Goal: Task Accomplishment & Management: Manage account settings

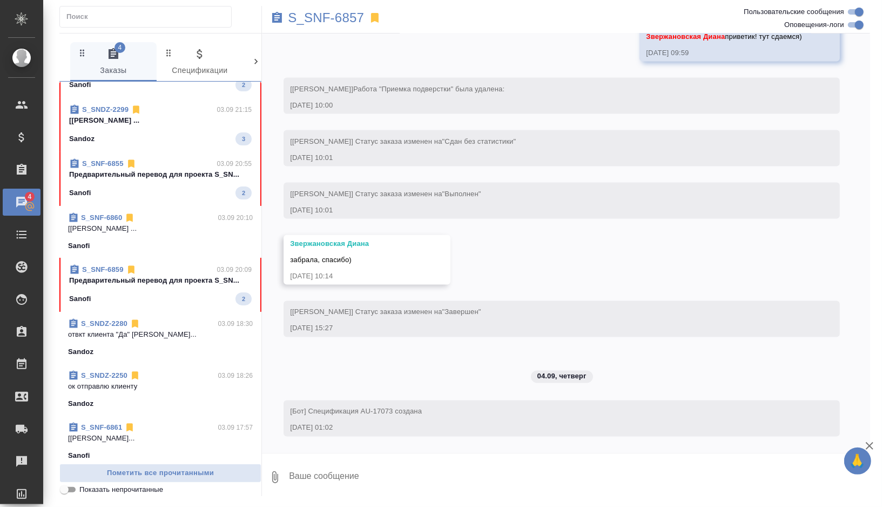
scroll to position [505, 0]
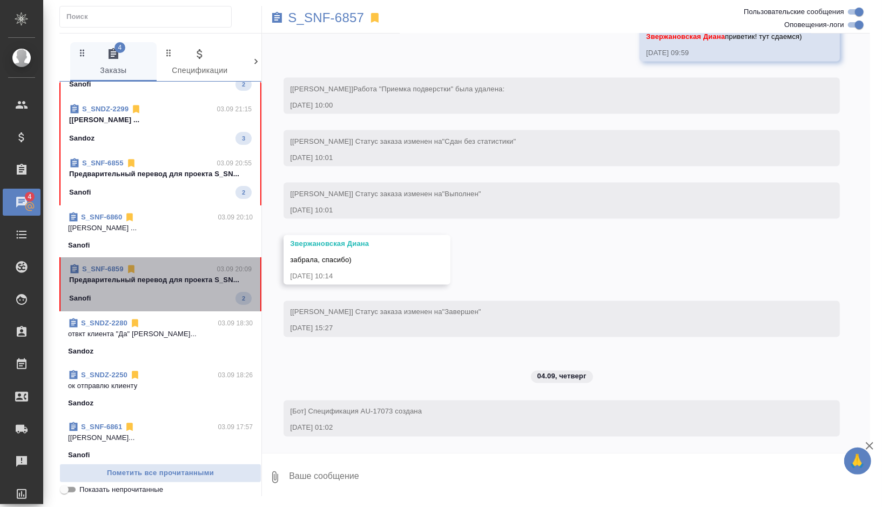
click at [187, 305] on div "S_SNF-6859 03.09 20:09 Предварительный перевод для проекта S_SN... Sanofi 2" at bounding box center [160, 284] width 202 height 54
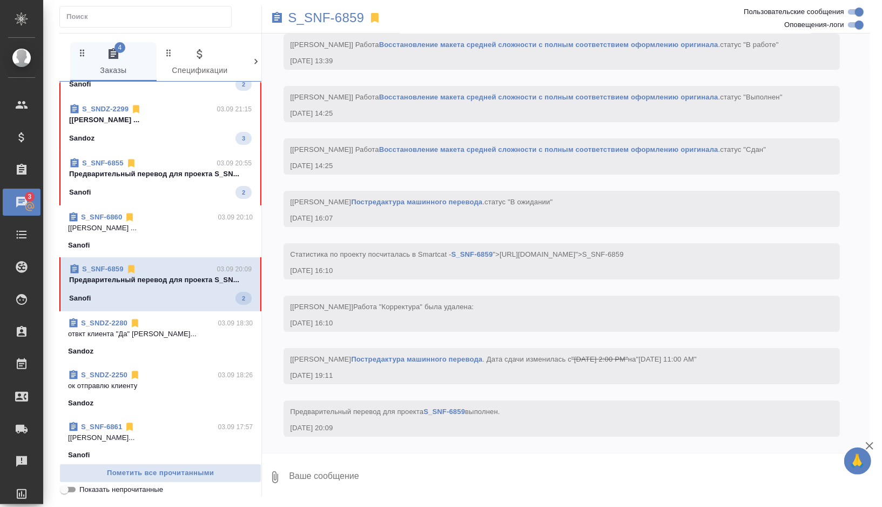
scroll to position [2438, 0]
click at [348, 17] on p "S_SNF-6859" at bounding box center [326, 17] width 76 height 11
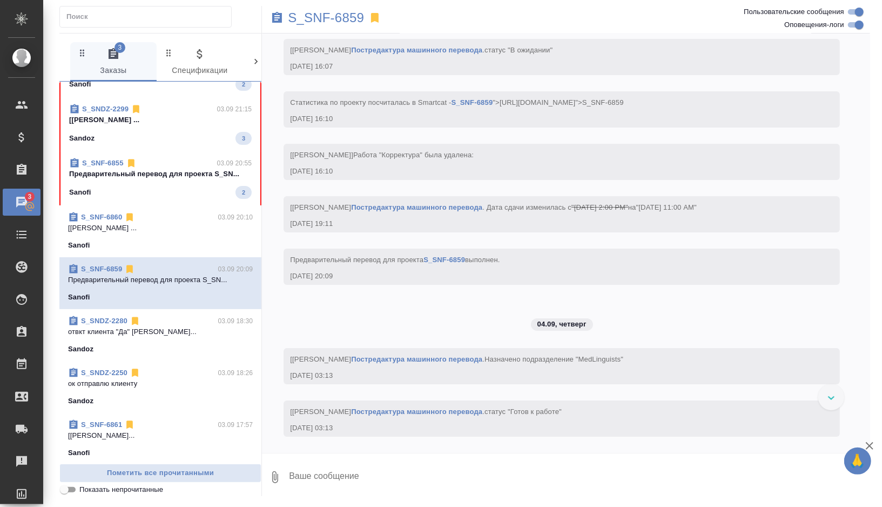
click at [192, 248] on div "Sanofi" at bounding box center [160, 245] width 185 height 11
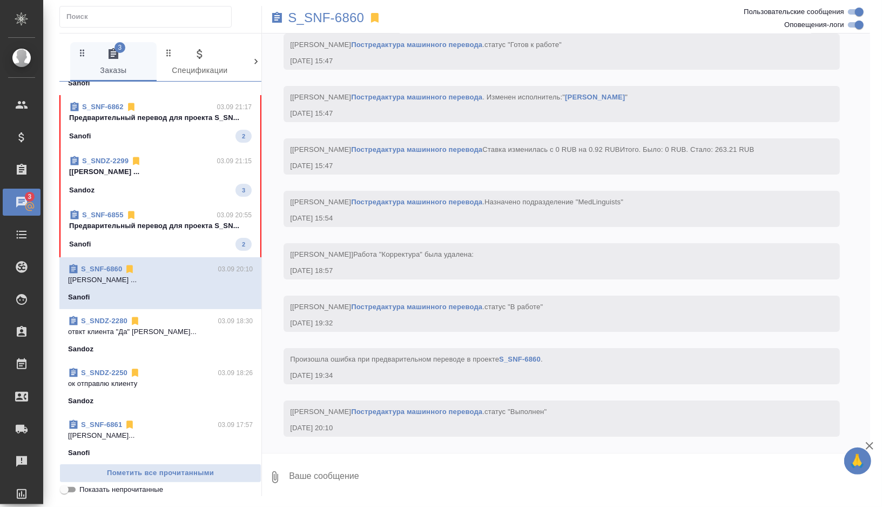
scroll to position [0, 0]
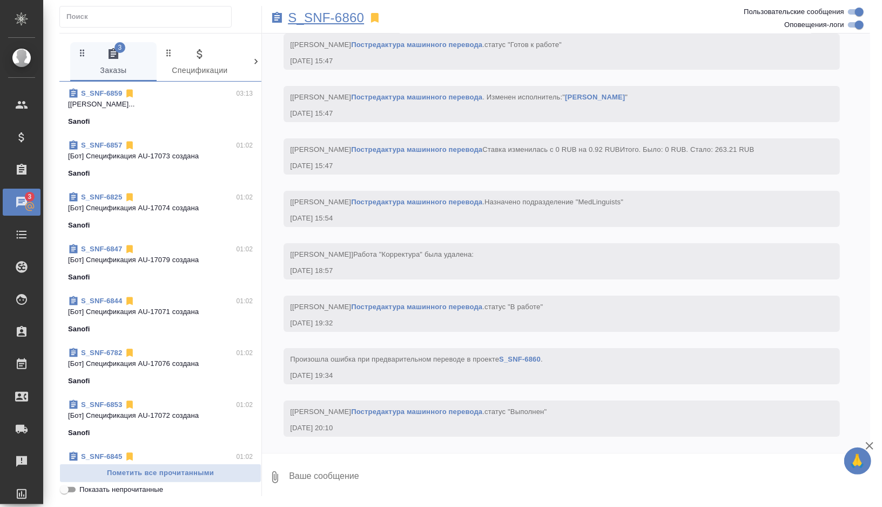
click at [346, 12] on p "S_SNF-6860" at bounding box center [326, 17] width 76 height 11
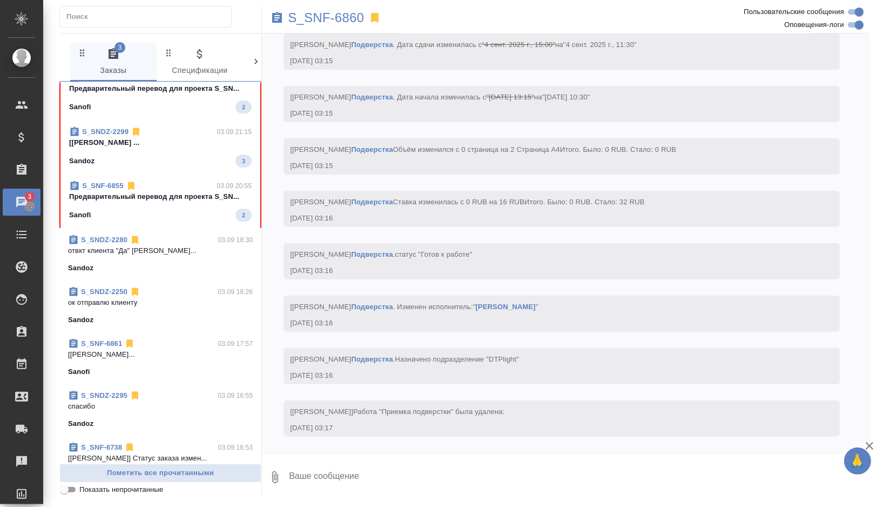
scroll to position [597, 0]
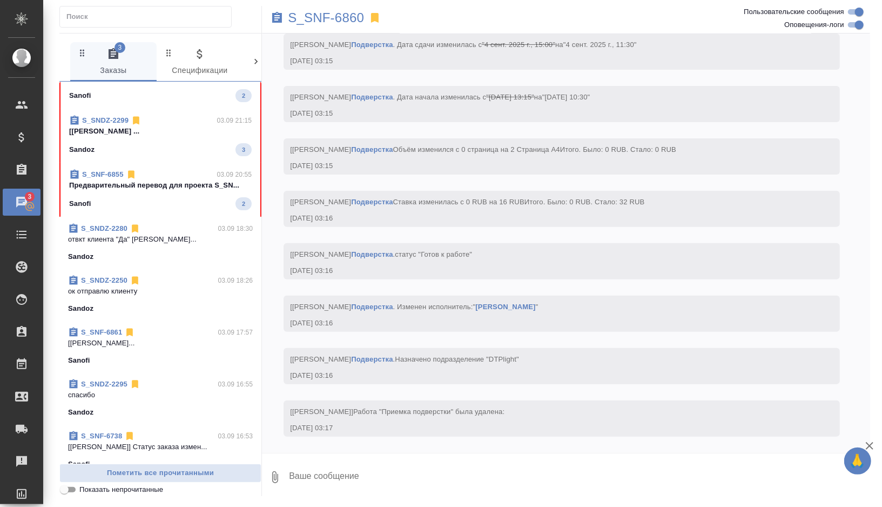
click at [206, 208] on div "Sanofi 2" at bounding box center [160, 203] width 183 height 13
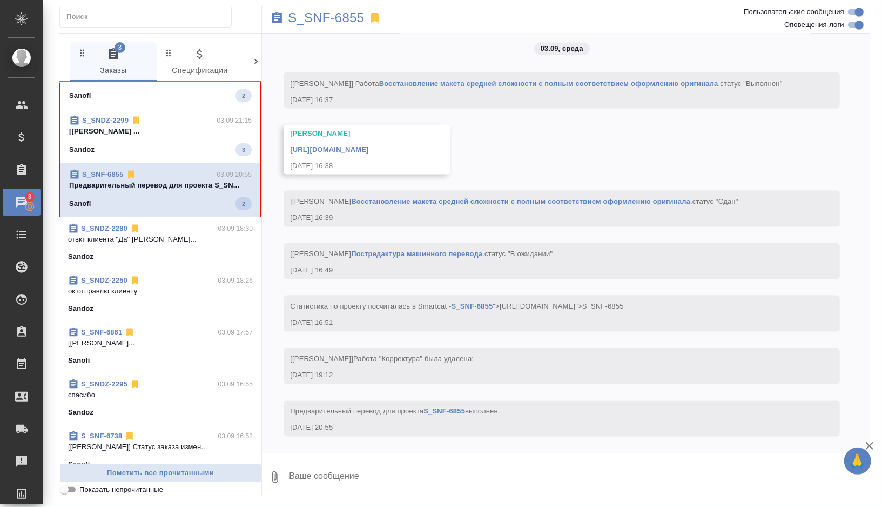
scroll to position [3976, 0]
click at [329, 18] on p "S_SNF-6855" at bounding box center [326, 17] width 76 height 11
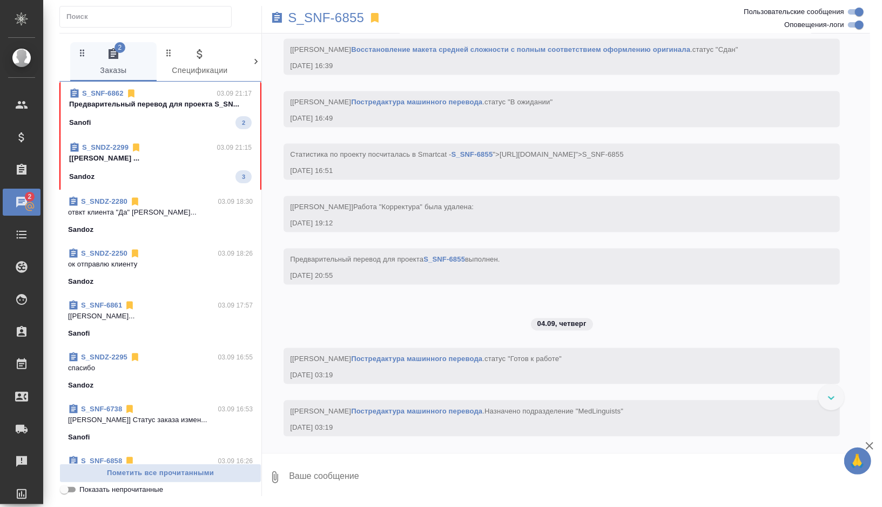
scroll to position [657, 0]
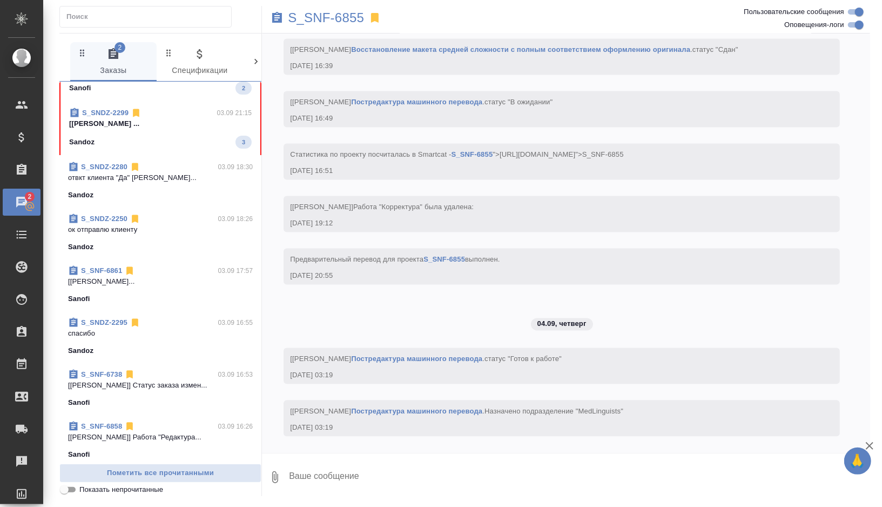
click at [203, 145] on div "Sandoz 3" at bounding box center [160, 142] width 183 height 13
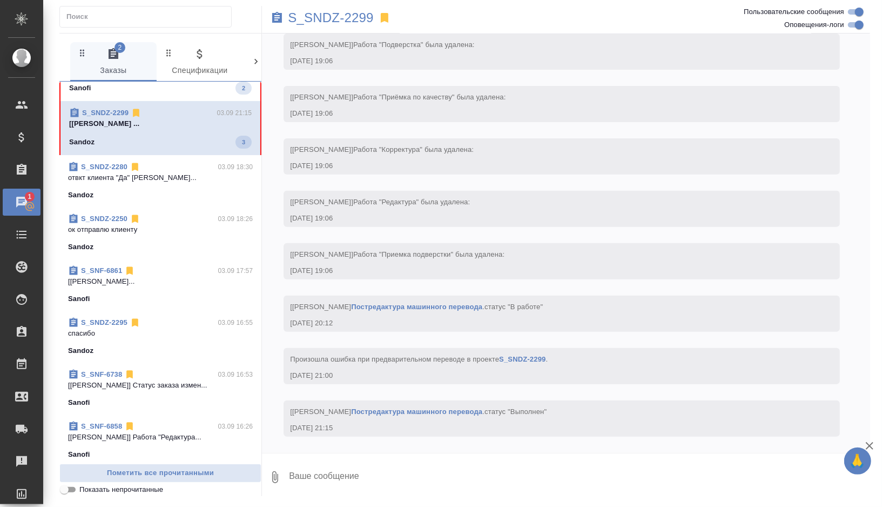
scroll to position [2939, 0]
click at [357, 18] on p "S_SNDZ-2299" at bounding box center [331, 17] width 86 height 11
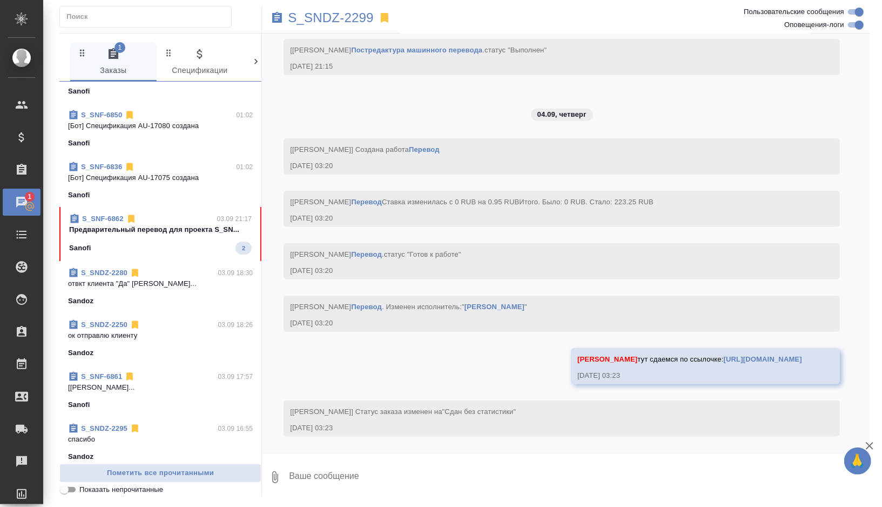
scroll to position [585, 0]
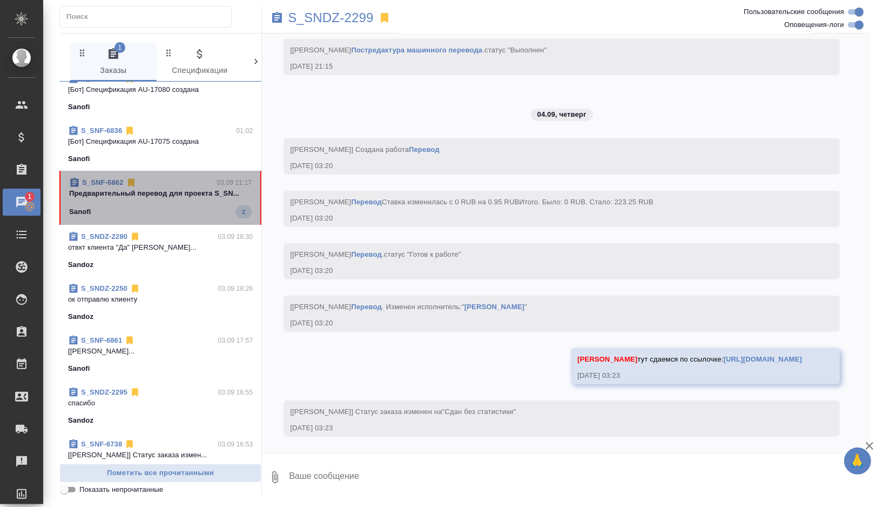
click at [188, 195] on p "Предварительный перевод для проекта S_SN..." at bounding box center [160, 193] width 183 height 11
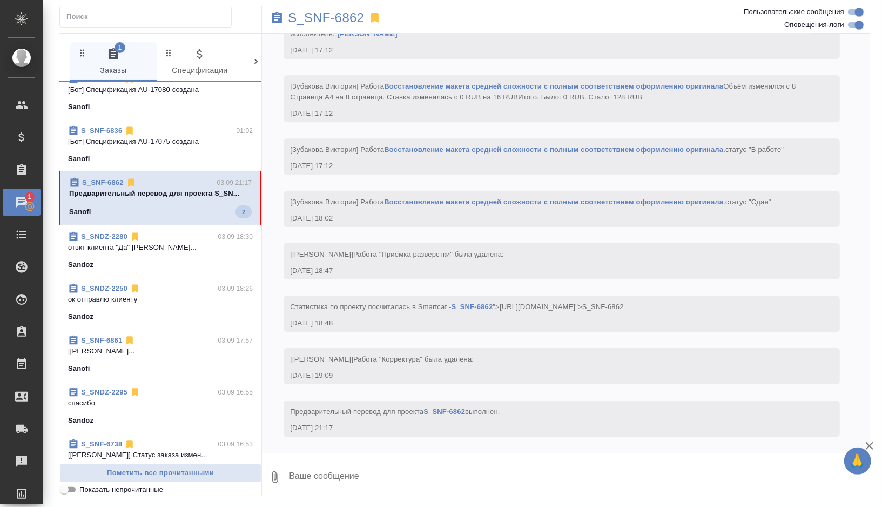
scroll to position [2308, 0]
click at [361, 15] on p "S_SNF-6862" at bounding box center [326, 17] width 76 height 11
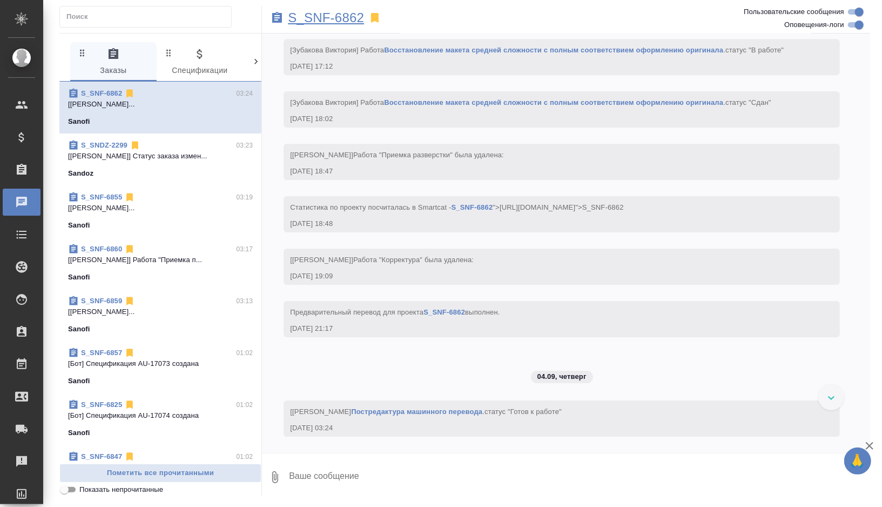
scroll to position [2407, 0]
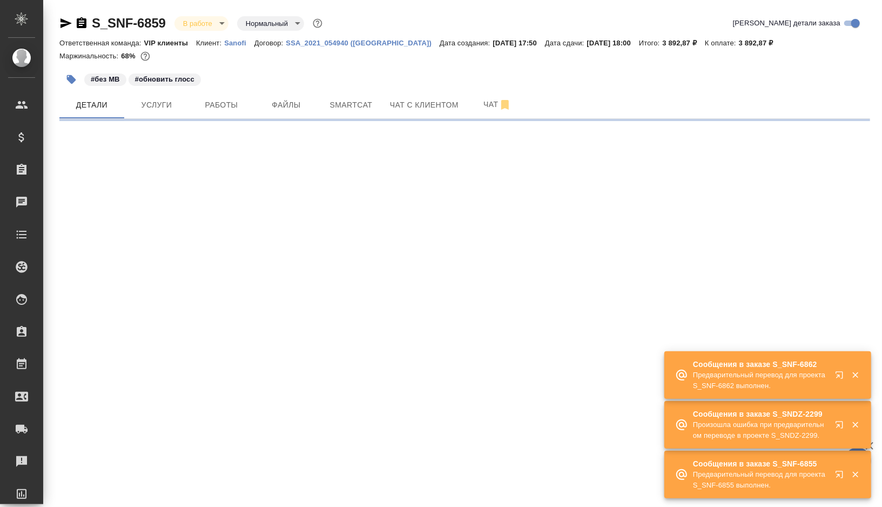
select select "RU"
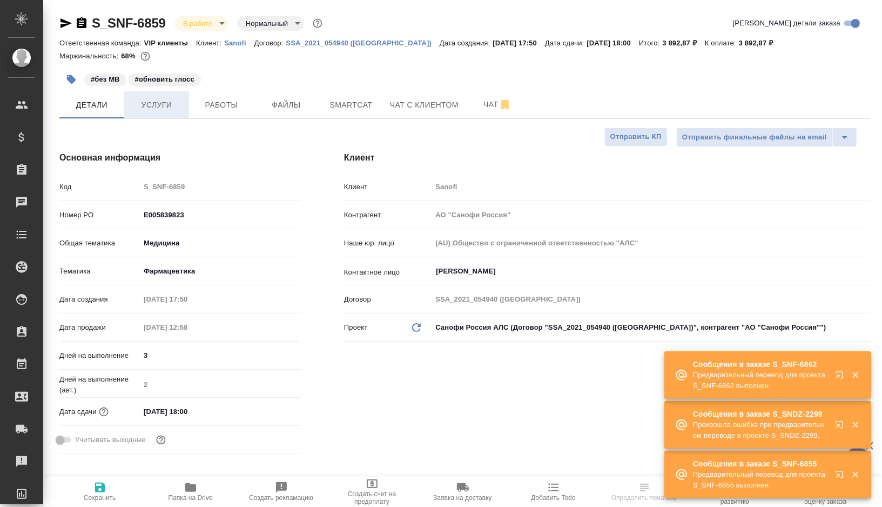
type input "[PERSON_NAME]"
type textarea "x"
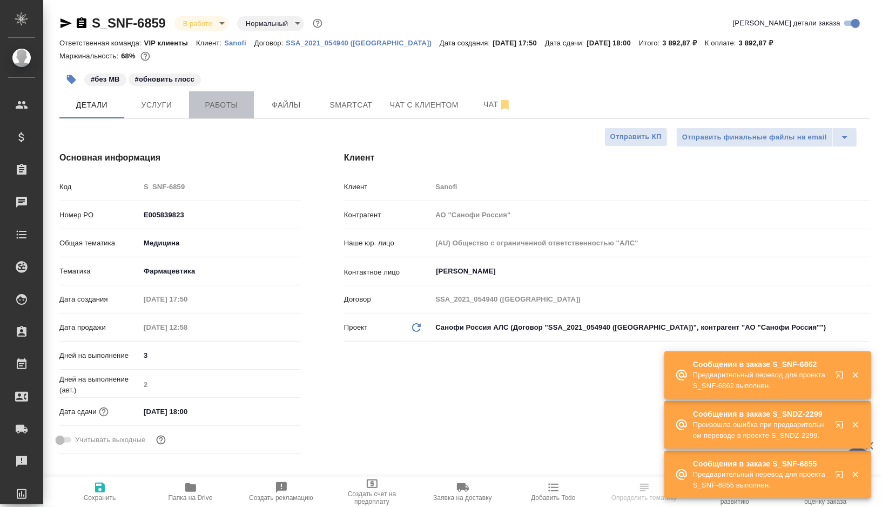
click at [218, 102] on span "Работы" at bounding box center [221, 105] width 52 height 14
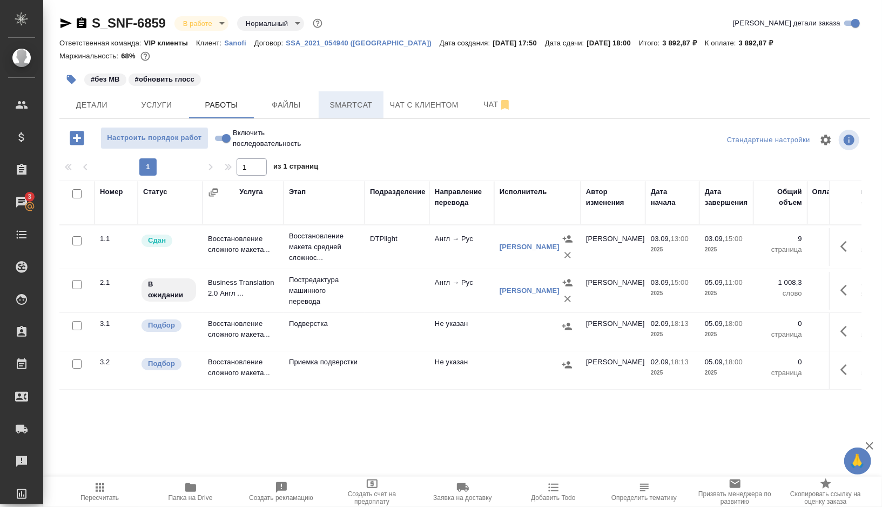
click at [354, 114] on button "Smartcat" at bounding box center [351, 104] width 65 height 27
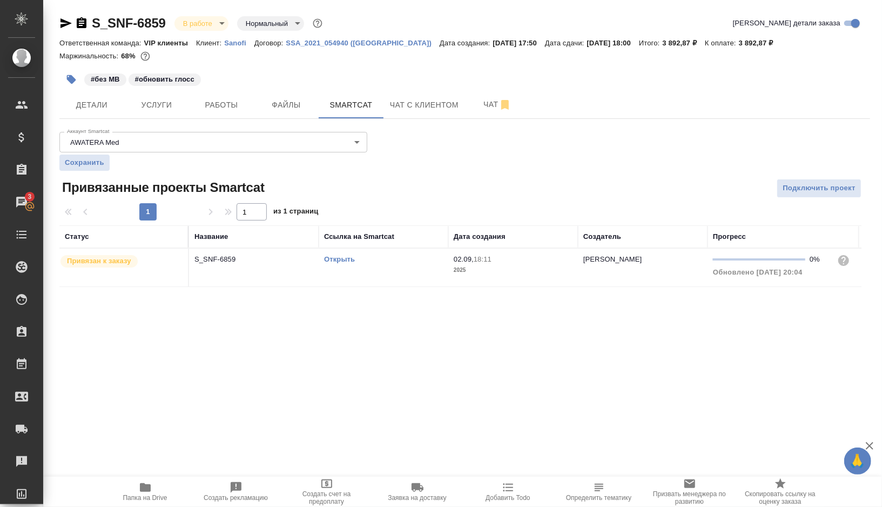
click at [339, 258] on link "Открыть" at bounding box center [339, 259] width 31 height 8
click at [234, 103] on span "Работы" at bounding box center [221, 105] width 52 height 14
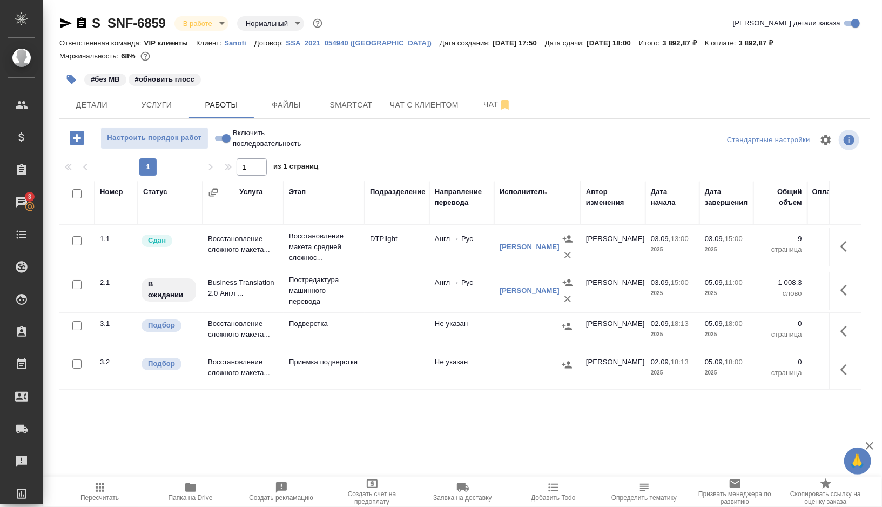
click at [377, 283] on td at bounding box center [397, 291] width 65 height 38
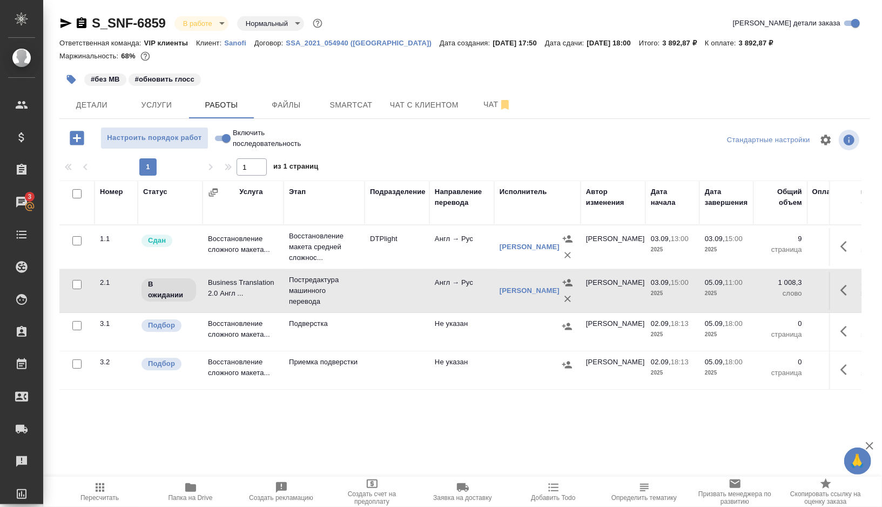
click at [377, 283] on td at bounding box center [397, 291] width 65 height 38
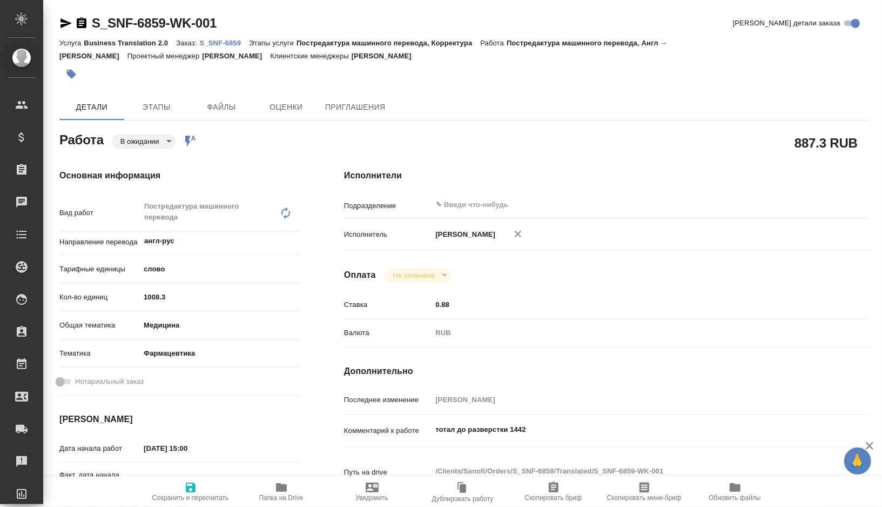
type textarea "x"
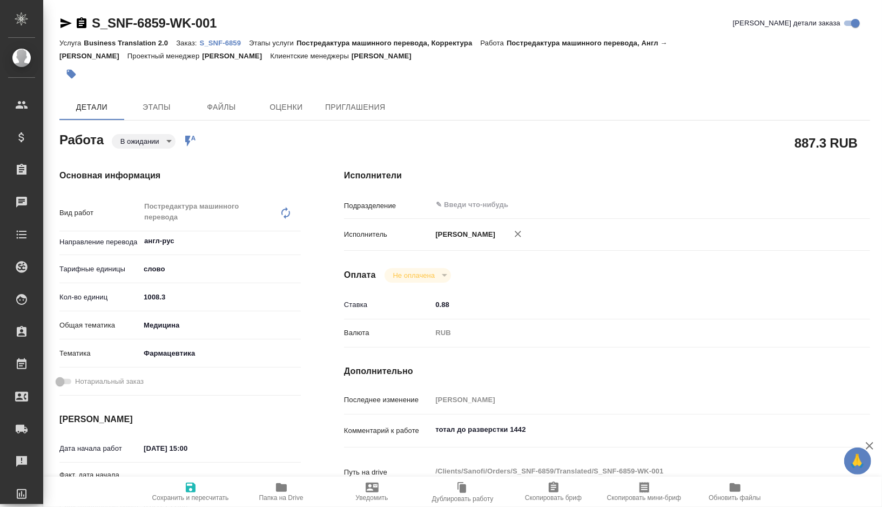
type textarea "x"
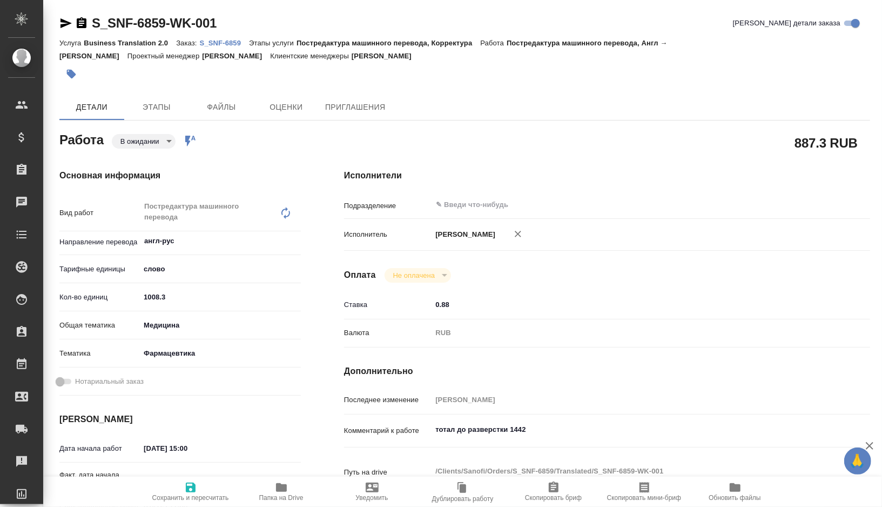
type textarea "x"
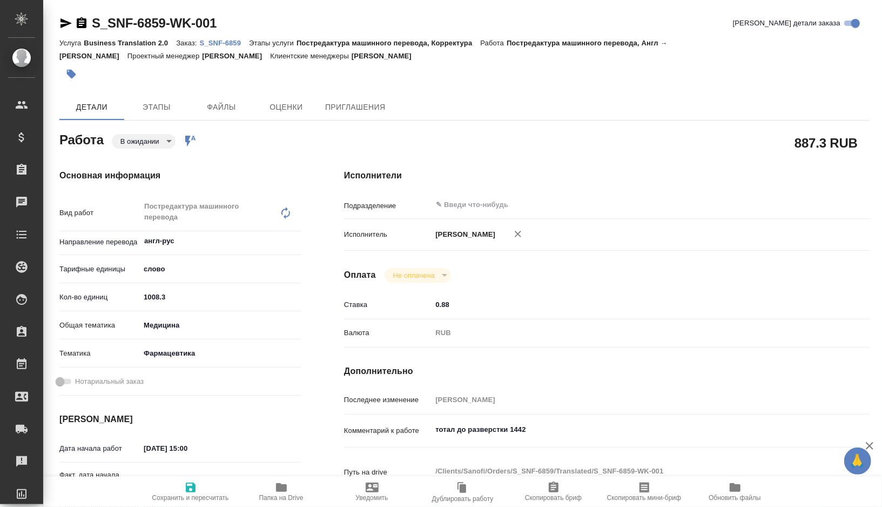
type textarea "x"
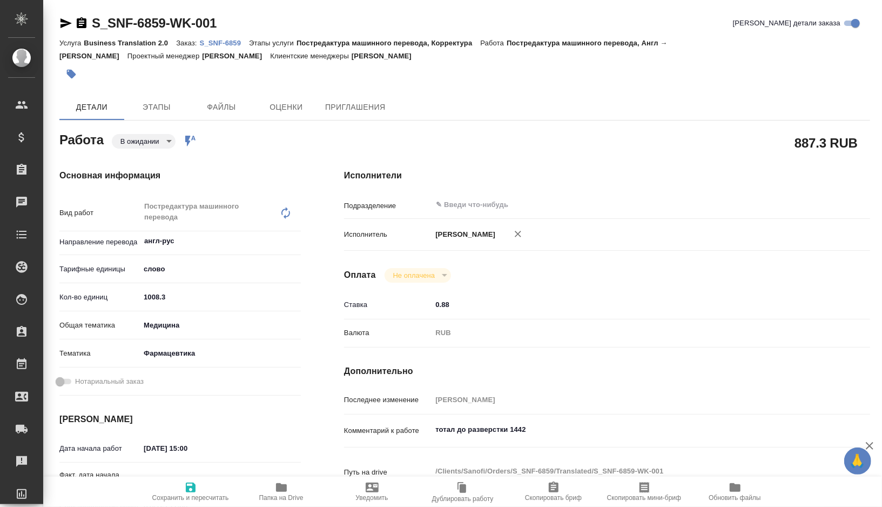
type textarea "x"
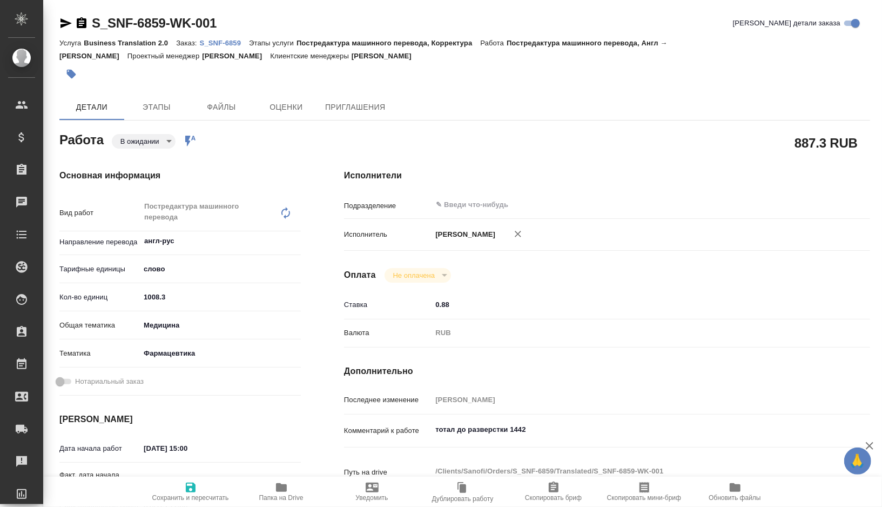
type textarea "x"
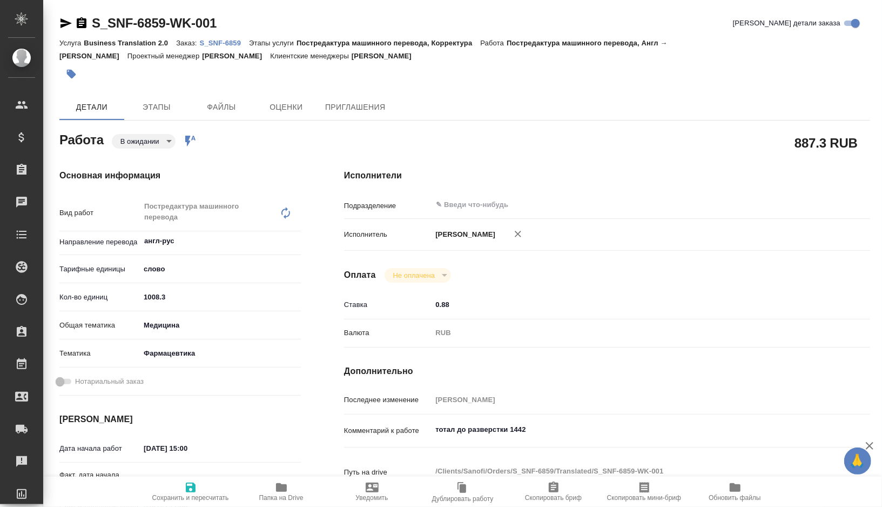
type textarea "x"
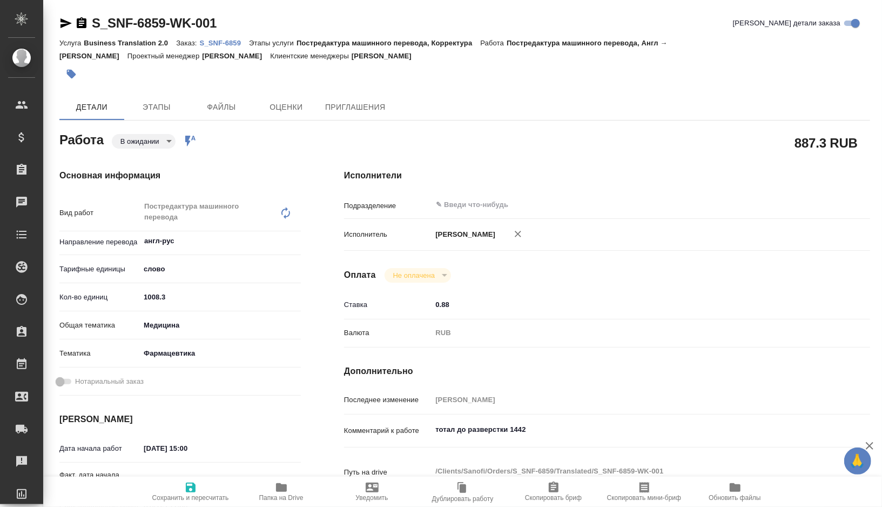
type textarea "x"
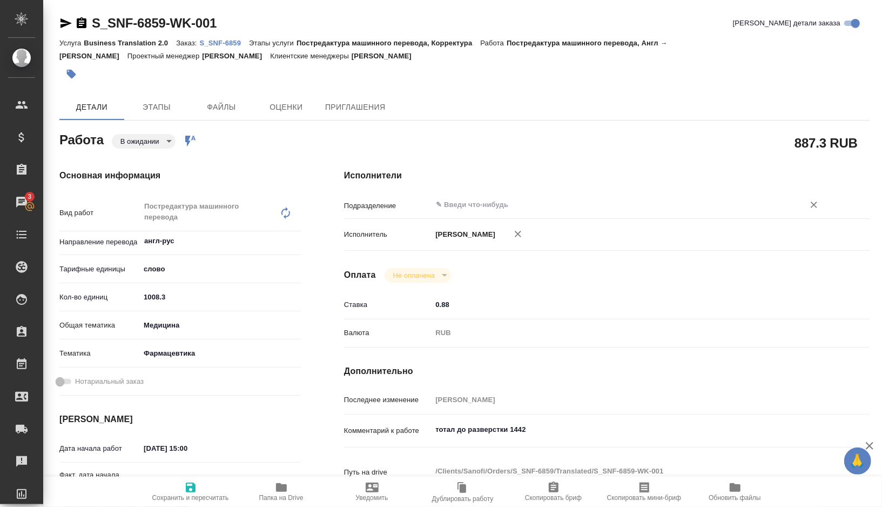
click at [481, 211] on input "text" at bounding box center [611, 204] width 352 height 13
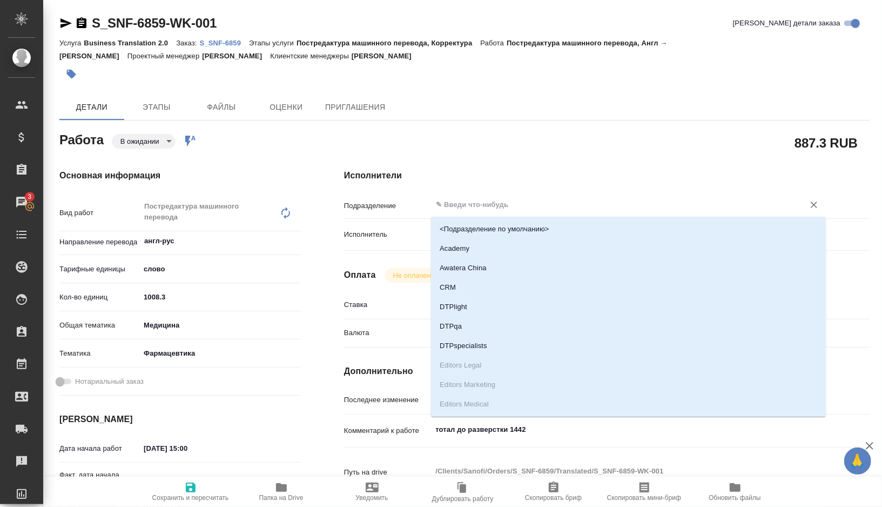
type textarea "x"
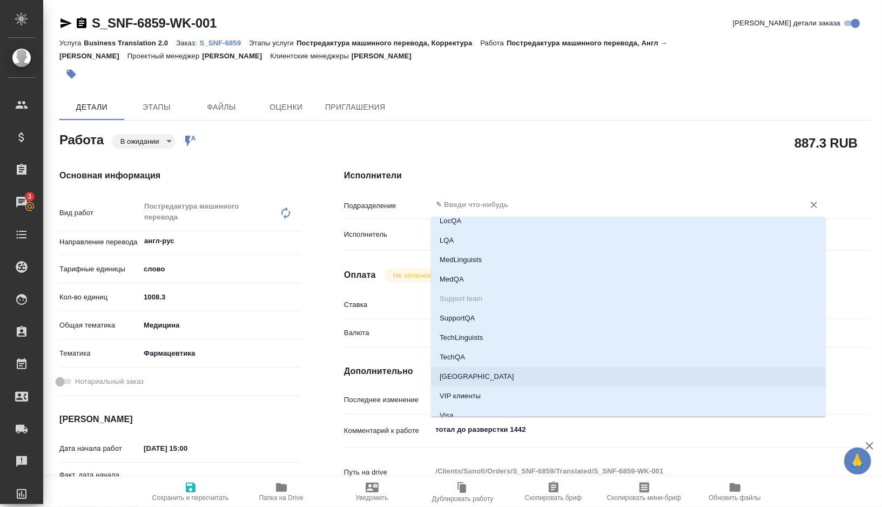
scroll to position [297, 0]
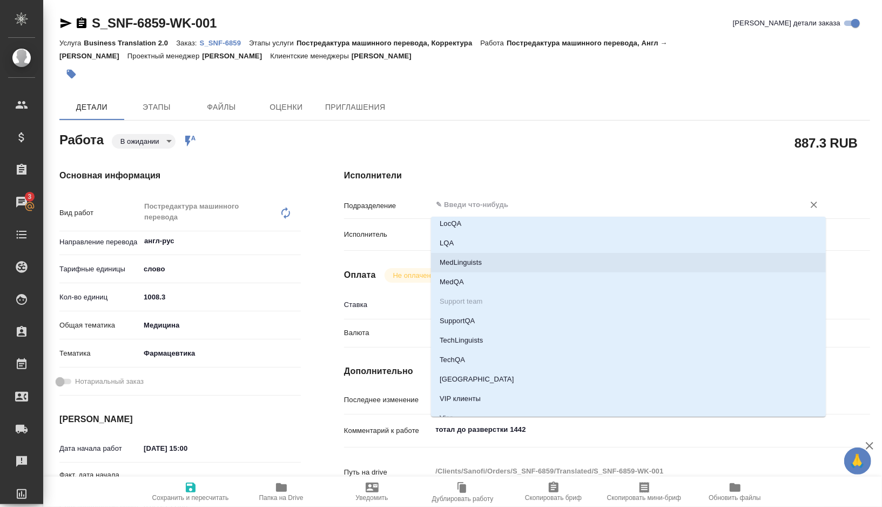
click at [463, 264] on li "MedLinguists" at bounding box center [628, 262] width 395 height 19
type textarea "x"
type input "MedLinguists"
type textarea "x"
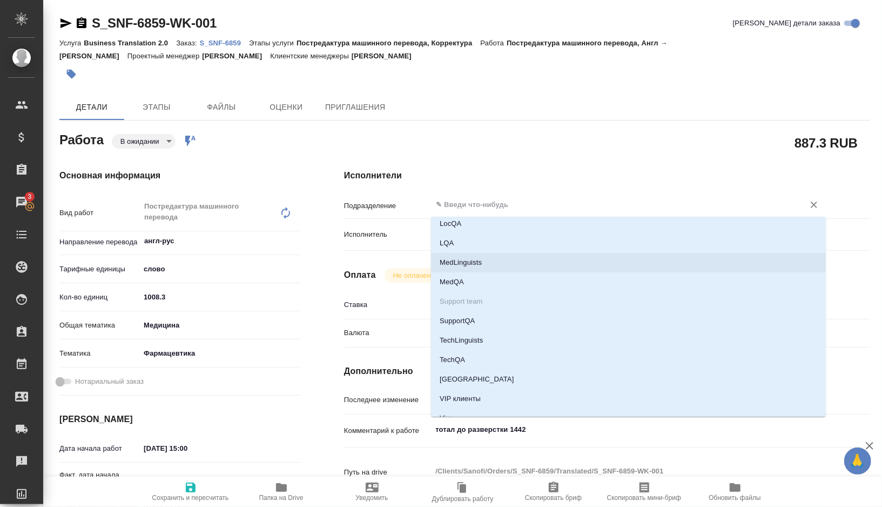
type textarea "x"
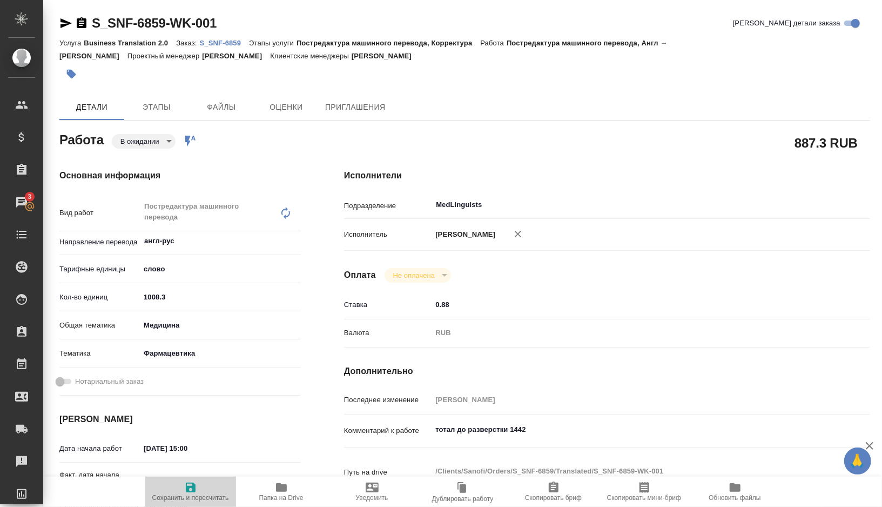
click at [194, 487] on icon "button" at bounding box center [191, 487] width 10 height 10
type textarea "x"
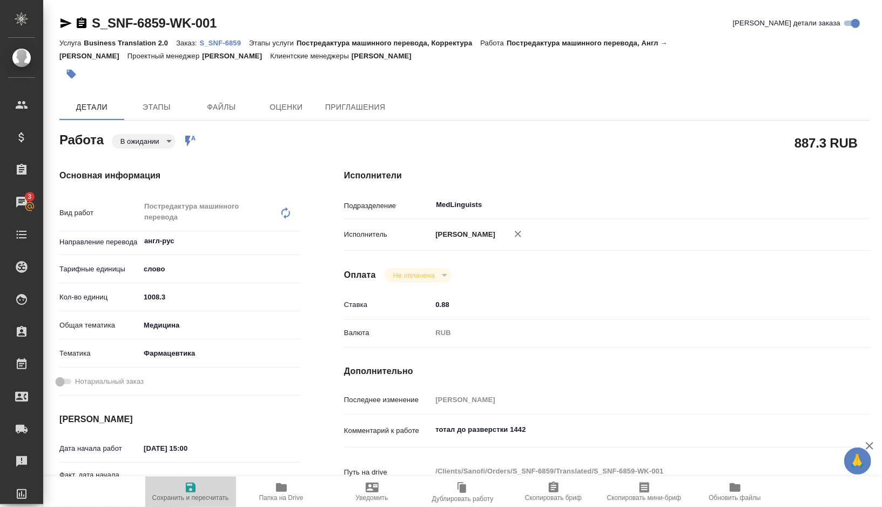
type textarea "x"
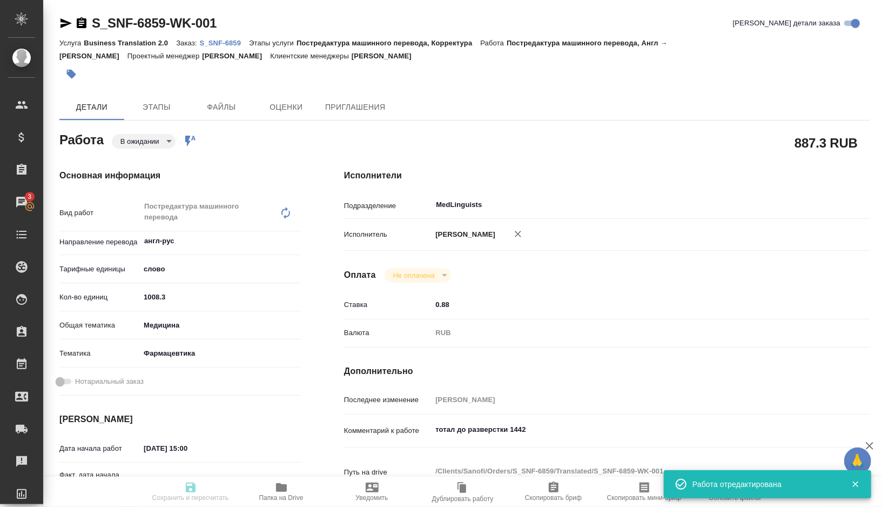
type textarea "x"
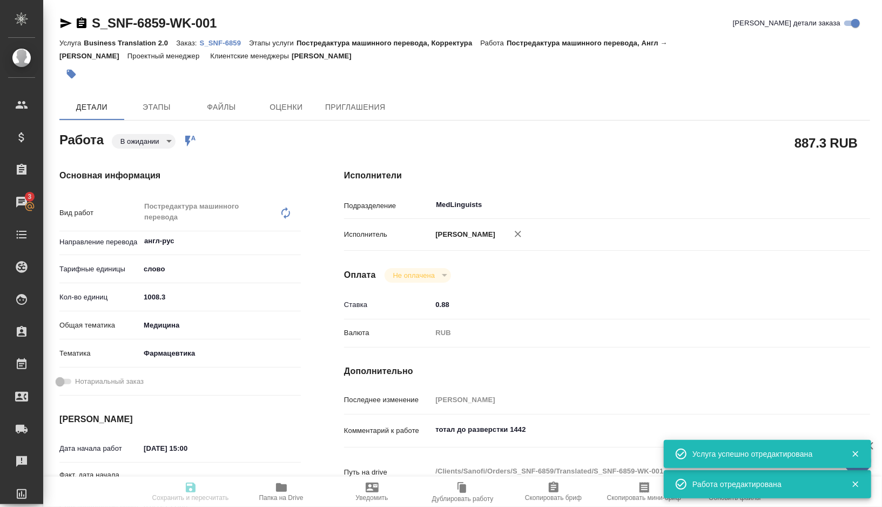
type input "pending"
type textarea "Постредактура машинного перевода"
type textarea "x"
type input "англ-рус"
type input "5a8b1489cc6b4906c91bfd90"
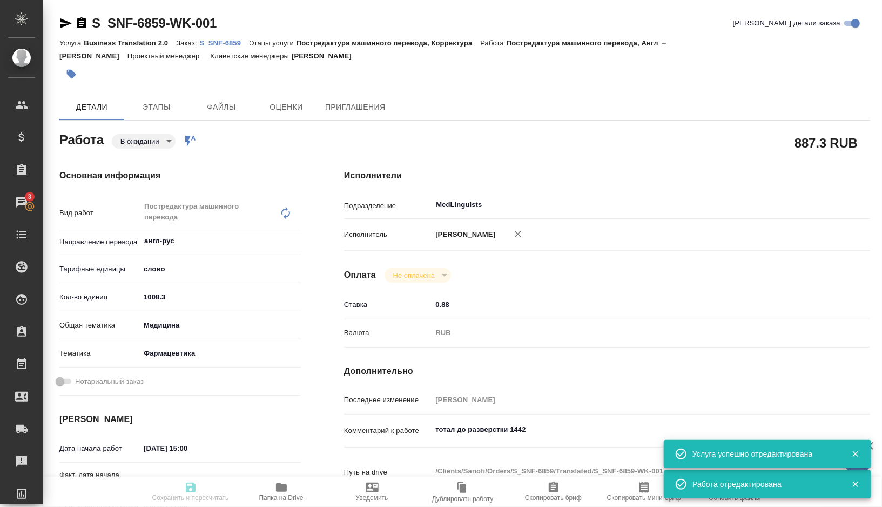
type input "1008.3"
type input "med"
type input "6149832f2b7be24903fd7a82"
type input "03.09.2025 15:00"
type input "05.09.2025 11:00"
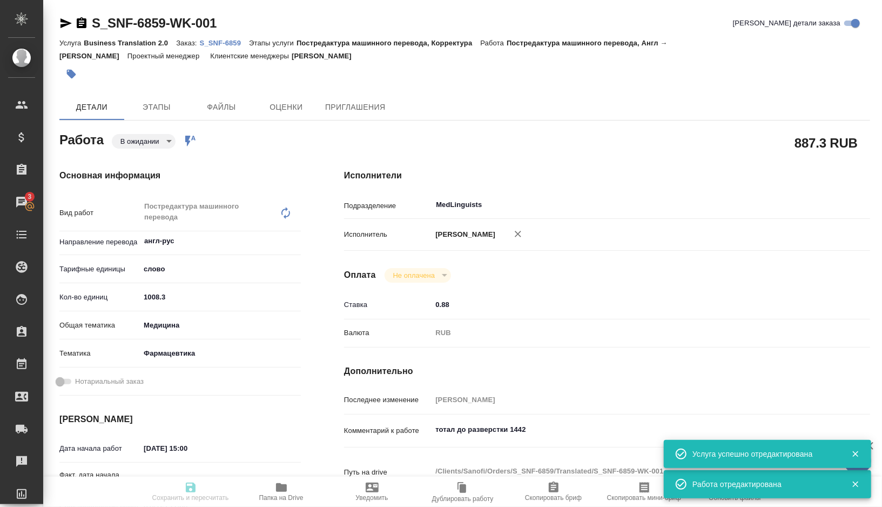
type input "05.09.2025 18:00"
type input "MedLinguists"
type input "notPayed"
type input "0.88"
type input "RUB"
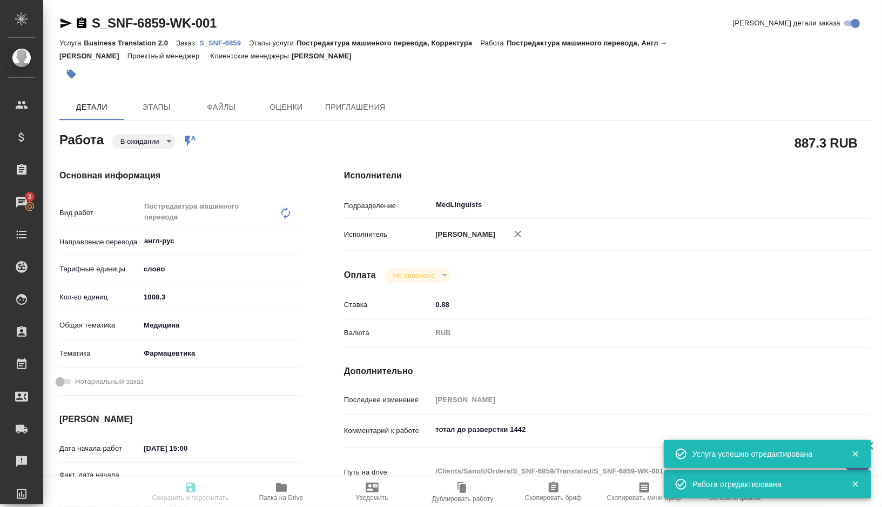
type input "[PERSON_NAME]"
type textarea "тотал до разверстки 1442"
type textarea "x"
type textarea "/Clients/Sanofi/Orders/S_SNF-6859/Translated/S_SNF-6859-WK-001"
type textarea "x"
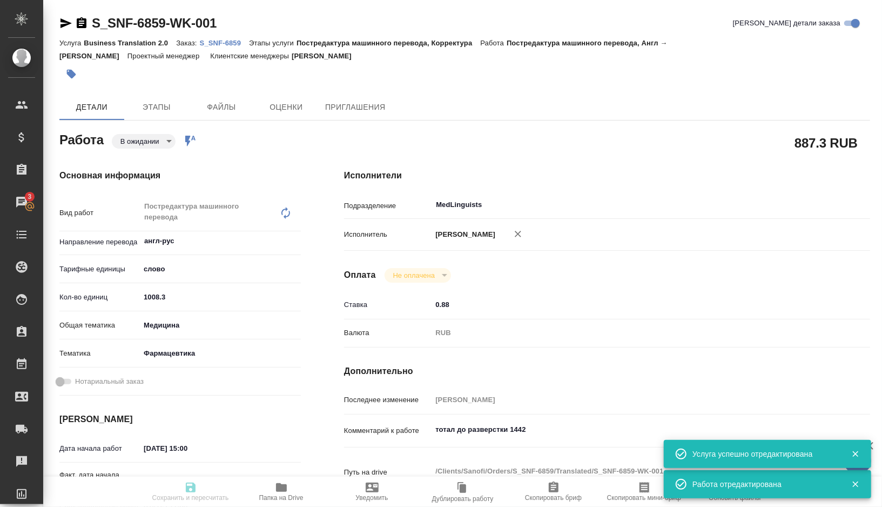
type input "S_SNF-6859"
type input "E005839823"
type input "Business Translation 2.0"
type input "Постредактура машинного перевода, Корректура"
type input "[PERSON_NAME]"
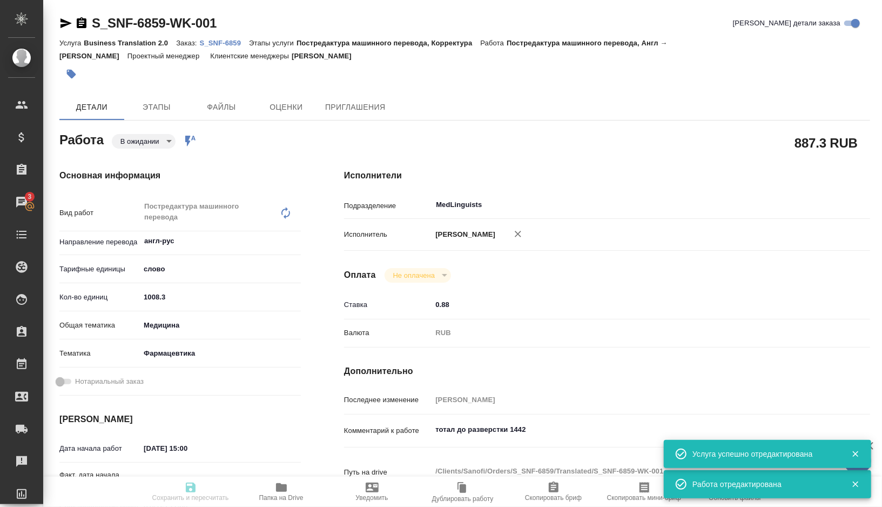
type input "/Clients/Sanofi/Orders/S_SNF-6859"
type textarea "x"
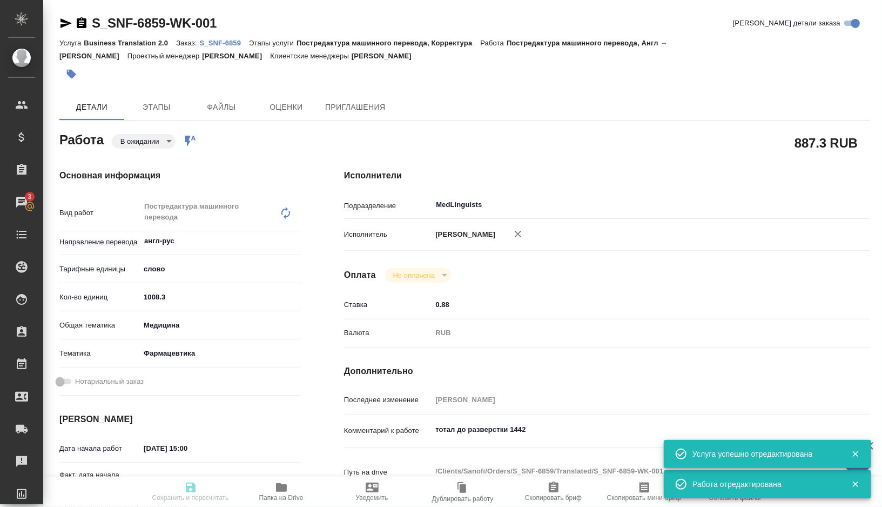
type textarea "x"
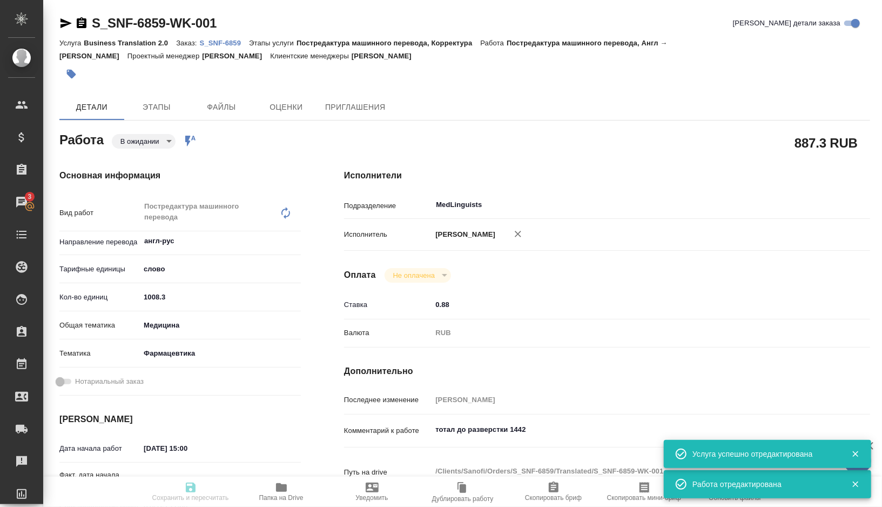
type textarea "x"
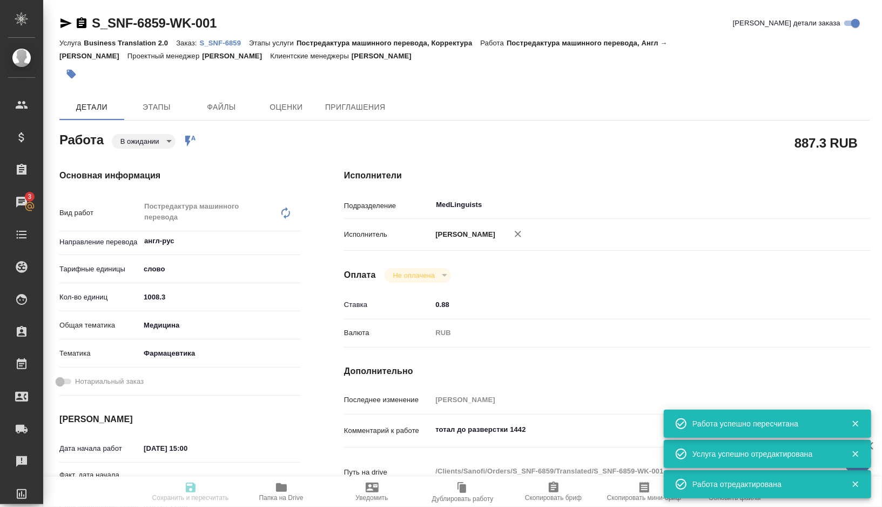
type textarea "x"
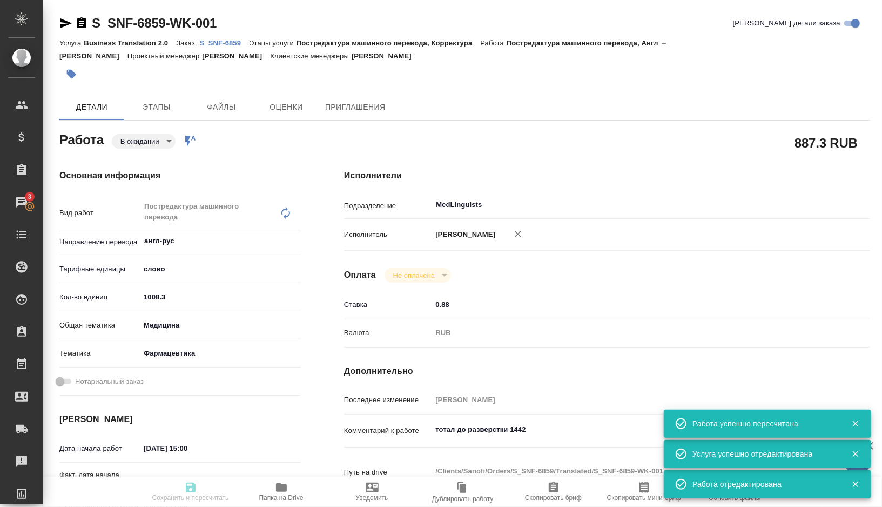
type textarea "x"
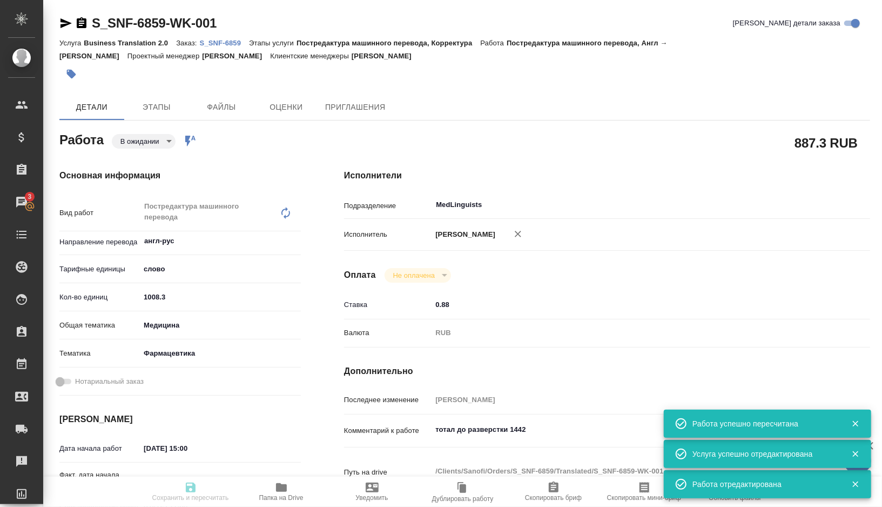
type input "pending"
type textarea "Постредактура машинного перевода"
type textarea "x"
type input "англ-рус"
type input "5a8b1489cc6b4906c91bfd90"
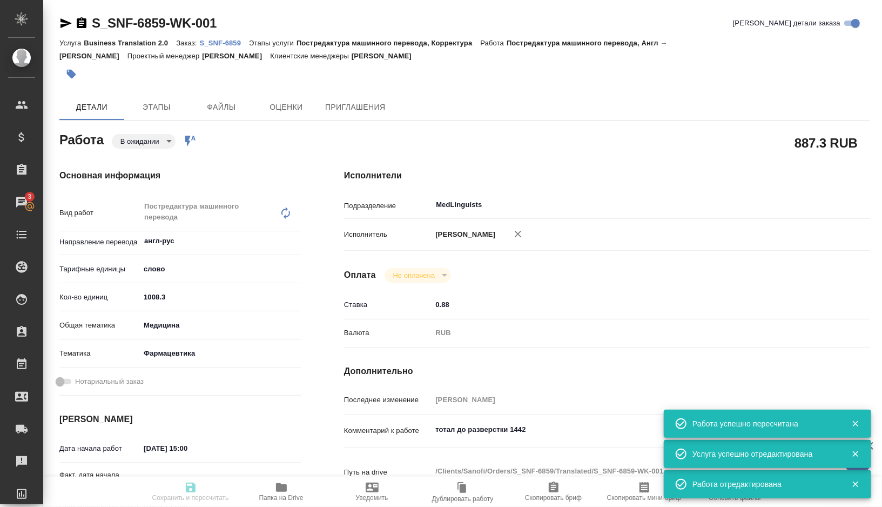
type input "1008.3"
type input "med"
type input "6149832f2b7be24903fd7a82"
type input "03.09.2025 15:00"
type input "[DATE] 11:00"
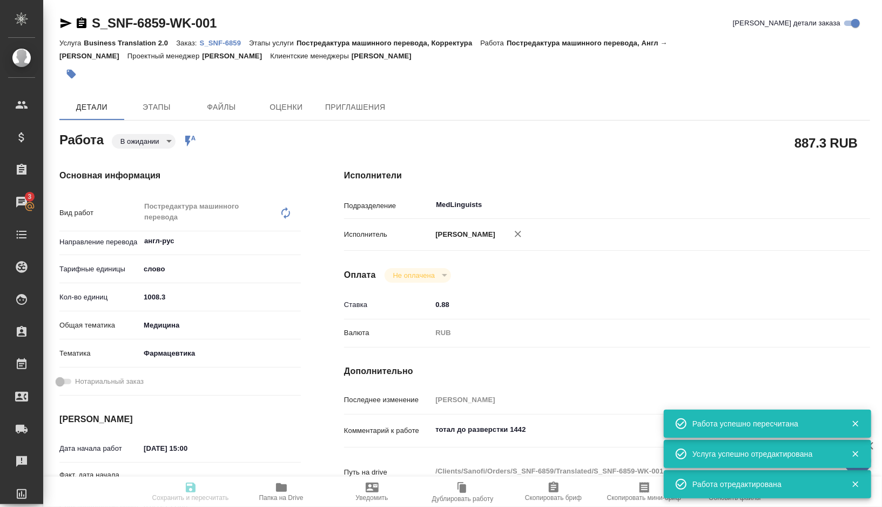
type input "05.09.2025 18:00"
type input "MedLinguists"
type input "notPayed"
type input "0.88"
type input "RUB"
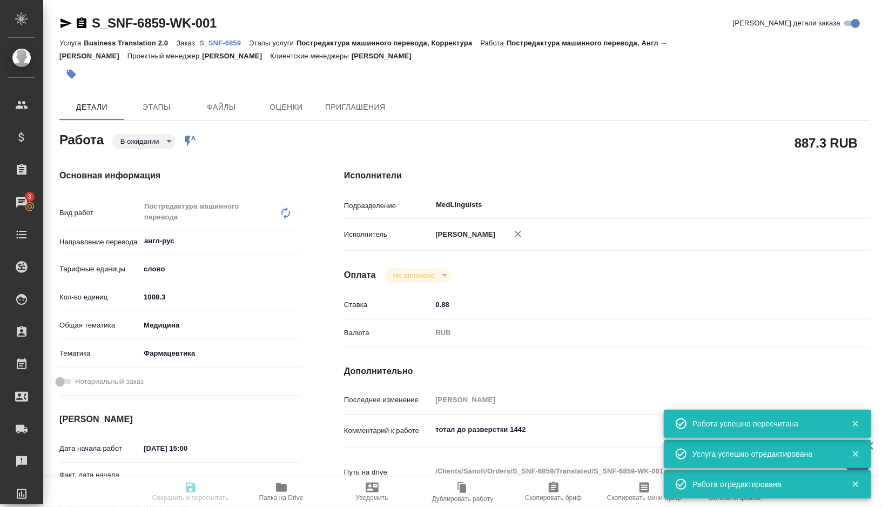
type input "[PERSON_NAME]"
type textarea "тотал до разверстки 1442"
type textarea "x"
type textarea "/Clients/Sanofi/Orders/S_SNF-6859/Translated/S_SNF-6859-WK-001"
type textarea "x"
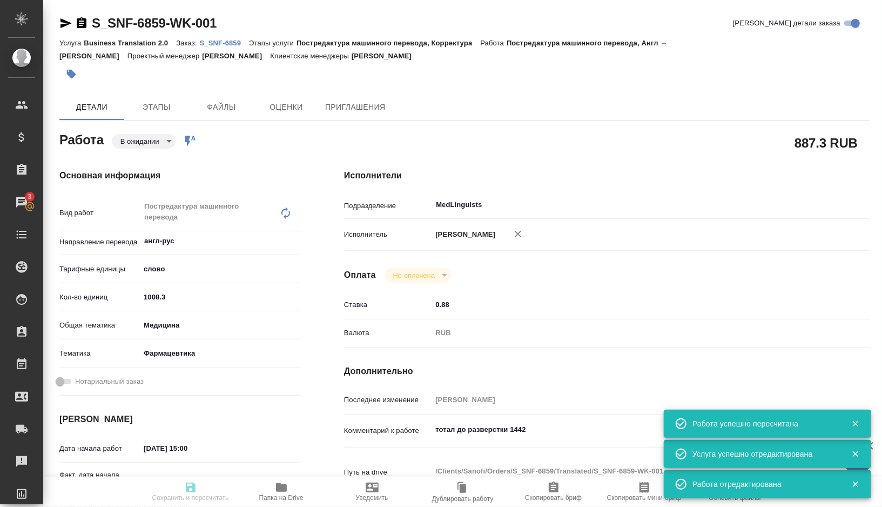
type input "S_SNF-6859"
type input "E005839823"
type input "Business Translation 2.0"
type input "Постредактура машинного перевода, Корректура"
type input "[PERSON_NAME]"
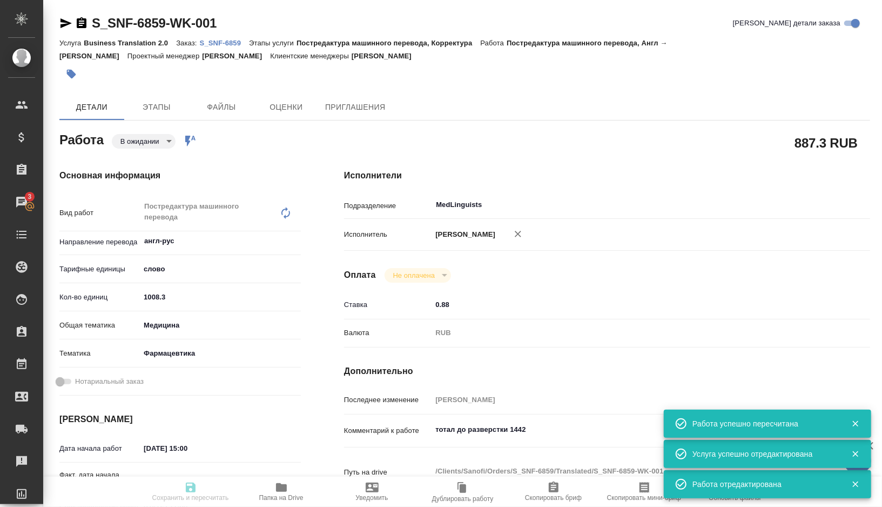
type input "/Clients/Sanofi/Orders/S_SNF-6859"
type textarea "x"
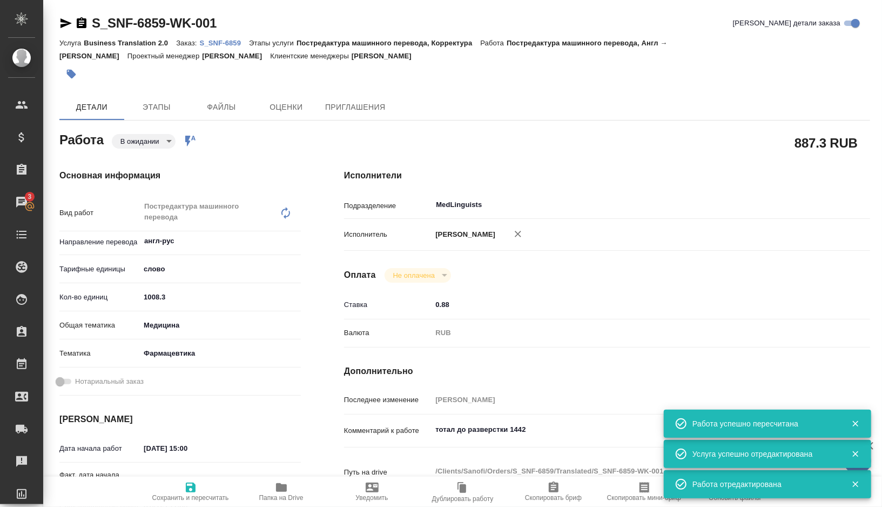
type textarea "x"
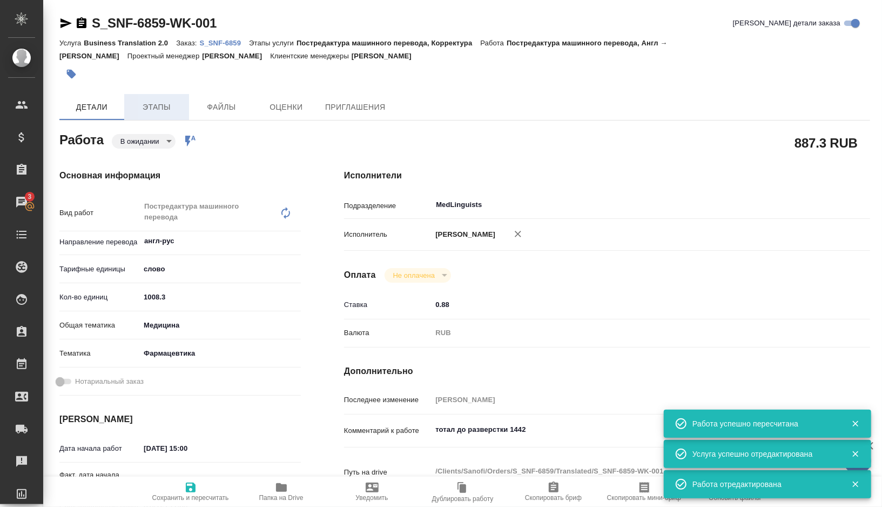
type textarea "x"
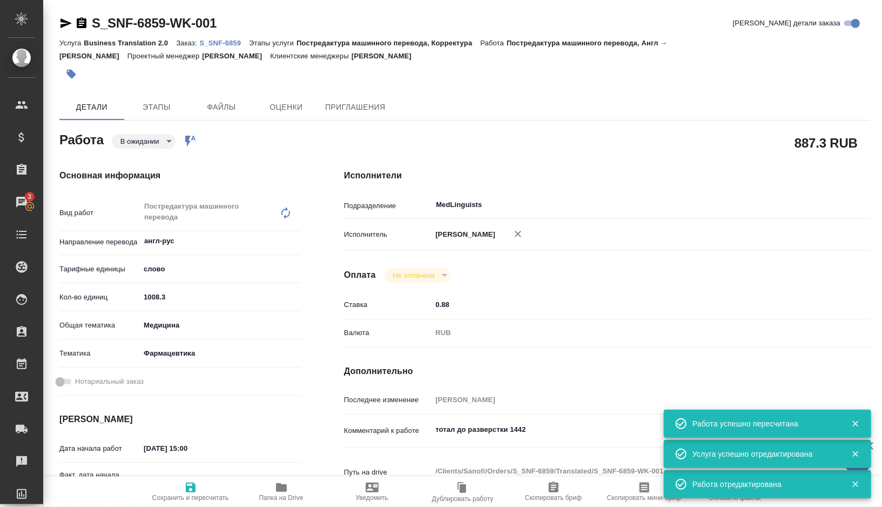
type textarea "x"
click at [173, 141] on body "🙏 .cls-1 fill:#fff; AWATERA Gorshkova Valentina Клиенты Спецификации Заказы 3 Ч…" at bounding box center [441, 253] width 882 height 507
click at [159, 159] on button "Готов к работе" at bounding box center [148, 159] width 54 height 12
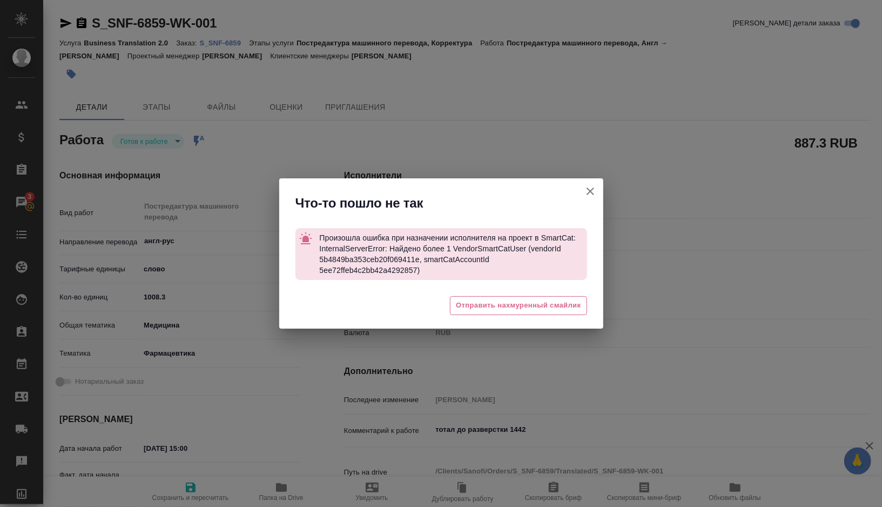
type textarea "x"
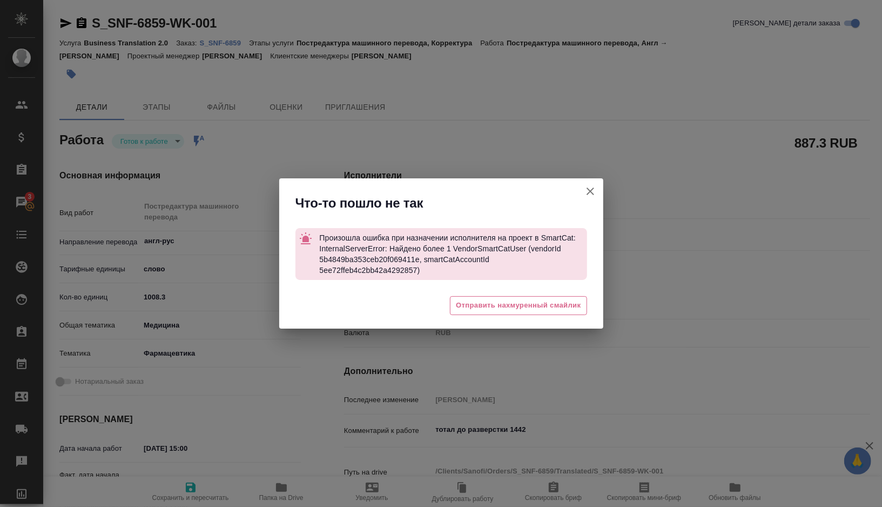
type textarea "x"
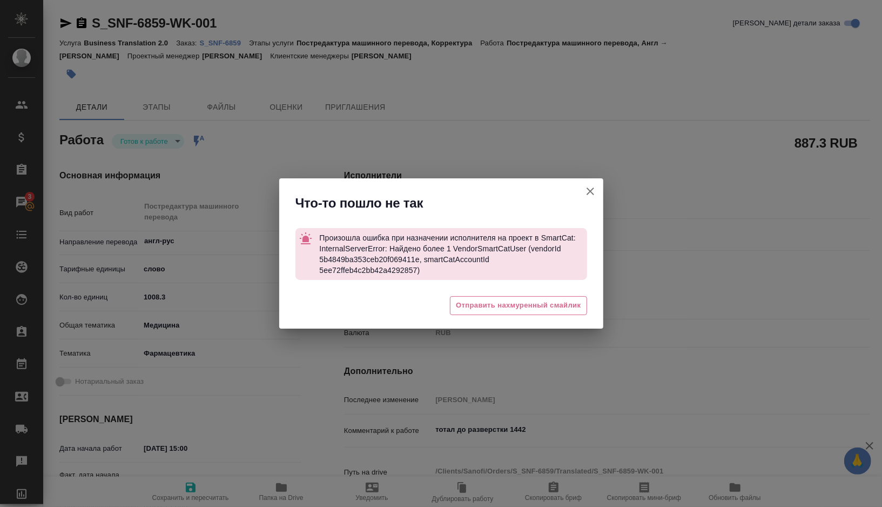
type textarea "x"
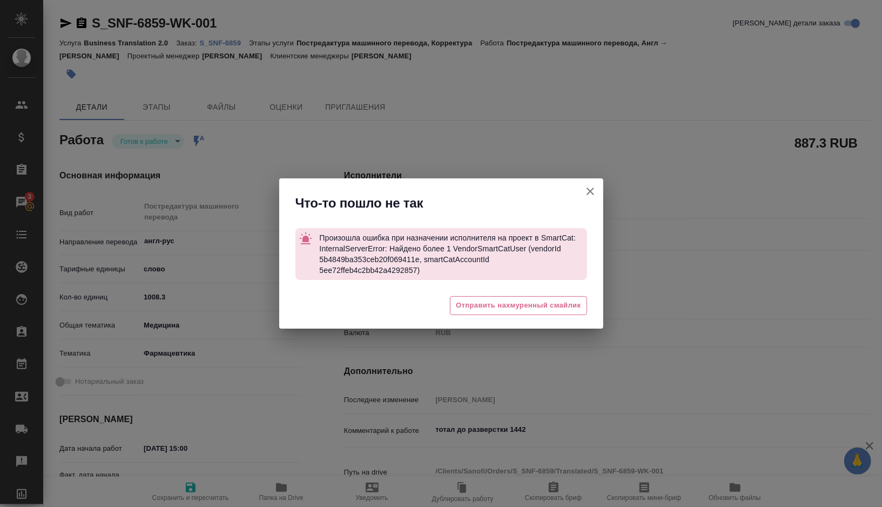
click at [592, 191] on icon "button" at bounding box center [590, 191] width 13 height 13
type textarea "x"
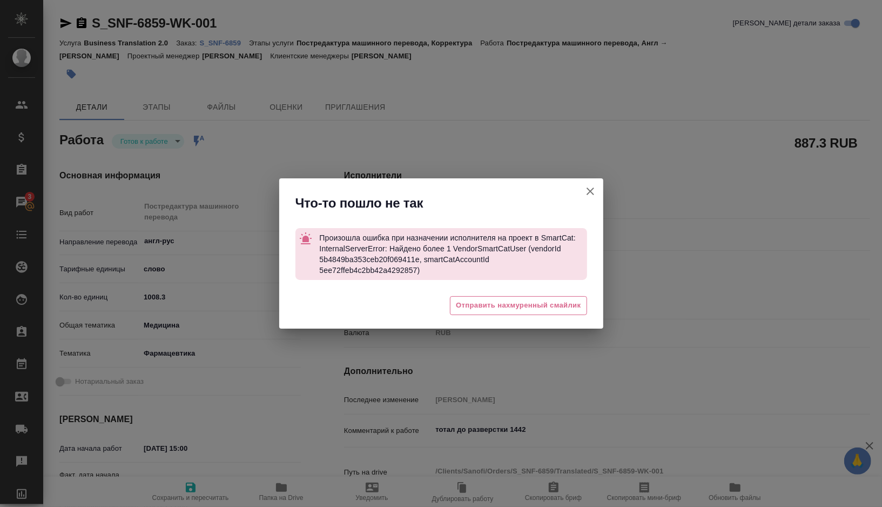
type textarea "x"
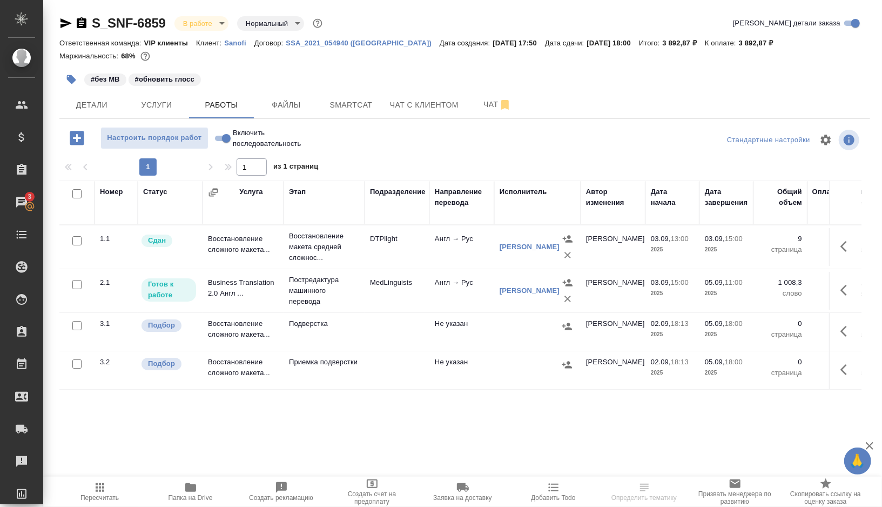
click at [68, 77] on icon "button" at bounding box center [71, 79] width 11 height 11
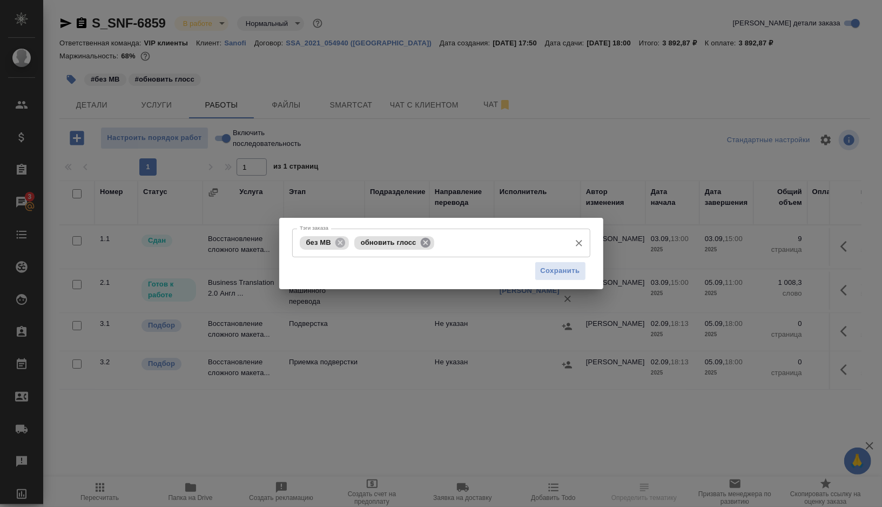
click at [423, 240] on icon at bounding box center [426, 243] width 12 height 12
click at [437, 240] on input "Тэги заказа" at bounding box center [501, 242] width 128 height 18
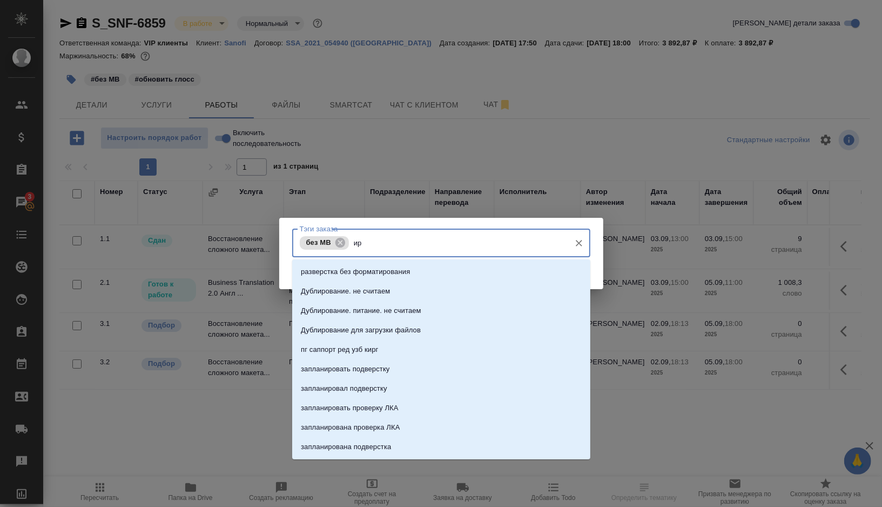
type input "и"
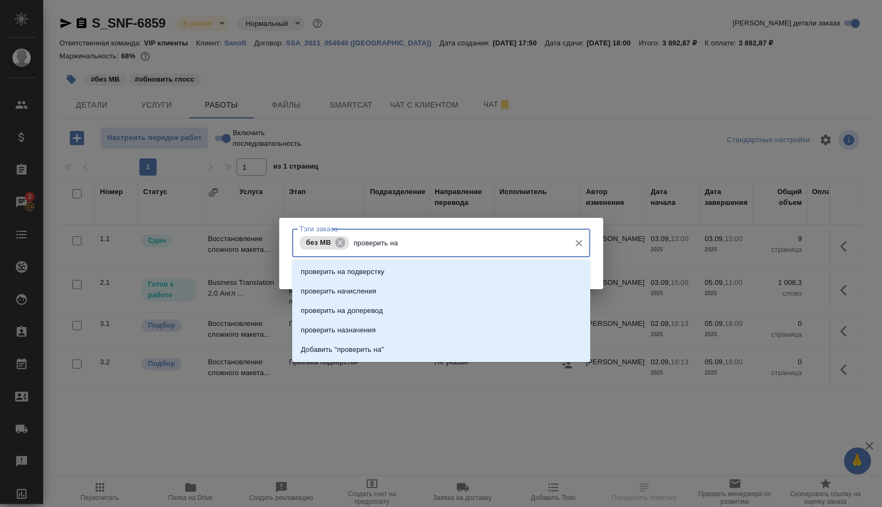
type input "проверить на"
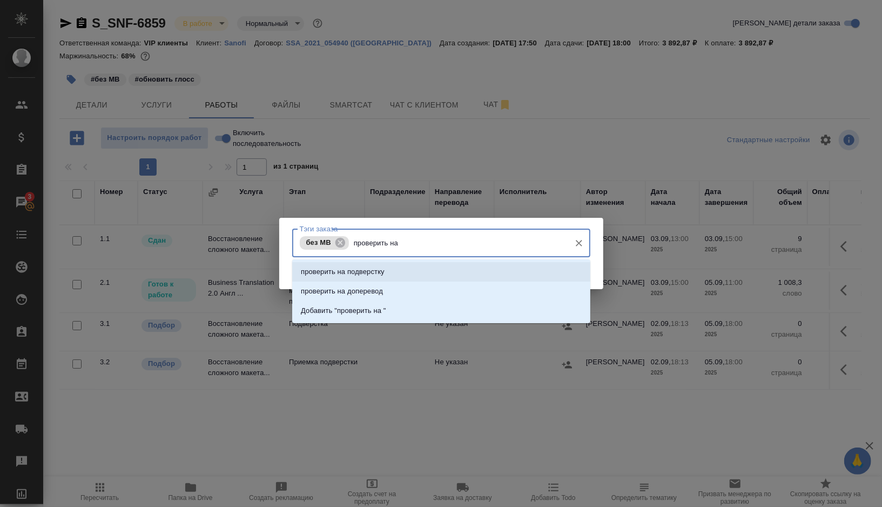
click at [409, 273] on li "проверить на подверстку" at bounding box center [441, 271] width 298 height 19
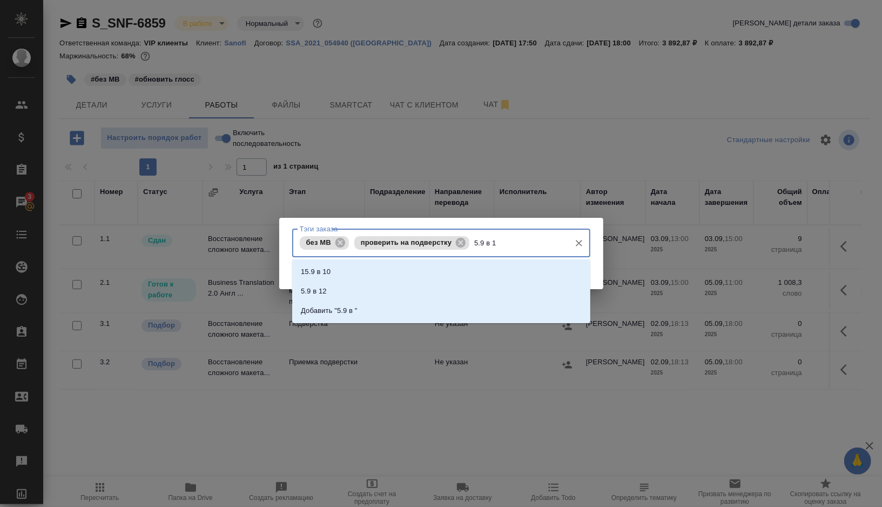
type input "5.9 в 11"
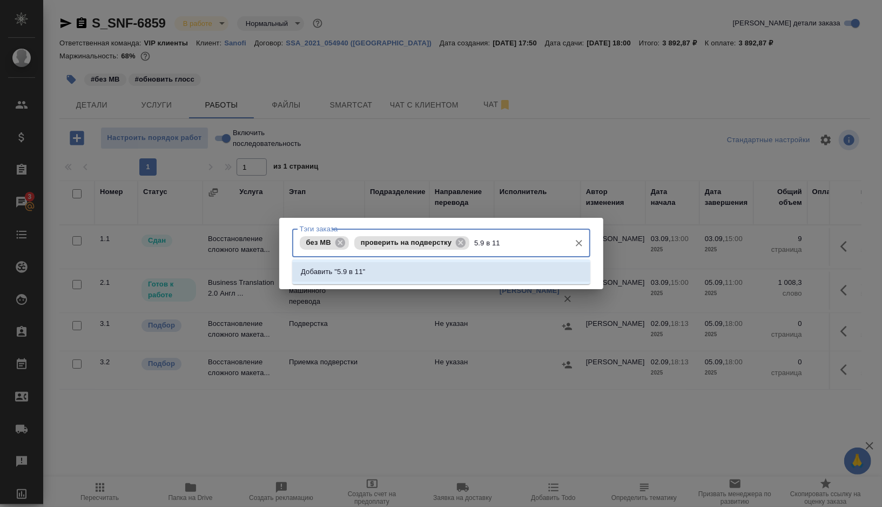
click at [388, 268] on li "Добавить "5.9 в 11"" at bounding box center [441, 271] width 298 height 19
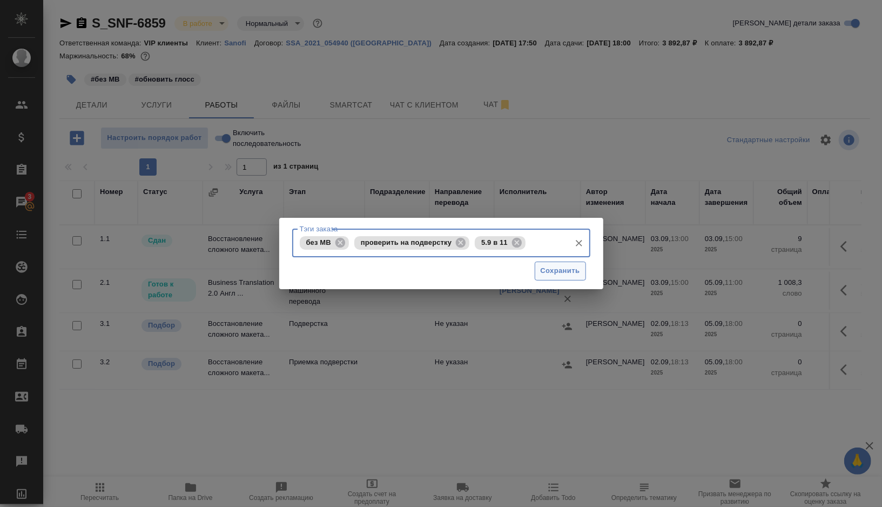
click at [549, 271] on span "Сохранить" at bounding box center [560, 271] width 39 height 12
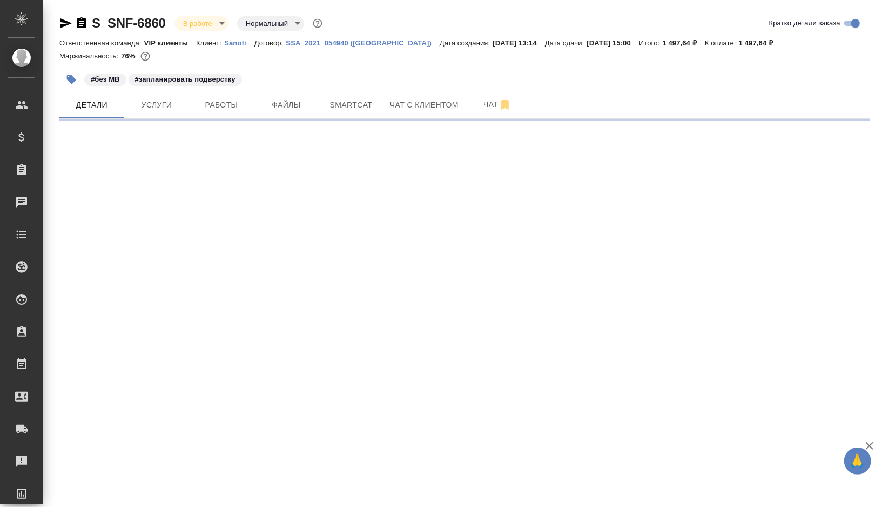
select select "RU"
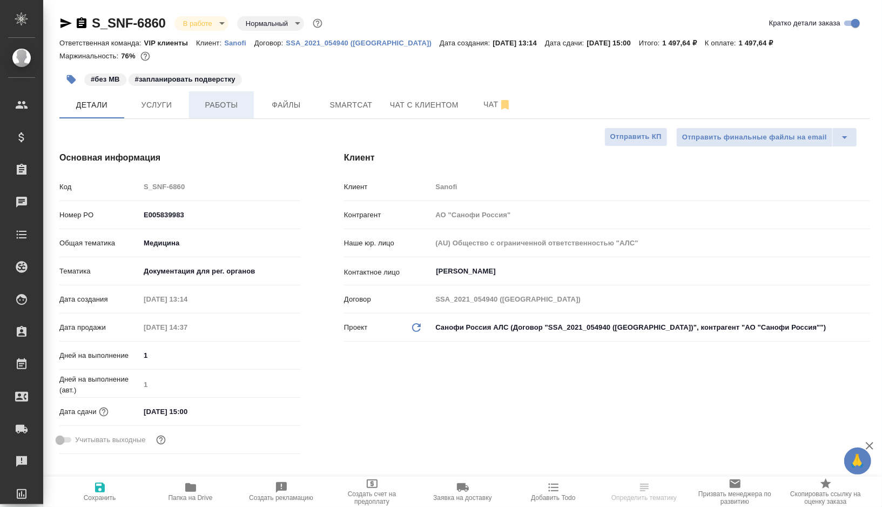
click at [226, 113] on button "Работы" at bounding box center [221, 104] width 65 height 27
type textarea "x"
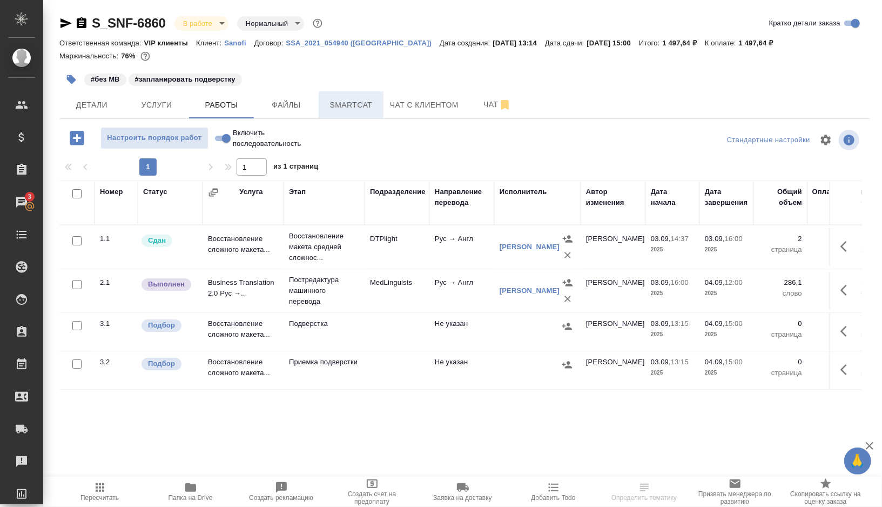
click at [342, 107] on span "Smartcat" at bounding box center [351, 105] width 52 height 14
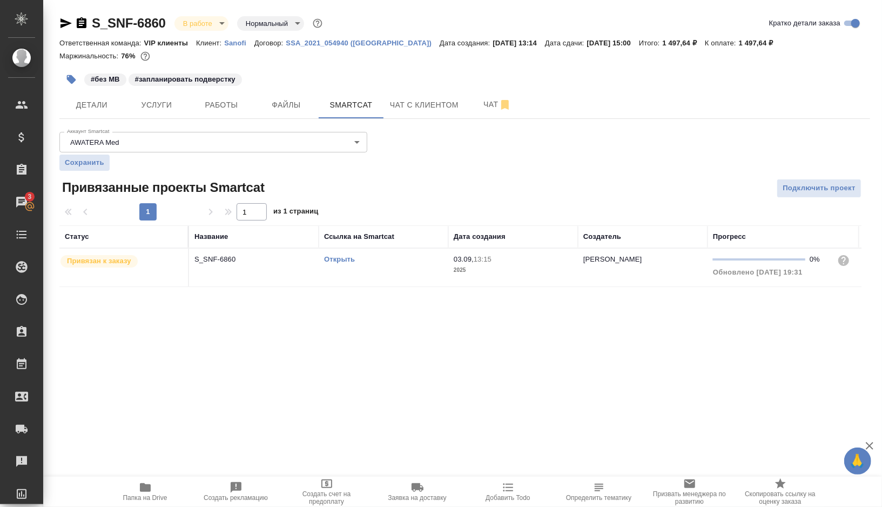
click at [389, 260] on div "Открыть" at bounding box center [383, 259] width 119 height 11
click at [222, 96] on button "Работы" at bounding box center [221, 104] width 65 height 27
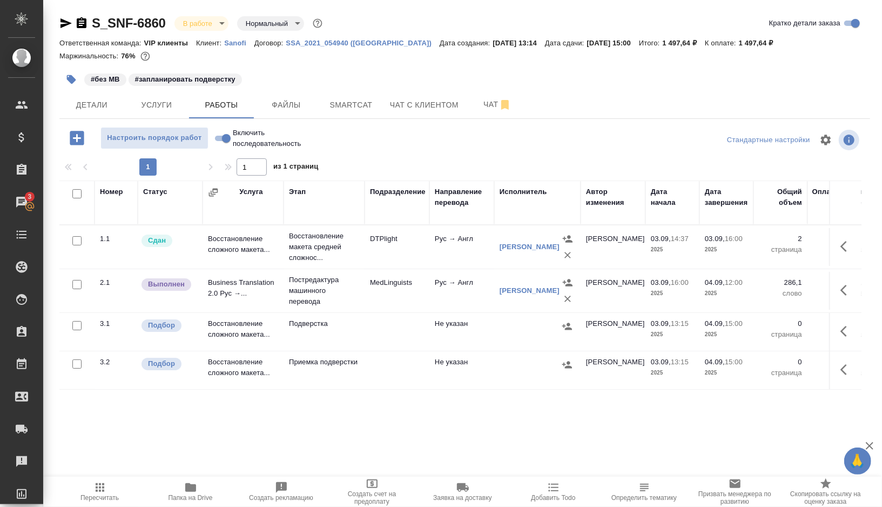
click at [389, 307] on td "MedLinguists" at bounding box center [397, 291] width 65 height 38
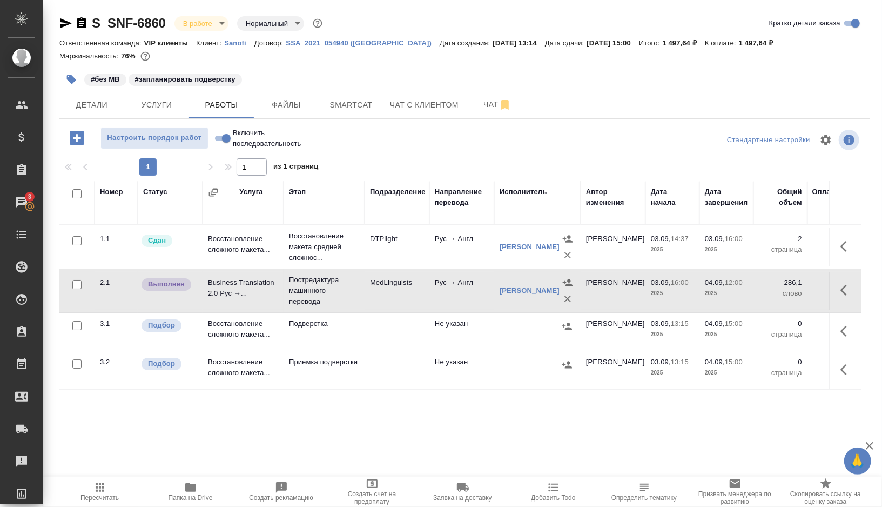
click at [366, 335] on td at bounding box center [397, 332] width 65 height 38
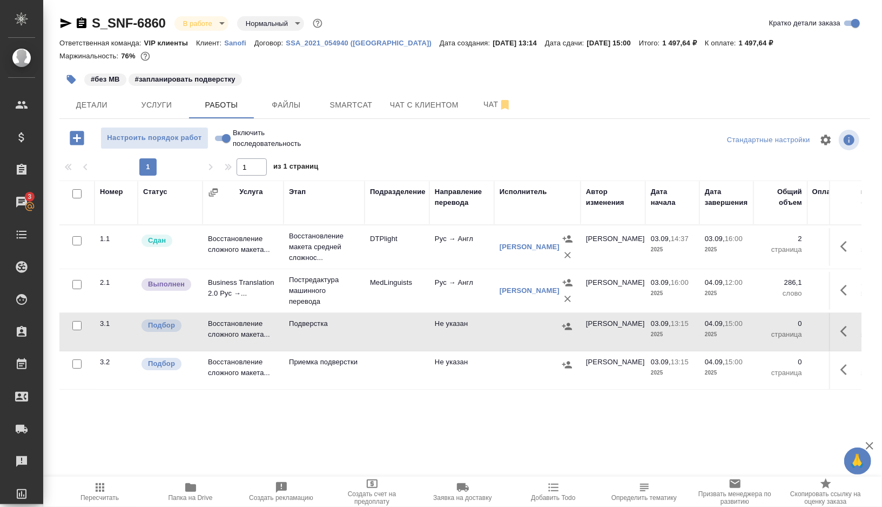
click at [366, 335] on td at bounding box center [397, 332] width 65 height 38
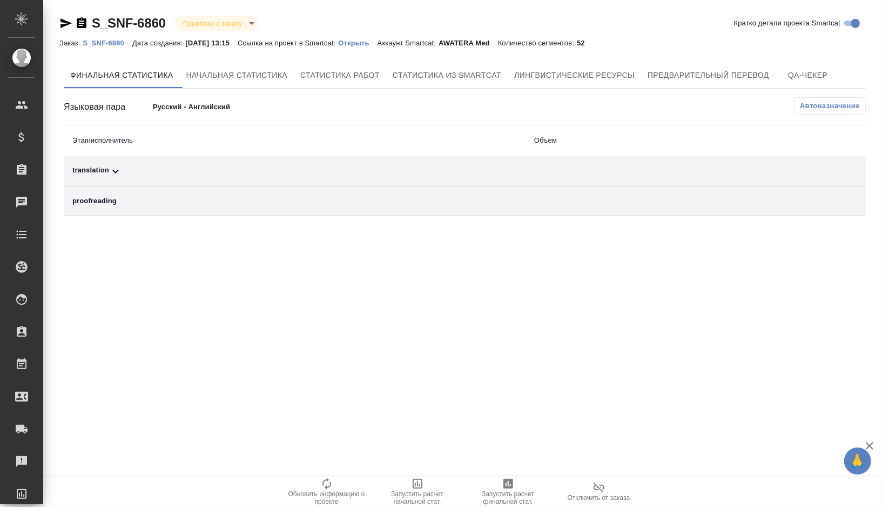
click at [168, 163] on td "translation" at bounding box center [295, 171] width 462 height 31
click at [144, 171] on div "translation" at bounding box center [294, 171] width 444 height 13
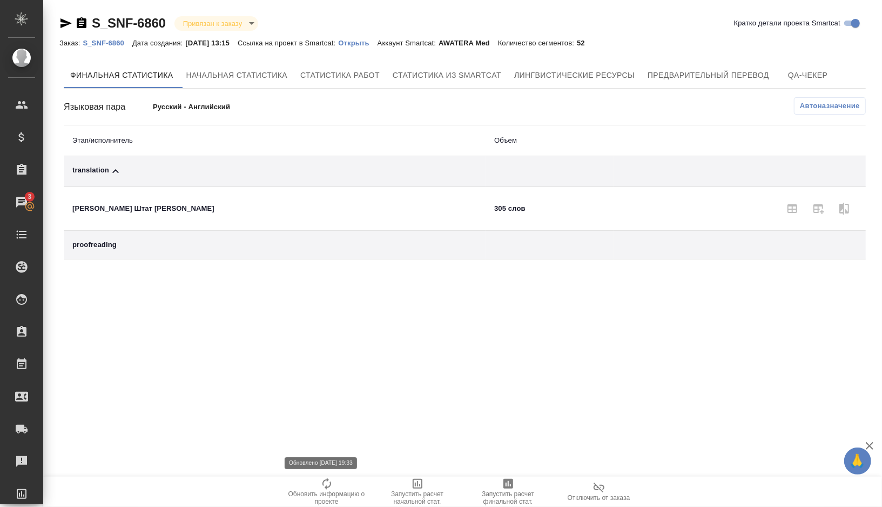
click at [325, 490] on span "Обновить информацию о проекте" at bounding box center [327, 497] width 78 height 15
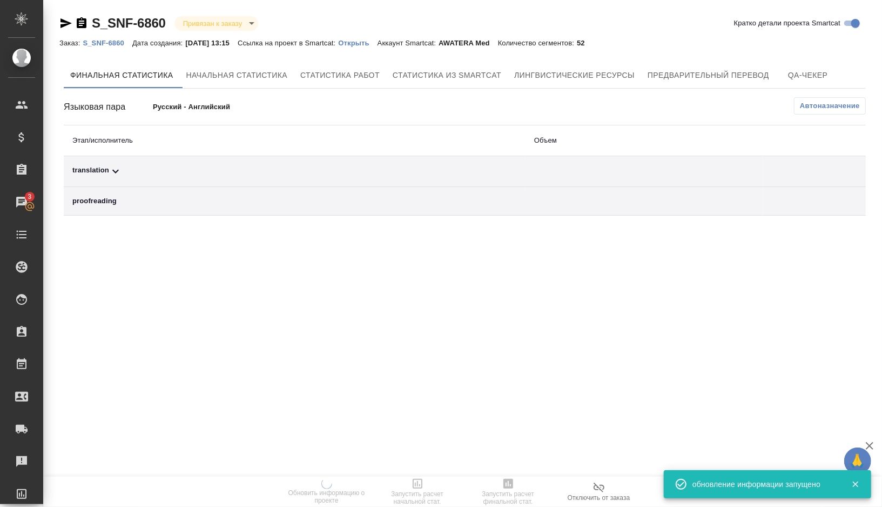
click at [138, 166] on div "translation" at bounding box center [294, 171] width 444 height 13
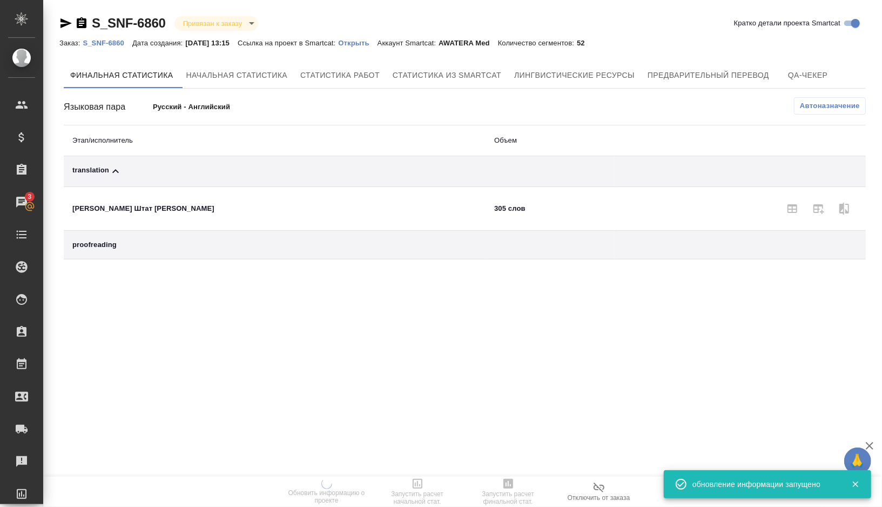
click at [815, 105] on span "Автоназначение" at bounding box center [830, 105] width 60 height 11
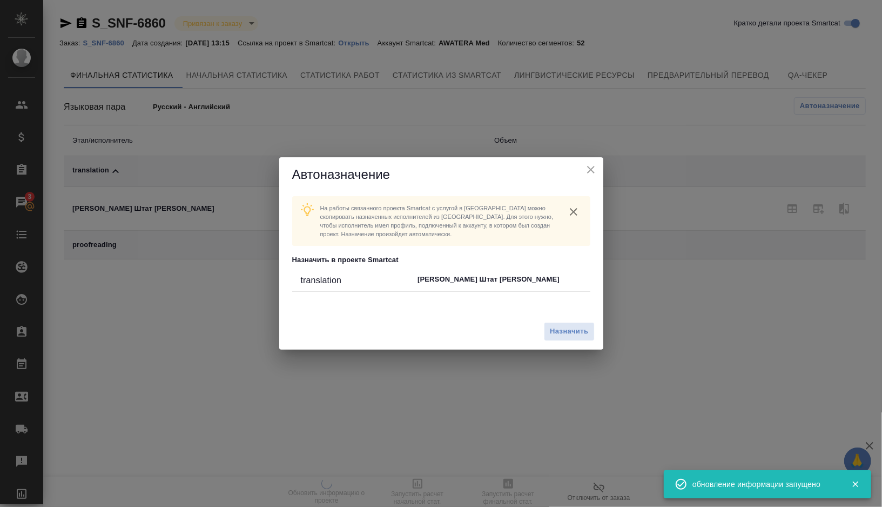
click at [561, 342] on div "Назначить" at bounding box center [441, 331] width 324 height 36
click at [563, 333] on span "Назначить" at bounding box center [569, 331] width 38 height 12
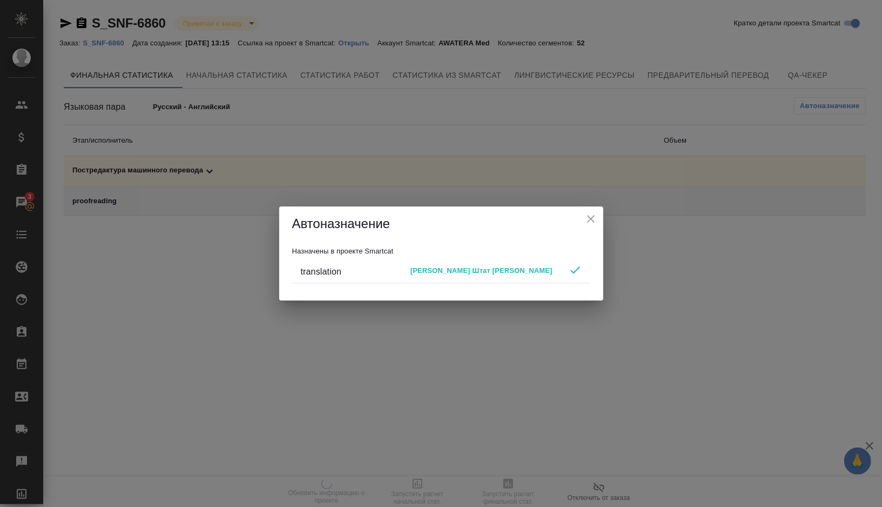
click at [590, 218] on icon "close" at bounding box center [591, 219] width 8 height 8
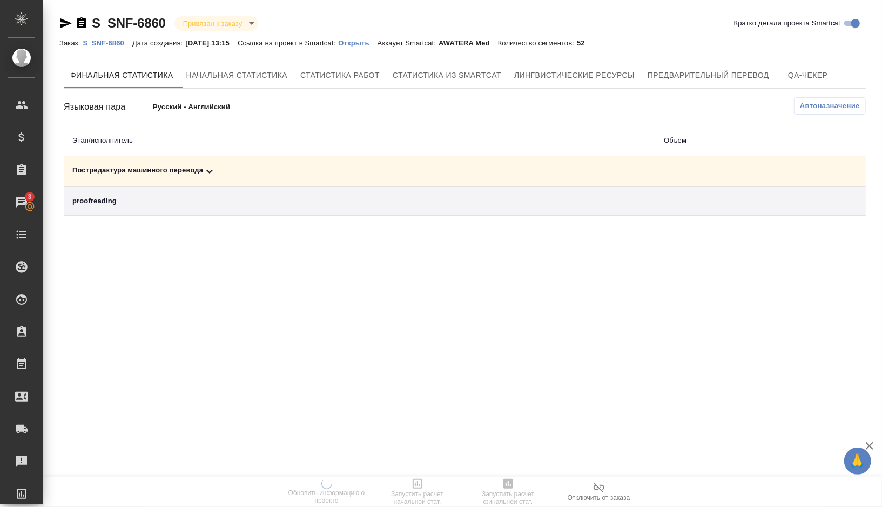
click at [266, 171] on div "Постредактура машинного перевода" at bounding box center [359, 171] width 574 height 13
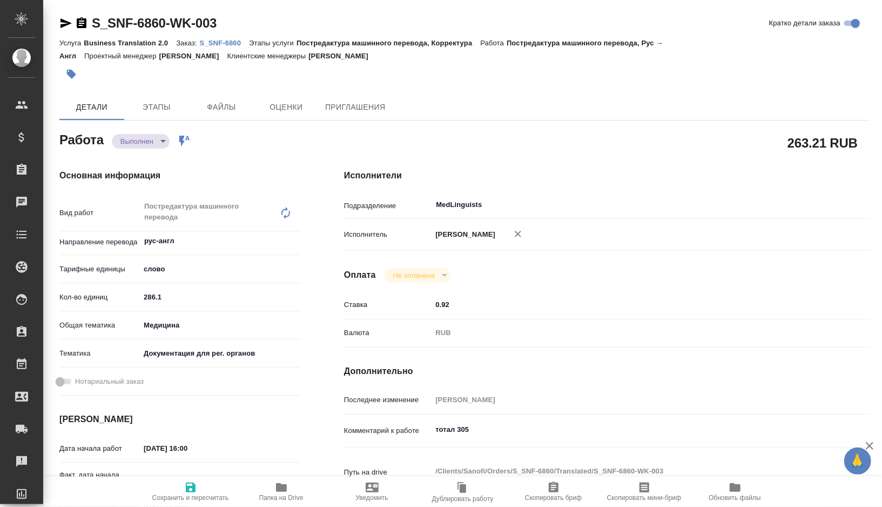
type textarea "x"
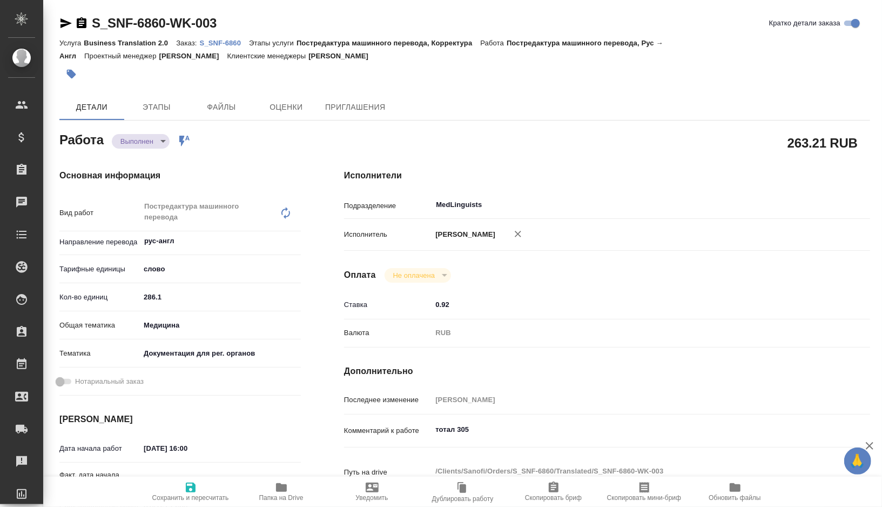
type textarea "x"
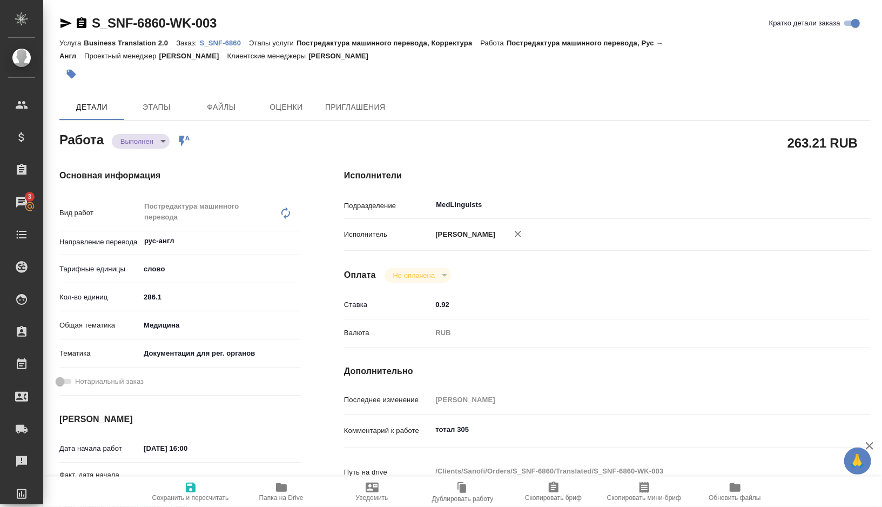
click at [280, 493] on icon "button" at bounding box center [281, 487] width 13 height 13
type textarea "x"
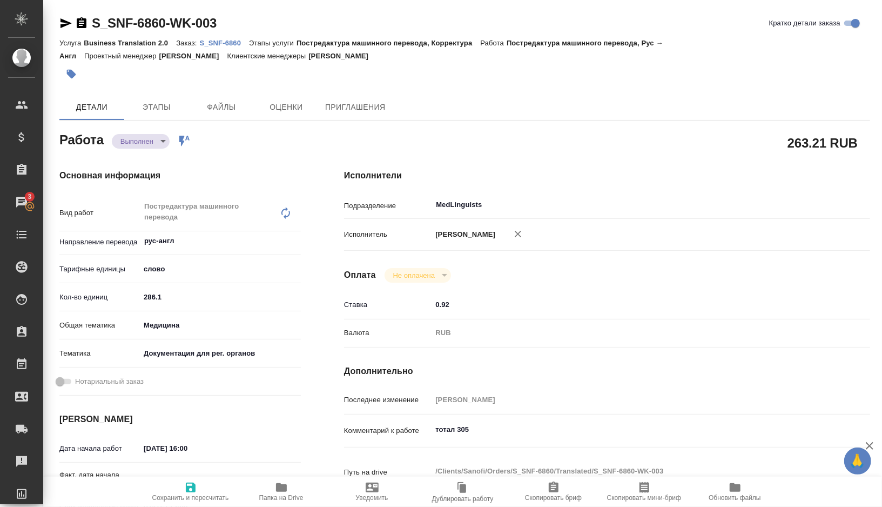
type textarea "x"
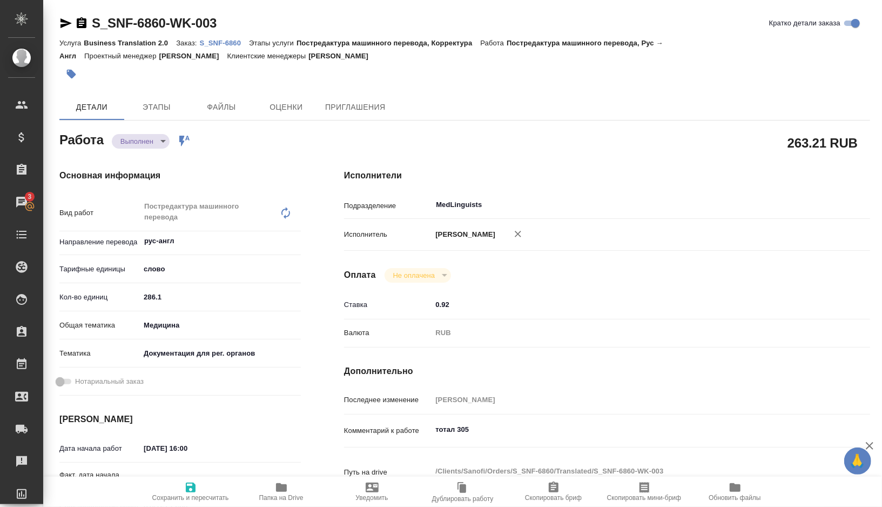
type textarea "x"
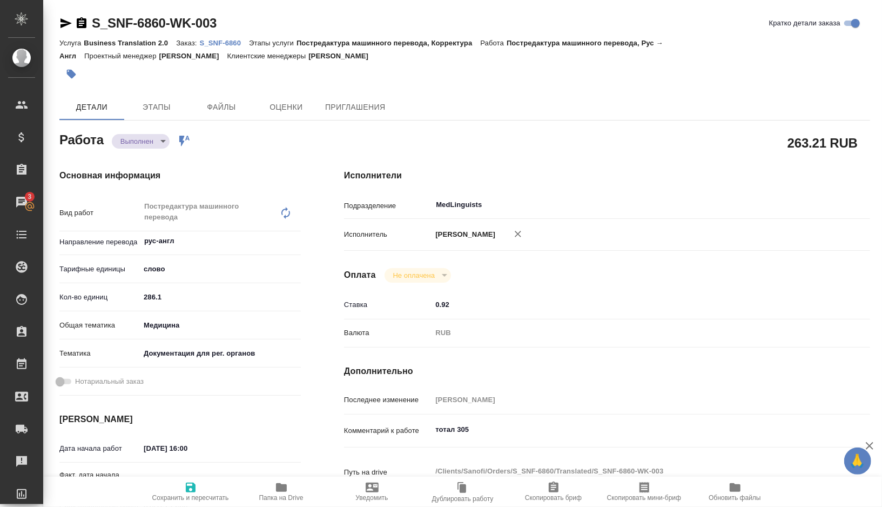
type textarea "x"
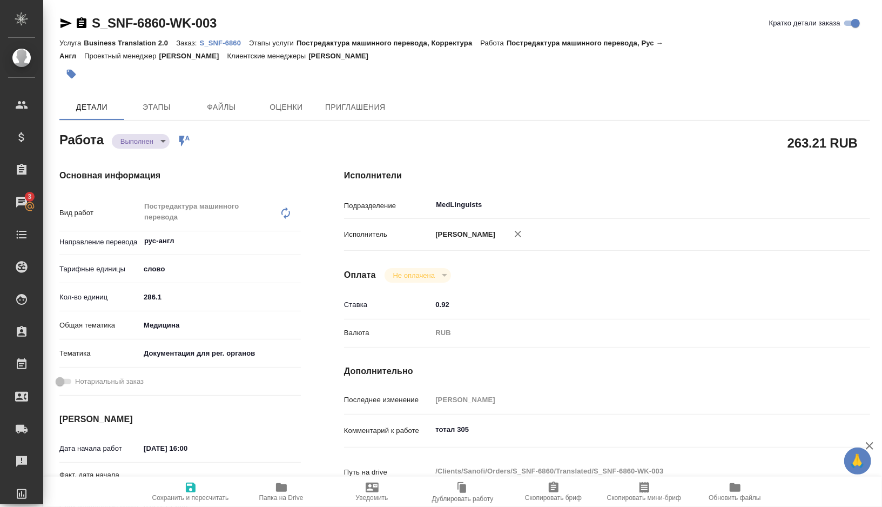
type textarea "x"
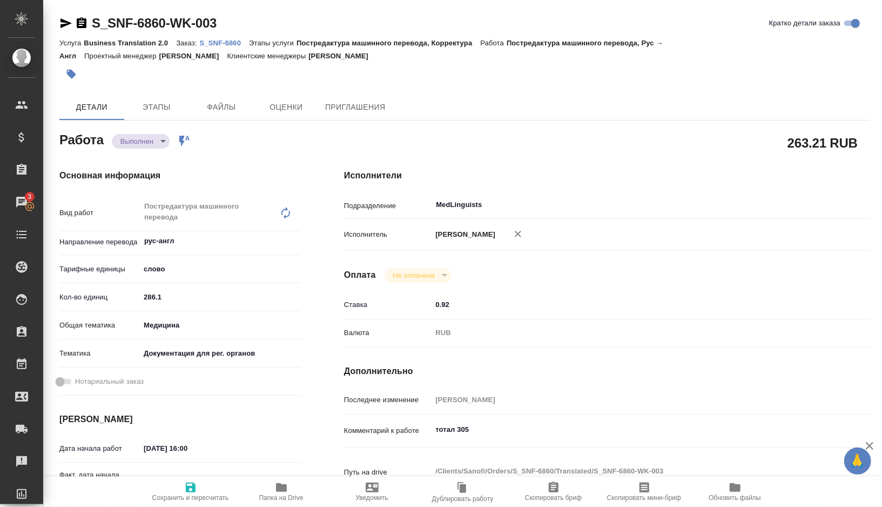
type textarea "x"
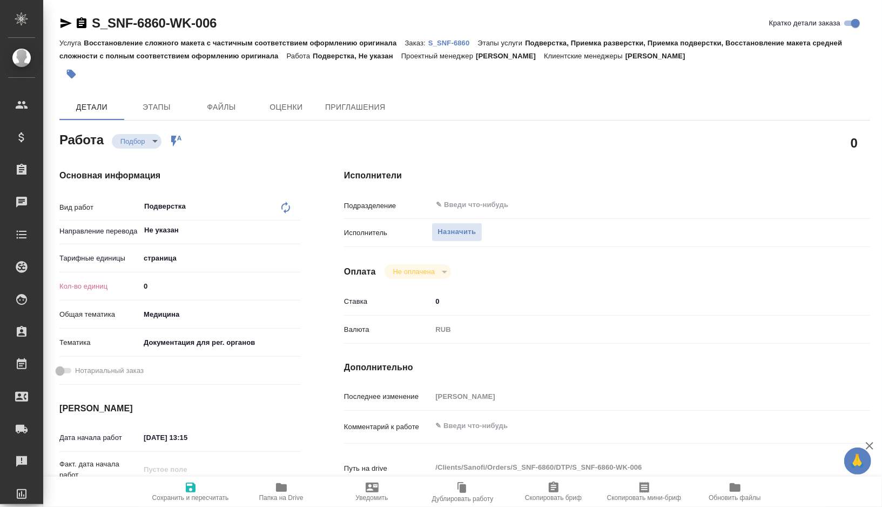
type textarea "x"
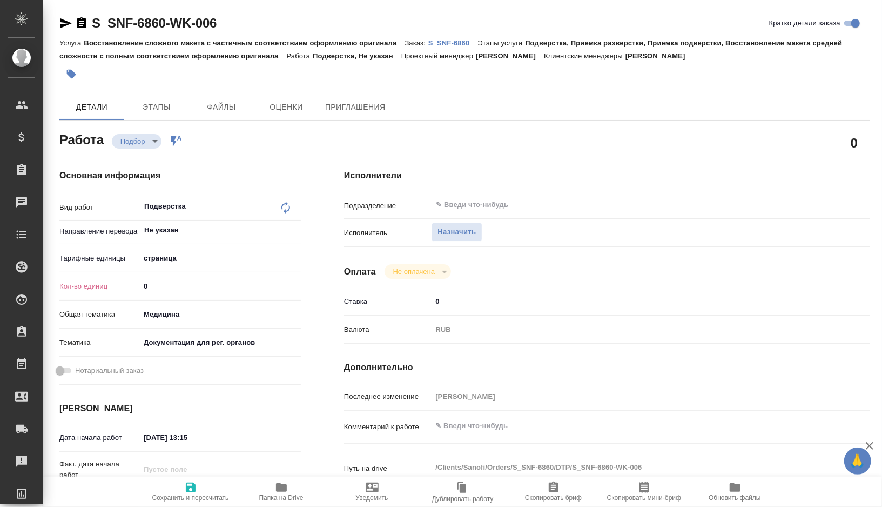
type textarea "x"
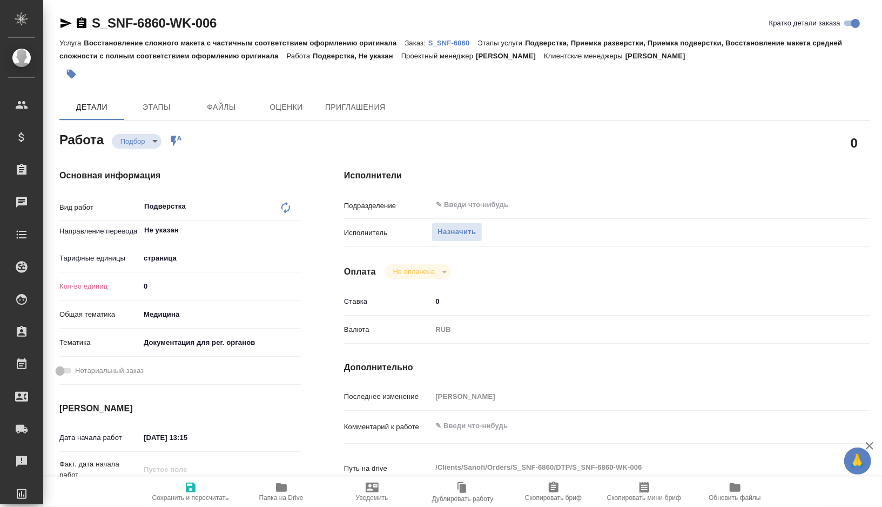
type textarea "x"
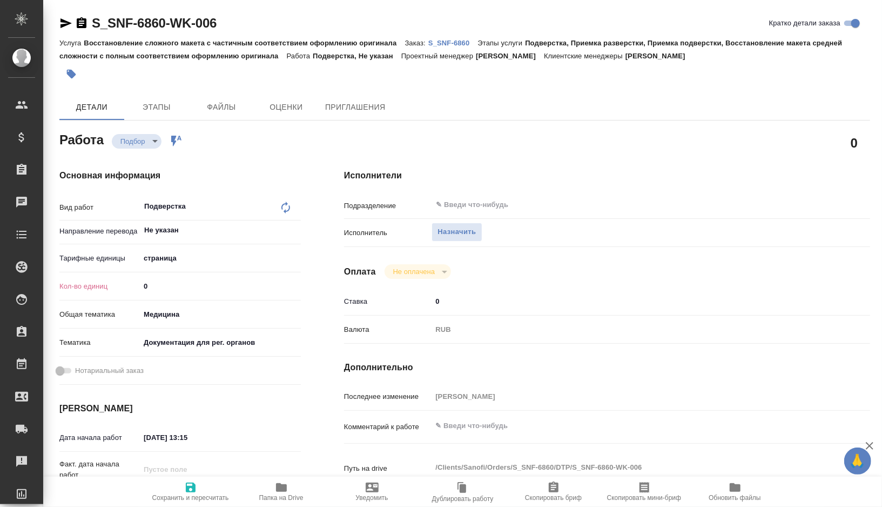
type textarea "x"
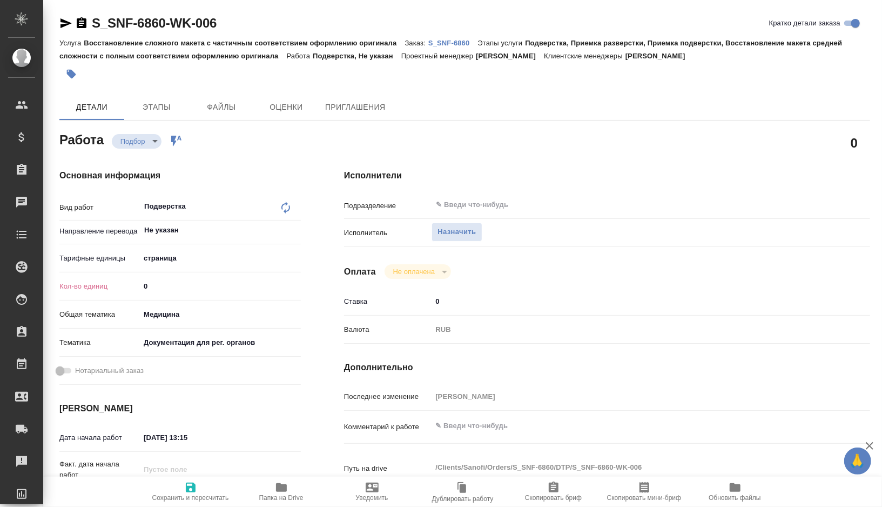
type textarea "x"
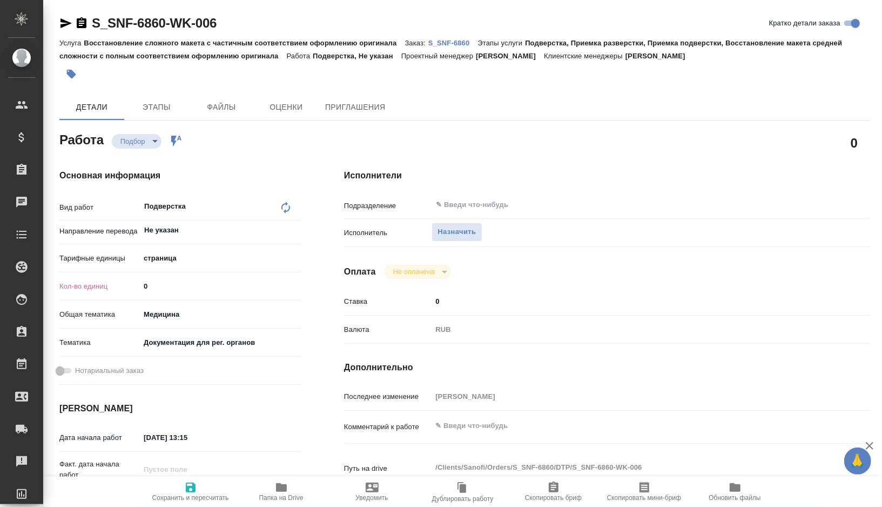
type textarea "x"
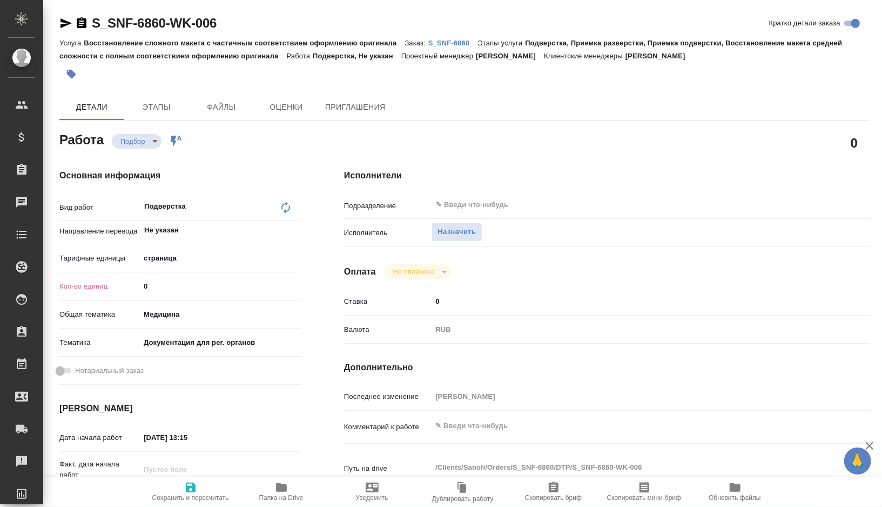
type textarea "x"
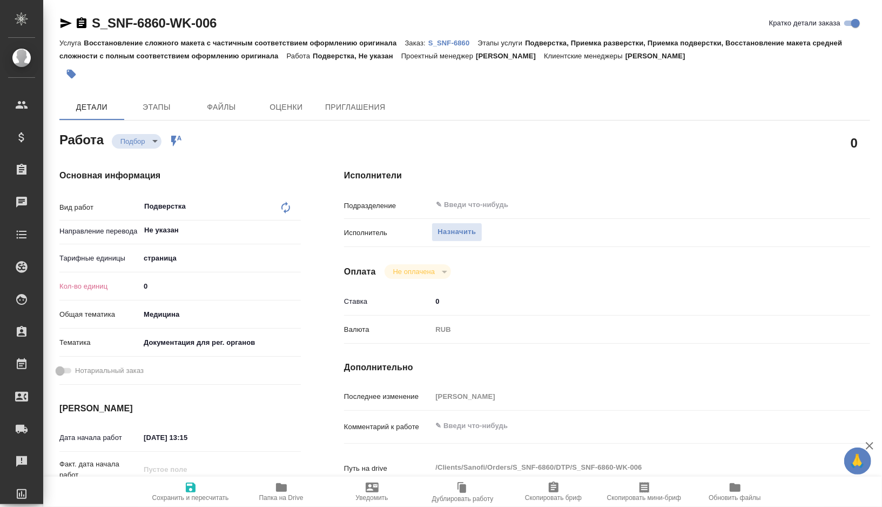
click at [175, 263] on body "🙏 .cls-1 fill:#fff; AWATERA Gorshkova Valentina Клиенты Спецификации Заказы Чат…" at bounding box center [441, 253] width 882 height 507
type textarea "x"
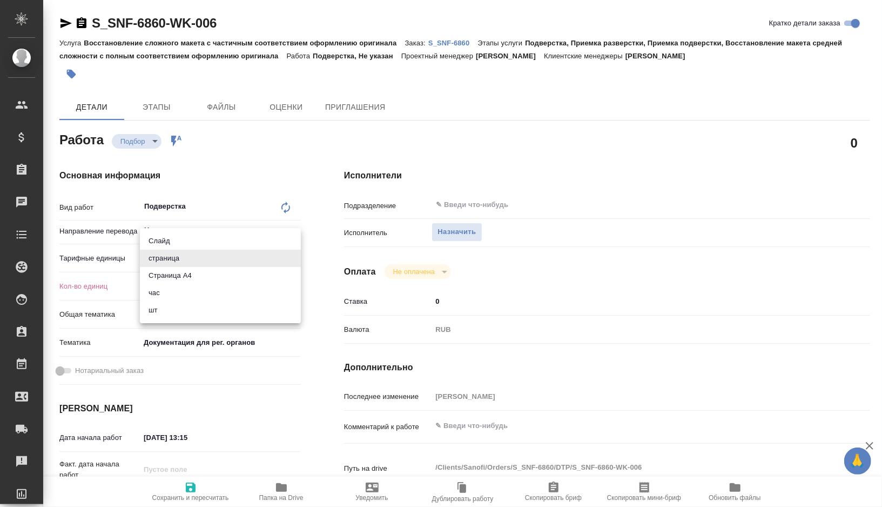
type textarea "x"
click at [187, 276] on li "Страница А4" at bounding box center [220, 275] width 161 height 17
type textarea "x"
type input "5f036ec4e16dec2d6b59c8ff"
type textarea "x"
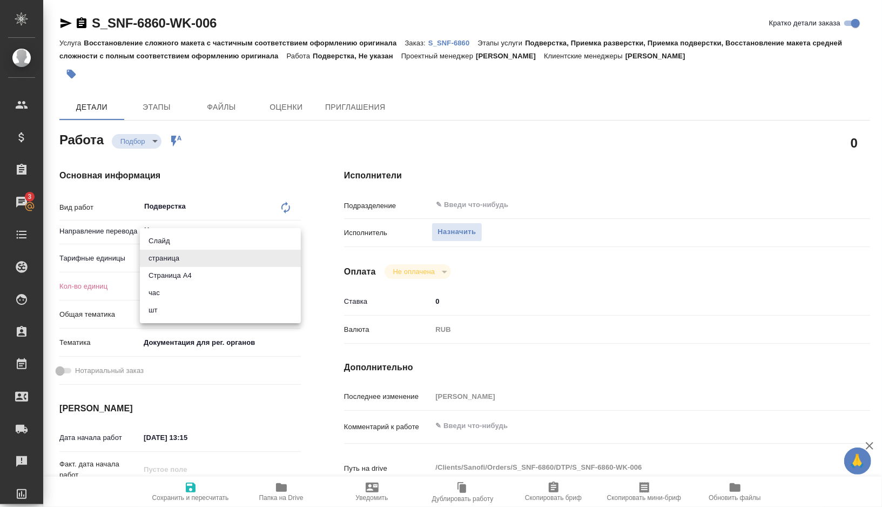
type textarea "x"
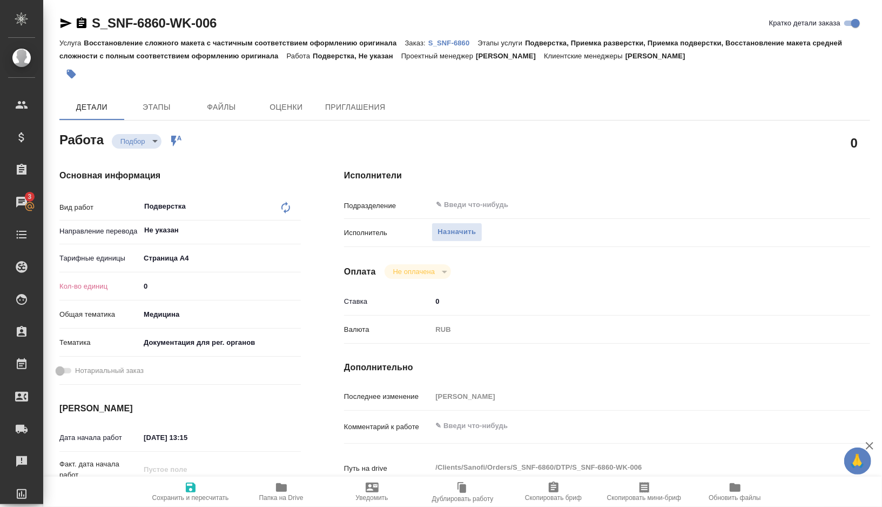
type textarea "x"
click at [156, 287] on input "0" at bounding box center [220, 286] width 161 height 16
type textarea "x"
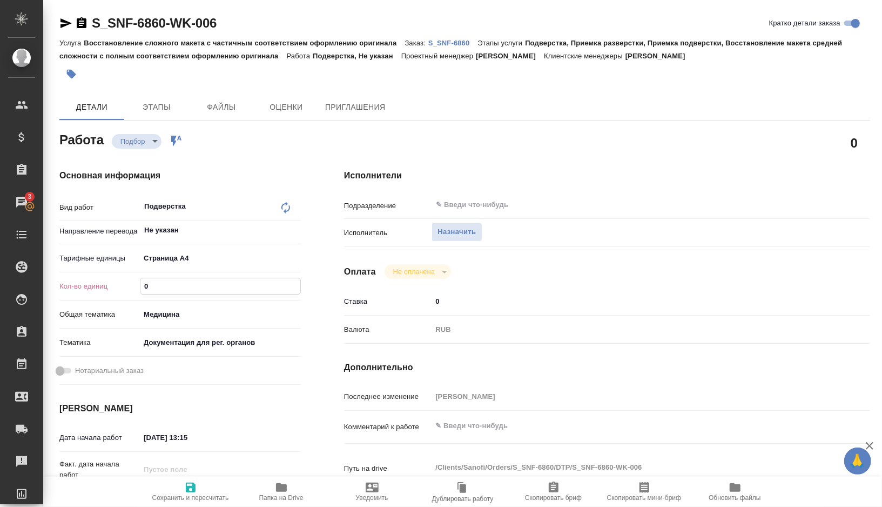
type textarea "x"
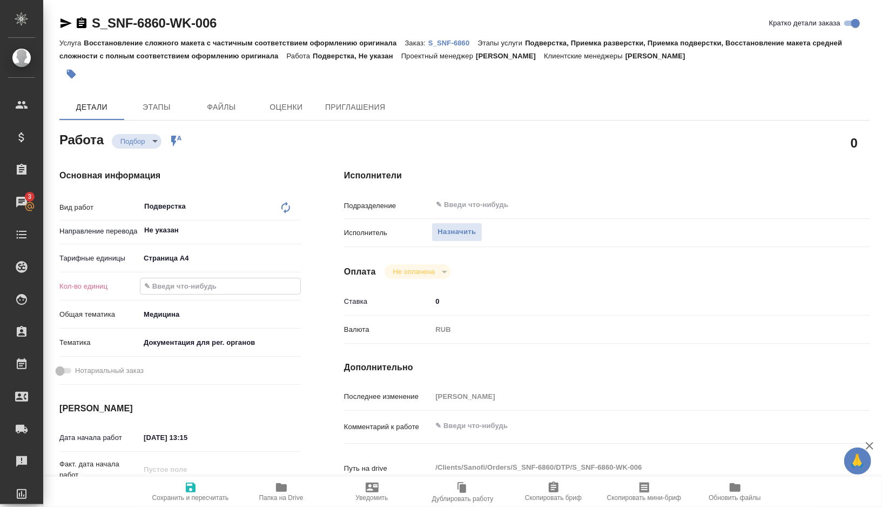
type input "2"
type textarea "x"
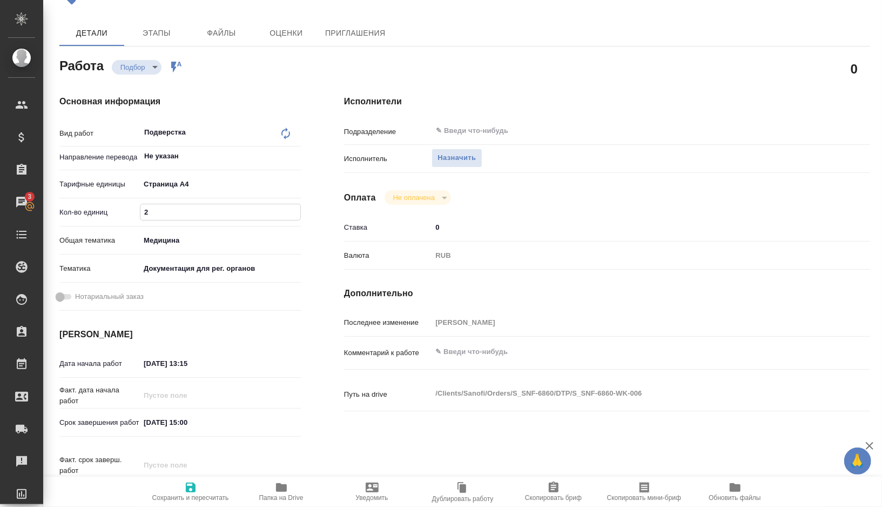
scroll to position [95, 0]
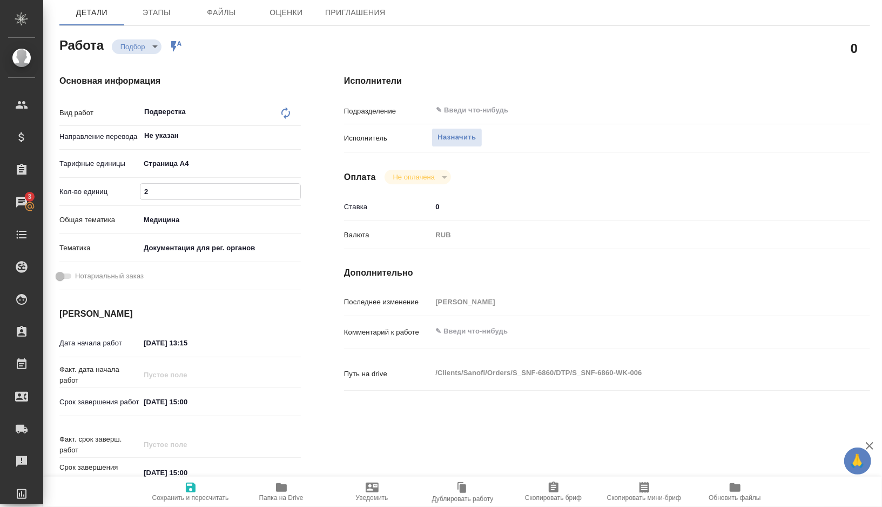
type input "2"
click at [152, 343] on input "03.09.2025 13:15" at bounding box center [187, 343] width 95 height 16
type textarea "x"
type input "00.92.0251 31:5_"
type textarea "x"
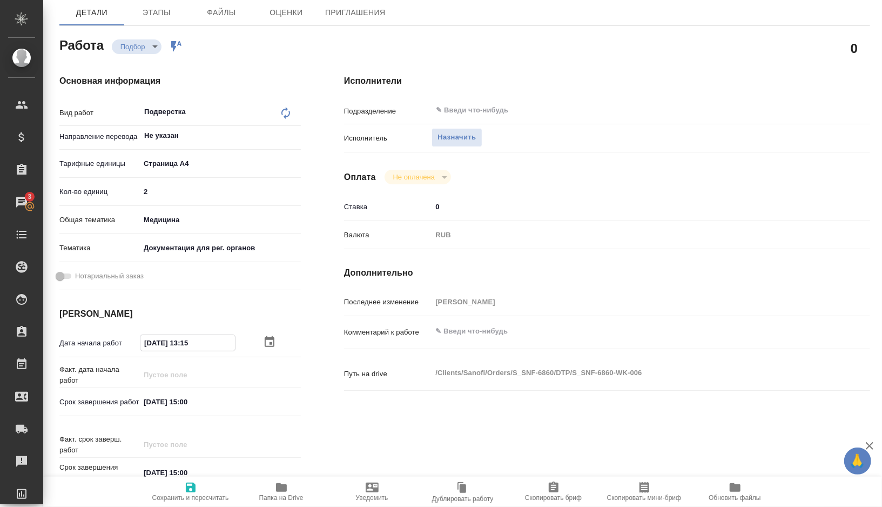
type textarea "x"
type input "04.09.2025 13:15"
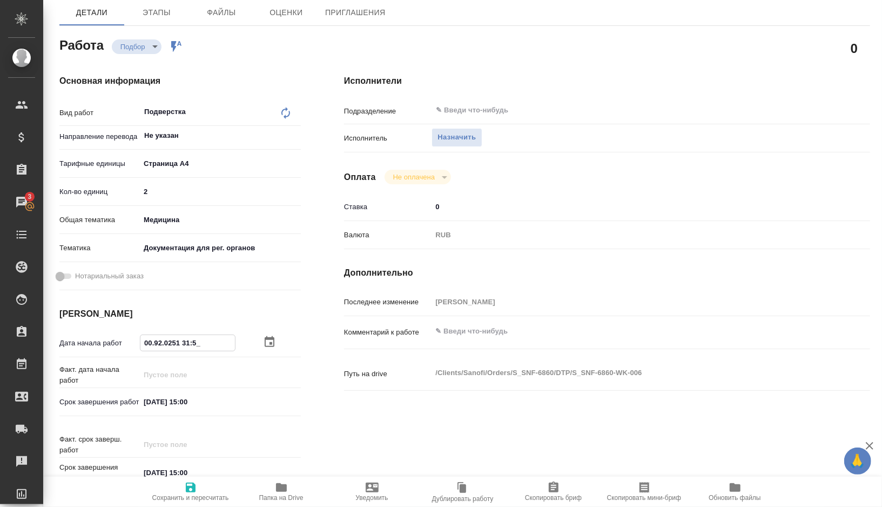
type textarea "x"
click at [216, 341] on input "04.09.2025 13:15" at bounding box center [187, 343] width 95 height 16
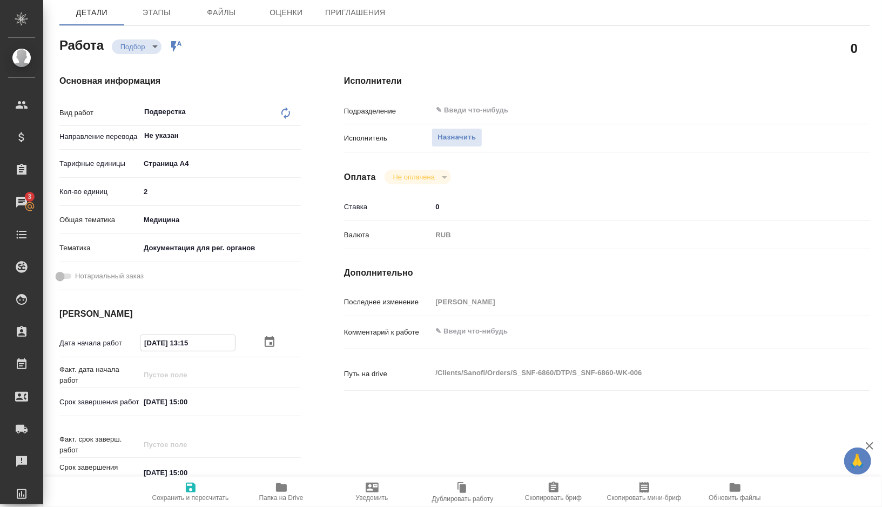
type input "04.09.2025 13:1_"
type textarea "x"
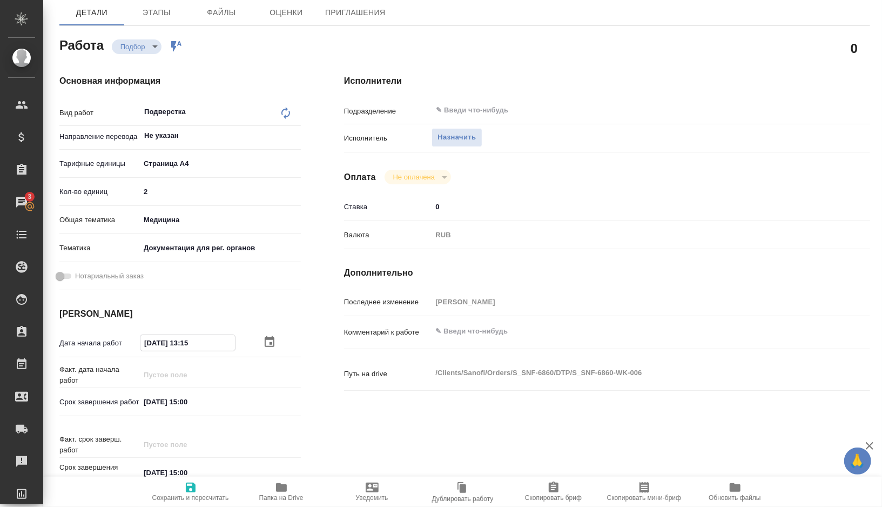
type textarea "x"
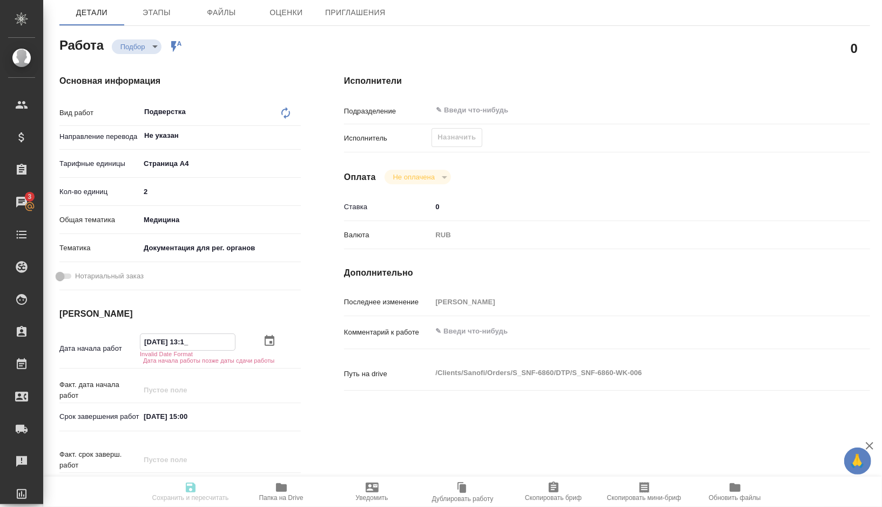
type textarea "x"
type input "04.09.2025 13:__"
type textarea "x"
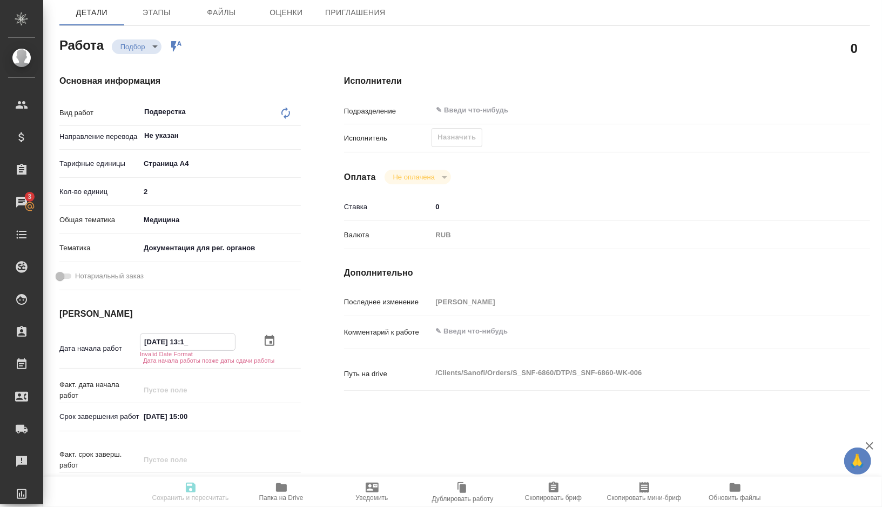
type textarea "x"
type input "04.09.2025 1_:__"
type textarea "x"
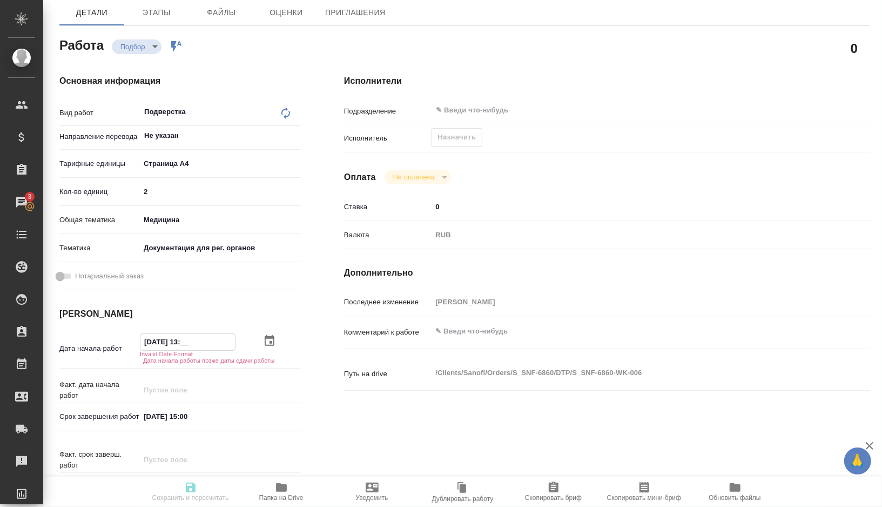
type textarea "x"
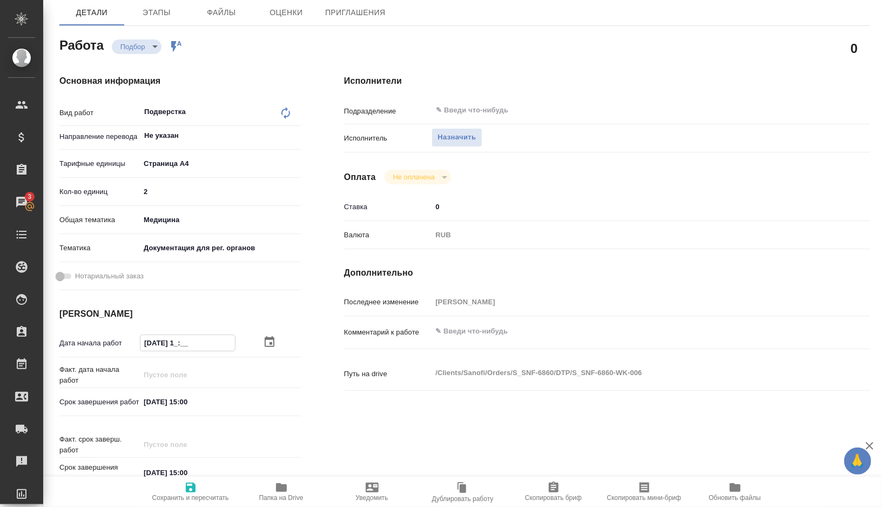
type textarea "x"
type input "04.09.2025 __:__"
type textarea "x"
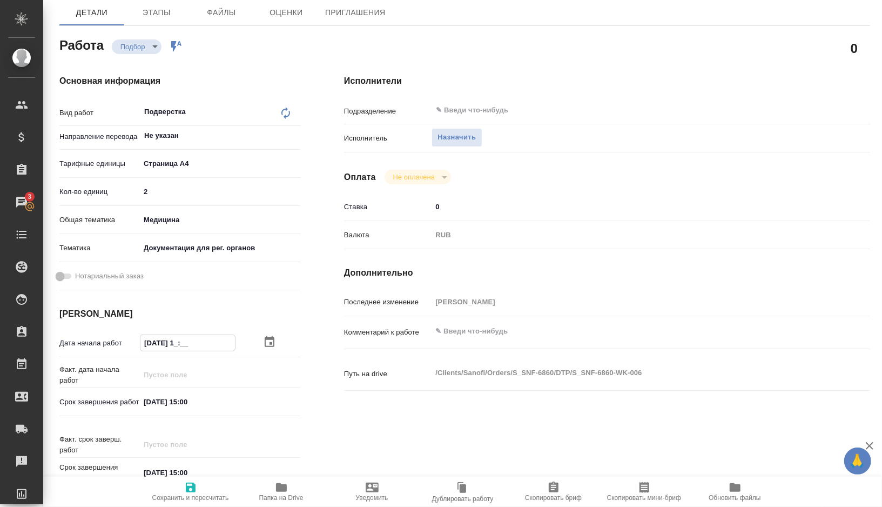
type textarea "x"
type input "04.09.2025 1_:__"
type textarea "x"
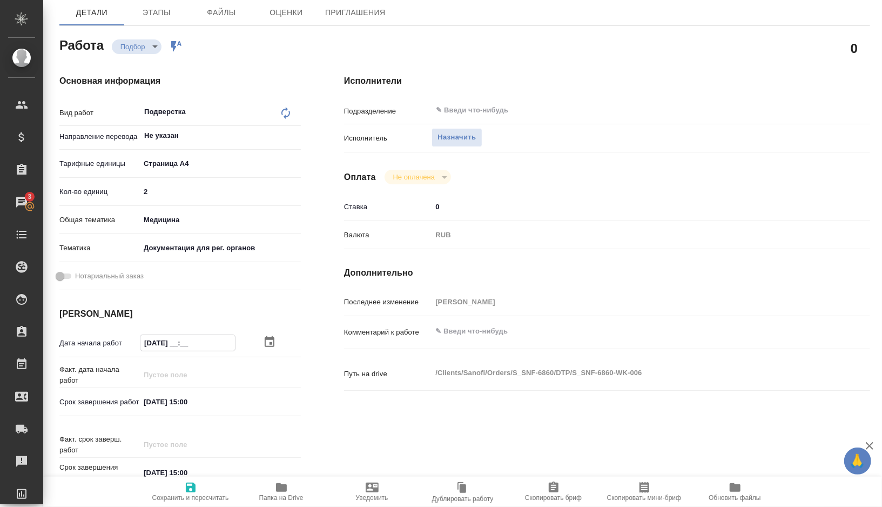
type textarea "x"
type input "04.09.2025 10:__"
type textarea "x"
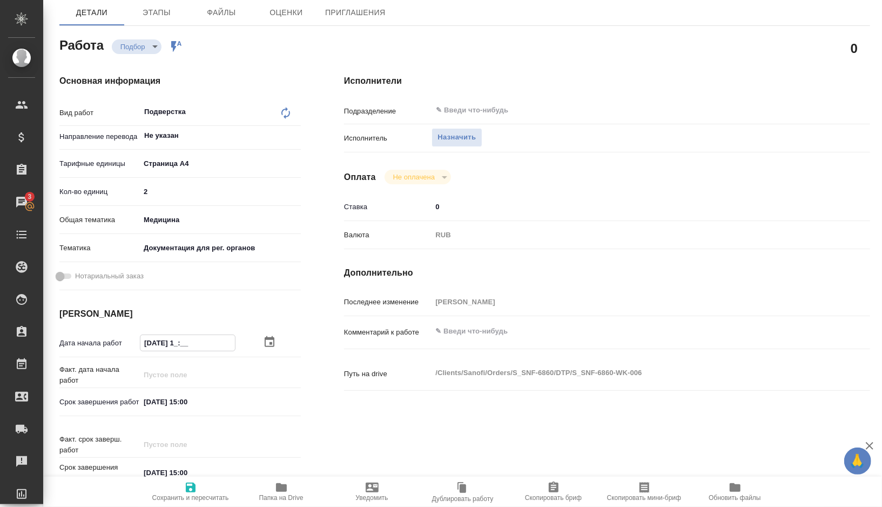
type textarea "x"
type input "04.09.2025 10:3_"
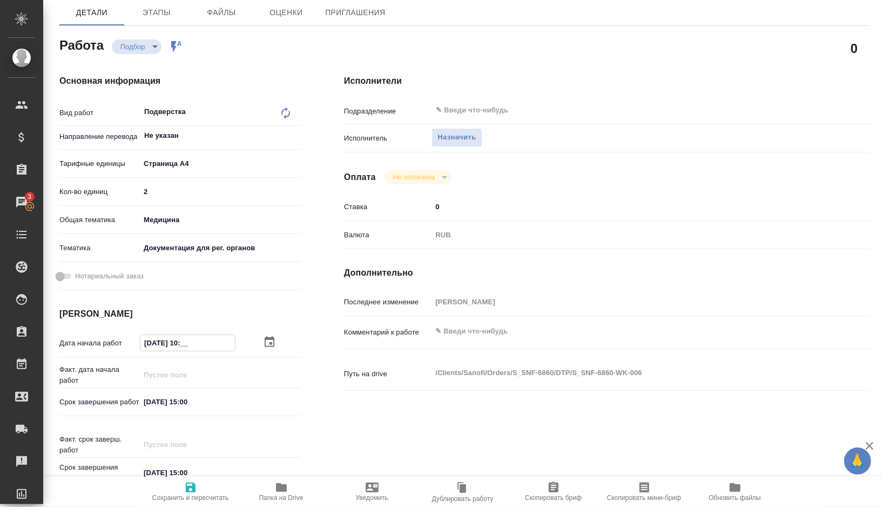
type textarea "x"
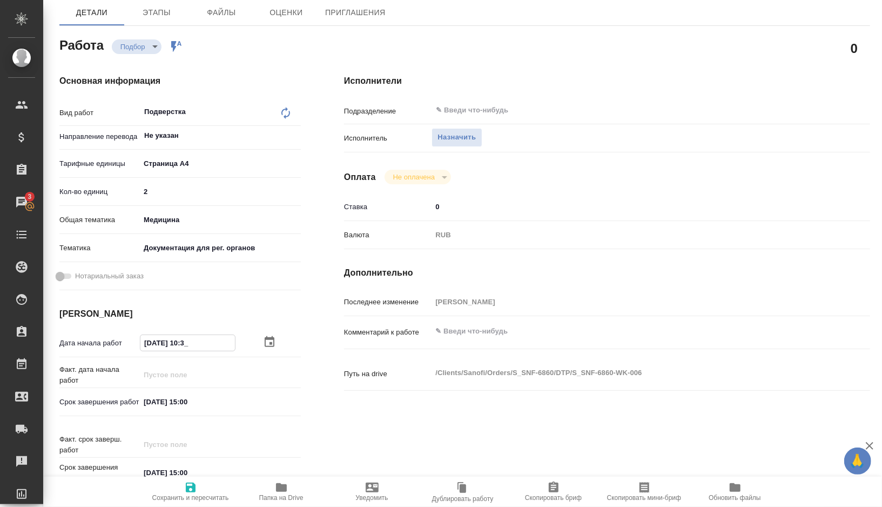
type input "[DATE] 10:30"
type textarea "x"
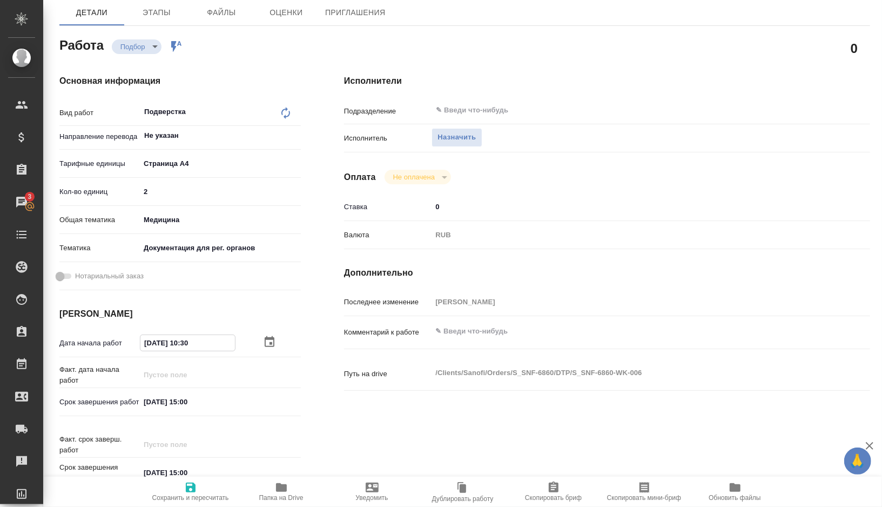
click at [214, 341] on input "[DATE] 10:30" at bounding box center [187, 343] width 95 height 16
type input "[DATE] 10:30"
click at [215, 405] on input "[DATE] 15:00" at bounding box center [187, 402] width 95 height 16
type textarea "x"
type input "04.09.2025 15:0_"
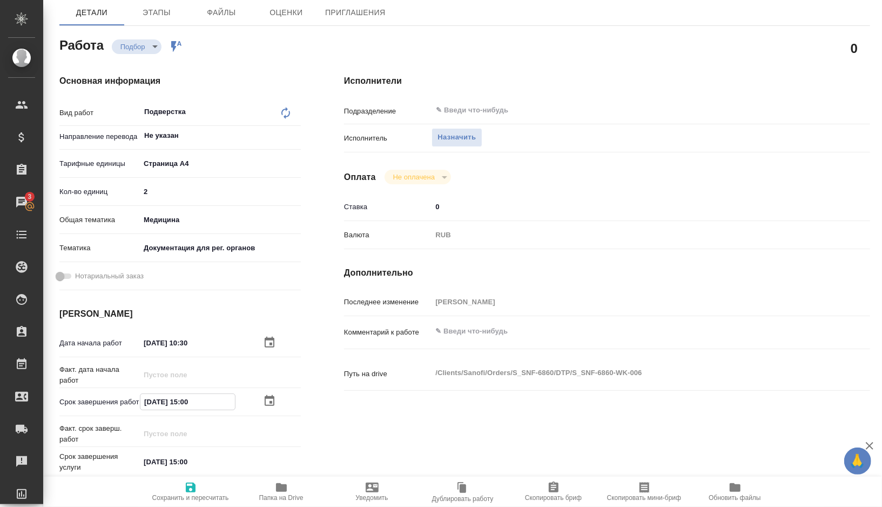
type textarea "x"
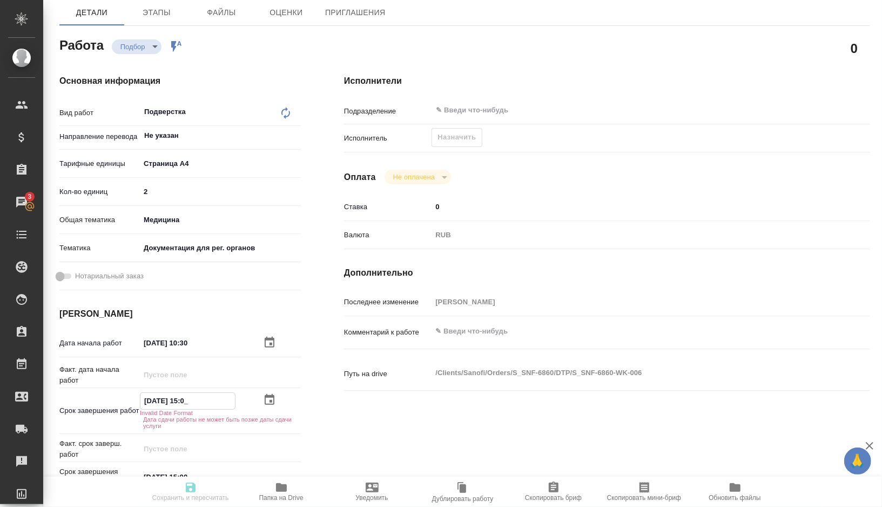
type textarea "x"
type input "04.09.2025 15:__"
type textarea "x"
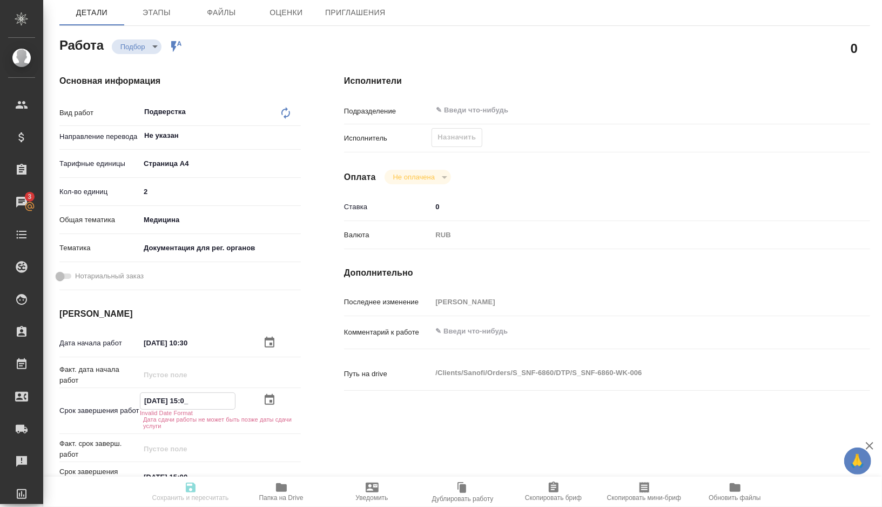
type textarea "x"
type input "04.09.2025 1_:__"
type textarea "x"
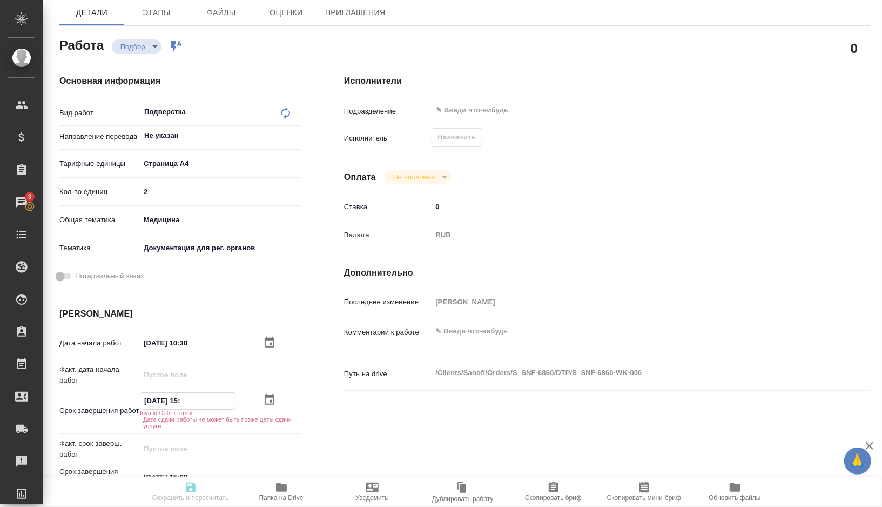
type textarea "x"
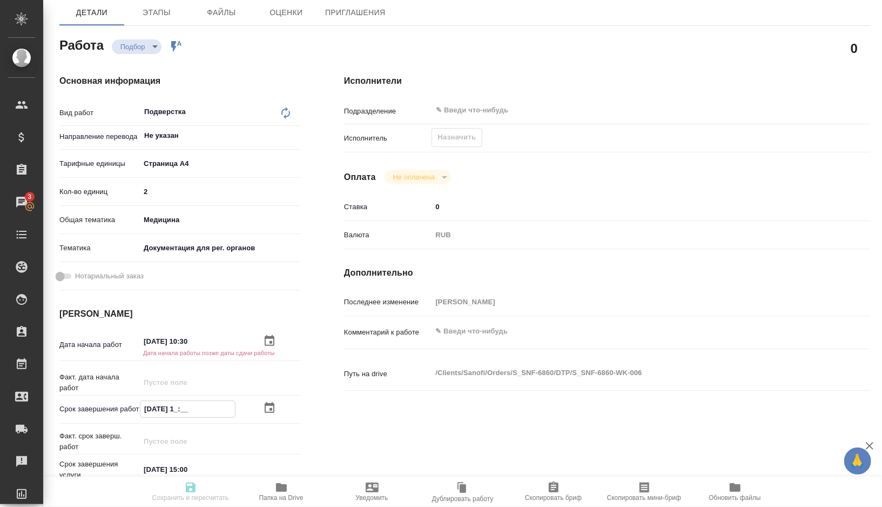
type textarea "x"
type input "04.09.2025 11:__"
type textarea "x"
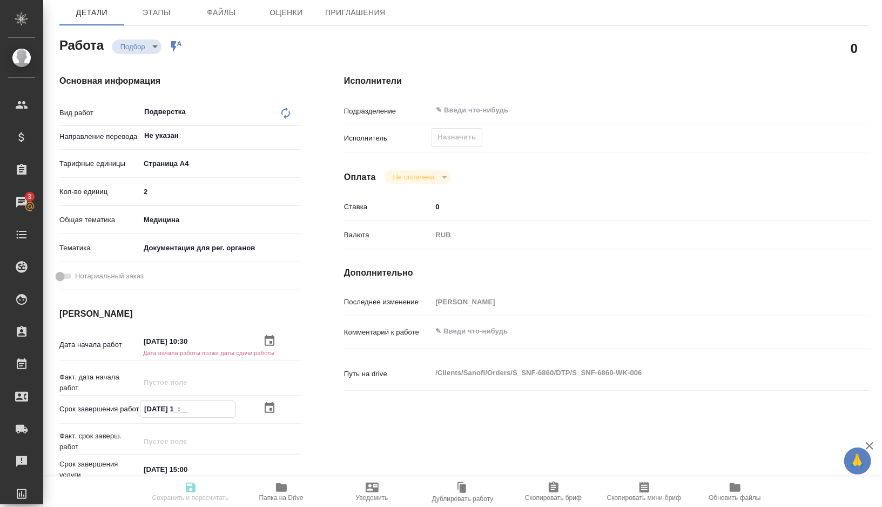
type textarea "x"
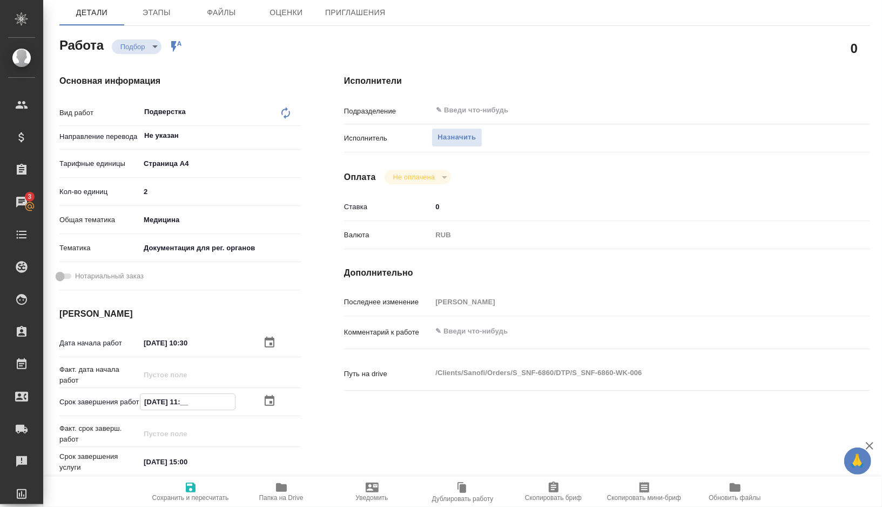
type textarea "x"
type input "04.09.2025 11:3_"
type textarea "x"
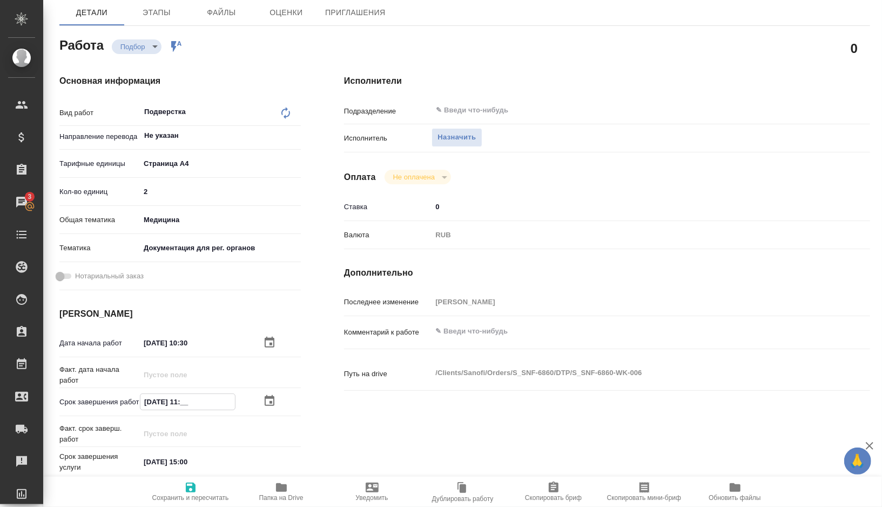
type textarea "x"
type input "[DATE] 11:30"
type textarea "x"
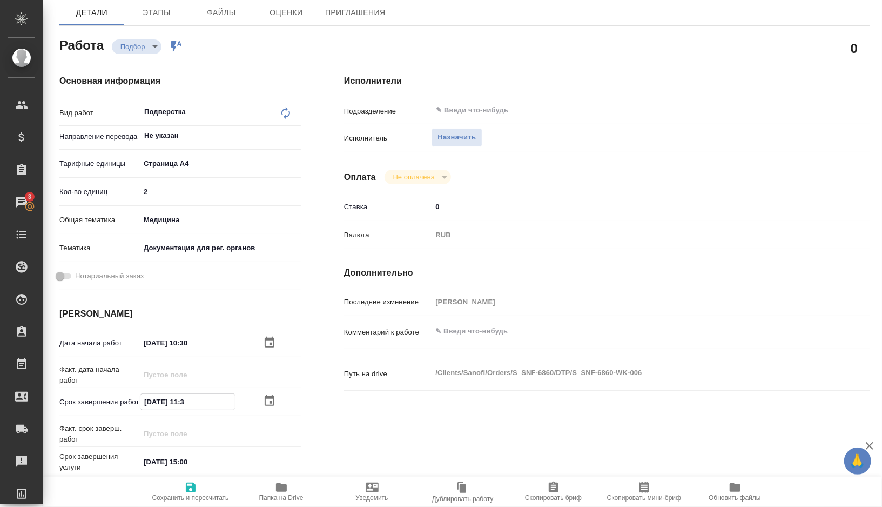
type textarea "x"
type input "[DATE] 11:30"
click at [192, 497] on span "Сохранить и пересчитать" at bounding box center [190, 498] width 77 height 8
type textarea "x"
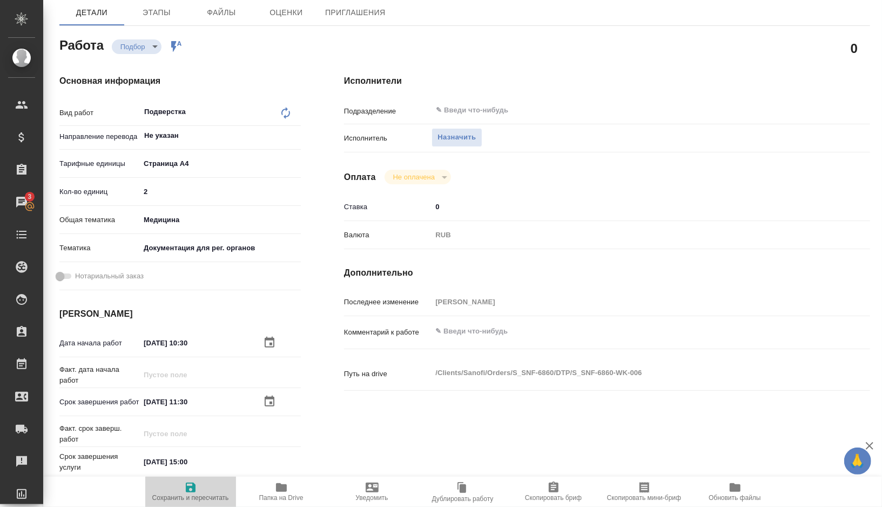
type textarea "x"
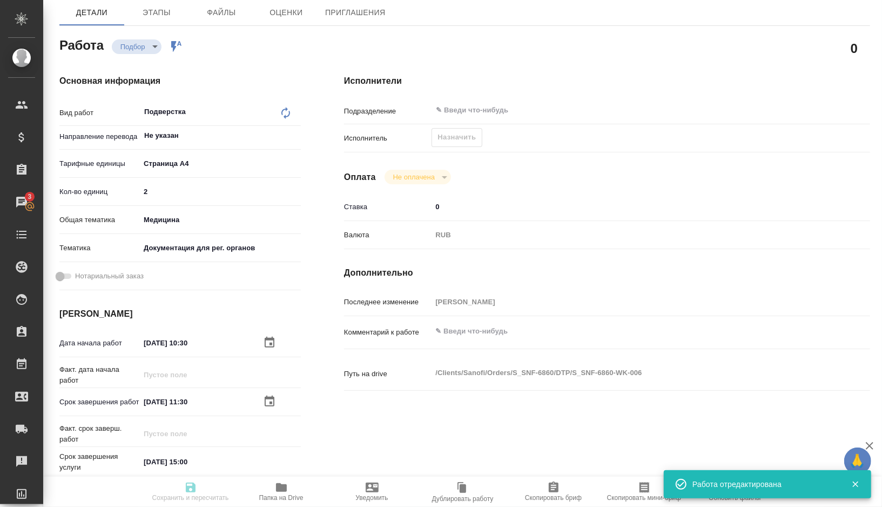
type textarea "x"
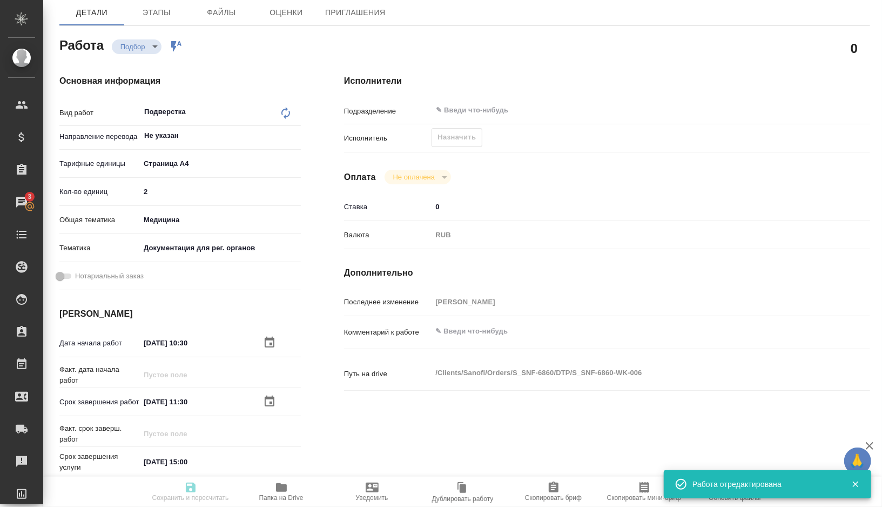
type textarea "x"
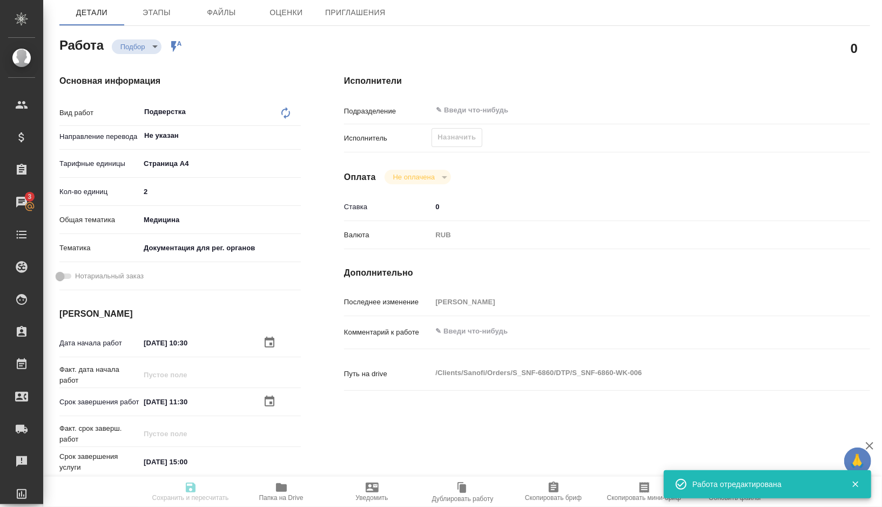
type input "recruiting"
type textarea "Подверстка"
type textarea "x"
type input "Не указан"
type input "5f036ec4e16dec2d6b59c8ff"
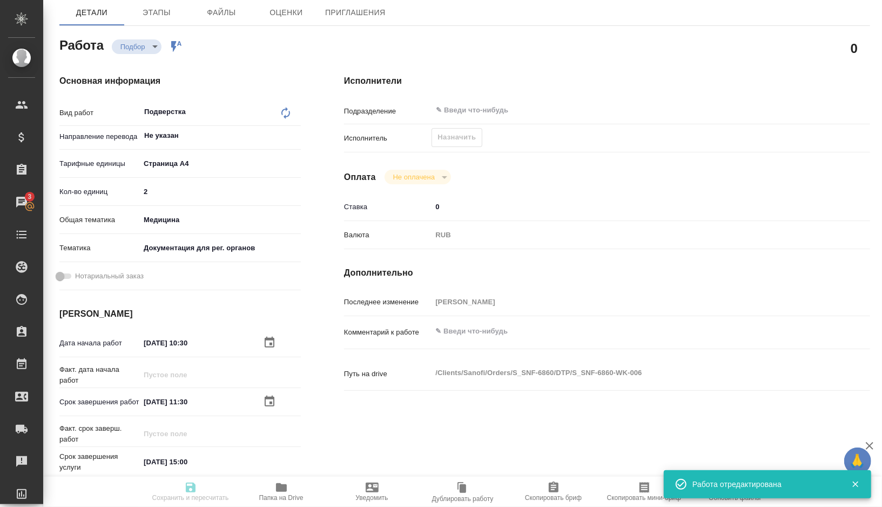
type input "2"
type input "med"
type input "5f647205b73bc97568ca66c6"
type input "04.09.2025 10:30"
type input "04.09.2025 11:30"
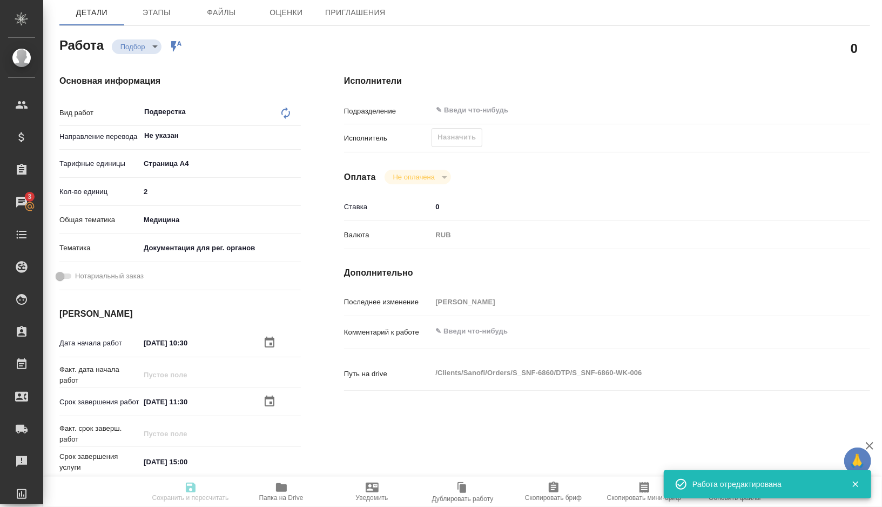
type input "04.09.2025 15:00"
type input "notPayed"
type input "0"
type input "RUB"
type input "[PERSON_NAME]"
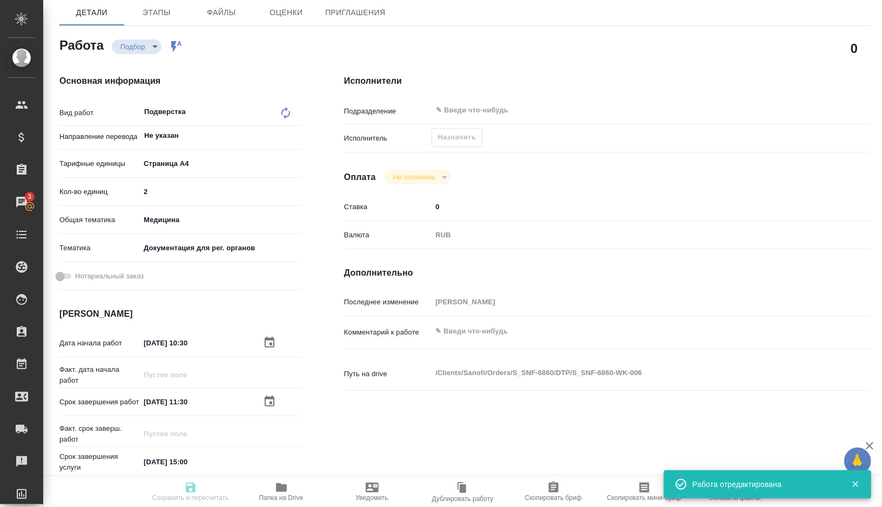
type textarea "x"
type textarea "/Clients/Sanofi/Orders/S_SNF-6860/DTP/S_SNF-6860-WK-006"
type textarea "x"
type input "S_SNF-6860"
type input "E005839983"
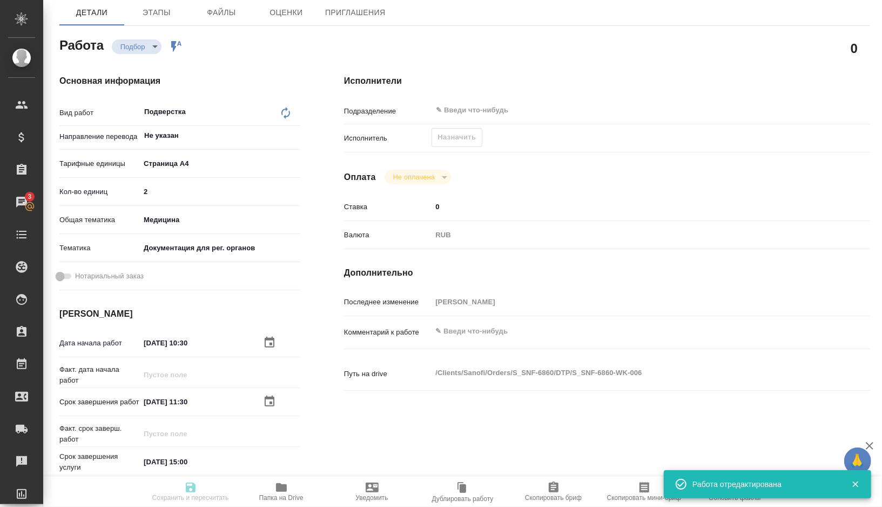
type input "Восстановление сложного макета с частичным соответствием оформлению оригинала"
type input "Подверстка, Приемка разверстки, Приемка подверстки, Восстановление макета средн…"
type input "[PERSON_NAME]"
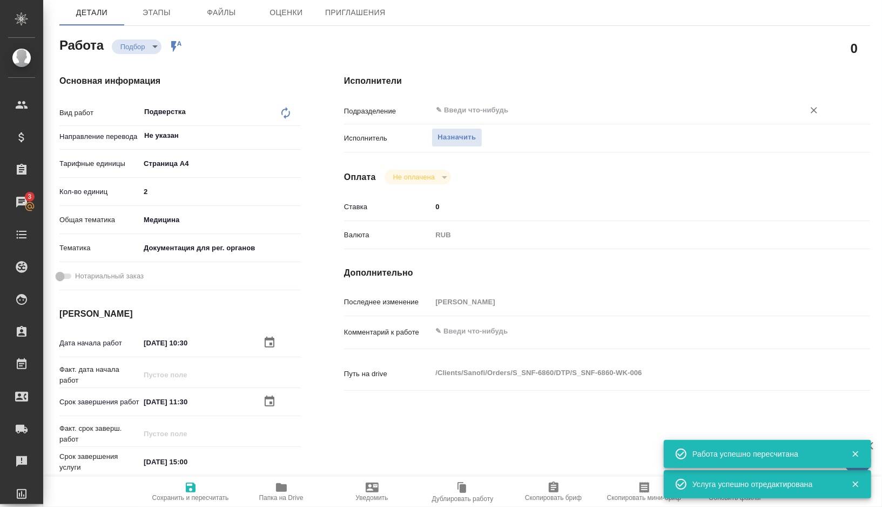
click at [483, 114] on input "text" at bounding box center [611, 110] width 352 height 13
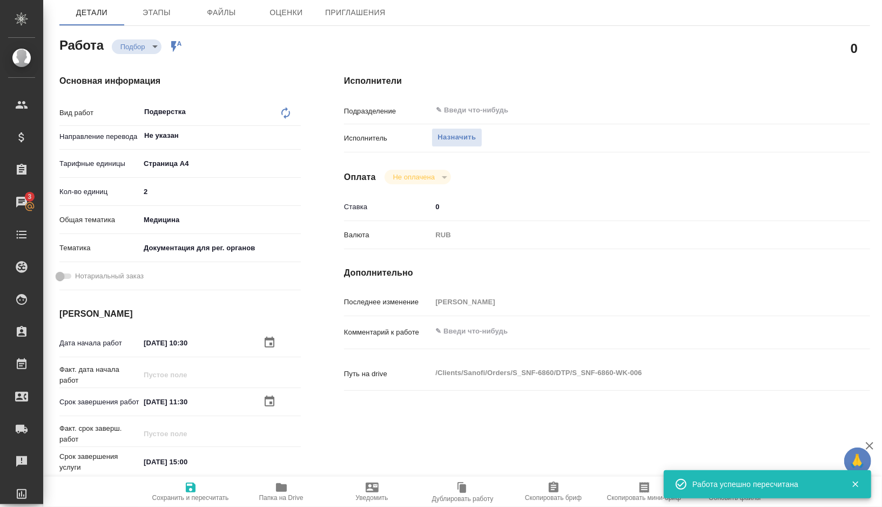
click at [508, 75] on h4 "Исполнители" at bounding box center [607, 81] width 526 height 13
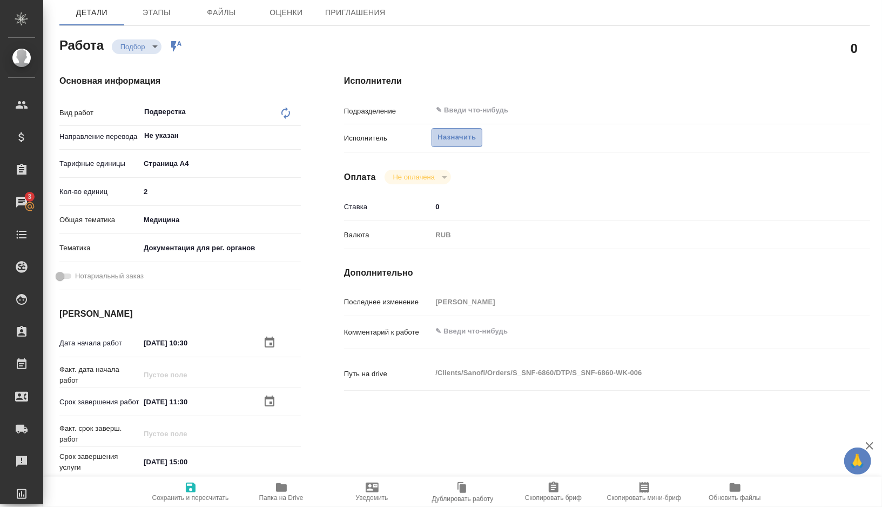
click at [459, 134] on span "Назначить" at bounding box center [456, 137] width 38 height 12
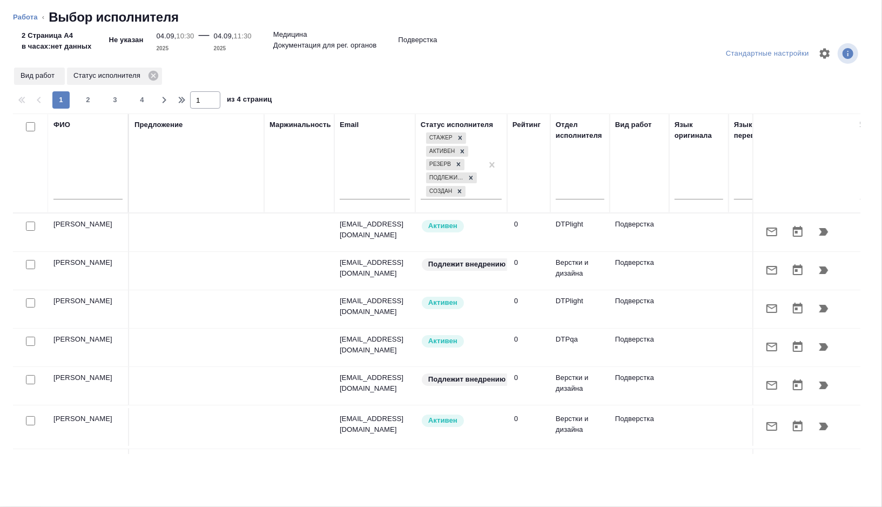
click at [87, 191] on input "text" at bounding box center [87, 193] width 69 height 14
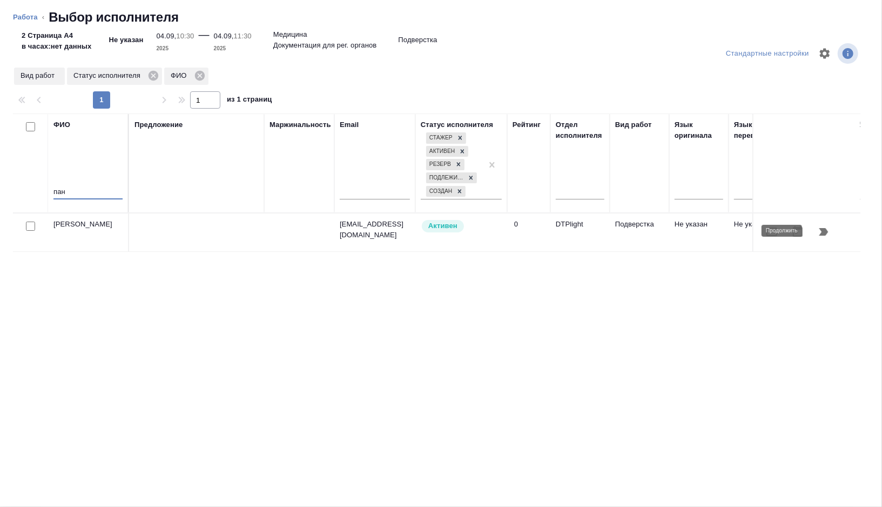
click at [822, 228] on icon "button" at bounding box center [823, 232] width 9 height 8
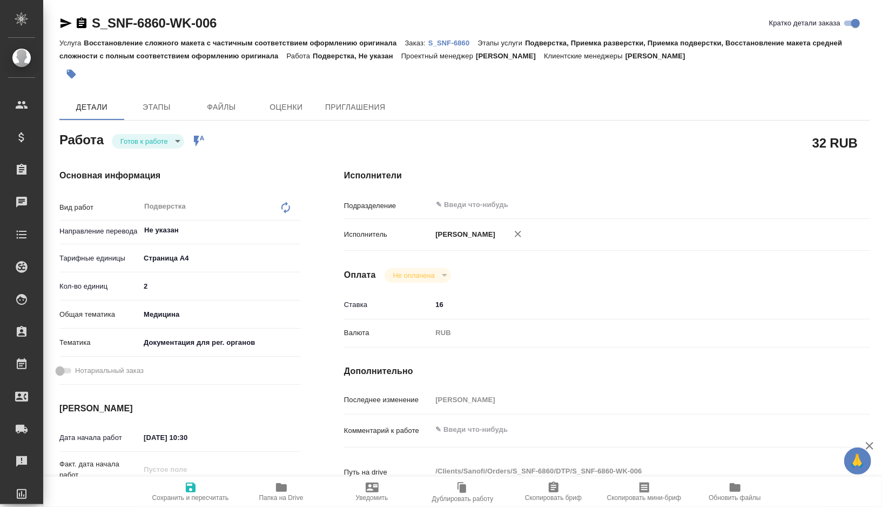
type textarea "x"
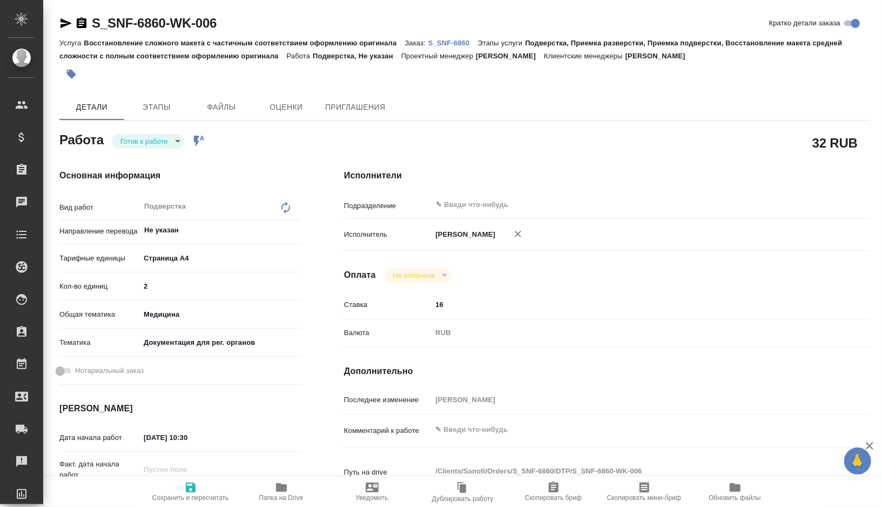
type textarea "x"
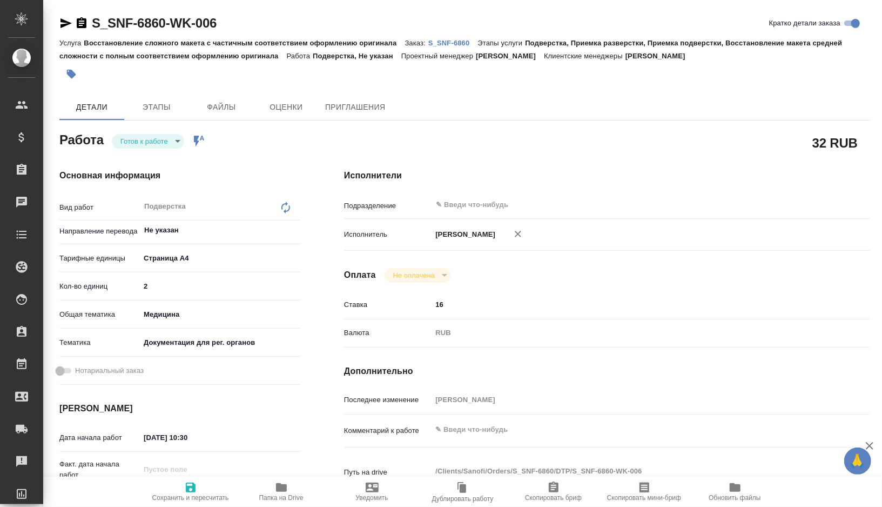
type textarea "x"
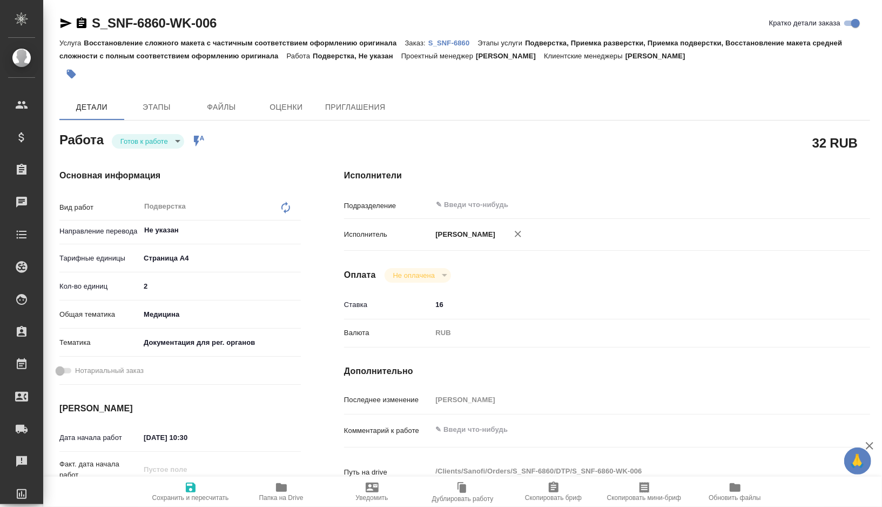
type textarea "x"
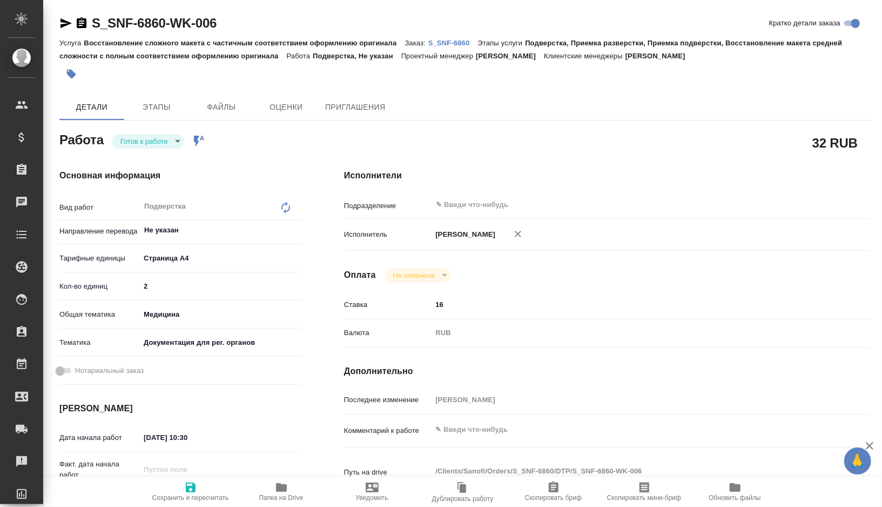
type textarea "x"
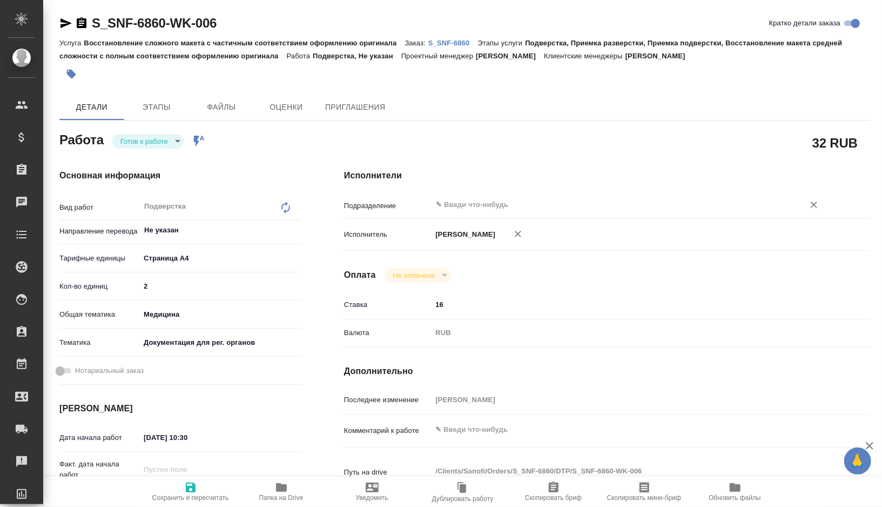
type textarea "x"
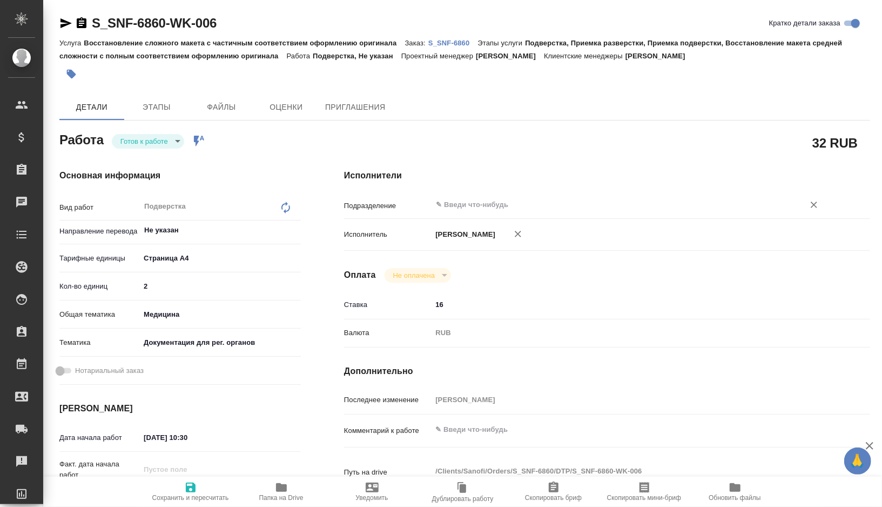
click at [482, 208] on input "text" at bounding box center [611, 204] width 352 height 13
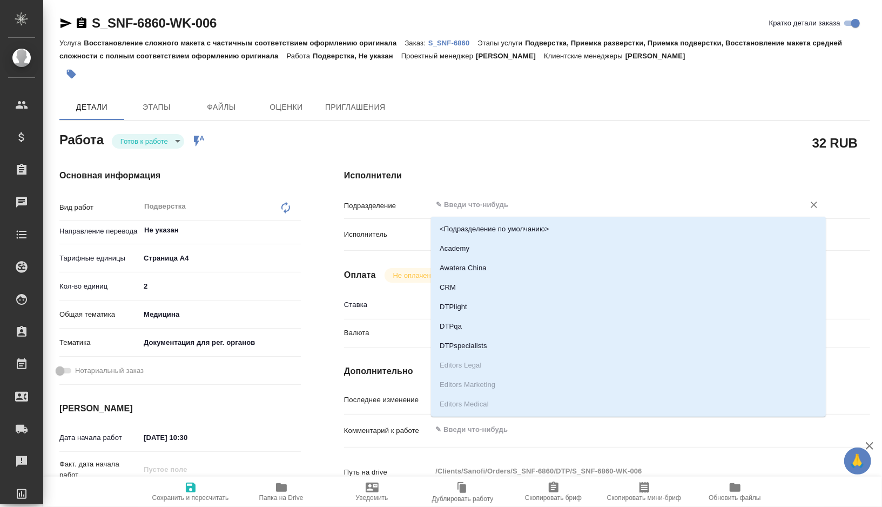
type textarea "x"
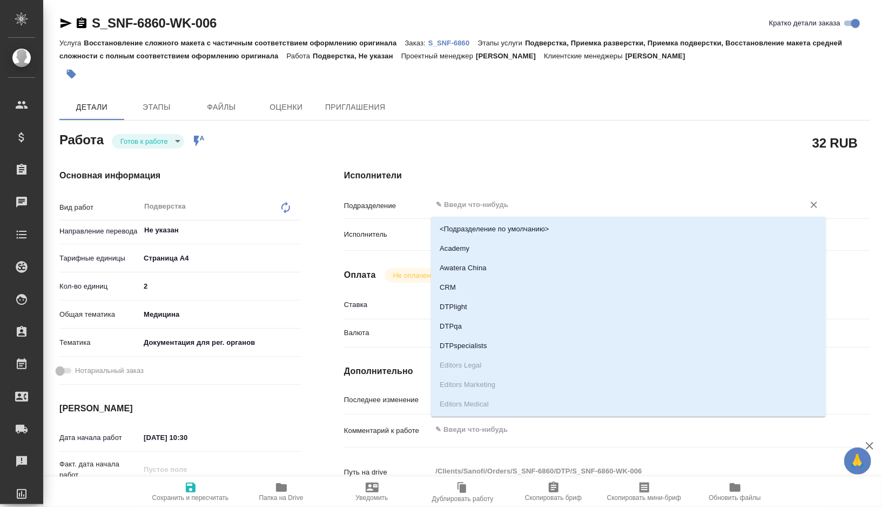
type textarea "x"
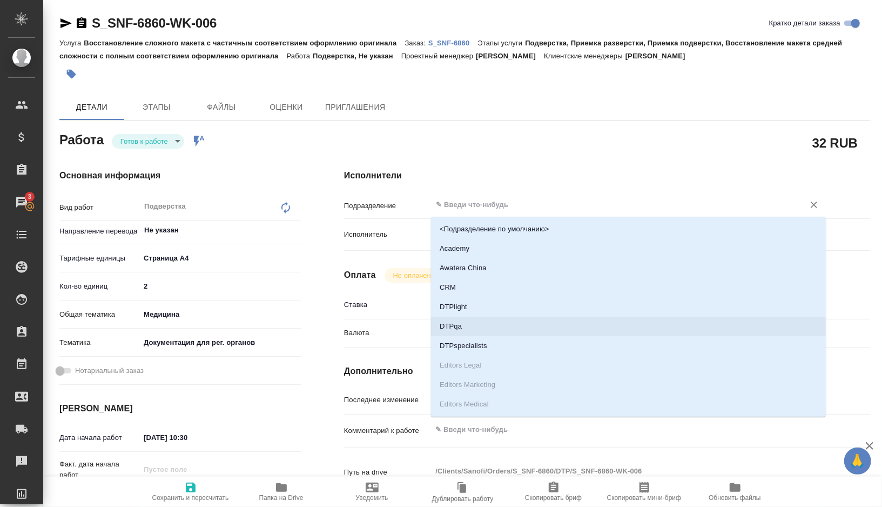
type textarea "x"
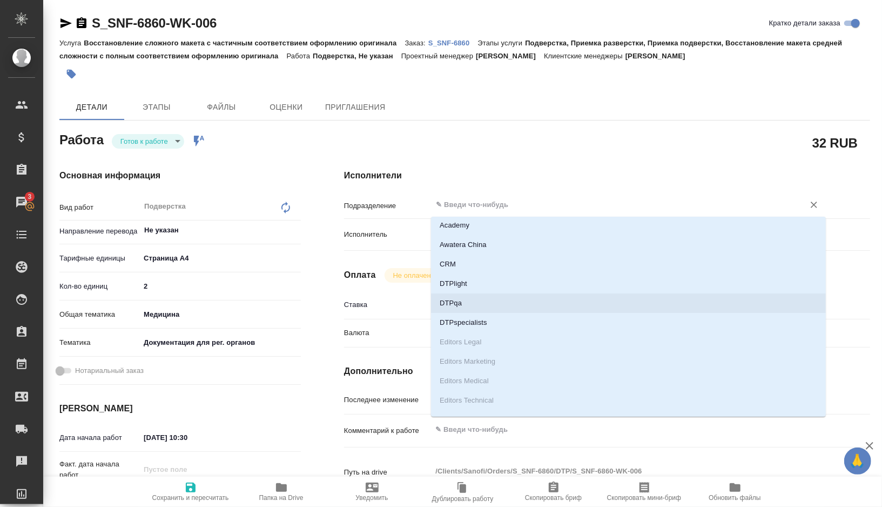
scroll to position [45, 0]
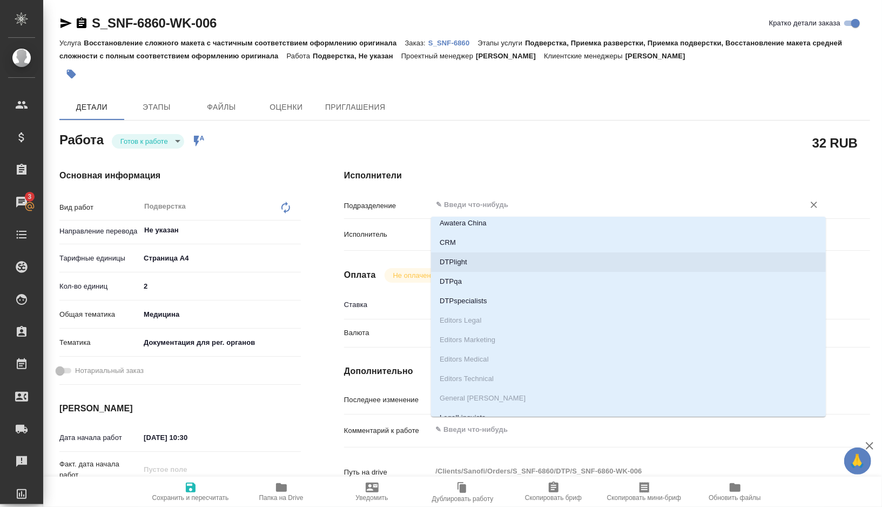
click at [463, 265] on li "DTPlight" at bounding box center [628, 261] width 395 height 19
type textarea "x"
type input "DTPlight"
type textarea "x"
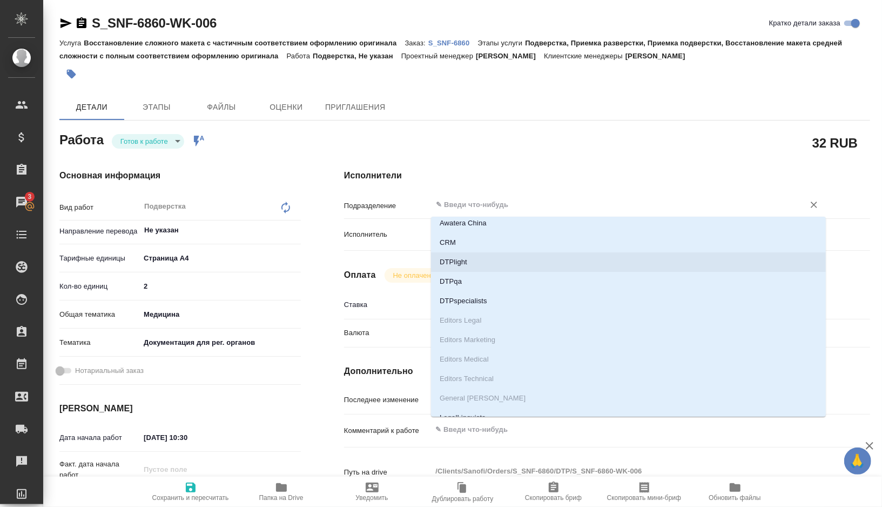
type textarea "x"
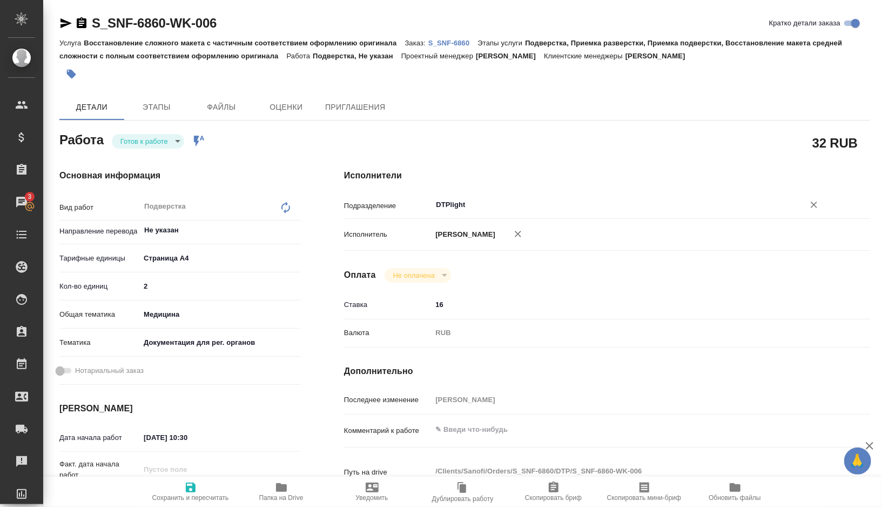
click at [188, 481] on icon "button" at bounding box center [190, 487] width 13 height 13
type textarea "x"
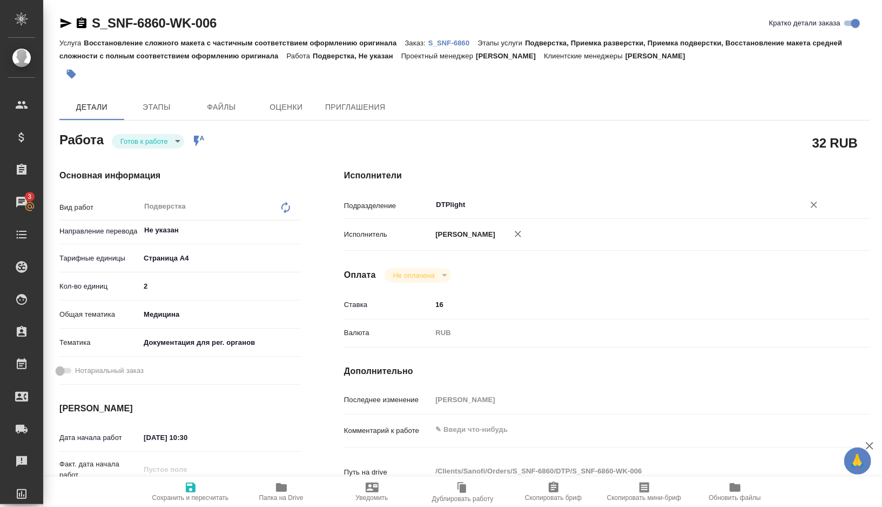
type textarea "x"
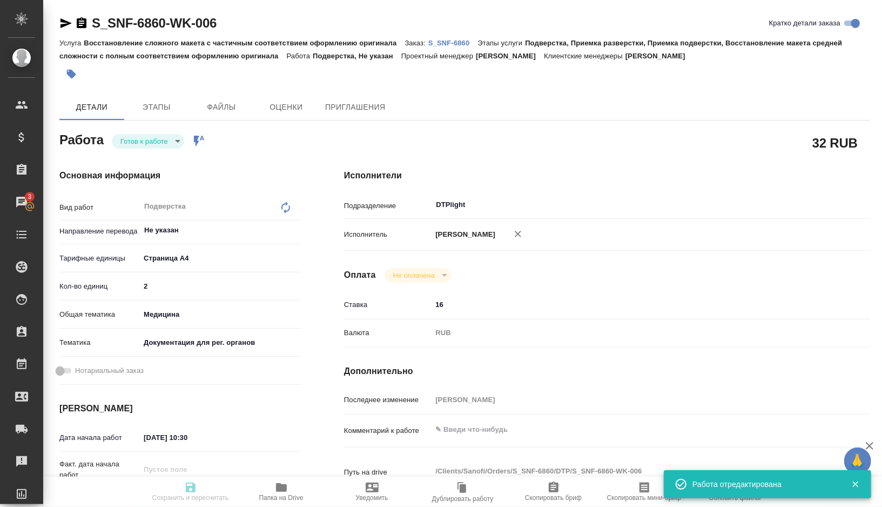
type textarea "x"
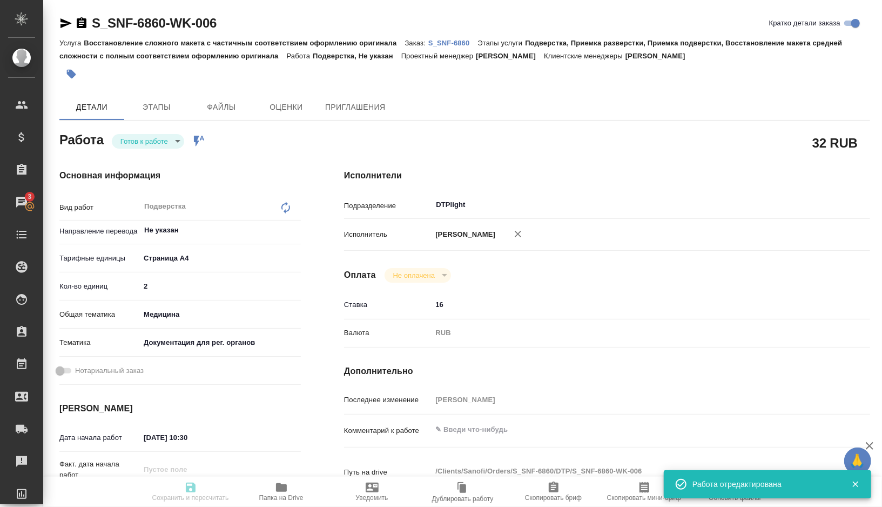
type textarea "x"
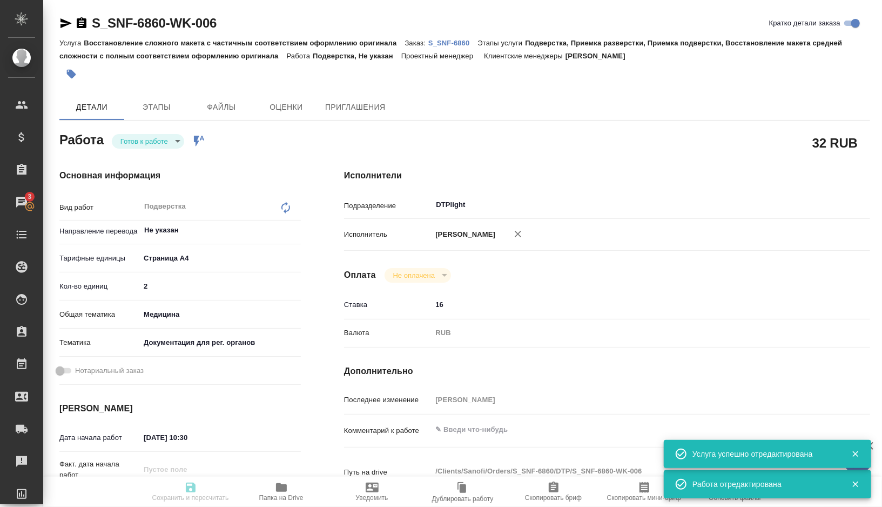
type input "readyForWork"
type textarea "Подверстка"
type textarea "x"
type input "Не указан"
type input "5f036ec4e16dec2d6b59c8ff"
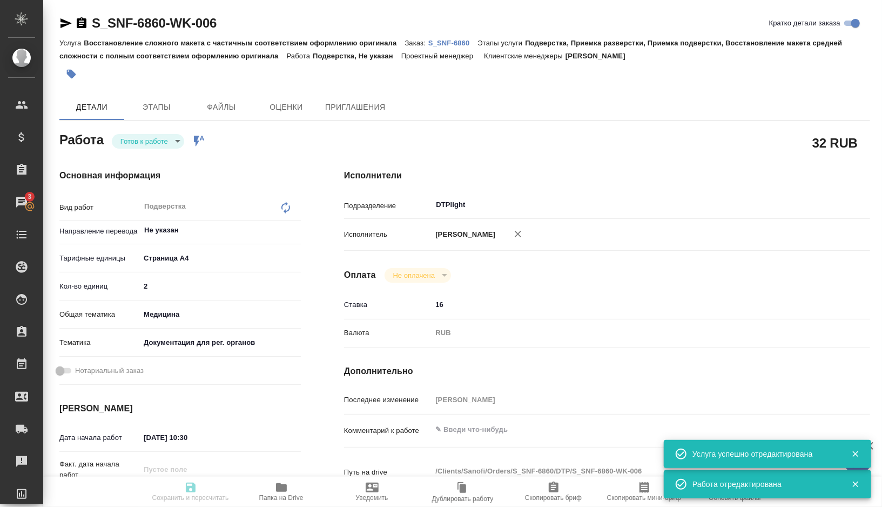
type input "2"
type input "med"
type input "5f647205b73bc97568ca66c6"
type input "[DATE] 10:30"
type input "[DATE] 11:30"
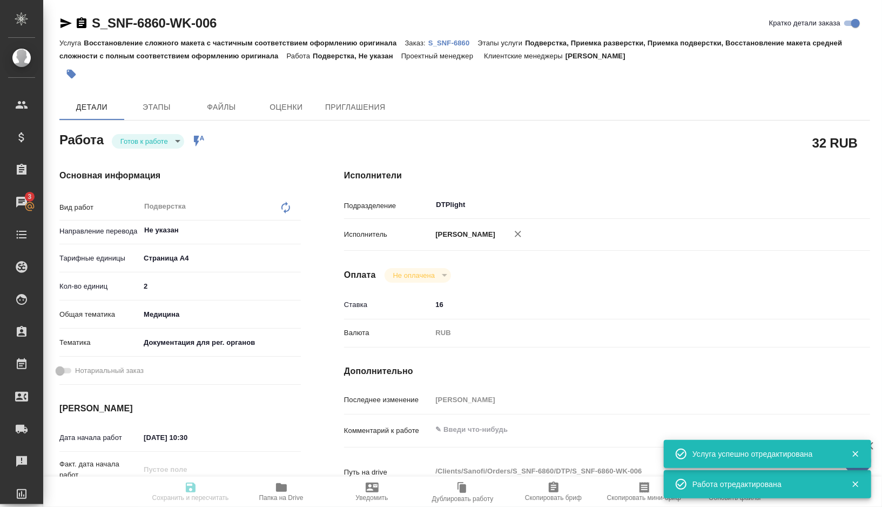
type input "[DATE] 15:00"
type input "DTPlight"
type input "notPayed"
type input "16"
type input "RUB"
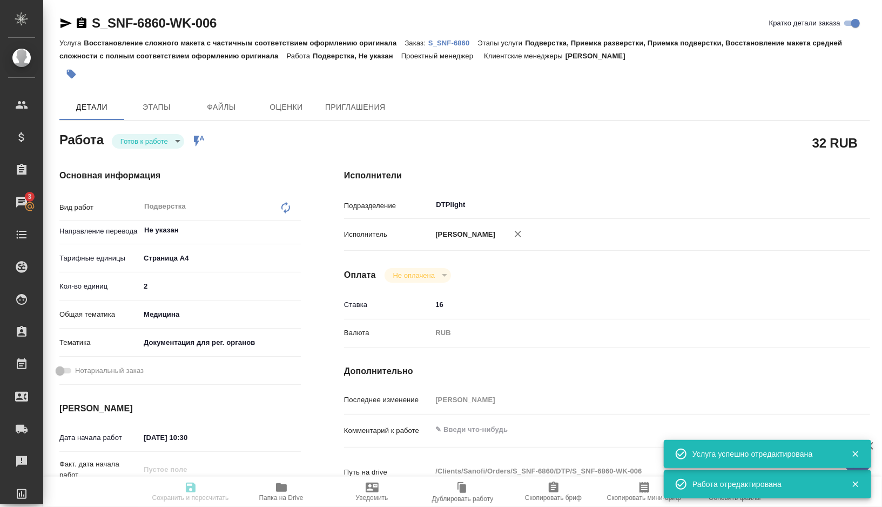
type input "[PERSON_NAME]"
type textarea "x"
type textarea "/Clients/Sanofi/Orders/S_SNF-6860/DTP/S_SNF-6860-WK-006"
type textarea "x"
type input "S_SNF-6860"
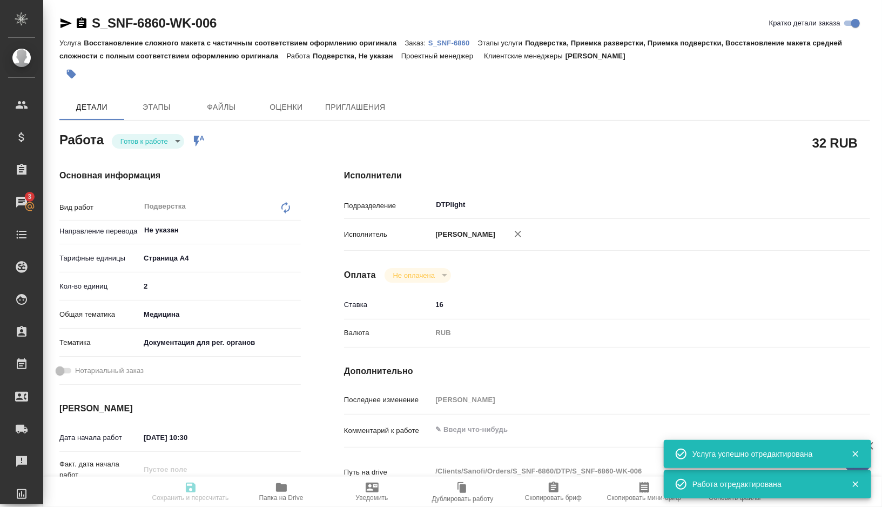
type input "E005839983"
type input "Восстановление сложного макета с частичным соответствием оформлению оригинала"
type input "Подверстка, Приемка разверстки, Приемка подверстки, Восстановление макета средн…"
type input "[PERSON_NAME]"
type input "/Clients/Sanofi/Orders/S_SNF-6860"
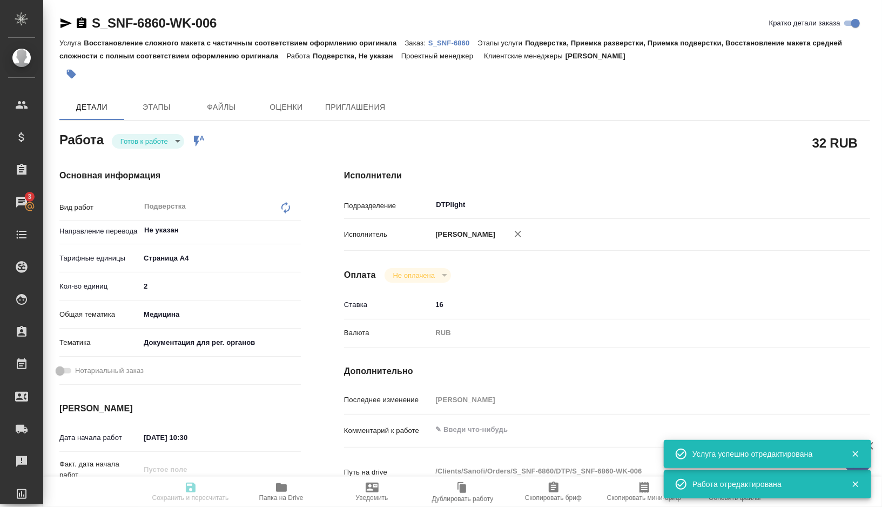
type textarea "x"
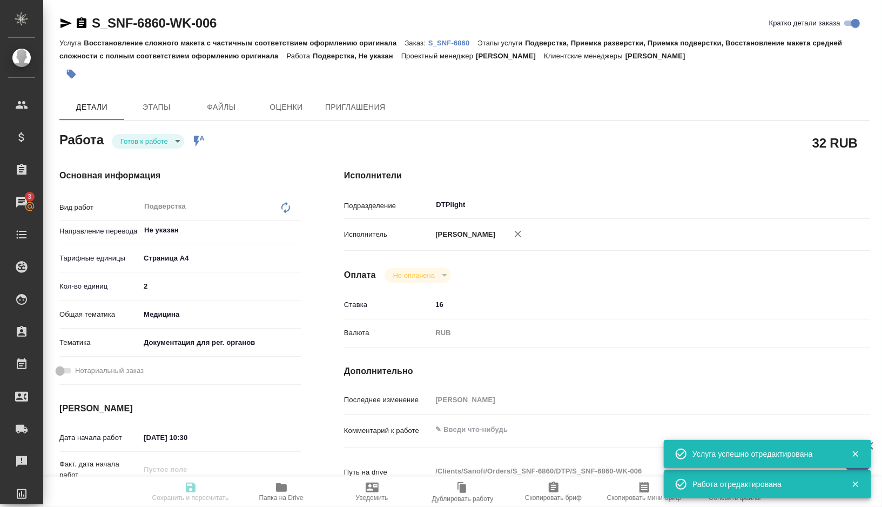
type textarea "x"
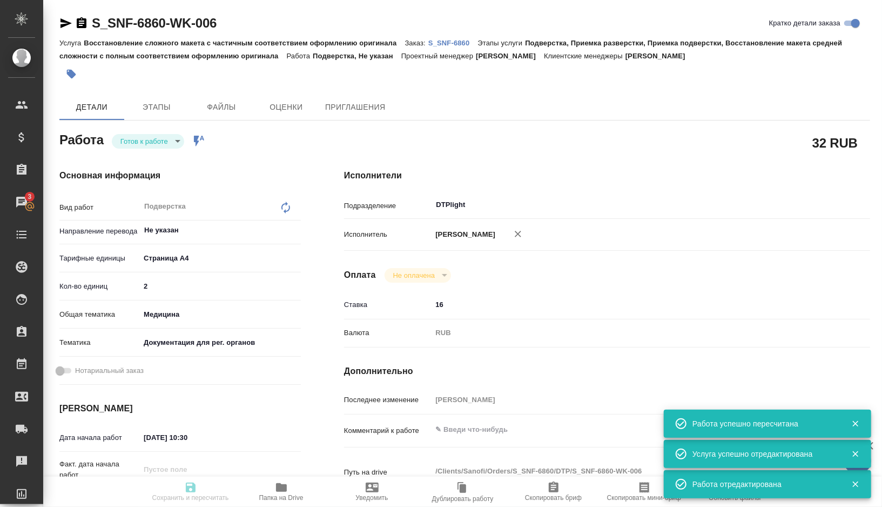
type textarea "x"
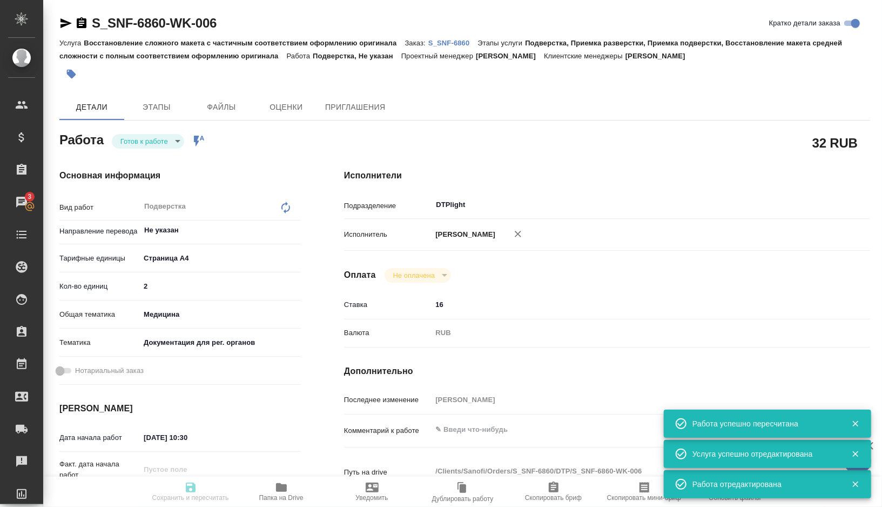
type textarea "x"
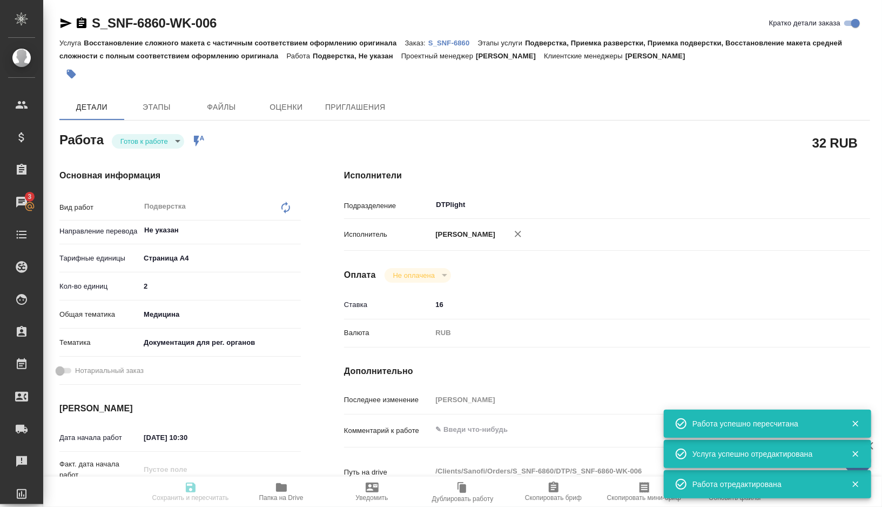
type textarea "x"
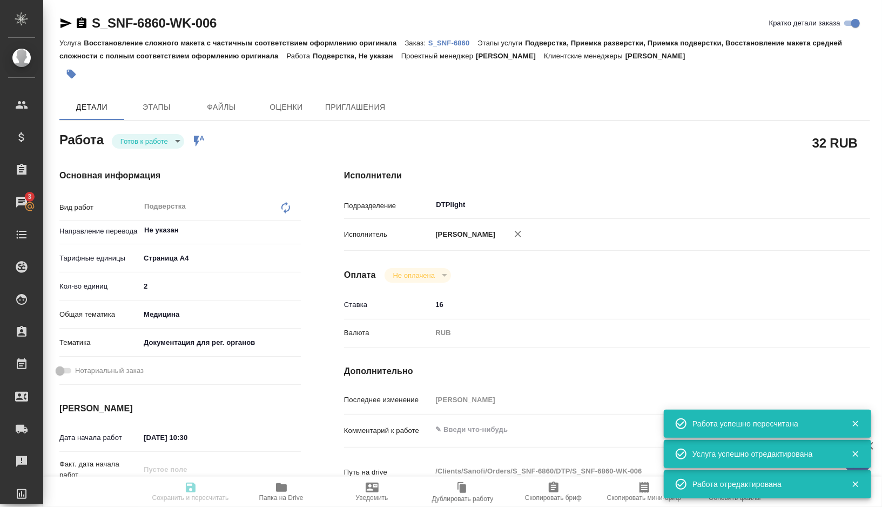
type input "readyForWork"
type textarea "Подверстка"
type textarea "x"
type input "Не указан"
type input "5f036ec4e16dec2d6b59c8ff"
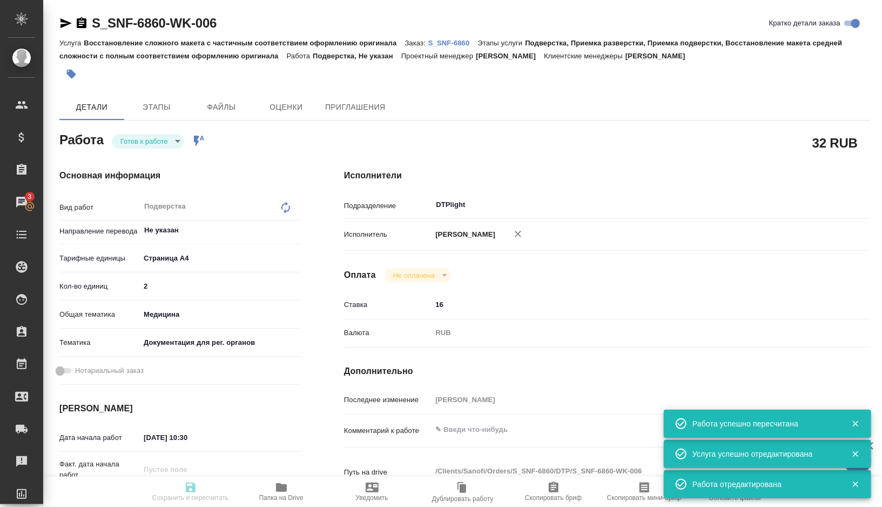
type input "2"
type input "med"
type input "5f647205b73bc97568ca66c6"
type input "[DATE] 10:30"
type input "[DATE] 11:30"
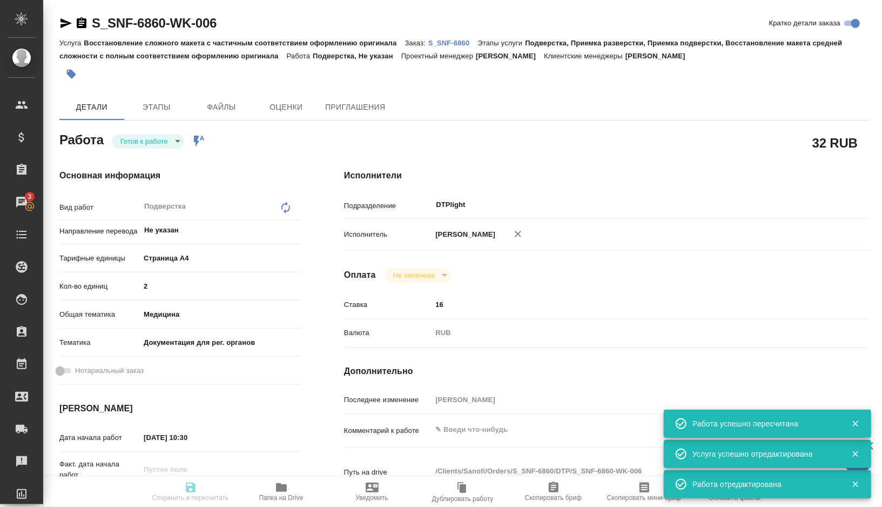
type input "[DATE] 15:00"
type input "DTPlight"
type input "notPayed"
type input "16"
type input "RUB"
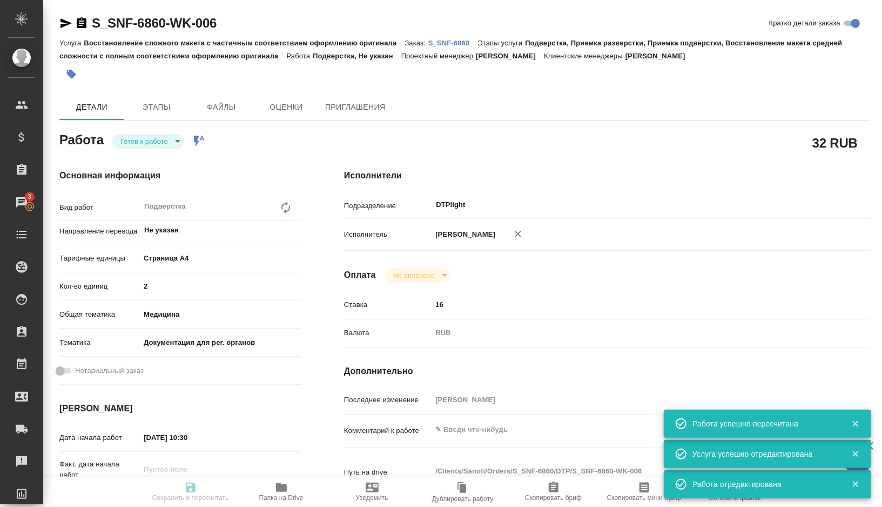
type input "[PERSON_NAME]"
type textarea "x"
type textarea "/Clients/Sanofi/Orders/S_SNF-6860/DTP/S_SNF-6860-WK-006"
type textarea "x"
type input "S_SNF-6860"
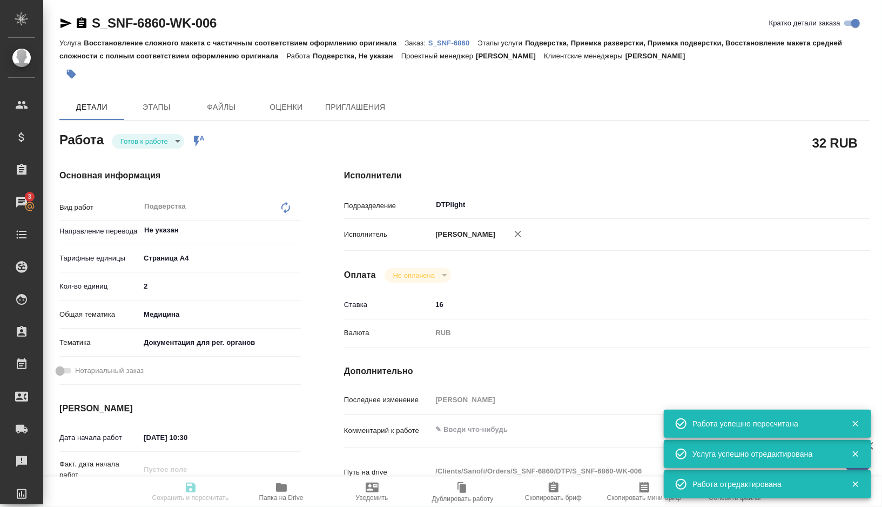
type input "E005839983"
type input "Восстановление сложного макета с частичным соответствием оформлению оригинала"
type input "Подверстка, Приемка разверстки, Приемка подверстки, Восстановление макета средн…"
type input "[PERSON_NAME]"
type input "/Clients/Sanofi/Orders/S_SNF-6860"
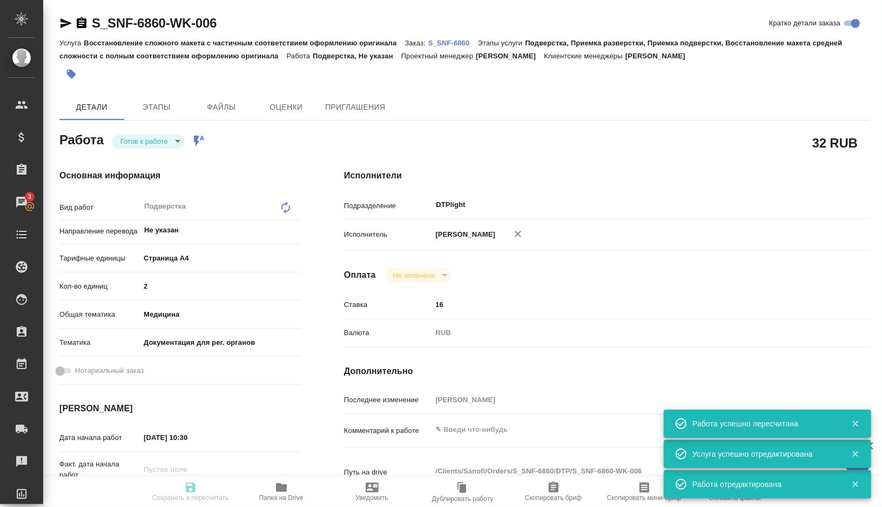
type textarea "x"
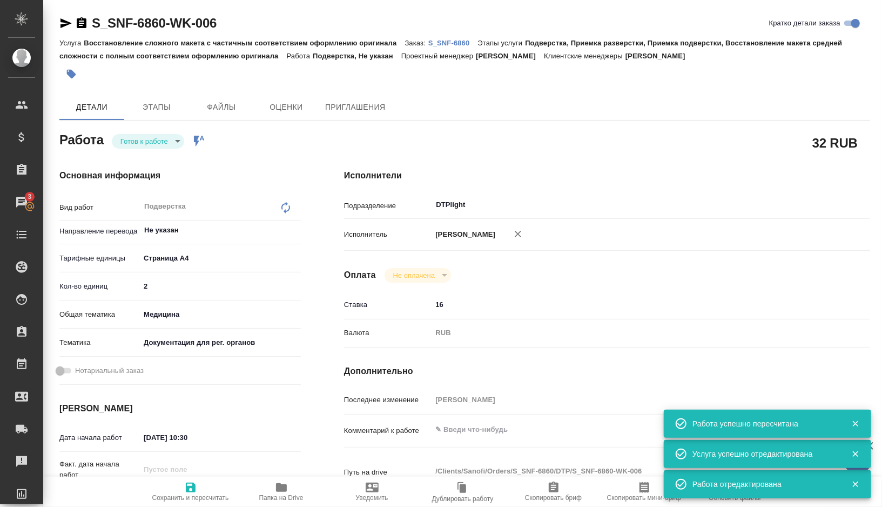
type textarea "x"
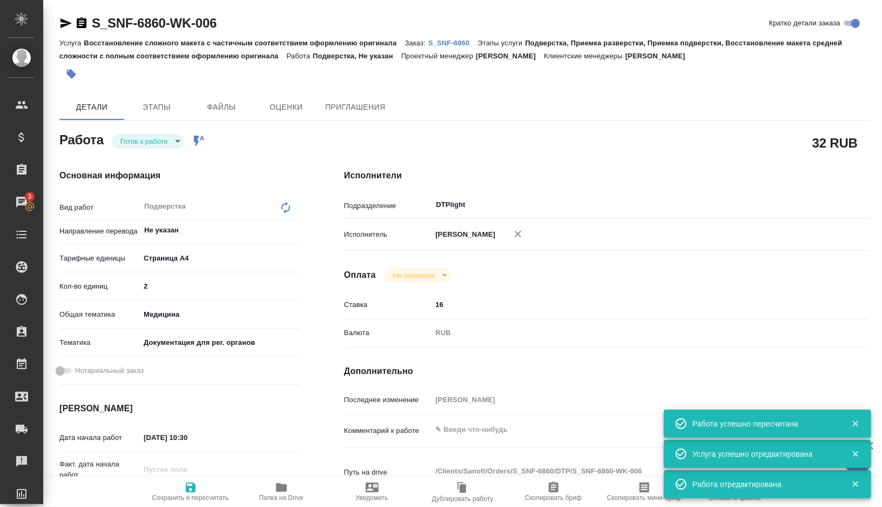
type textarea "x"
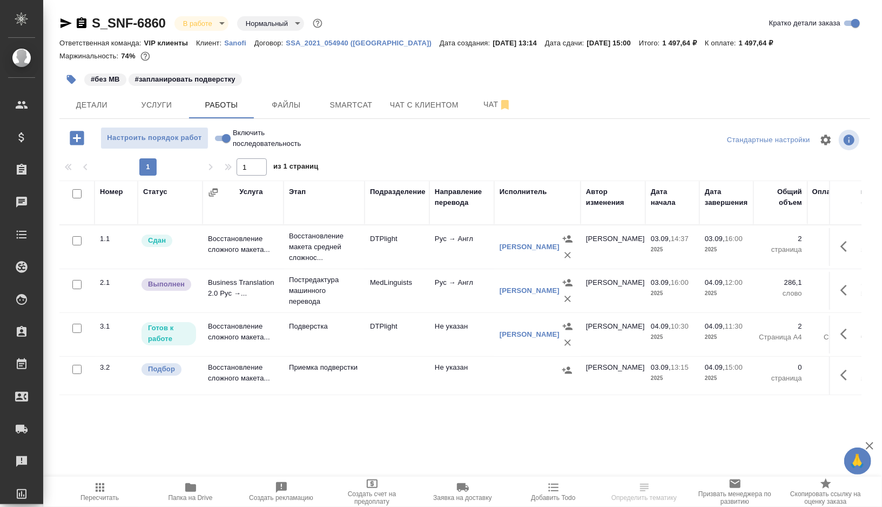
click at [399, 340] on td "DTPlight" at bounding box center [397, 334] width 65 height 38
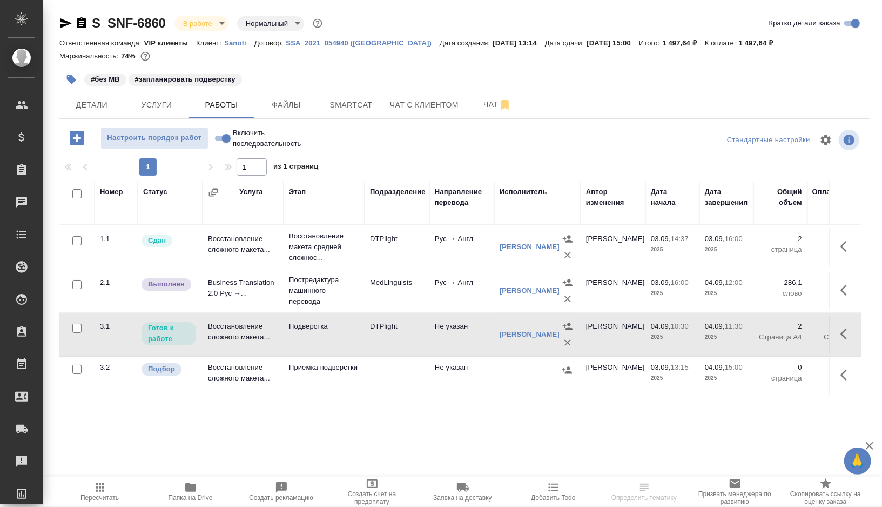
click at [399, 340] on td "DTPlight" at bounding box center [397, 334] width 65 height 38
click at [72, 77] on icon "button" at bounding box center [71, 79] width 9 height 9
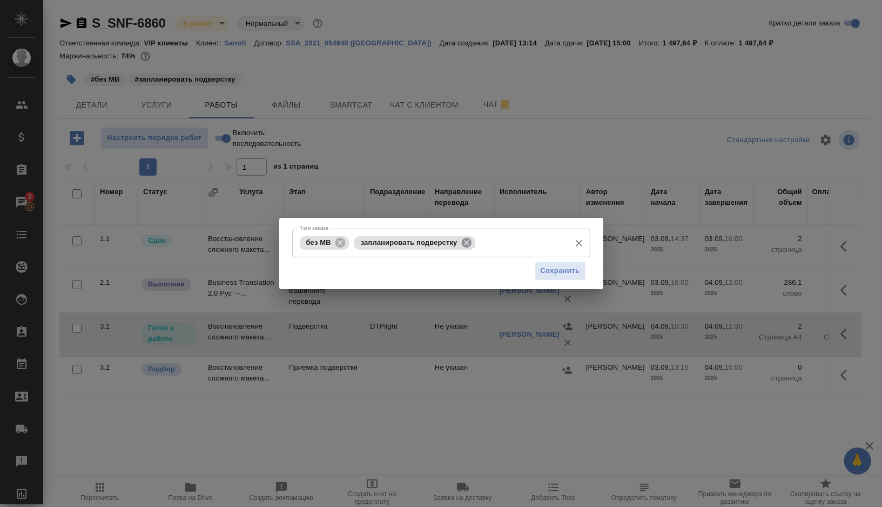
click at [467, 245] on icon at bounding box center [466, 242] width 10 height 10
click at [478, 245] on input "Тэги заказа" at bounding box center [521, 242] width 87 height 18
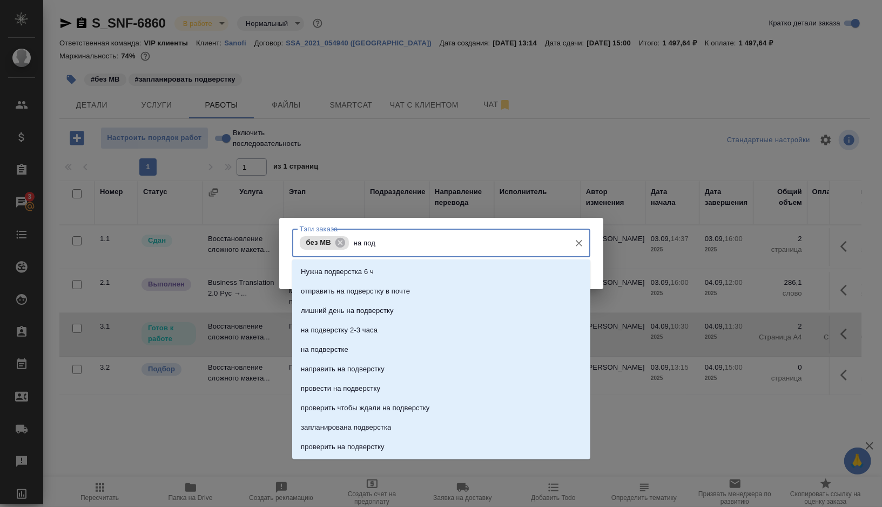
type input "на подв"
click at [353, 355] on li "на подверстке" at bounding box center [441, 349] width 298 height 19
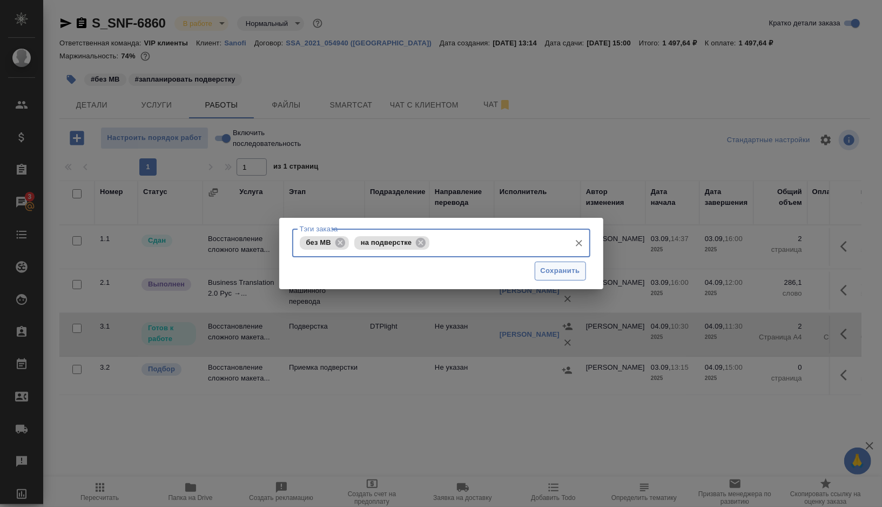
click at [562, 273] on span "Сохранить" at bounding box center [560, 271] width 39 height 12
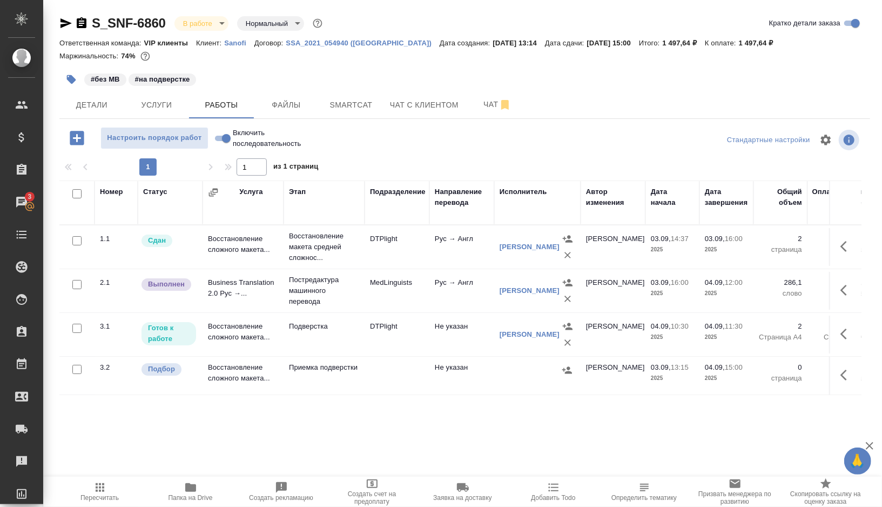
click at [80, 369] on input "checkbox" at bounding box center [76, 369] width 9 height 9
checkbox input "true"
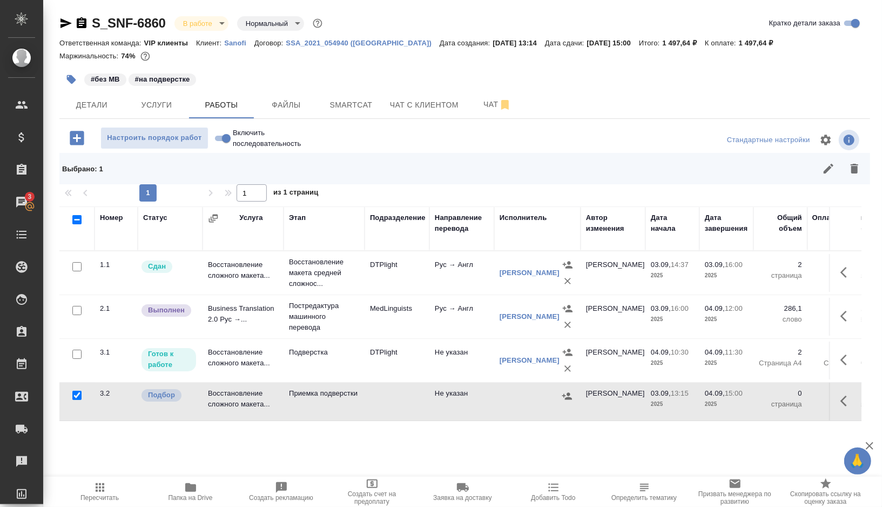
click at [865, 170] on button "button" at bounding box center [854, 169] width 26 height 26
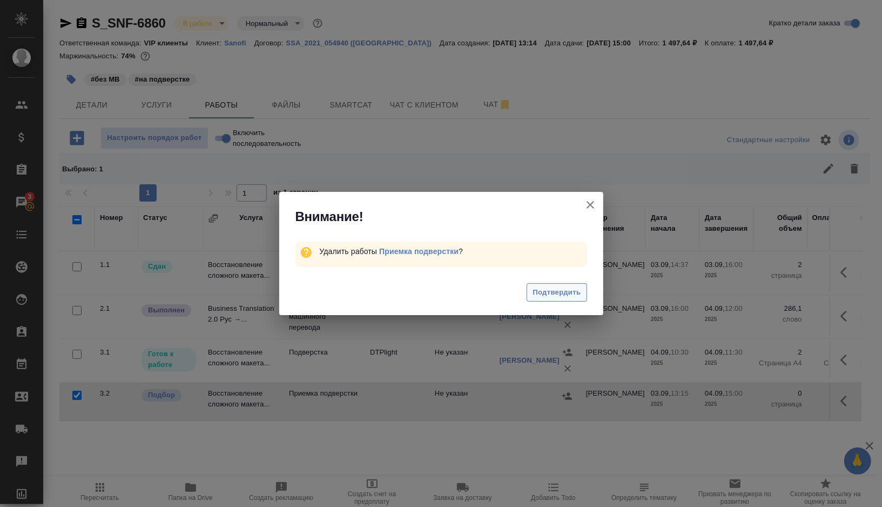
click at [544, 291] on span "Подтвердить" at bounding box center [556, 292] width 48 height 12
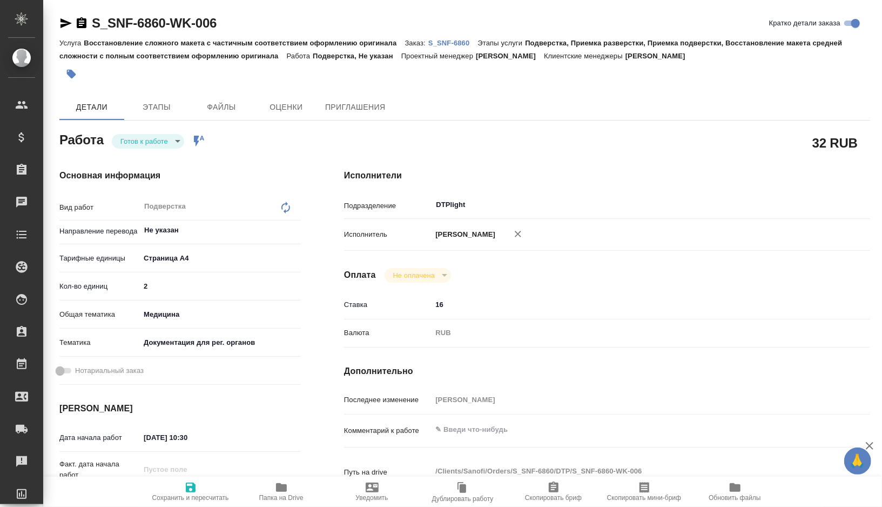
type textarea "x"
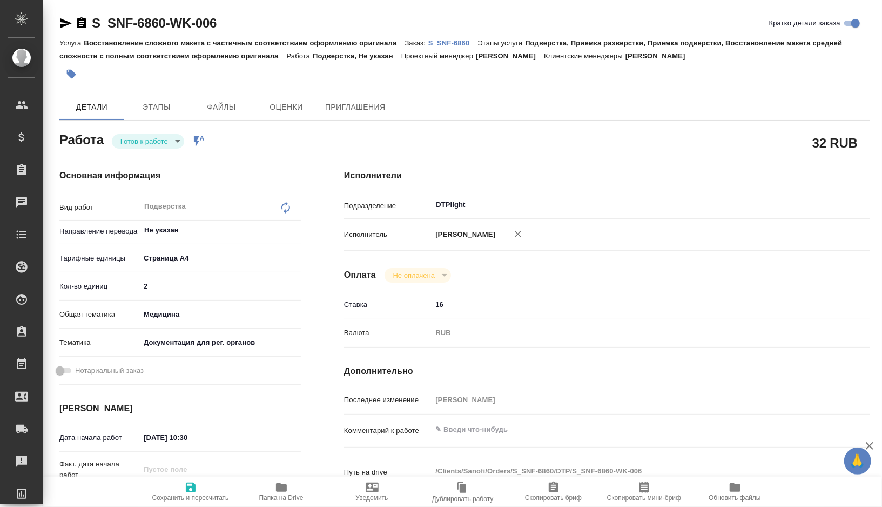
type textarea "x"
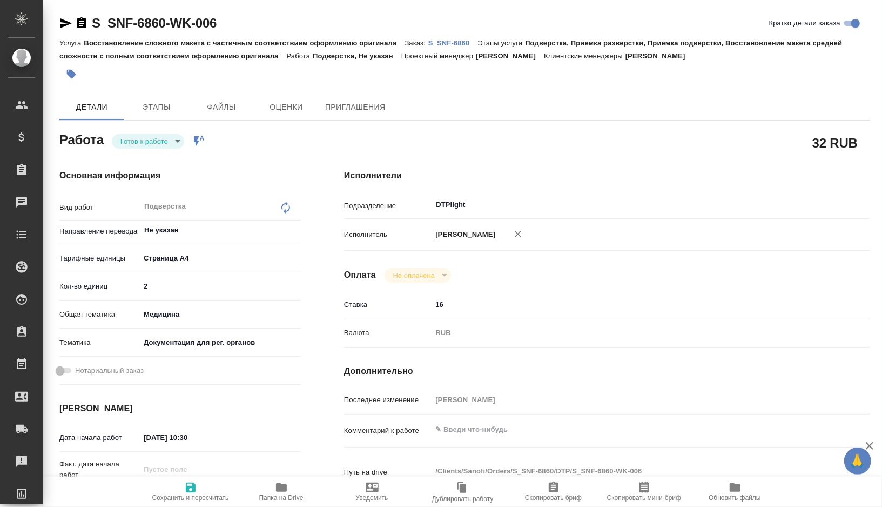
type textarea "x"
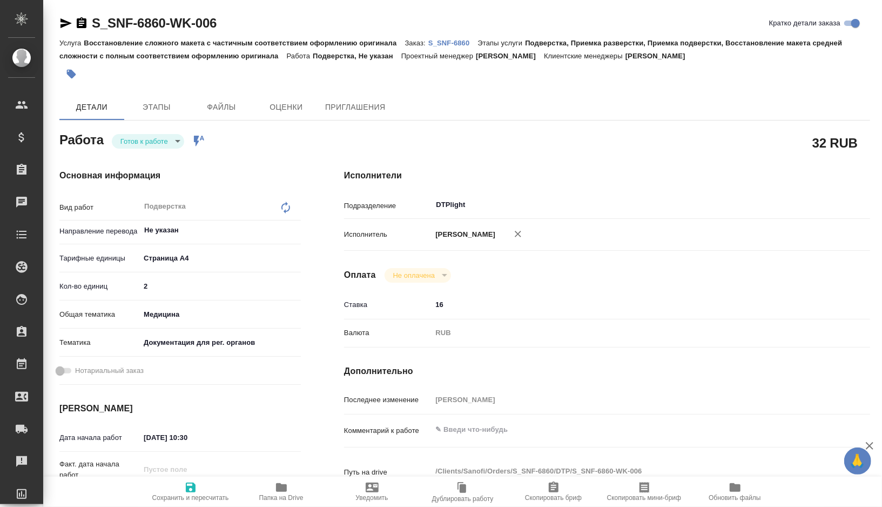
type textarea "x"
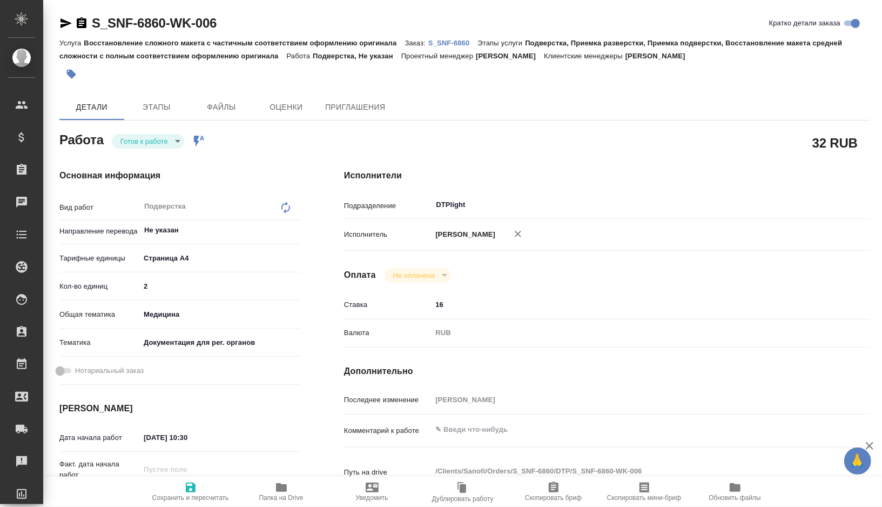
type textarea "x"
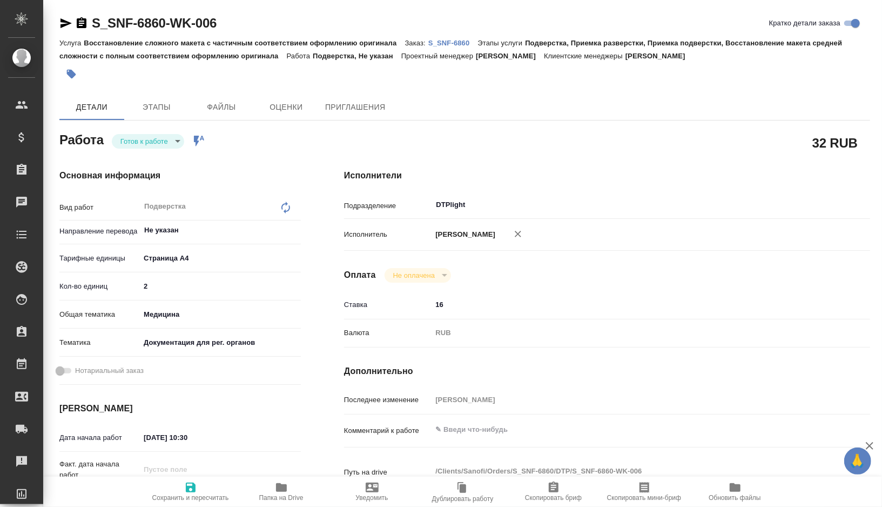
type textarea "x"
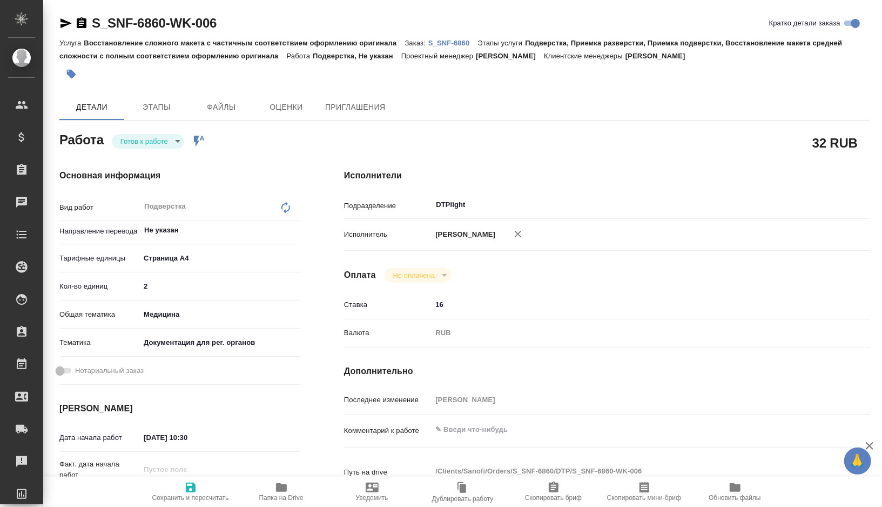
click at [280, 491] on icon "button" at bounding box center [281, 487] width 13 height 13
type textarea "x"
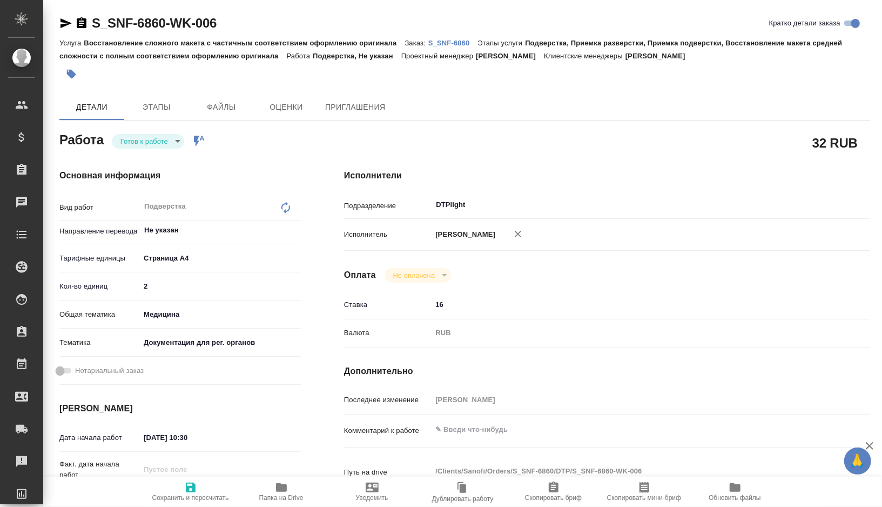
type textarea "x"
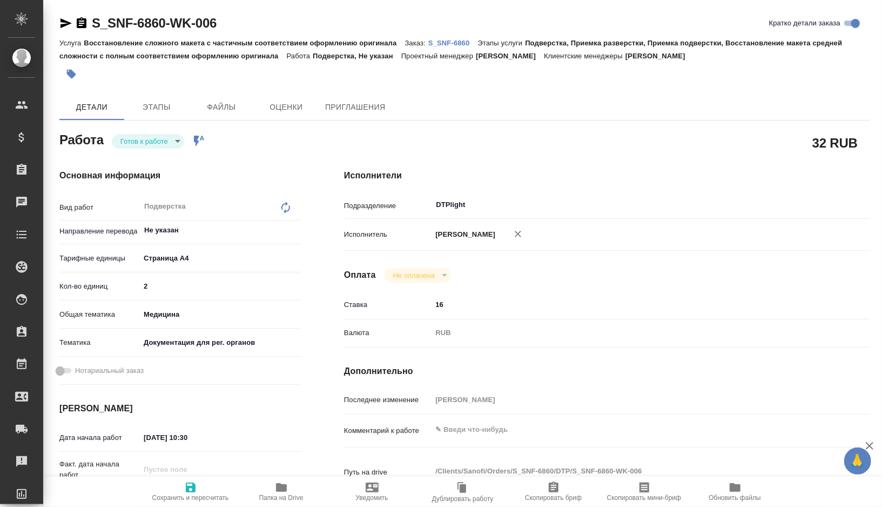
type textarea "x"
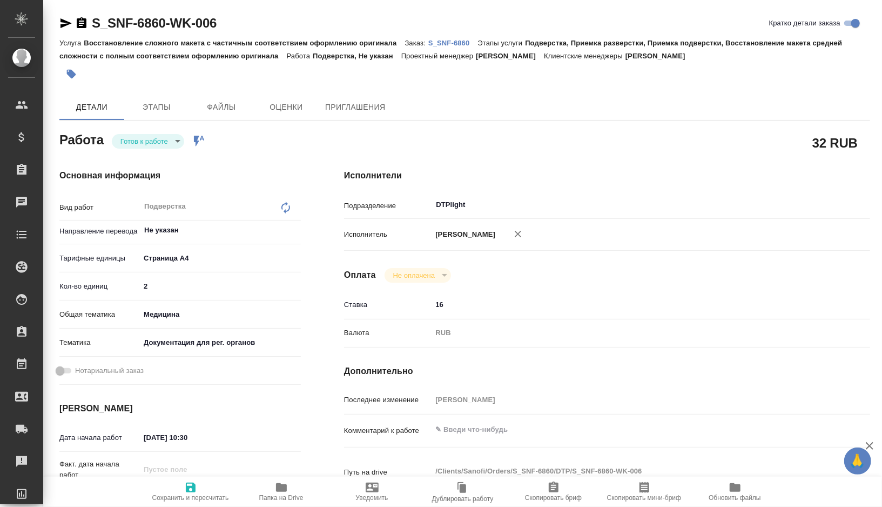
type textarea "x"
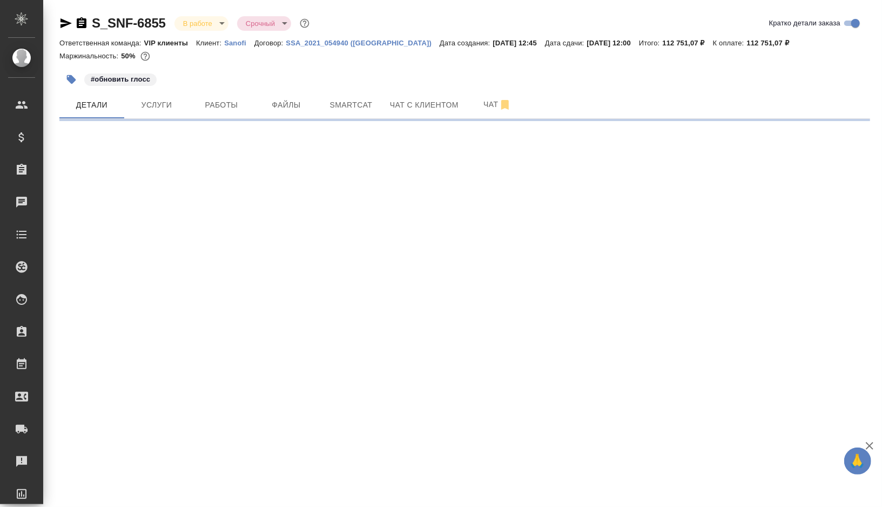
select select "RU"
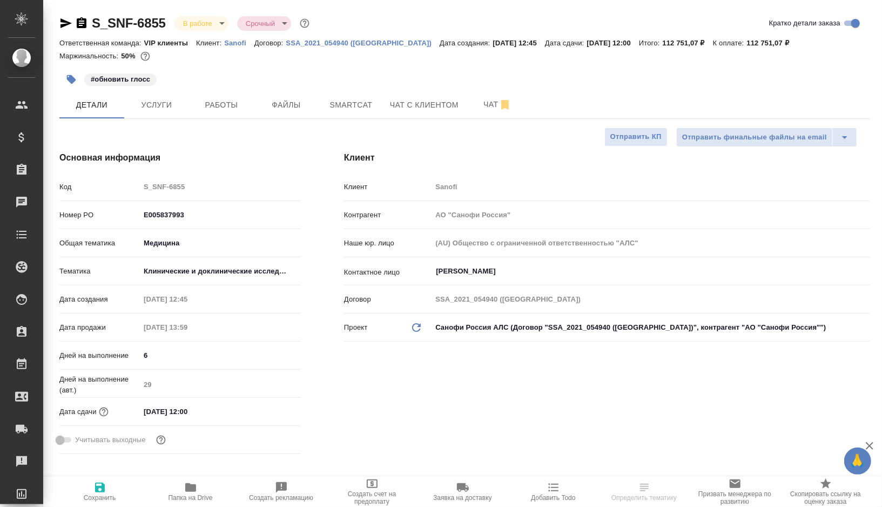
type textarea "x"
click at [356, 116] on button "Smartcat" at bounding box center [351, 104] width 65 height 27
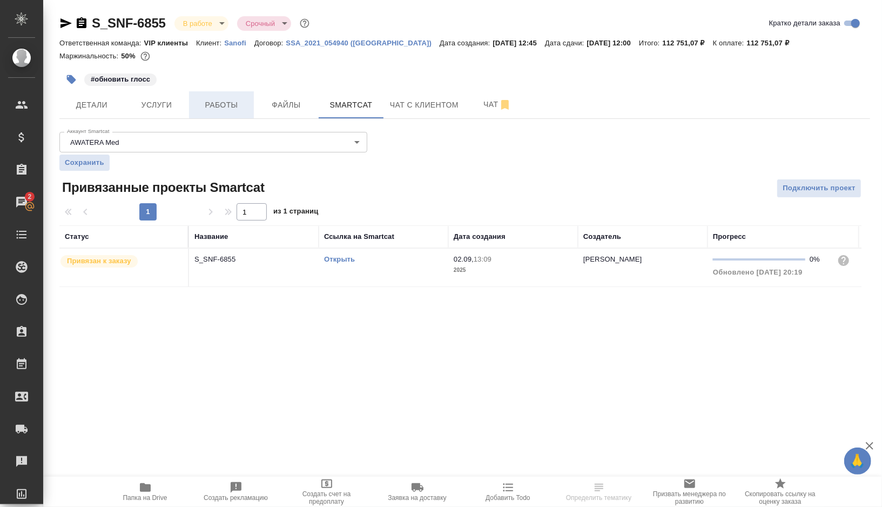
click at [228, 103] on span "Работы" at bounding box center [221, 105] width 52 height 14
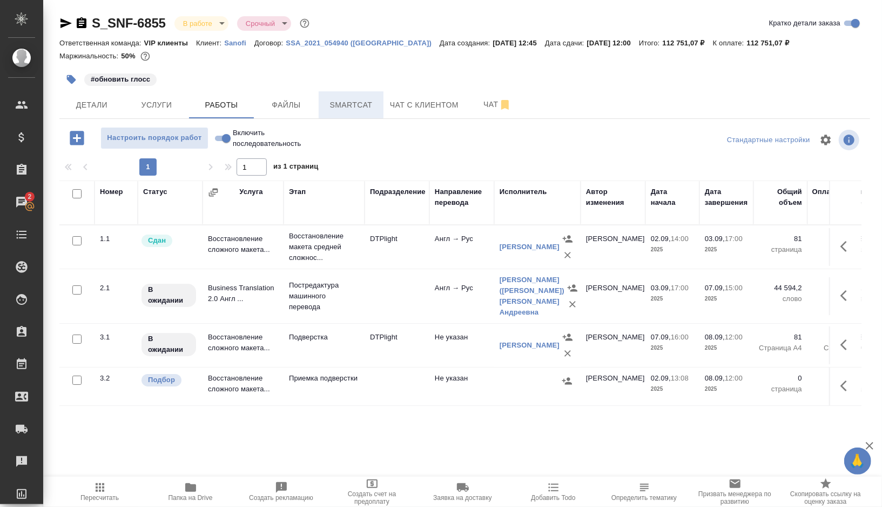
click at [333, 106] on span "Smartcat" at bounding box center [351, 105] width 52 height 14
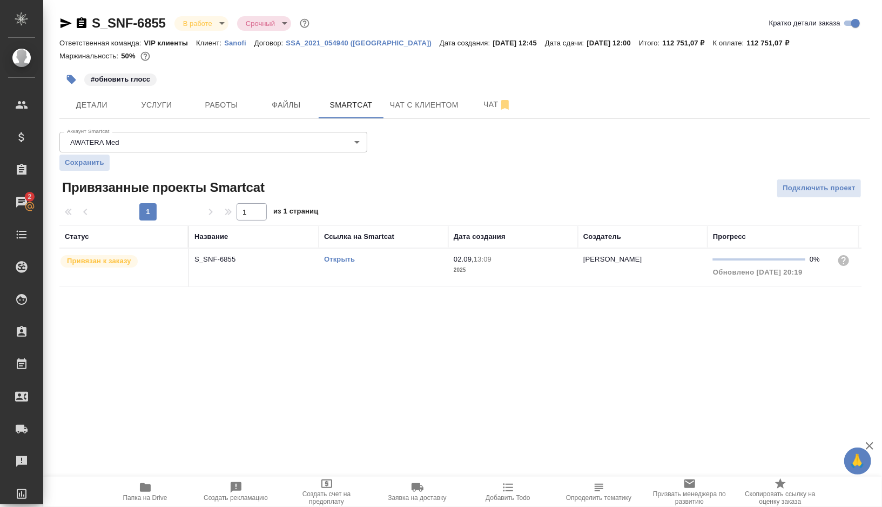
click at [344, 259] on link "Открыть" at bounding box center [339, 259] width 31 height 8
click at [221, 107] on span "Работы" at bounding box center [221, 105] width 52 height 14
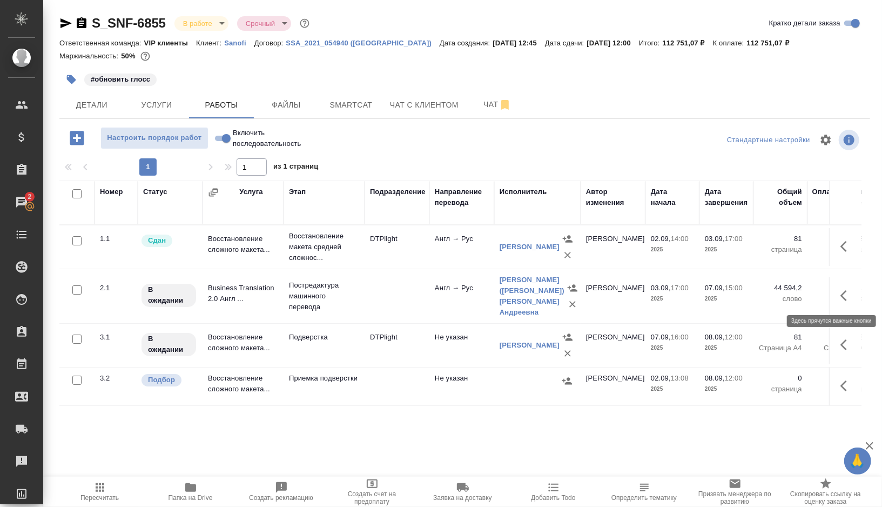
click at [847, 296] on icon "button" at bounding box center [846, 295] width 13 height 13
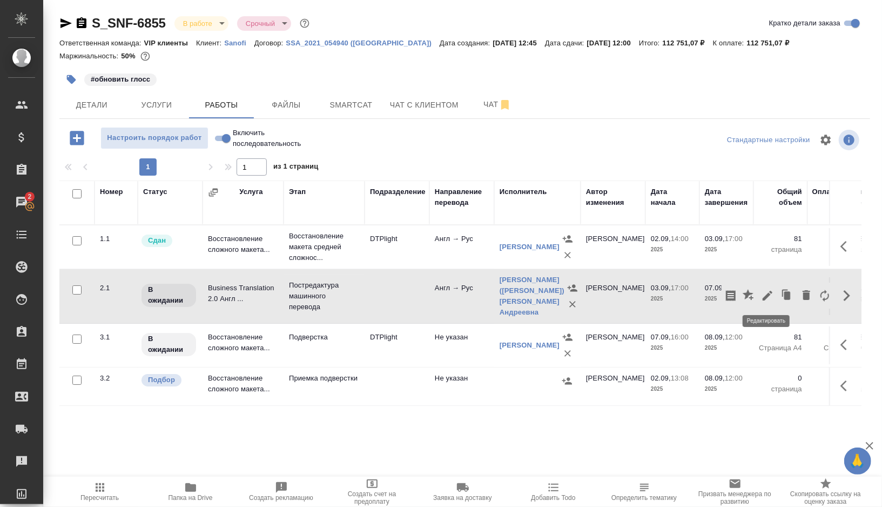
click at [765, 297] on icon "button" at bounding box center [768, 296] width 10 height 10
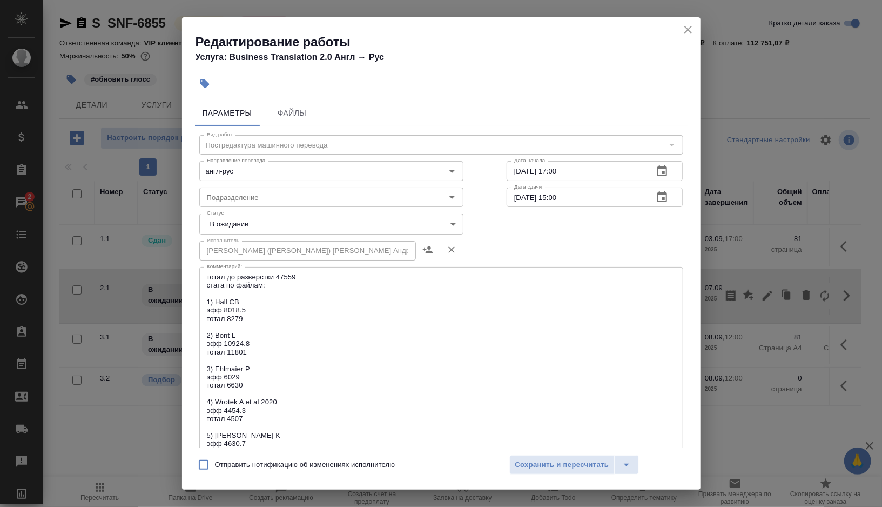
click at [423, 222] on body "🙏 .cls-1 fill:#fff; AWATERA Gorshkova Valentina Клиенты Спецификации Заказы 2 Ч…" at bounding box center [441, 253] width 882 height 507
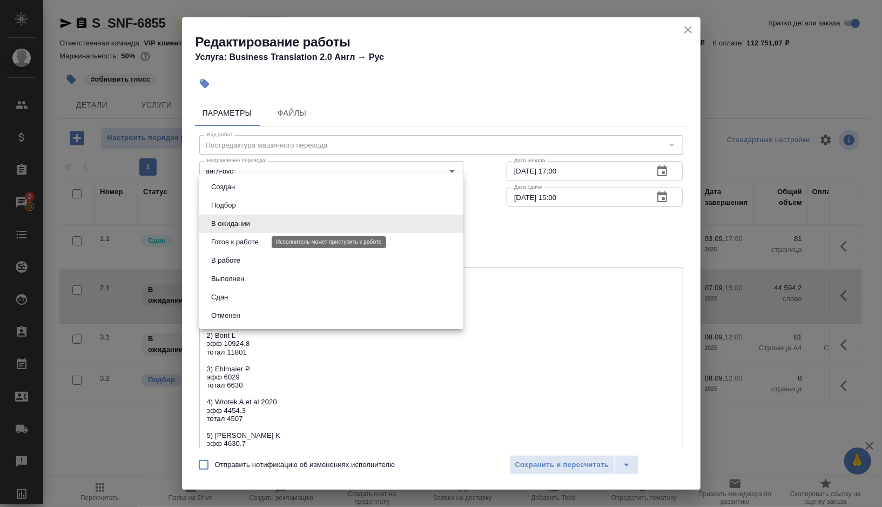
click at [245, 246] on button "Готов к работе" at bounding box center [235, 242] width 54 height 12
type input "readyForWork"
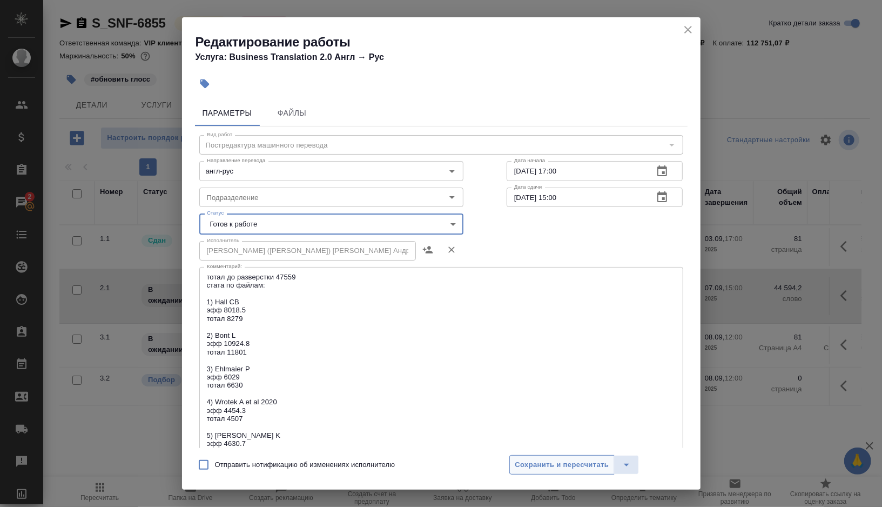
click at [537, 463] on span "Сохранить и пересчитать" at bounding box center [562, 464] width 94 height 12
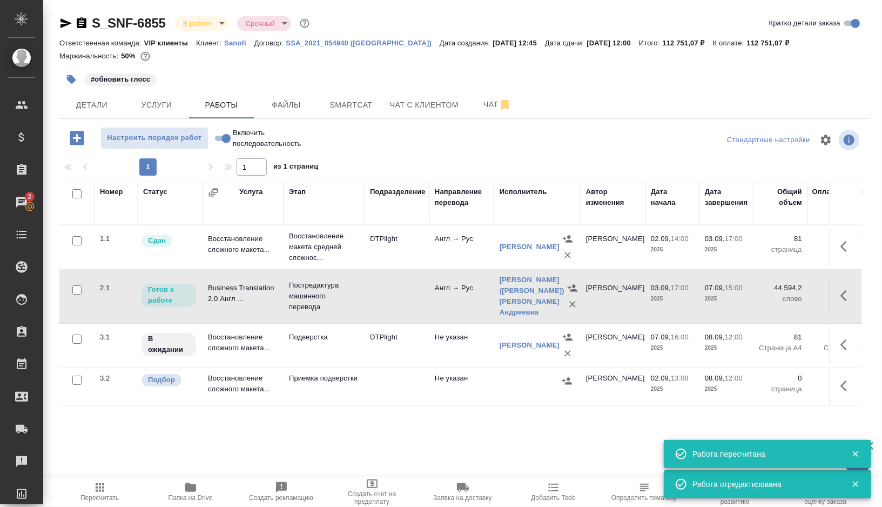
click at [393, 291] on td at bounding box center [397, 296] width 65 height 38
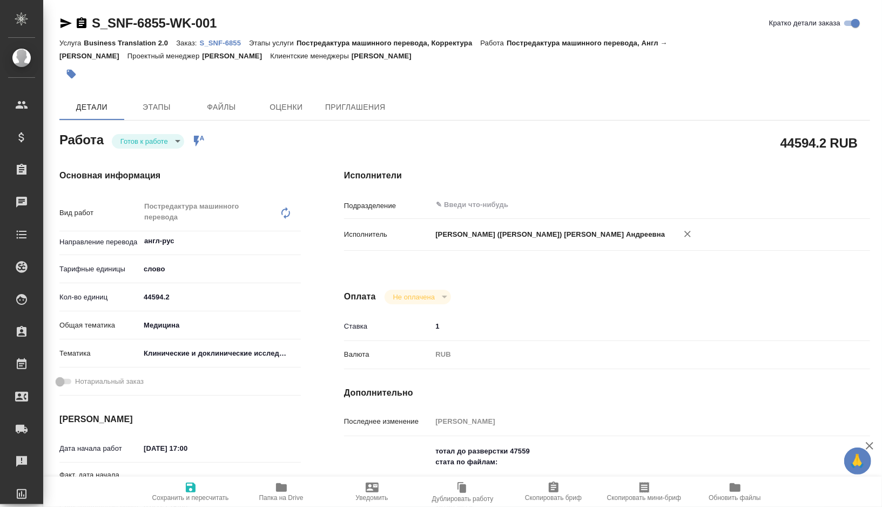
type textarea "x"
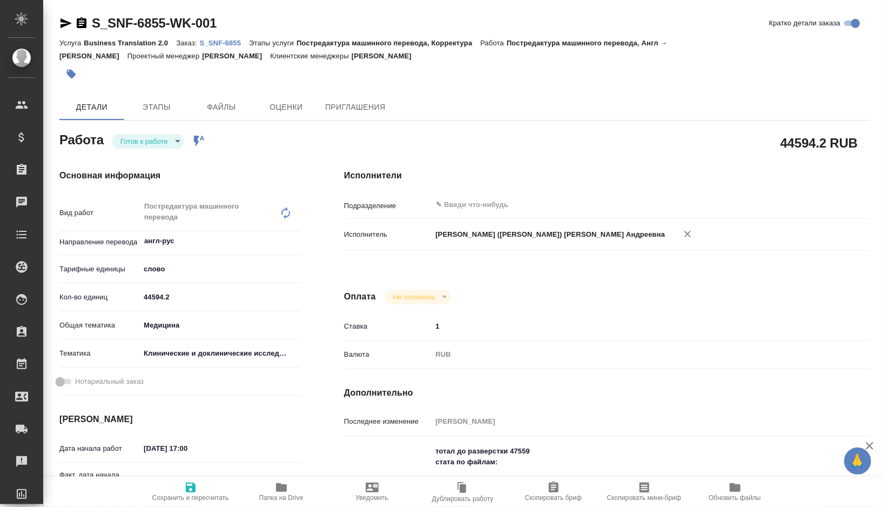
type textarea "x"
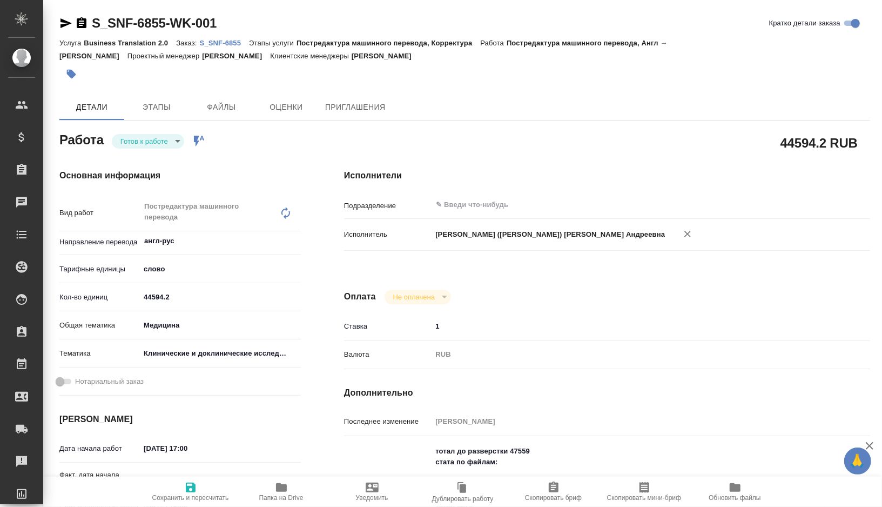
type textarea "x"
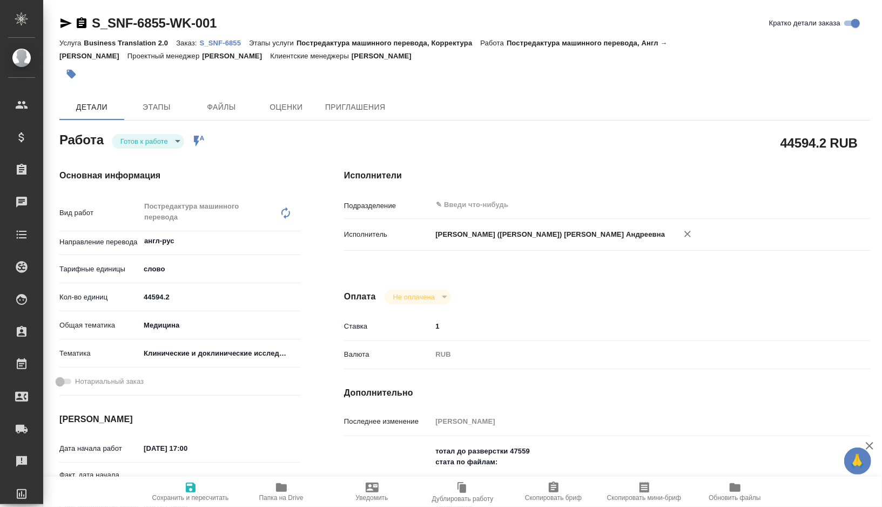
type textarea "x"
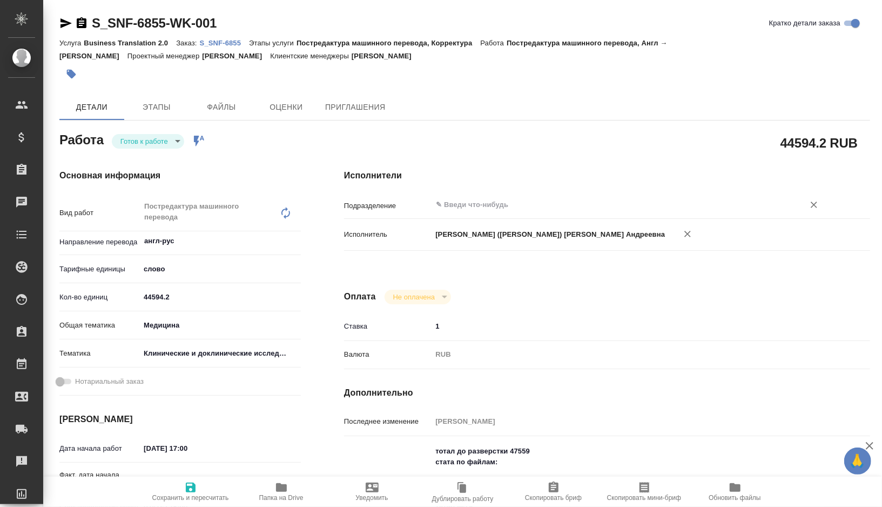
type textarea "x"
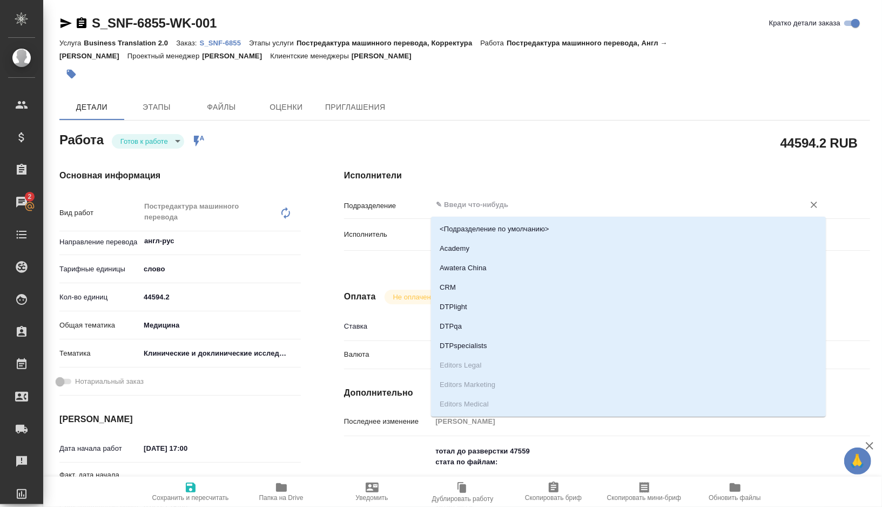
click at [483, 199] on input "text" at bounding box center [611, 204] width 352 height 13
type textarea "x"
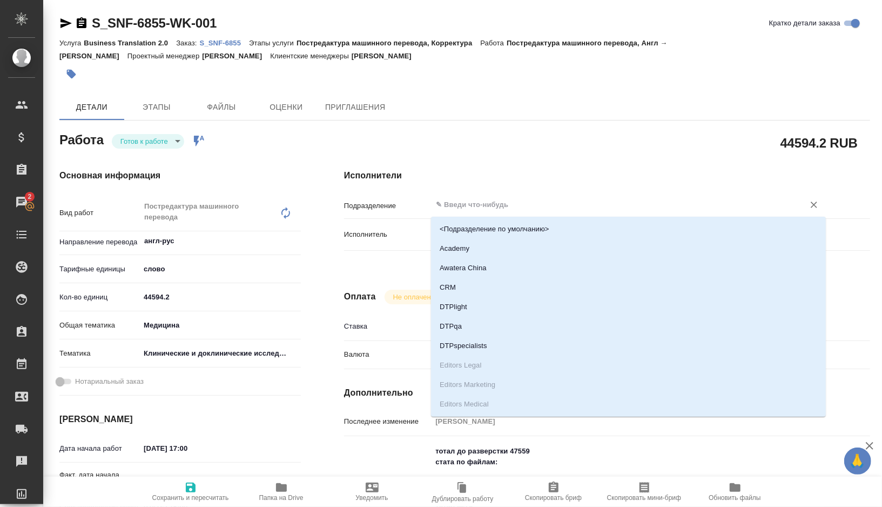
type textarea "x"
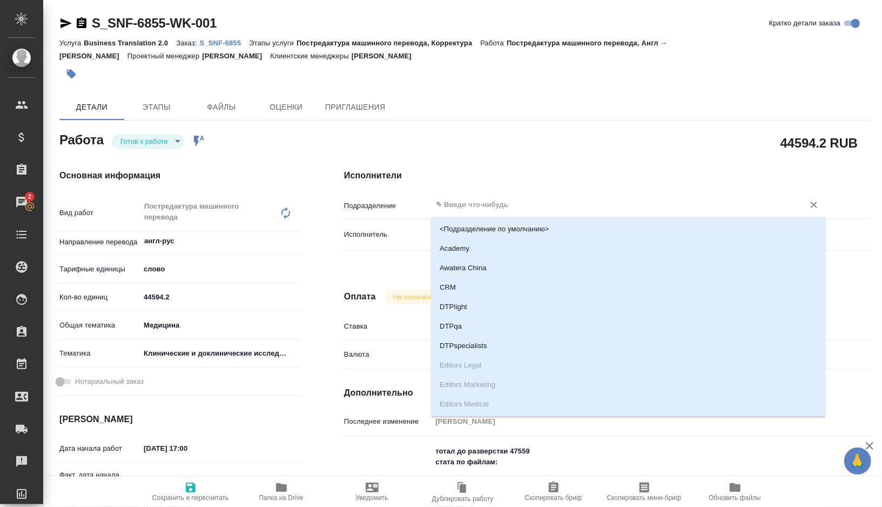
type textarea "x"
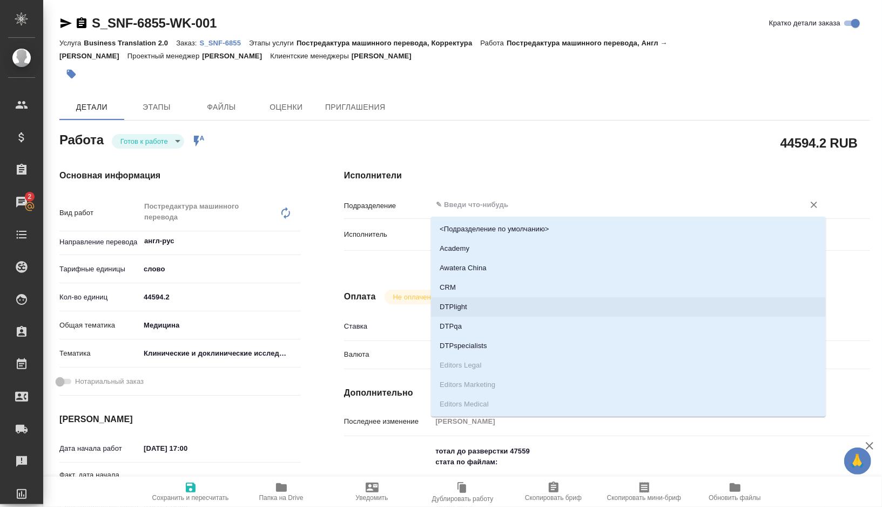
type textarea "x"
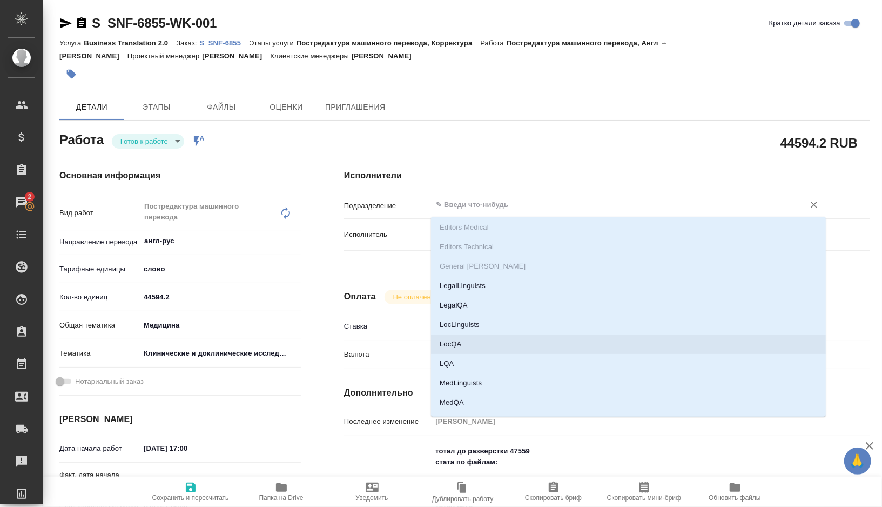
scroll to position [178, 0]
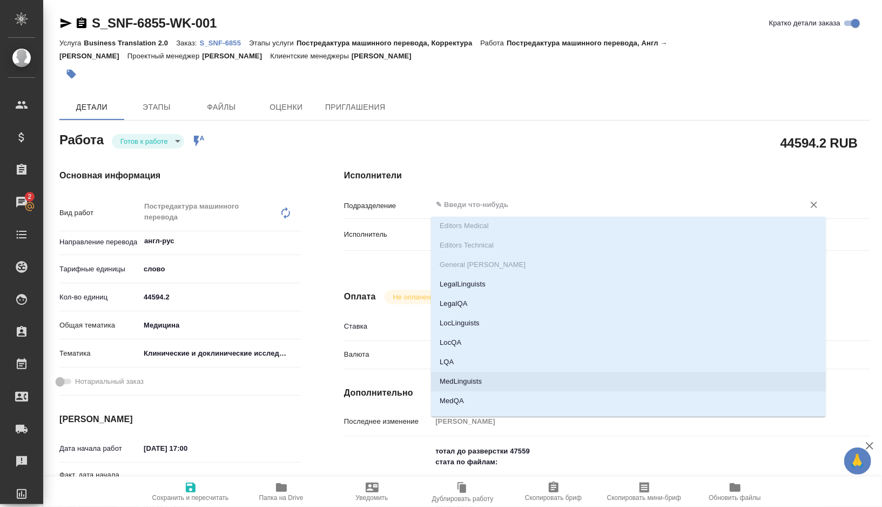
click at [485, 382] on li "MedLinguists" at bounding box center [628, 381] width 395 height 19
type textarea "x"
type input "MedLinguists"
type textarea "x"
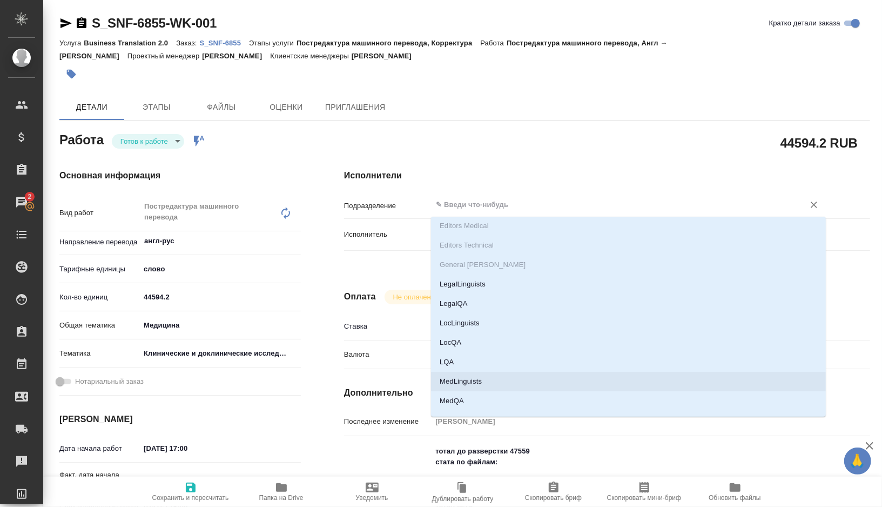
type textarea "x"
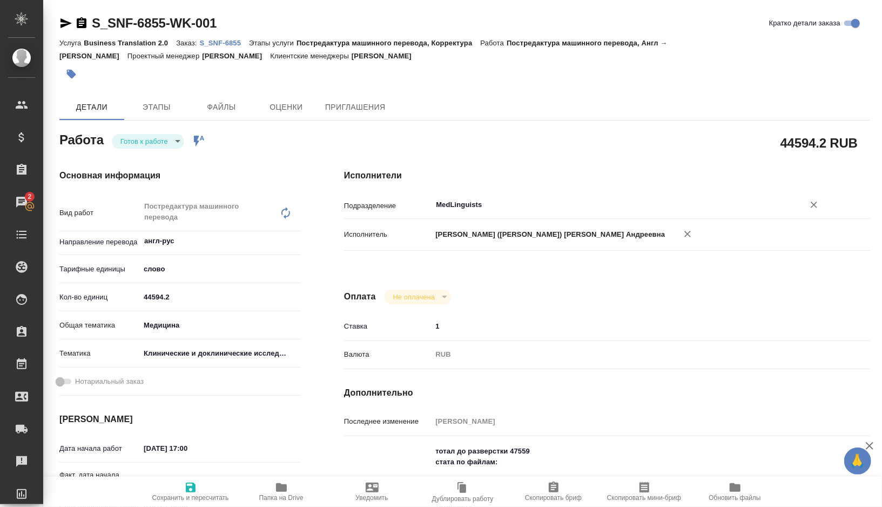
click at [194, 482] on icon "button" at bounding box center [191, 487] width 10 height 10
type textarea "x"
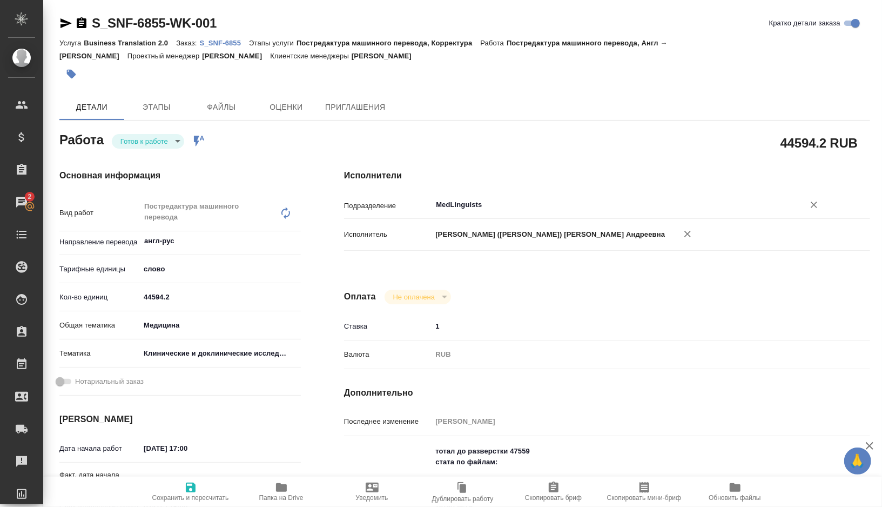
type textarea "x"
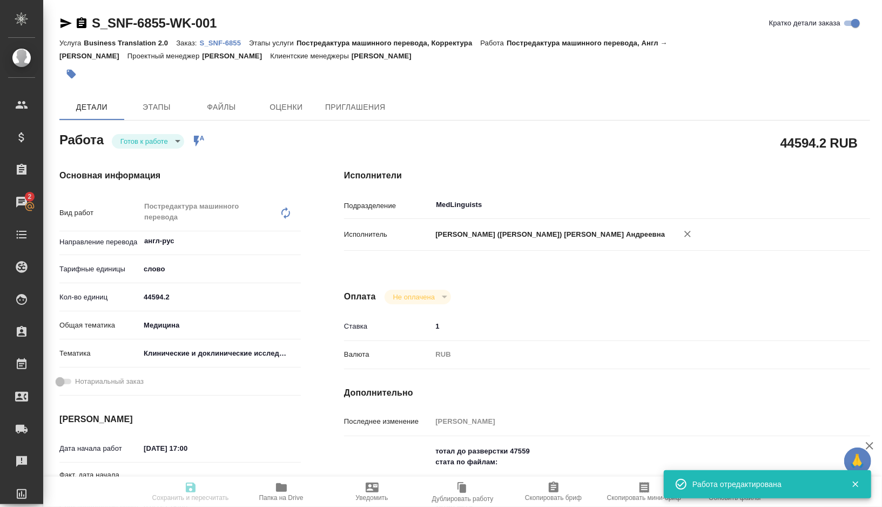
type textarea "x"
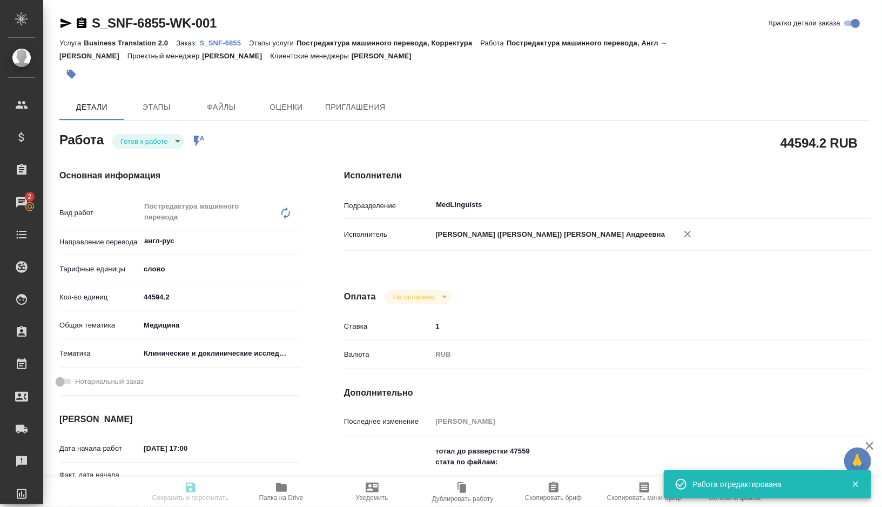
type input "readyForWork"
type textarea "Постредактура машинного перевода"
type textarea "x"
type input "англ-рус"
type input "5a8b1489cc6b4906c91bfd90"
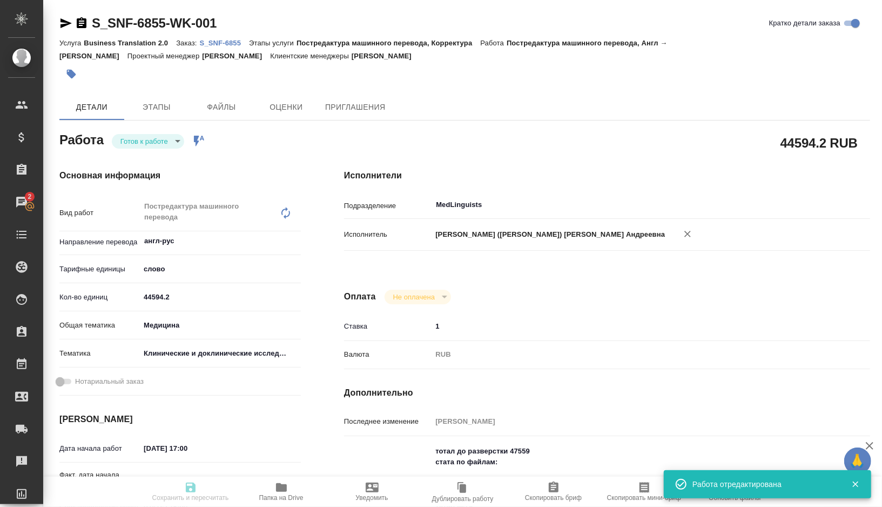
type input "44594.2"
type input "med"
type input "5a8b8b956a9677013d343d9e"
type input "03.09.2025 17:00"
type input "07.09.2025 15:00"
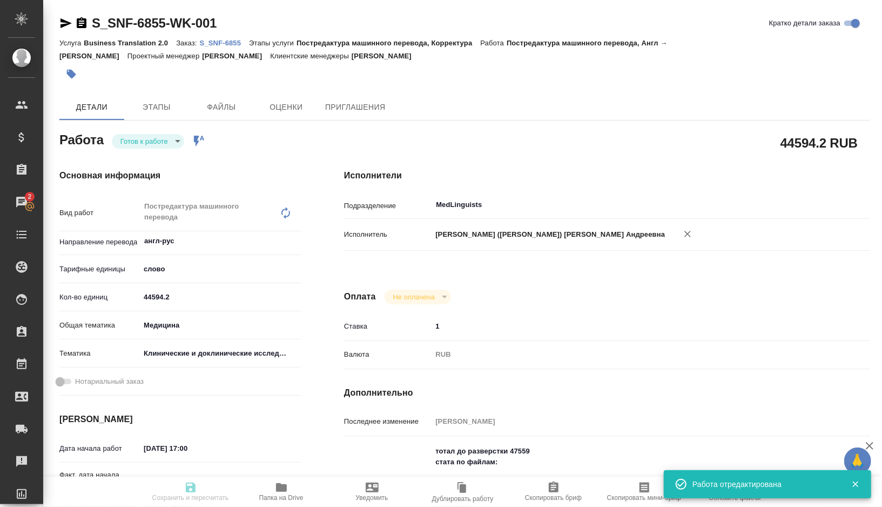
type input "08.09.2025 12:00"
type input "MedLinguists"
type input "notPayed"
type input "1"
type input "RUB"
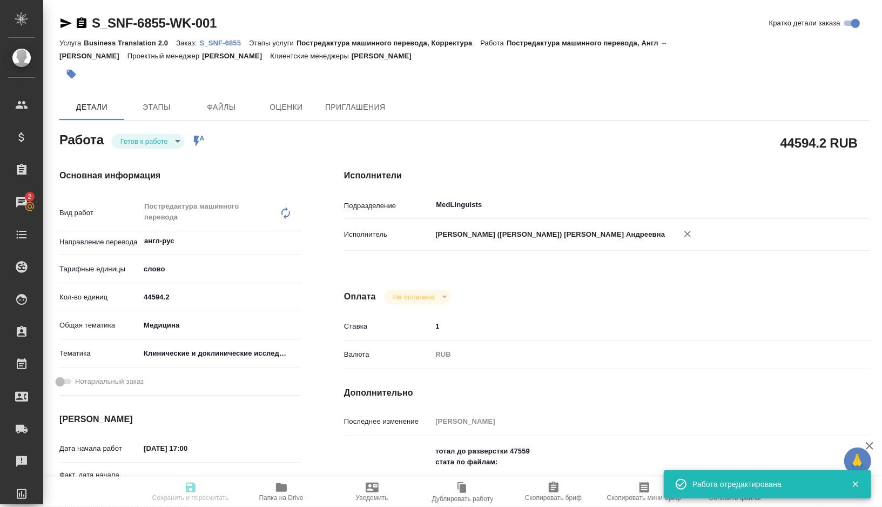
type input "[PERSON_NAME]"
type textarea "тотал до разверстки 47559 стата по файлам: 1) Hall CB эфф 8018.5 тотал 8279 2) …"
type textarea "x"
type textarea "/Clients/Sanofi/Orders/S_SNF-6855/Translated/S_SNF-6855-WK-001"
type textarea "x"
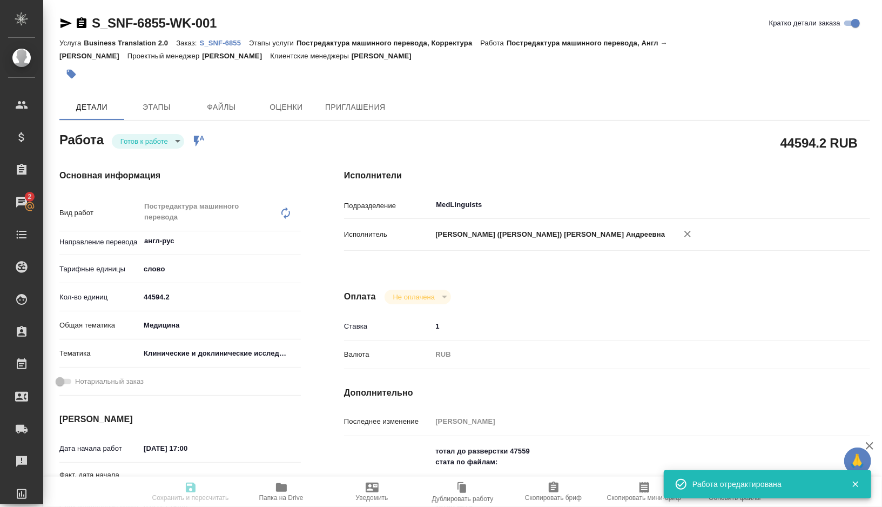
type input "S_SNF-6855"
type input "E005837993"
type input "Business Translation 2.0"
type input "Постредактура машинного перевода, Корректура"
type input "[PERSON_NAME]"
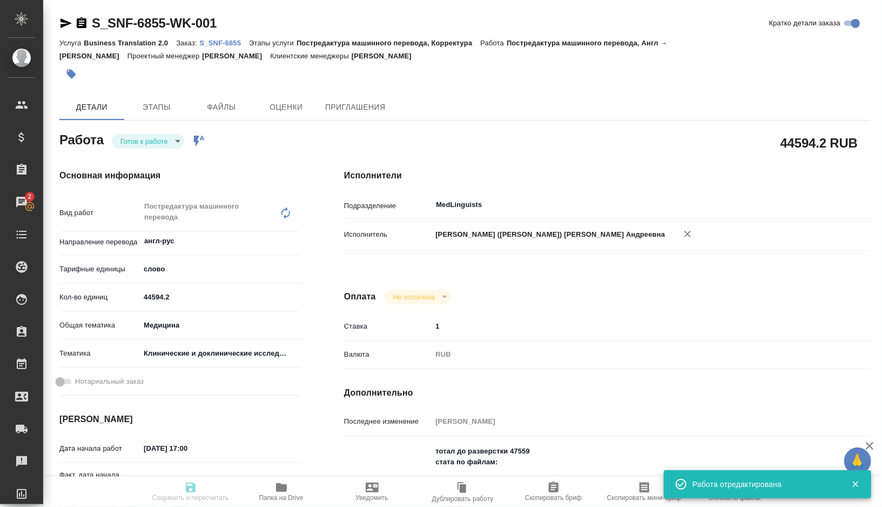
type input "[PERSON_NAME]"
type input "/Clients/Sanofi/Orders/S_SNF-6855"
type textarea "x"
type textarea "список литры не переводим"
type textarea "x"
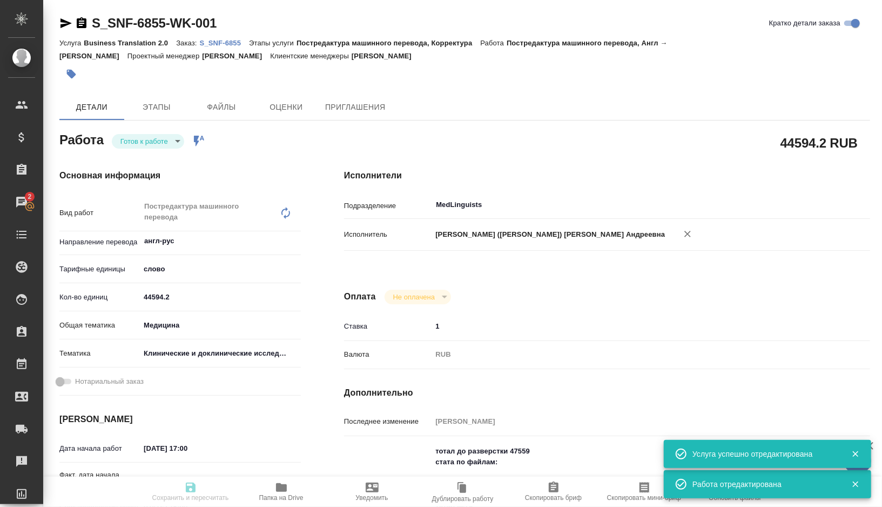
type textarea "x"
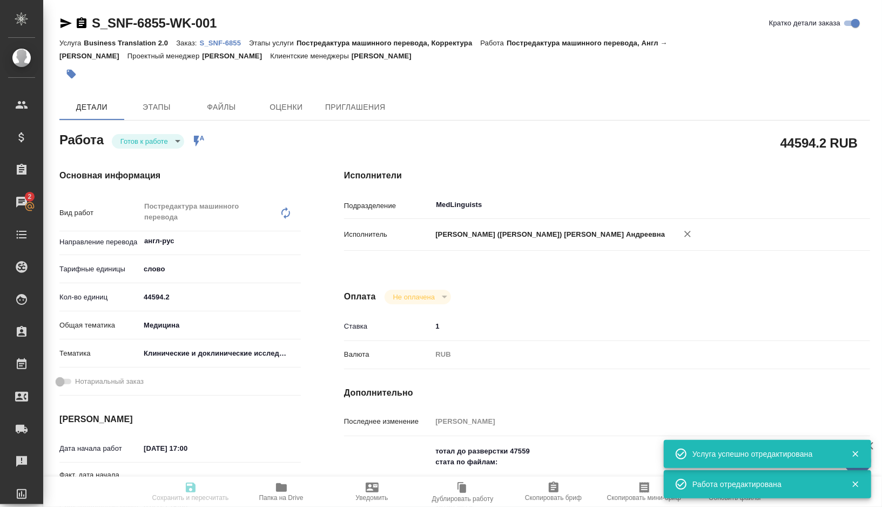
type textarea "x"
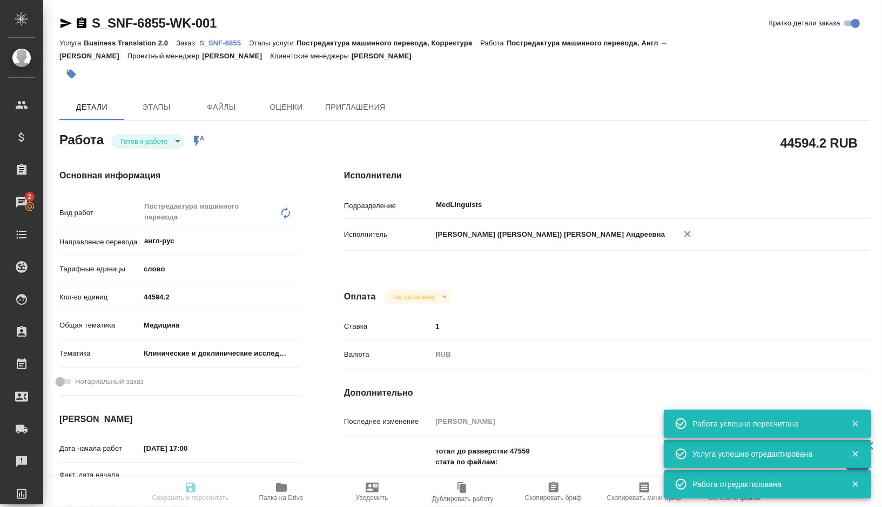
type textarea "x"
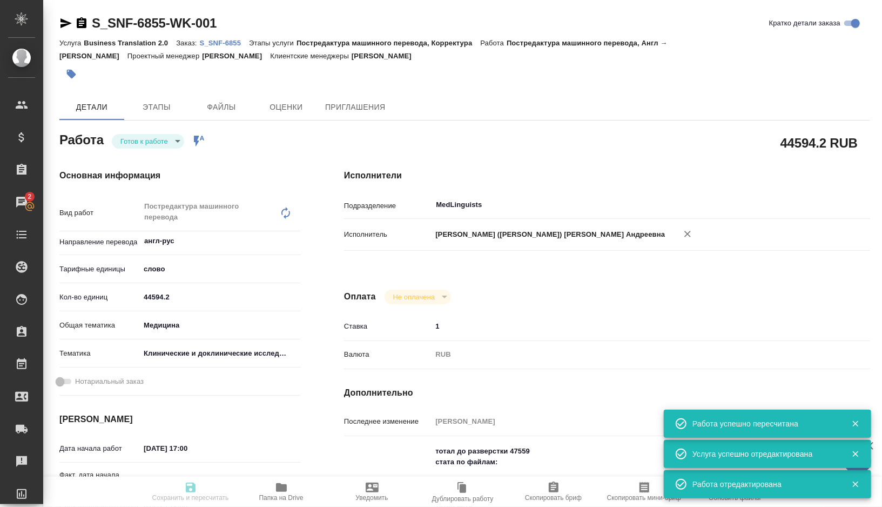
type input "readyForWork"
type textarea "Постредактура машинного перевода"
type textarea "x"
type input "англ-рус"
type input "5a8b1489cc6b4906c91bfd90"
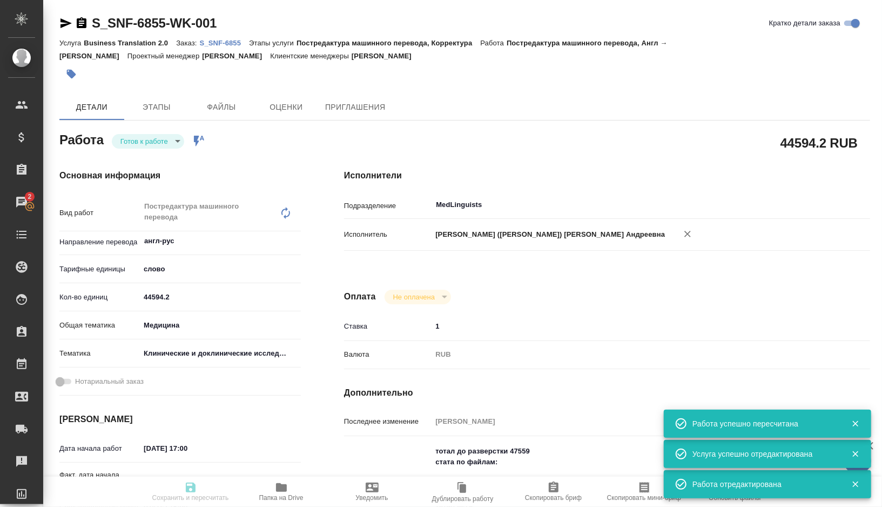
type input "44594.2"
type input "med"
type input "5a8b8b956a9677013d343d9e"
type input "03.09.2025 17:00"
type input "07.09.2025 15:00"
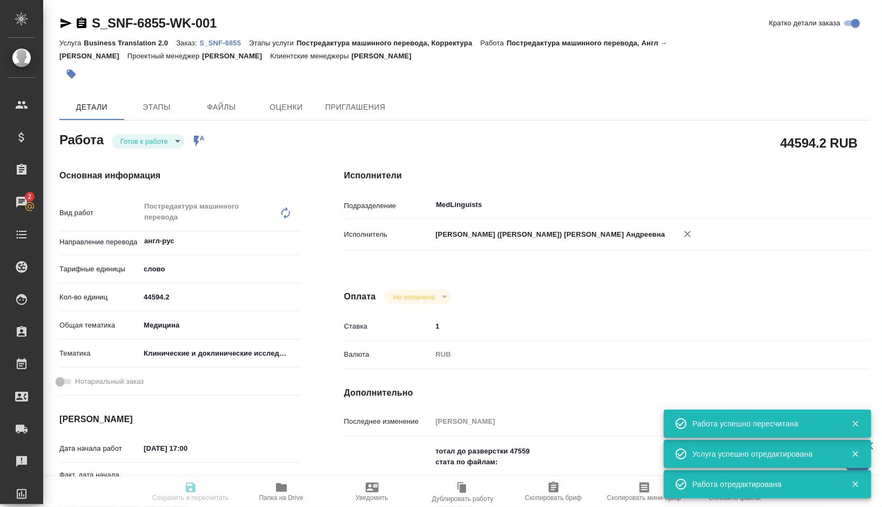
type input "08.09.2025 12:00"
type input "MedLinguists"
type input "notPayed"
type input "1"
type input "RUB"
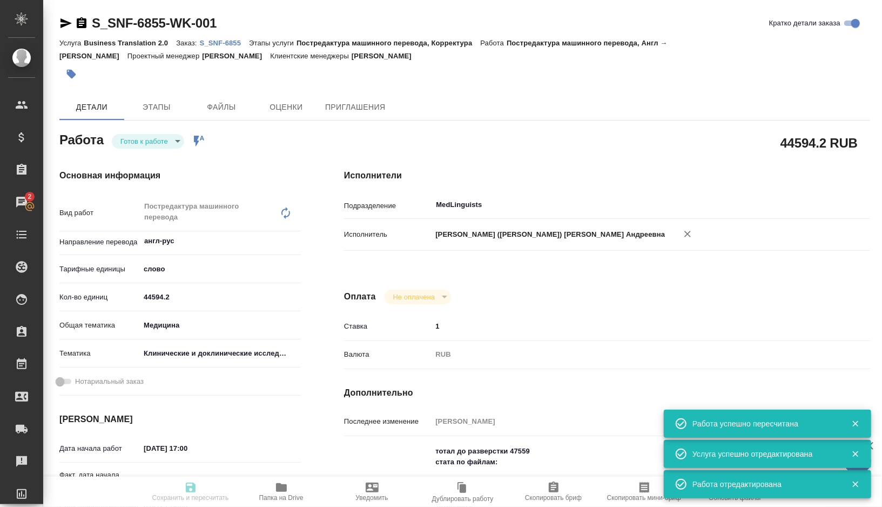
type input "[PERSON_NAME]"
type textarea "тотал до разверстки 47559 стата по файлам: 1) Hall CB эфф 8018.5 тотал 8279 2) …"
type textarea "x"
type textarea "/Clients/Sanofi/Orders/S_SNF-6855/Translated/S_SNF-6855-WK-001"
type textarea "x"
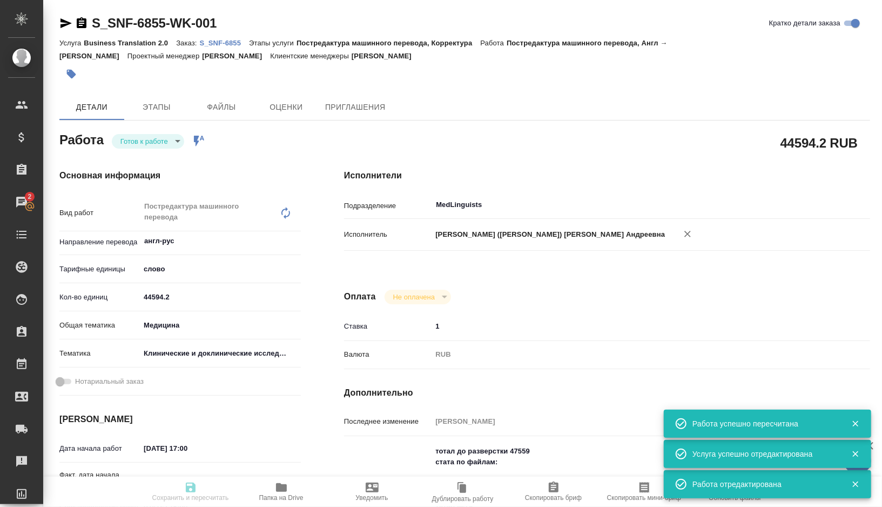
type input "S_SNF-6855"
type input "E005837993"
type input "Business Translation 2.0"
type input "Постредактура машинного перевода, Корректура"
type input "[PERSON_NAME]"
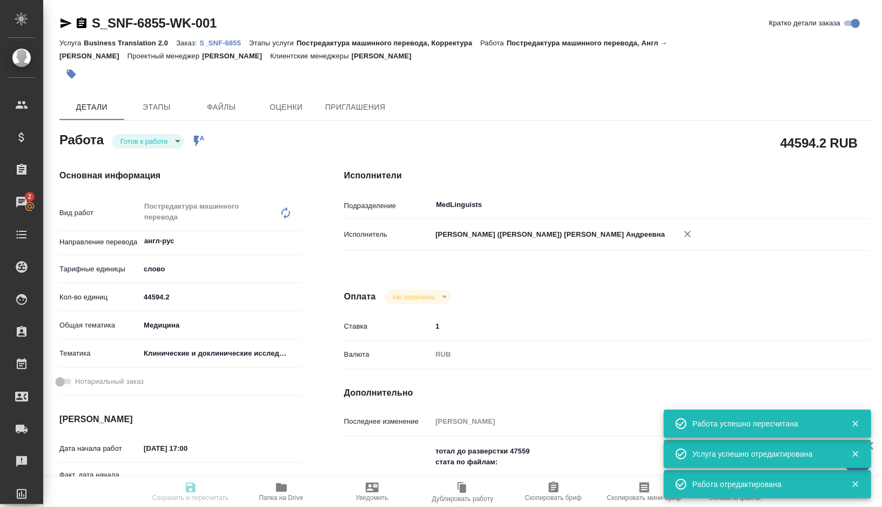
type input "[PERSON_NAME]"
type input "/Clients/Sanofi/Orders/S_SNF-6855"
type textarea "x"
type textarea "список литры не переводим"
type textarea "x"
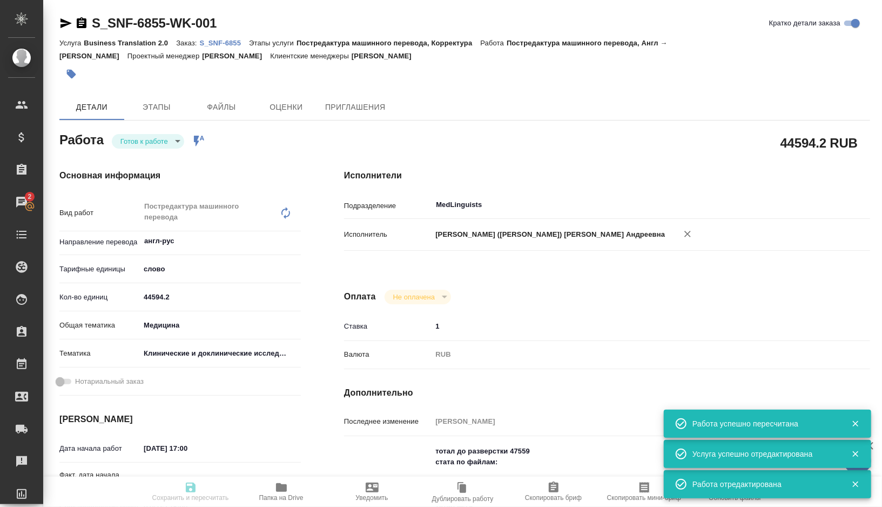
type textarea "x"
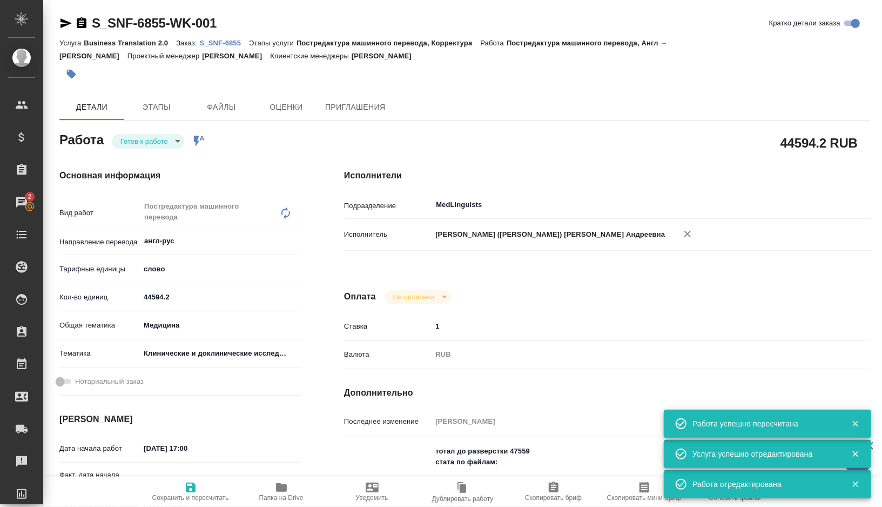
type textarea "x"
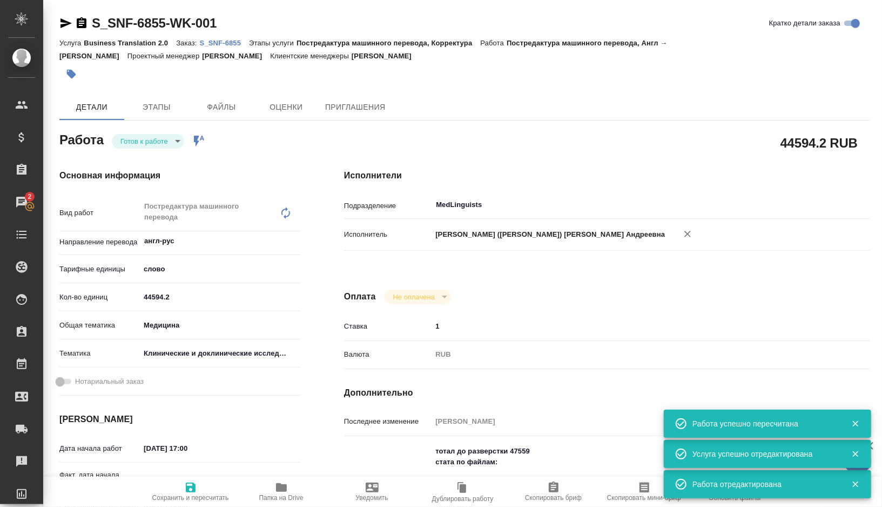
type textarea "x"
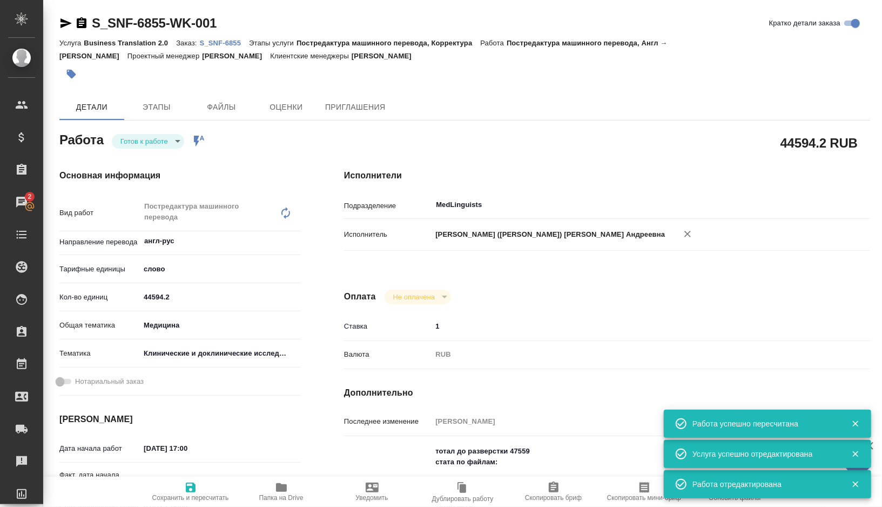
type textarea "x"
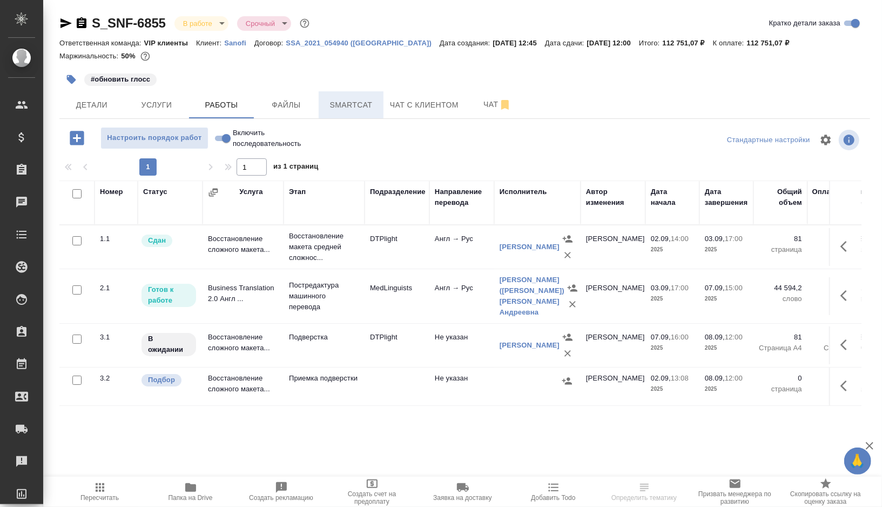
click at [345, 106] on span "Smartcat" at bounding box center [351, 105] width 52 height 14
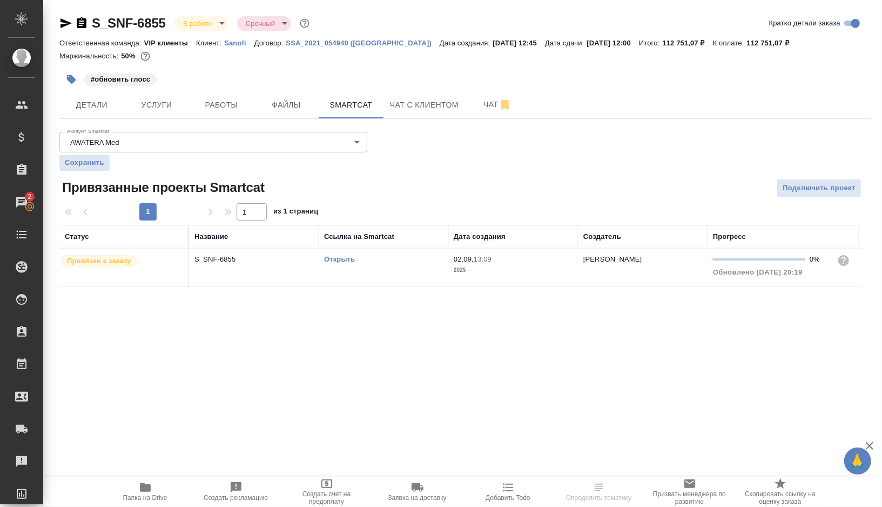
click at [336, 258] on link "Открыть" at bounding box center [339, 259] width 31 height 8
click at [207, 116] on button "Работы" at bounding box center [221, 104] width 65 height 27
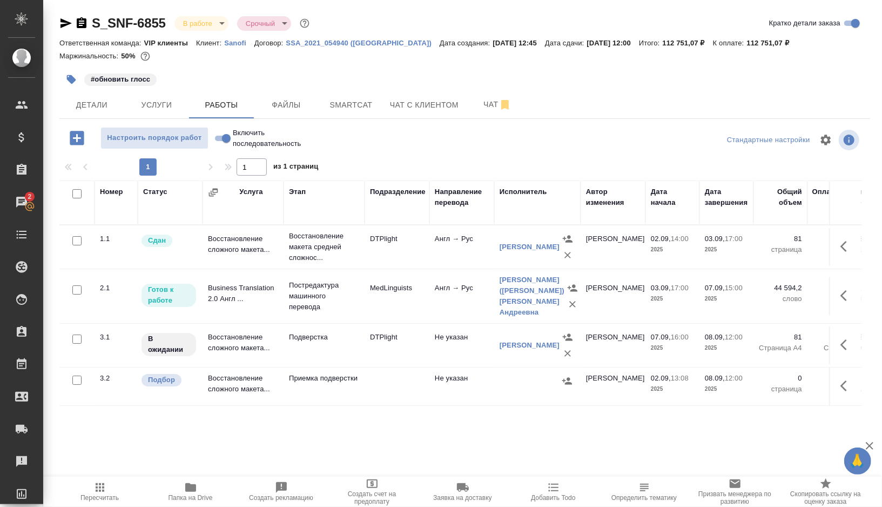
click at [71, 80] on icon "button" at bounding box center [71, 79] width 9 height 9
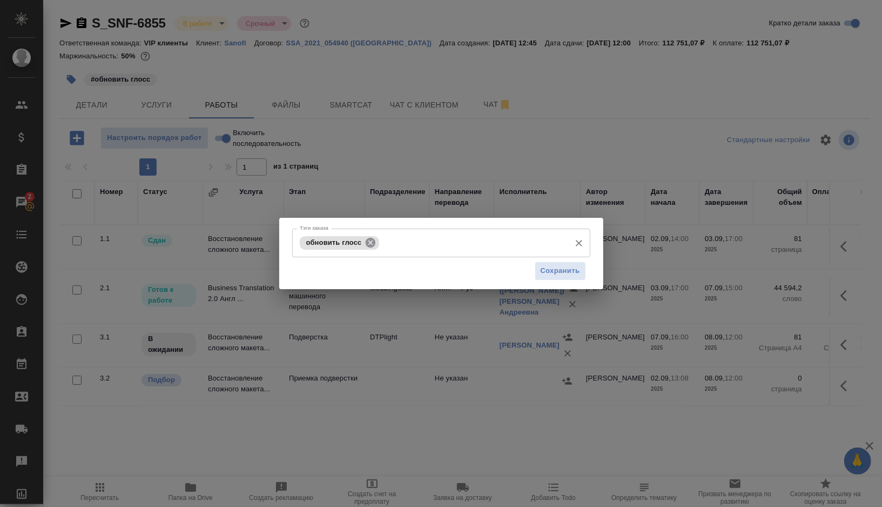
click at [373, 242] on icon at bounding box center [371, 242] width 10 height 10
click at [382, 242] on input "Тэги заказа" at bounding box center [473, 242] width 183 height 18
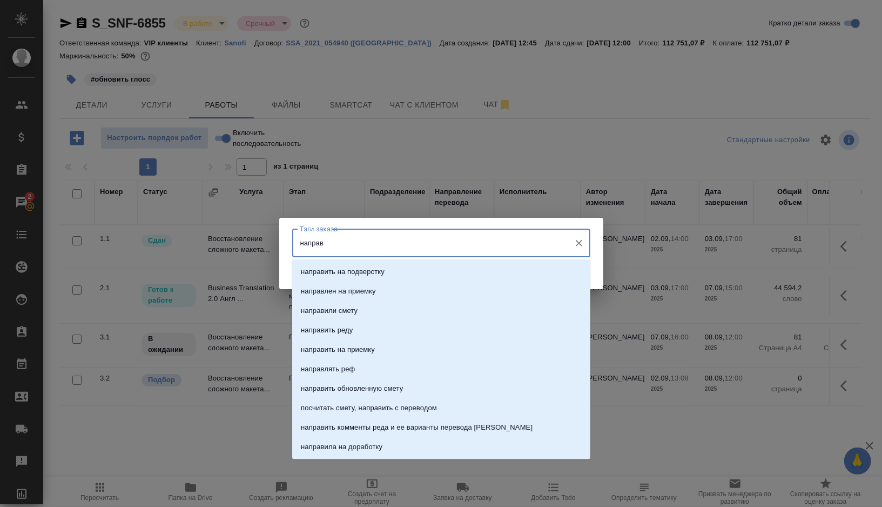
type input "направи"
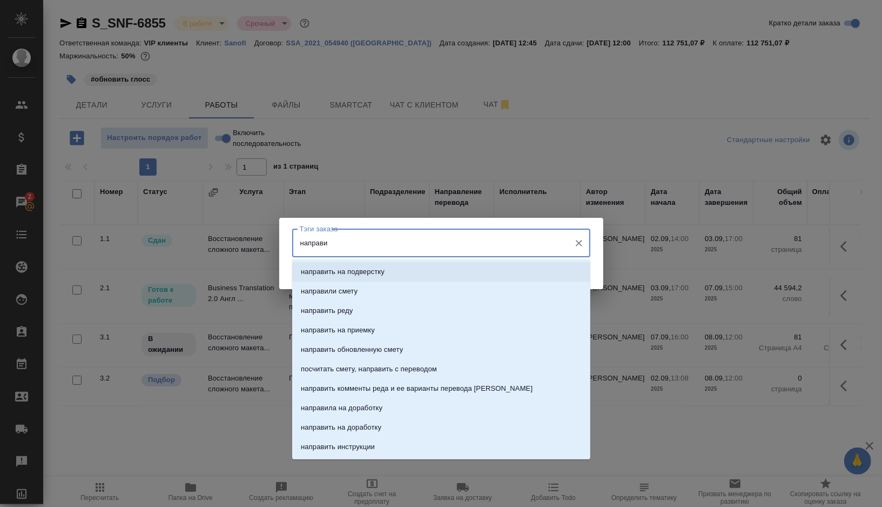
click at [371, 280] on li "направить на подверстку" at bounding box center [441, 271] width 298 height 19
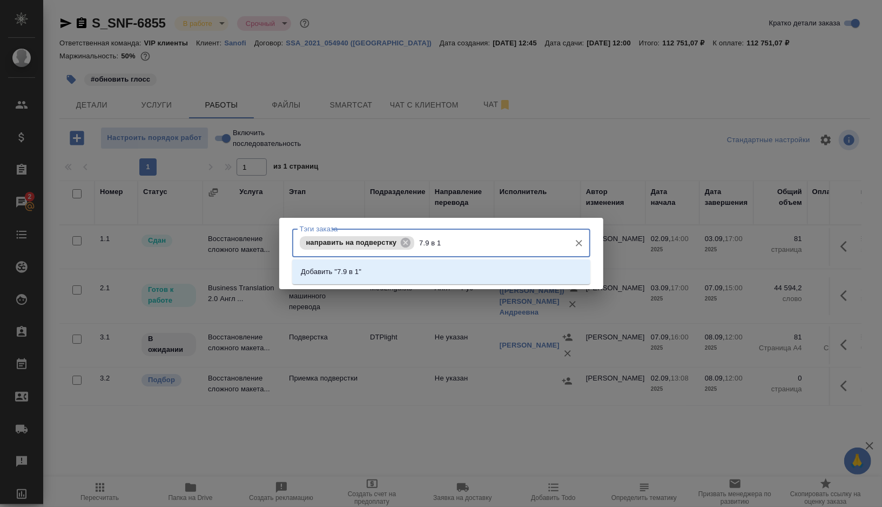
type input "7.9 в 15"
click at [316, 276] on p "Добавить "7.9 в 15"" at bounding box center [333, 271] width 64 height 11
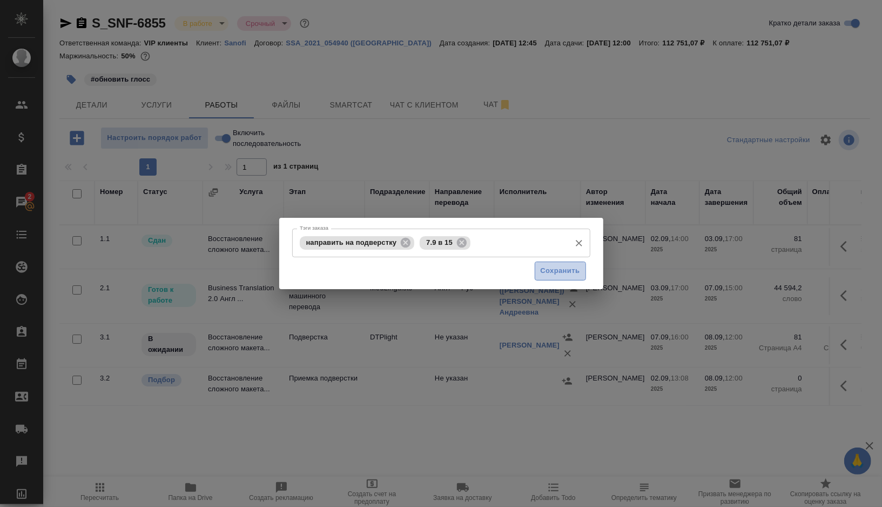
click at [558, 267] on span "Сохранить" at bounding box center [560, 271] width 39 height 12
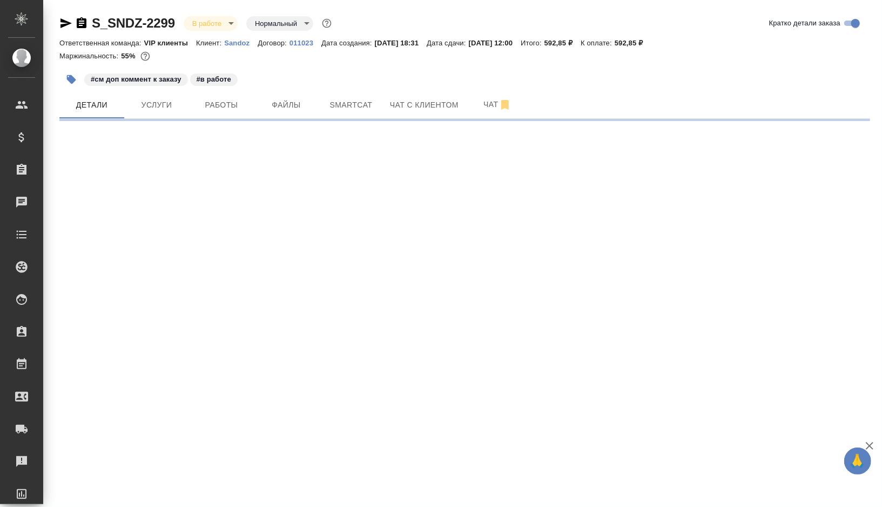
select select "RU"
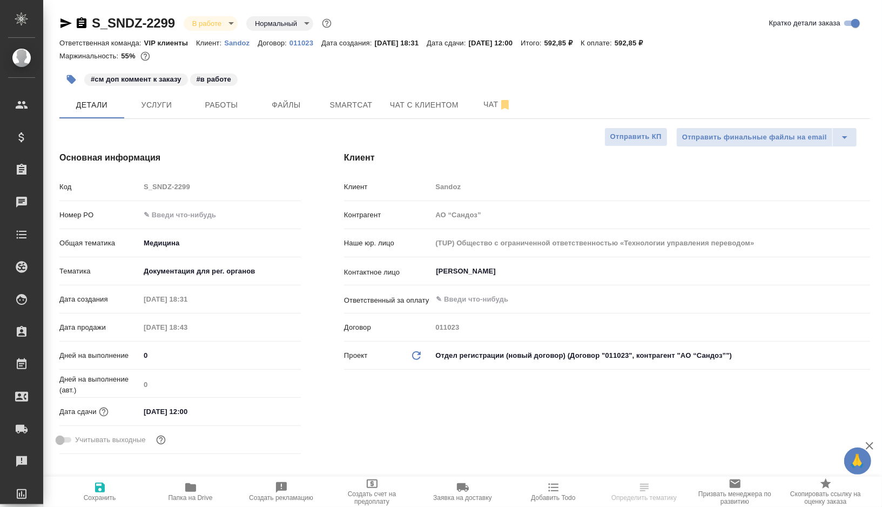
type textarea "x"
click at [228, 97] on button "Работы" at bounding box center [221, 104] width 65 height 27
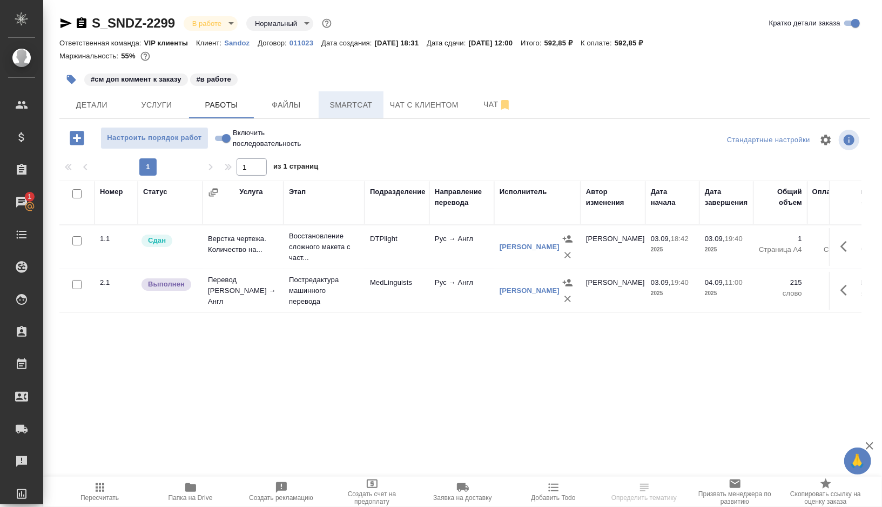
click at [349, 107] on span "Smartcat" at bounding box center [351, 105] width 52 height 14
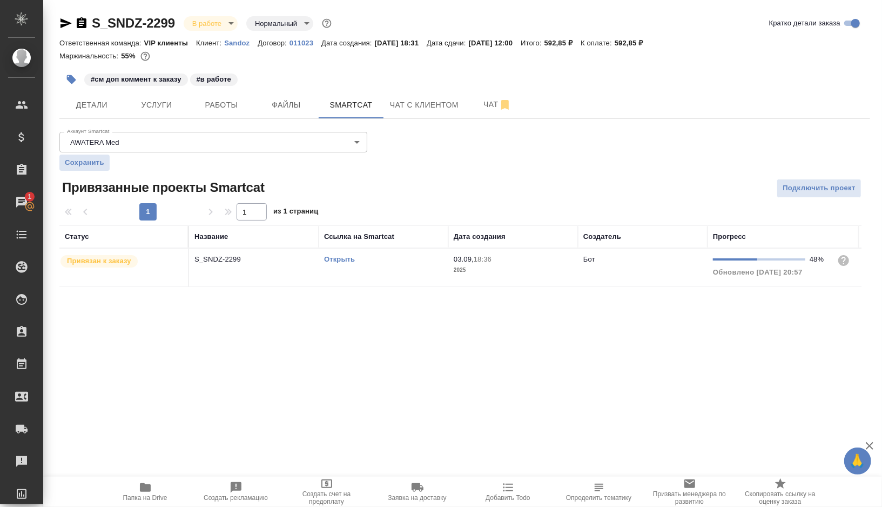
click at [403, 260] on div "Открыть" at bounding box center [383, 259] width 119 height 11
click at [221, 98] on span "Работы" at bounding box center [221, 105] width 52 height 14
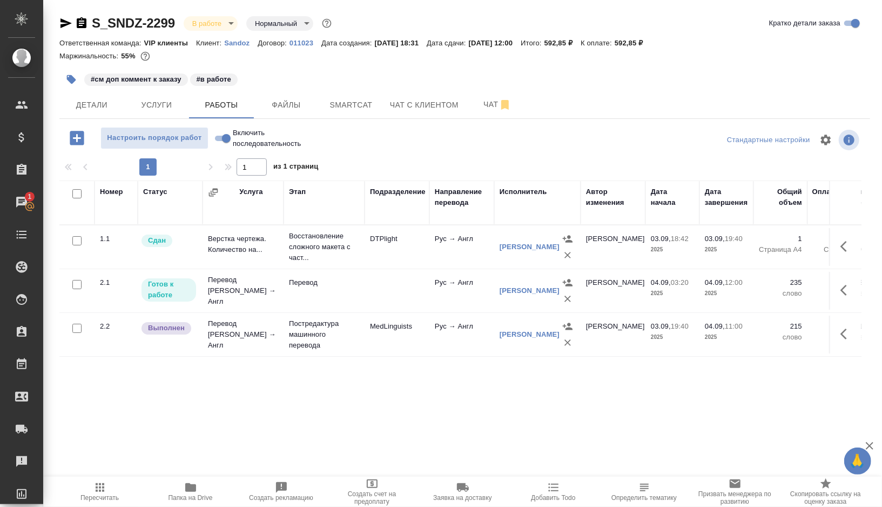
click at [416, 333] on td "MedLinguists" at bounding box center [397, 334] width 65 height 38
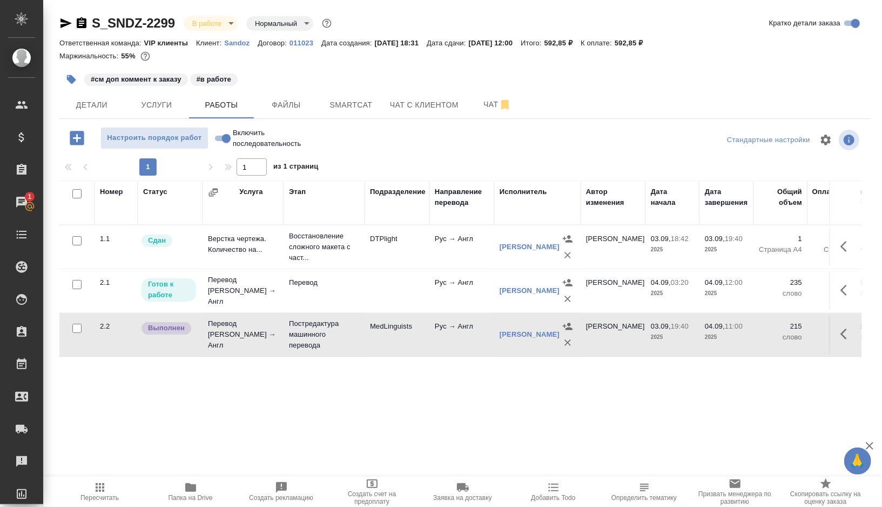
click at [416, 333] on td "MedLinguists" at bounding box center [397, 334] width 65 height 38
click at [488, 95] on button "Чат" at bounding box center [497, 104] width 65 height 27
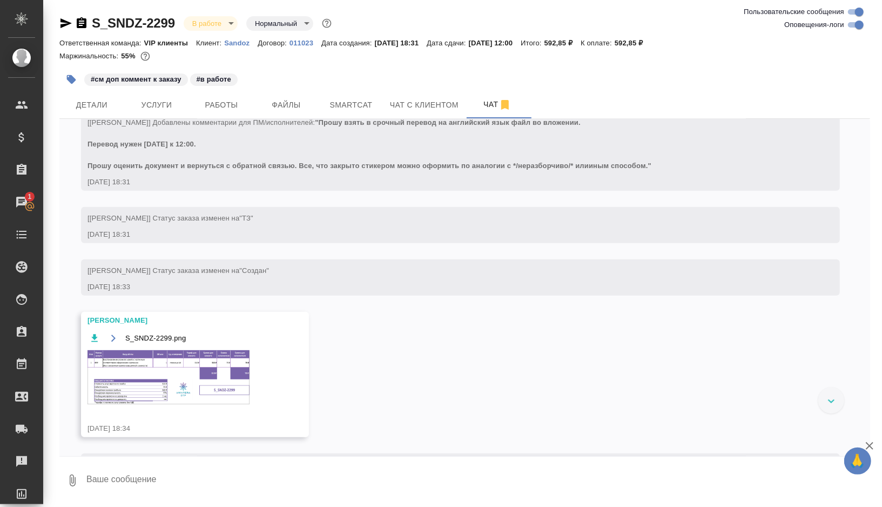
scroll to position [389, 0]
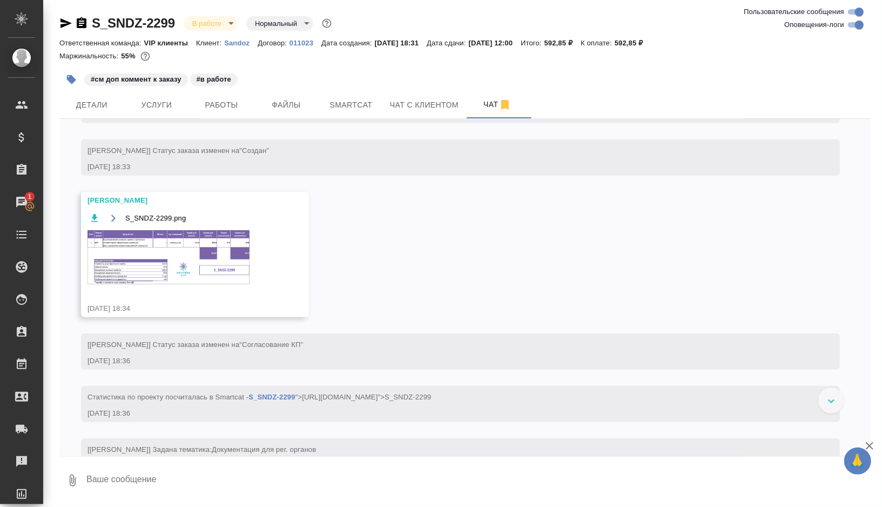
click at [173, 267] on img at bounding box center [168, 257] width 162 height 54
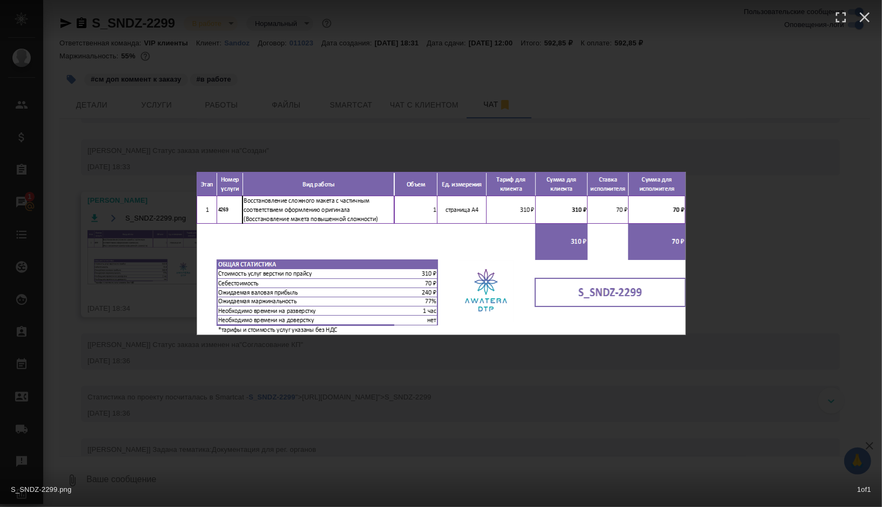
click at [341, 122] on div "S_SNDZ-2299.png 1 of 1" at bounding box center [441, 253] width 882 height 507
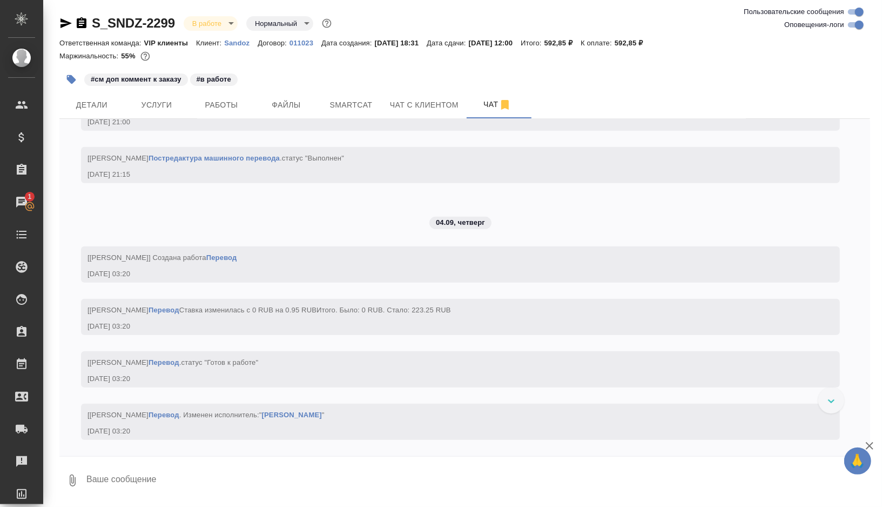
scroll to position [3137, 0]
click at [134, 484] on textarea at bounding box center [477, 480] width 785 height 37
type textarea """
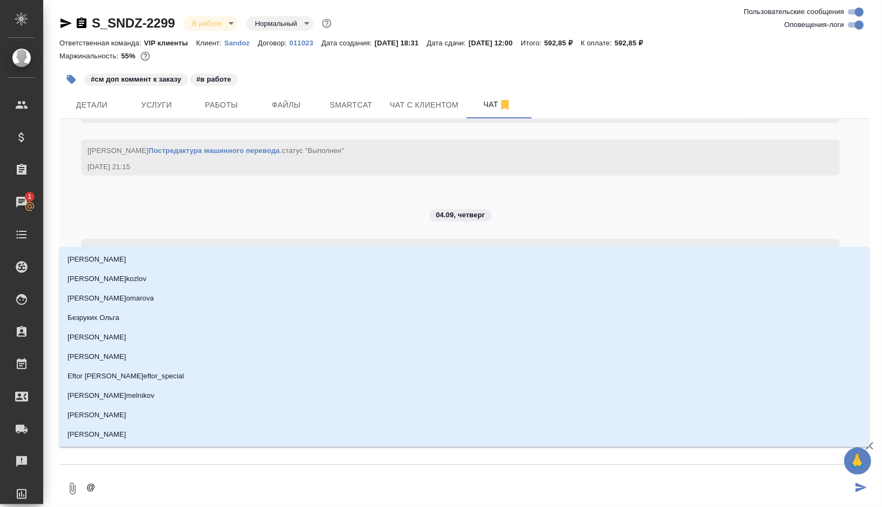
type textarea "@к"
type input "к"
type textarea "@ка"
type input "ка"
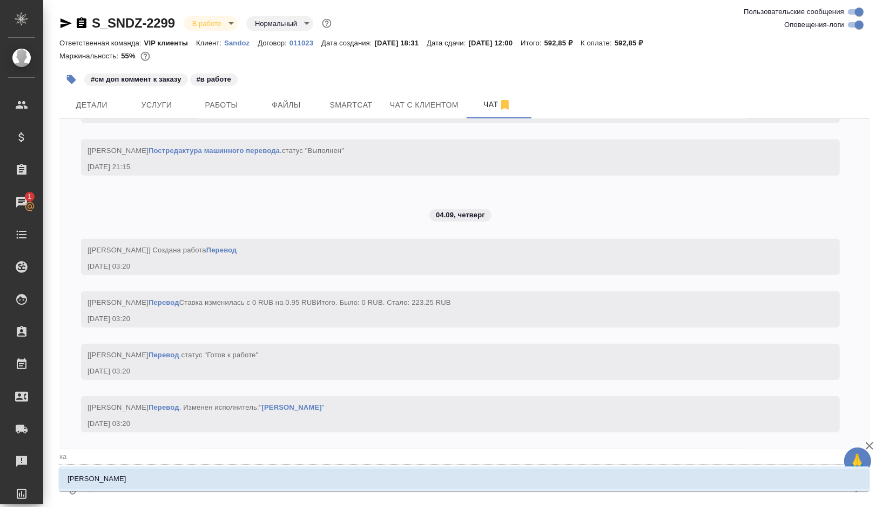
type textarea "@каб"
type input "каб"
type textarea "@каба"
type input "каба"
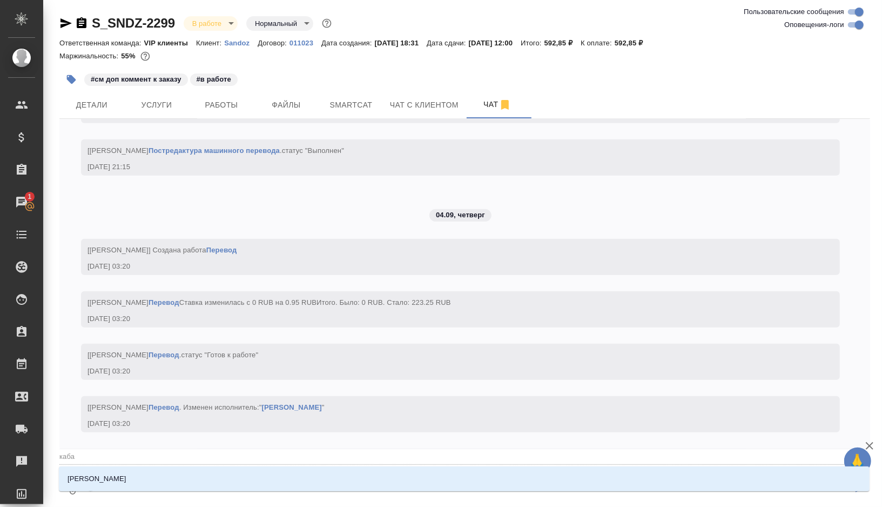
type textarea "@кабар"
type input "кабар"
click at [133, 482] on li "Кабаргина Анна" at bounding box center [464, 478] width 811 height 19
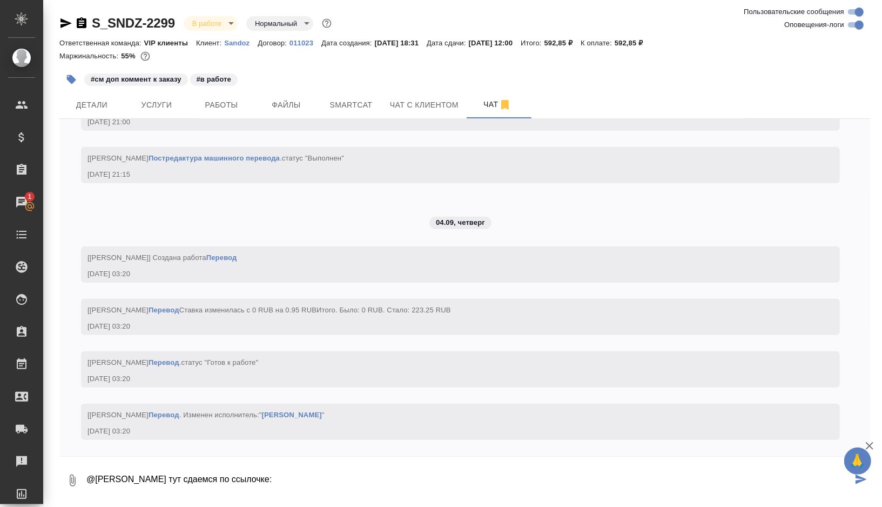
paste textarea "https://drive.awatera.com/apps/files/files/10283791?dir=/Shares/Sandoz/Orders/S…"
type textarea "@Кабаргина Анна тут сдаемся по ссылочке: https://drive.awatera.com/apps/files/f…"
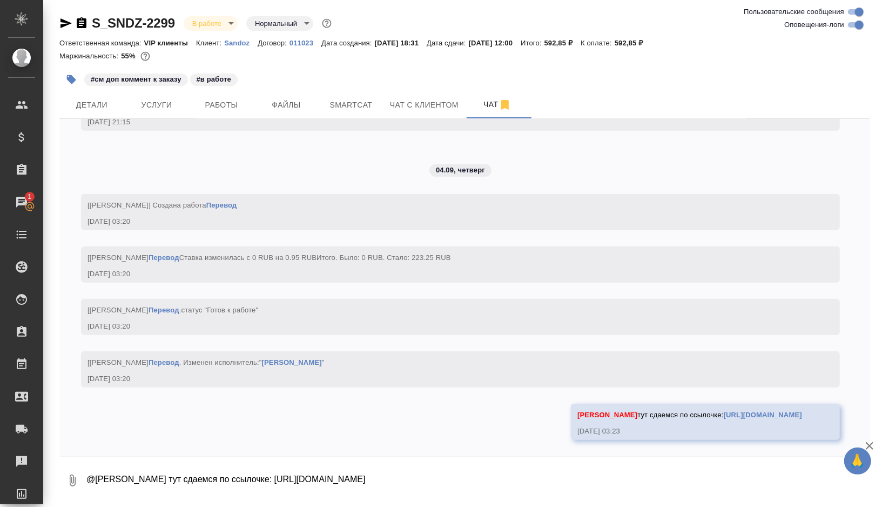
scroll to position [3200, 0]
click at [224, 101] on span "Работы" at bounding box center [221, 105] width 52 height 14
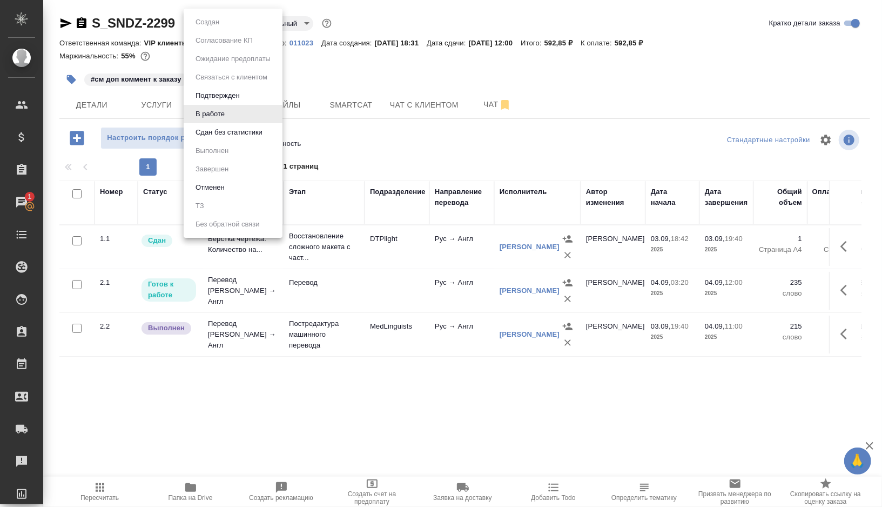
click at [217, 25] on body "🙏 .cls-1 fill:#fff; AWATERA Gorshkova Valentina Клиенты Спецификации Заказы 1 Ч…" at bounding box center [441, 253] width 882 height 507
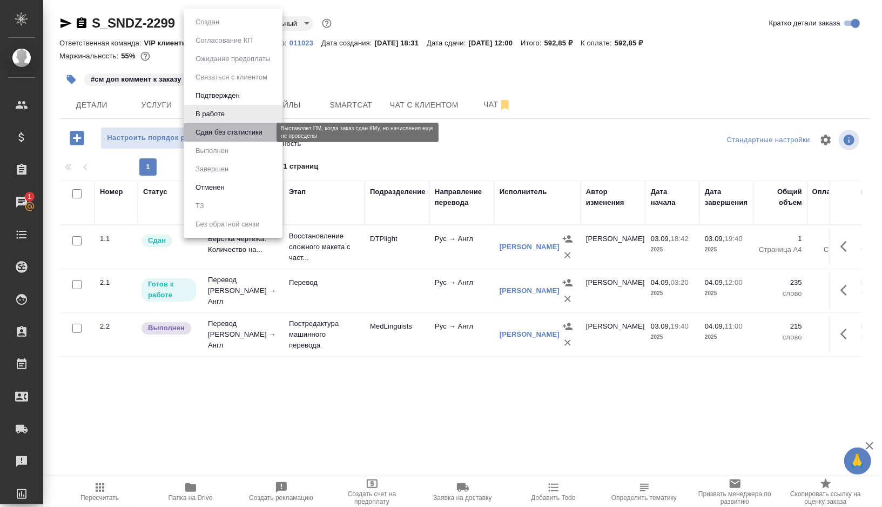
click at [227, 129] on button "Сдан без статистики" at bounding box center [228, 132] width 73 height 12
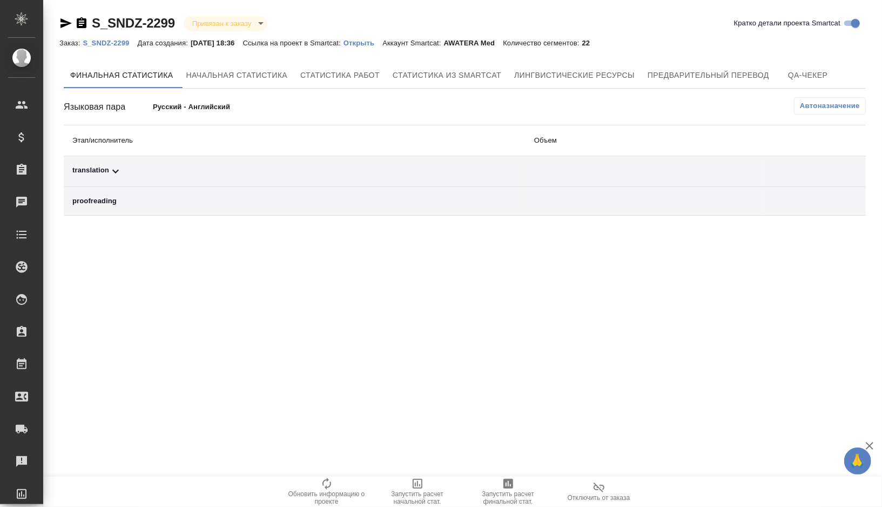
click at [170, 169] on div "translation" at bounding box center [294, 171] width 444 height 13
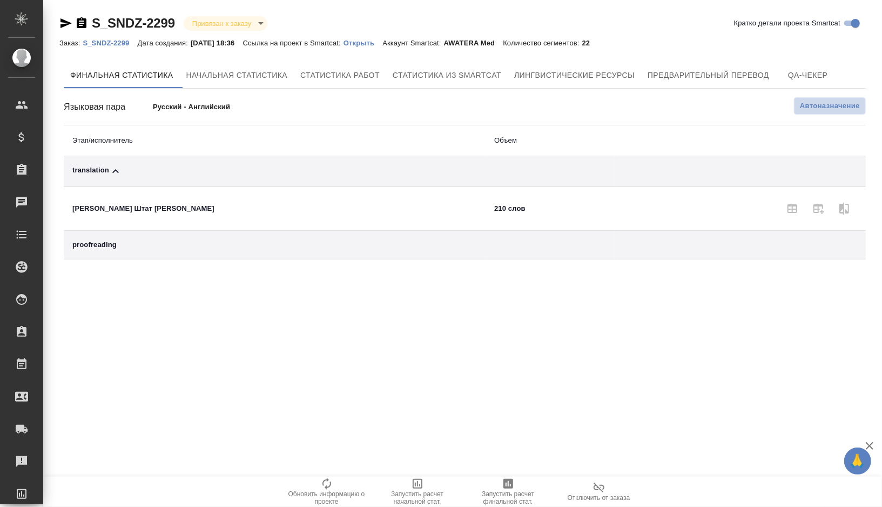
click at [814, 109] on span "Автоназначение" at bounding box center [830, 105] width 60 height 11
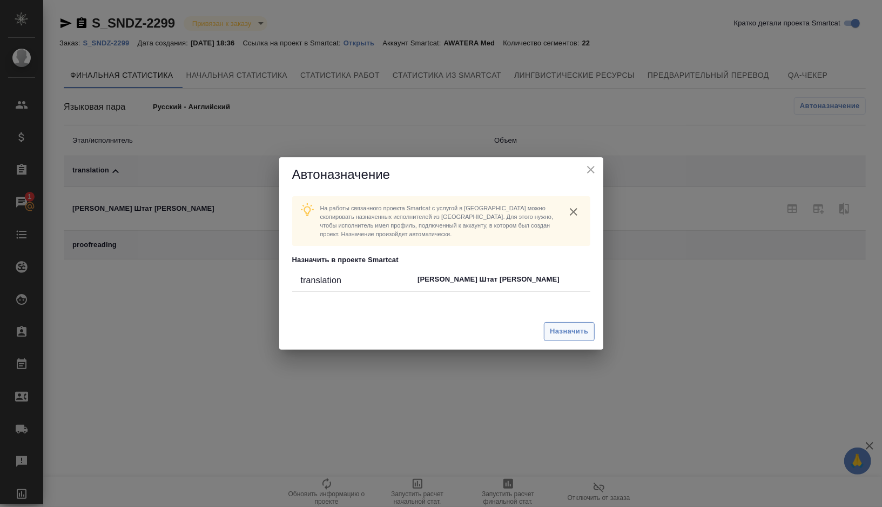
click at [559, 332] on span "Назначить" at bounding box center [569, 331] width 38 height 12
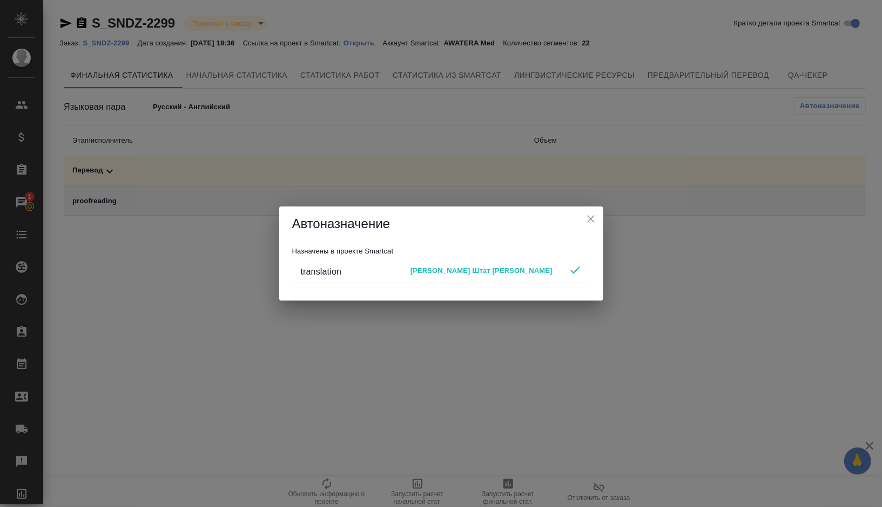
click at [599, 217] on div "Автоназначение" at bounding box center [441, 223] width 324 height 35
click at [588, 218] on icon "close" at bounding box center [590, 218] width 13 height 13
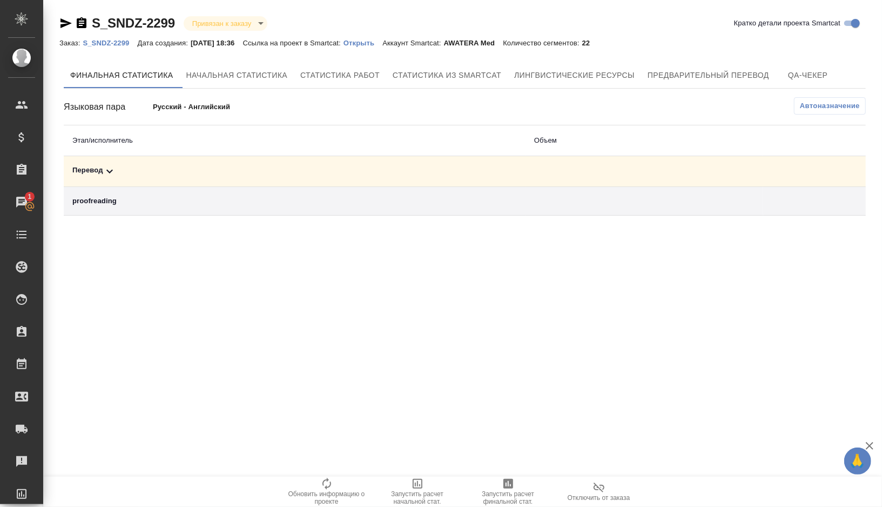
click at [161, 168] on div "Перевод" at bounding box center [294, 171] width 444 height 13
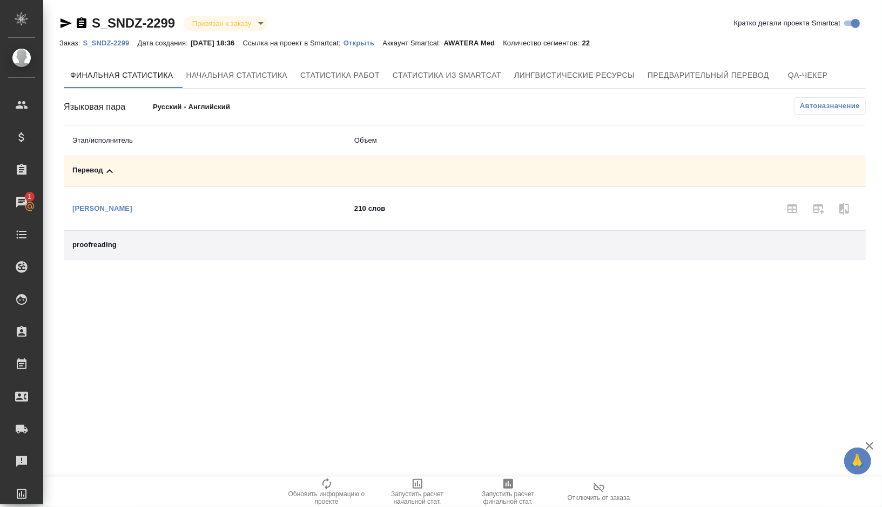
click at [505, 489] on icon "button" at bounding box center [508, 483] width 13 height 13
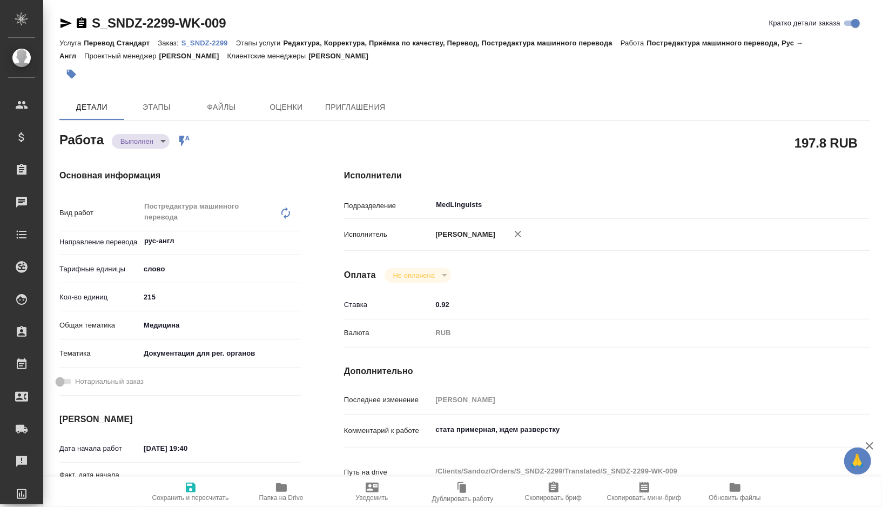
type textarea "x"
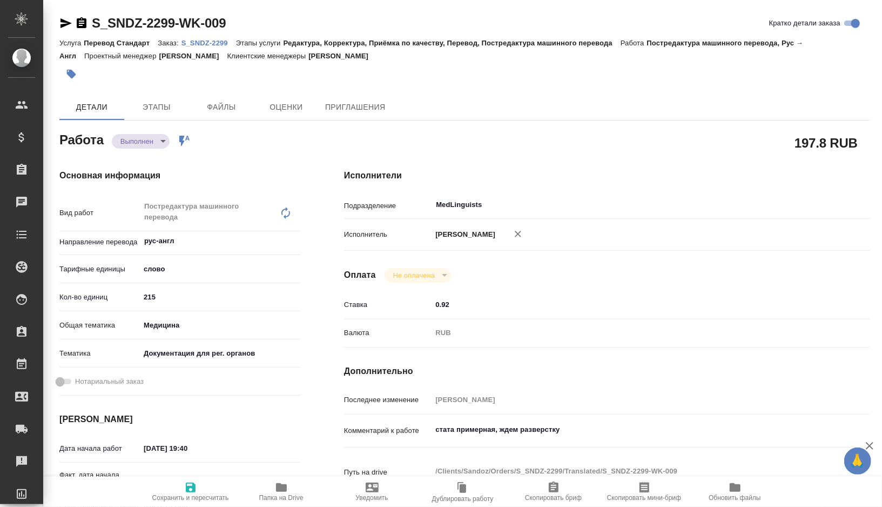
type textarea "x"
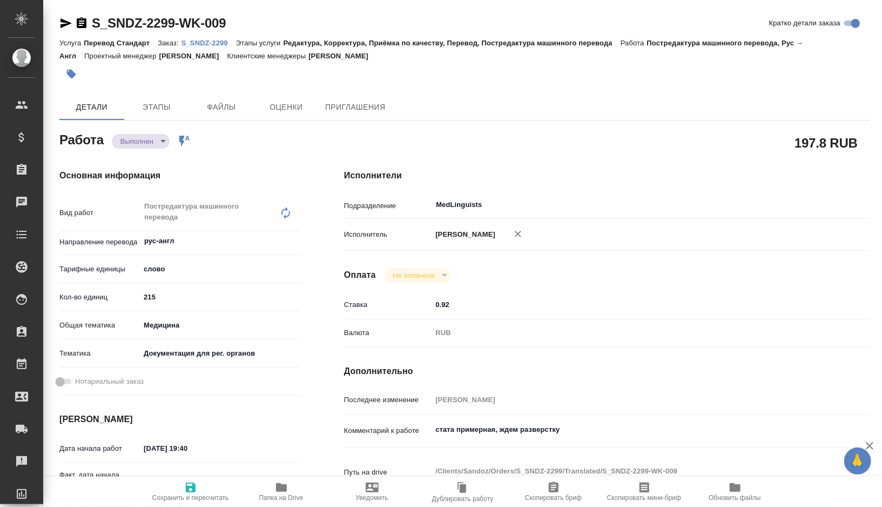
type textarea "x"
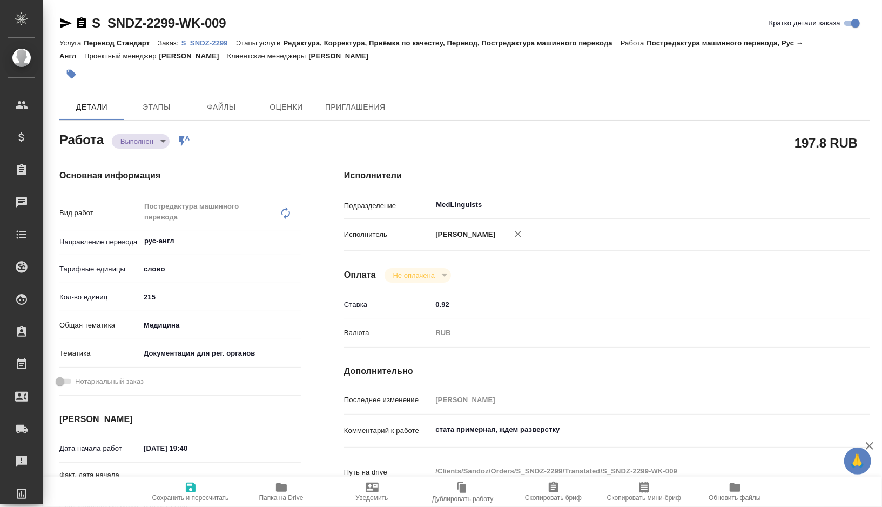
type textarea "x"
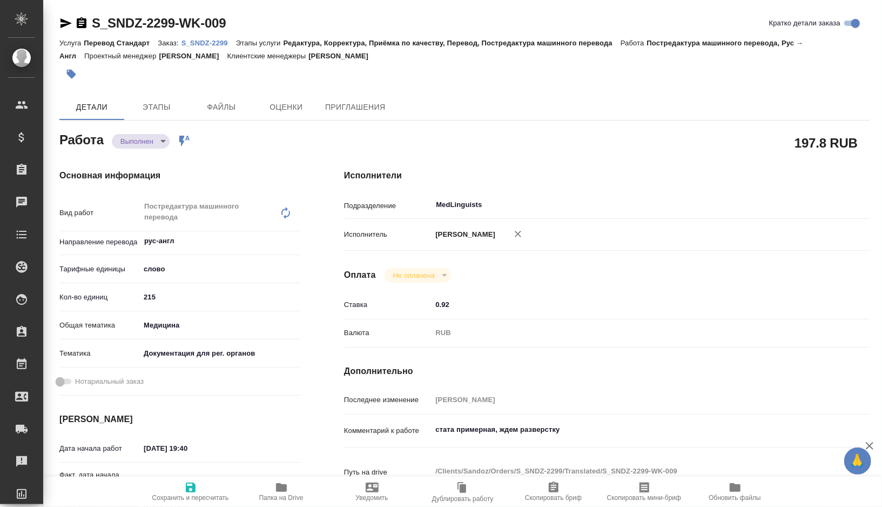
type textarea "x"
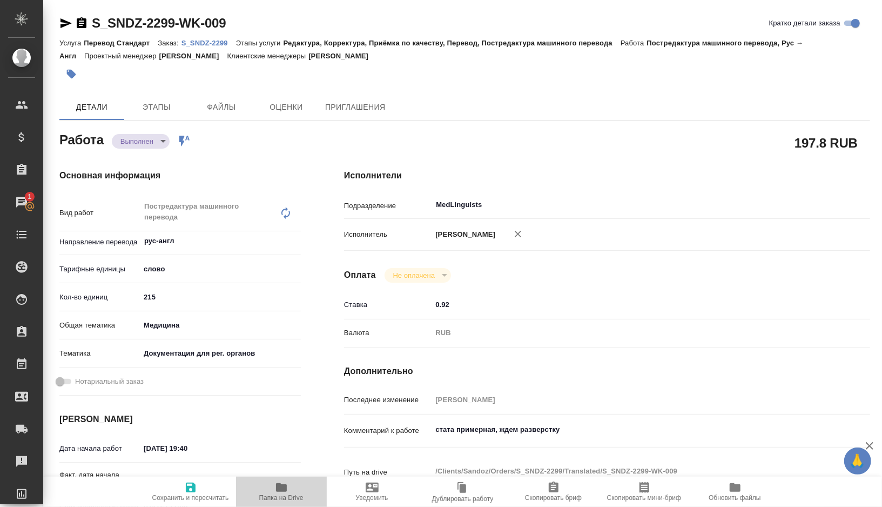
click at [280, 493] on icon "button" at bounding box center [281, 487] width 13 height 13
type textarea "x"
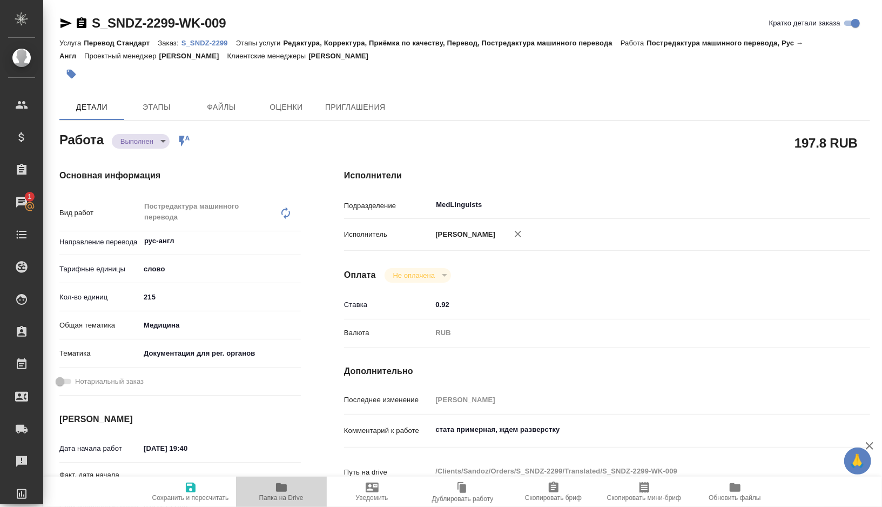
type textarea "x"
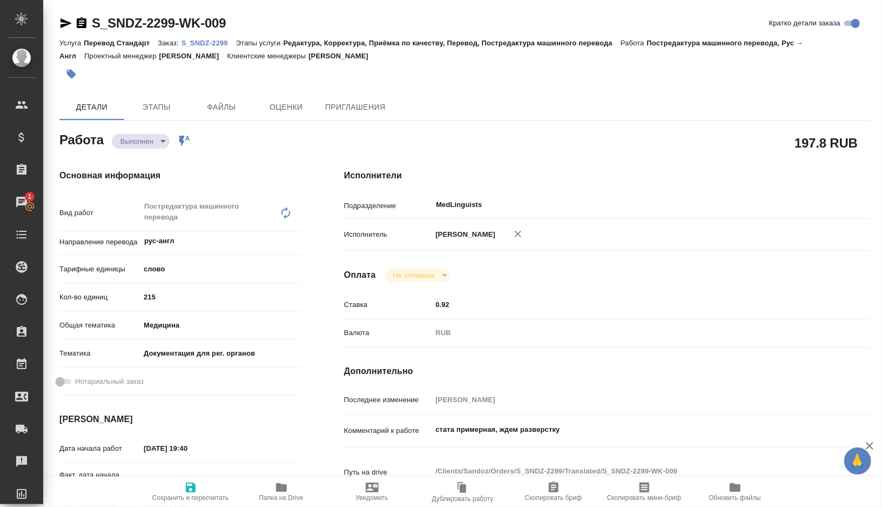
type textarea "x"
click at [282, 492] on icon "button" at bounding box center [281, 487] width 13 height 13
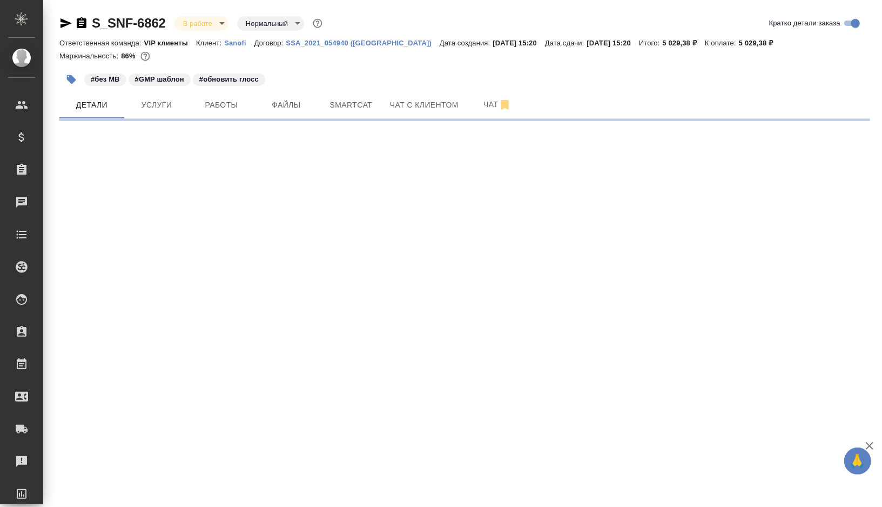
select select "RU"
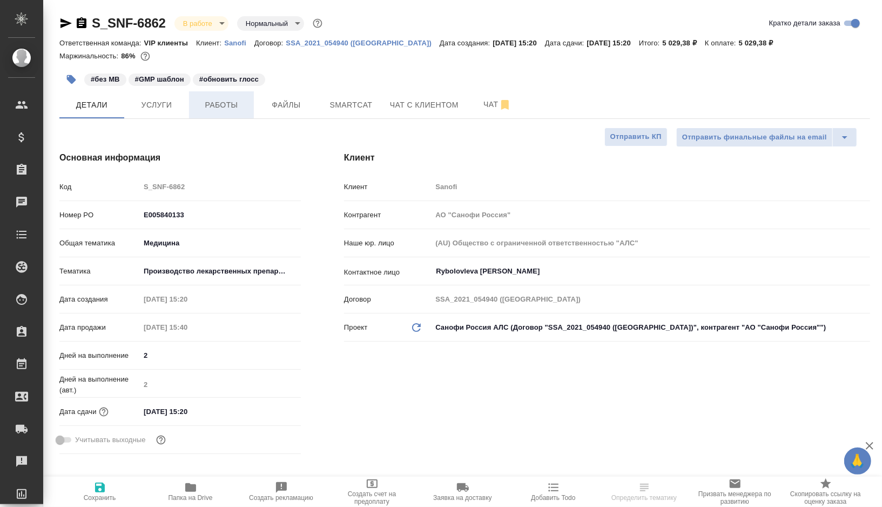
click at [225, 109] on span "Работы" at bounding box center [221, 105] width 52 height 14
type textarea "x"
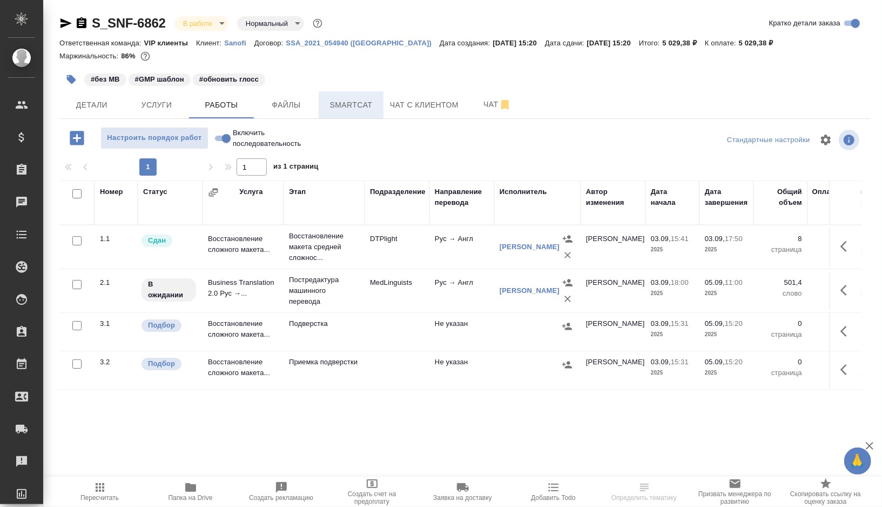
click at [355, 103] on span "Smartcat" at bounding box center [351, 105] width 52 height 14
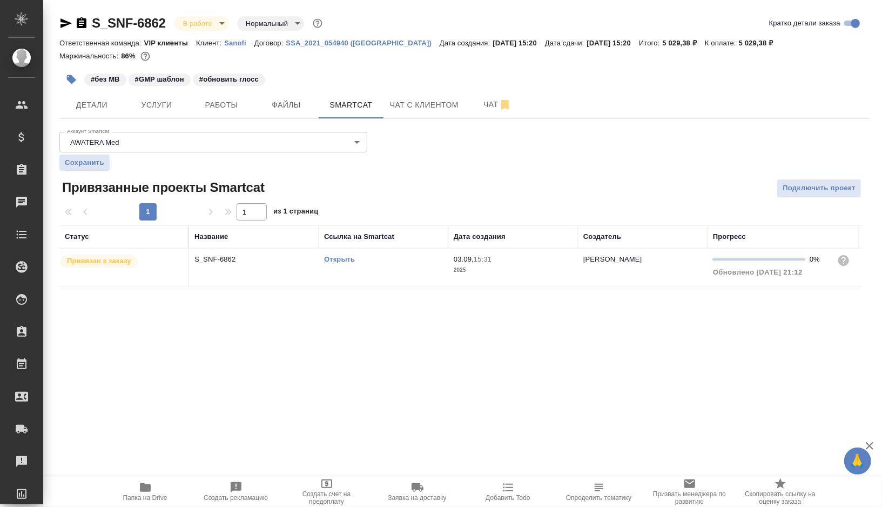
click at [342, 258] on link "Открыть" at bounding box center [339, 259] width 31 height 8
click at [225, 99] on span "Работы" at bounding box center [221, 105] width 52 height 14
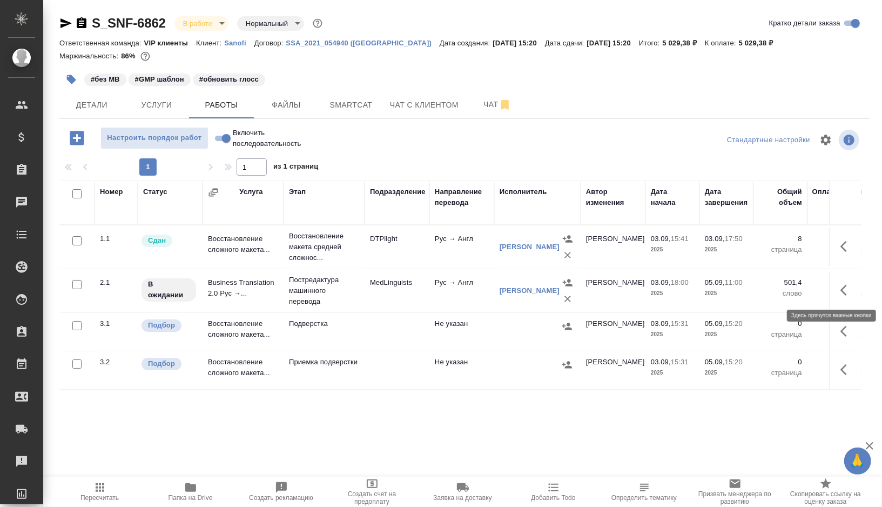
click at [844, 288] on icon "button" at bounding box center [846, 290] width 13 height 13
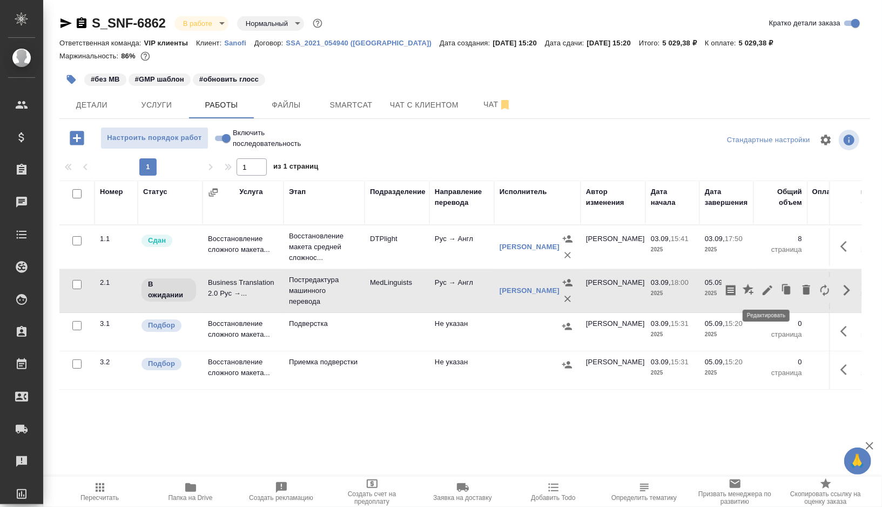
click at [767, 289] on icon "button" at bounding box center [768, 290] width 10 height 10
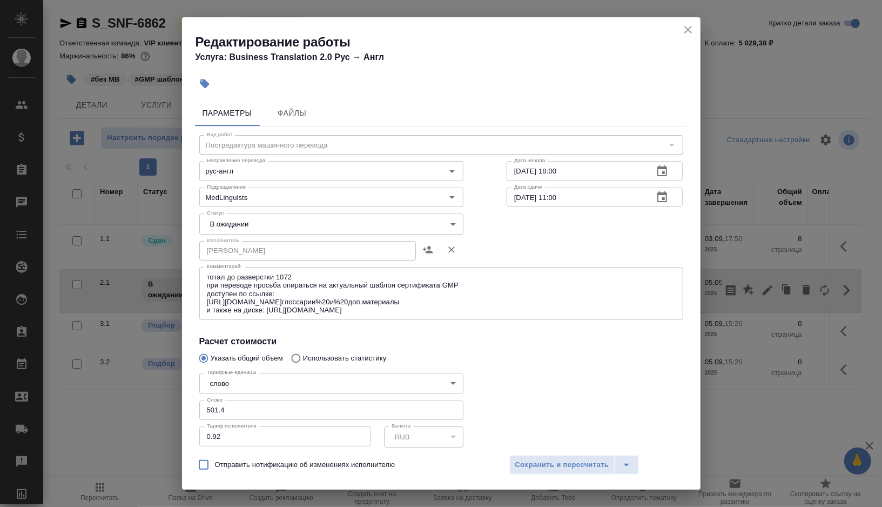
click at [454, 224] on body "🙏 .cls-1 fill:#fff; AWATERA Gorshkova Valentina Клиенты Спецификации Заказы 0 Ч…" at bounding box center [441, 253] width 882 height 507
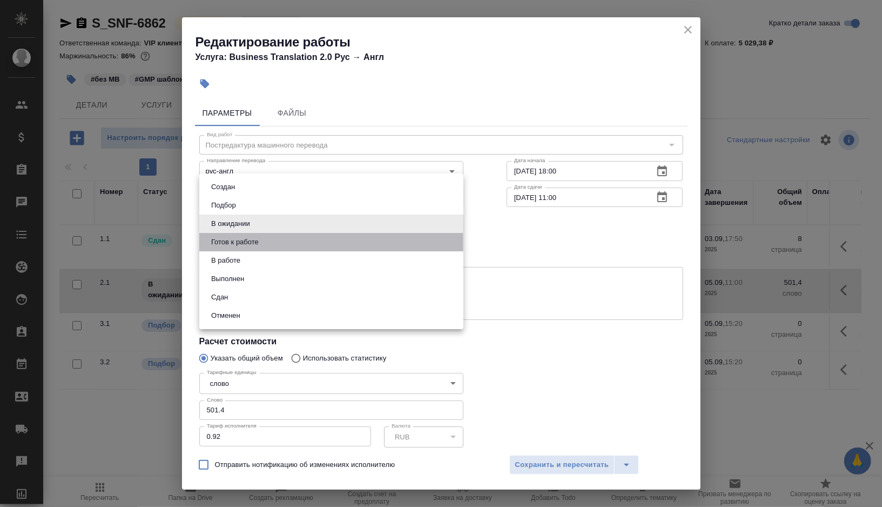
click at [298, 240] on li "Готов к работе" at bounding box center [331, 242] width 264 height 18
type input "readyForWork"
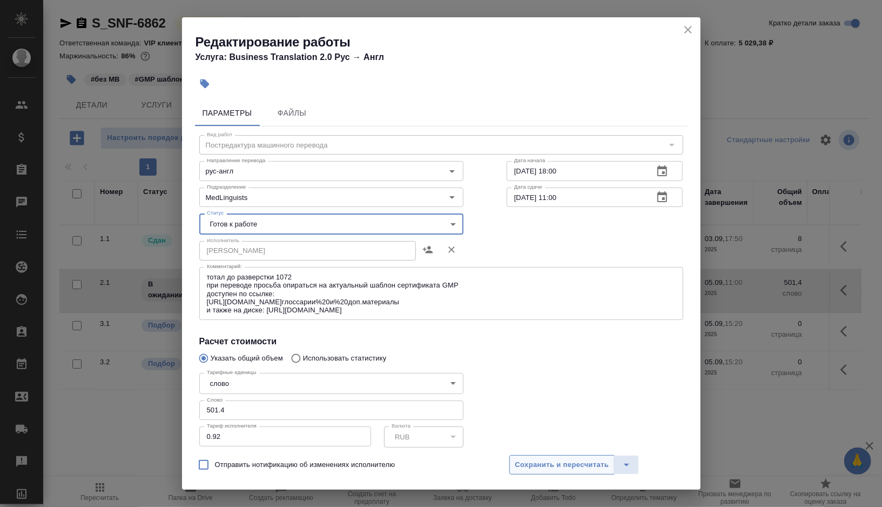
click at [544, 460] on span "Сохранить и пересчитать" at bounding box center [562, 464] width 94 height 12
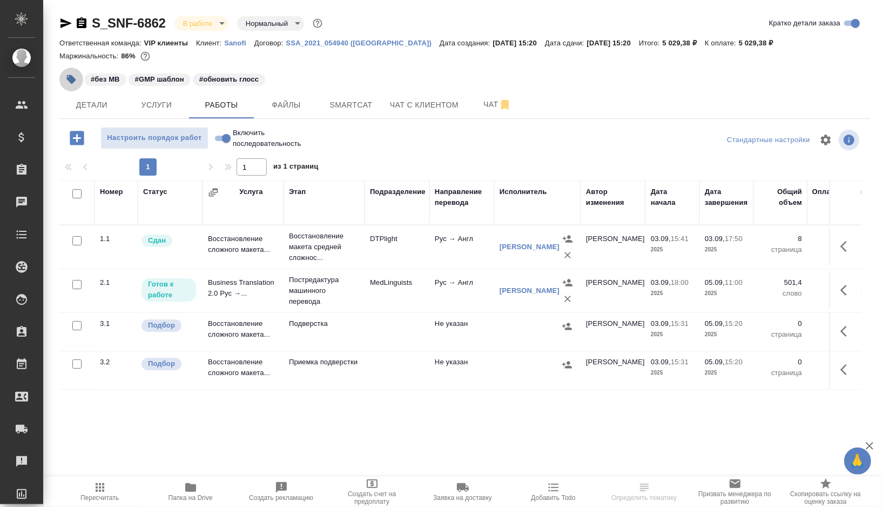
click at [73, 78] on icon "button" at bounding box center [71, 79] width 9 height 9
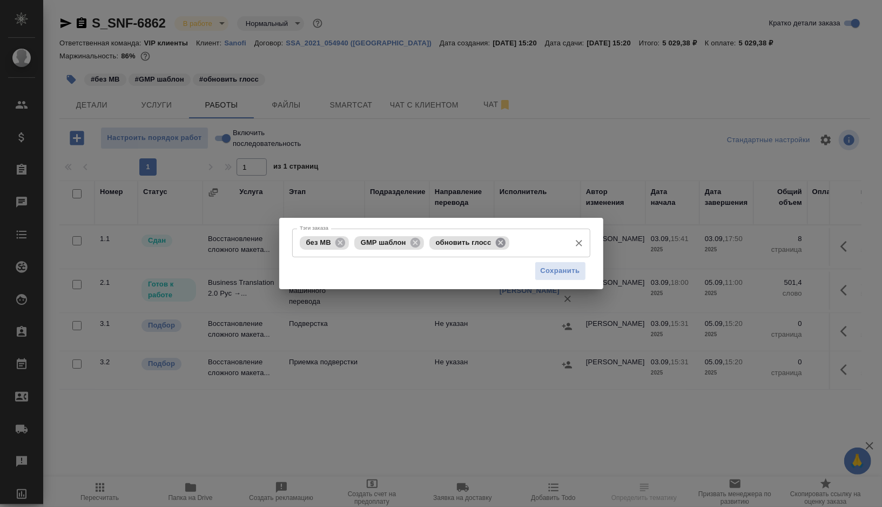
click at [503, 246] on icon at bounding box center [500, 242] width 10 height 10
click at [503, 246] on input "Тэги заказа" at bounding box center [496, 242] width 138 height 18
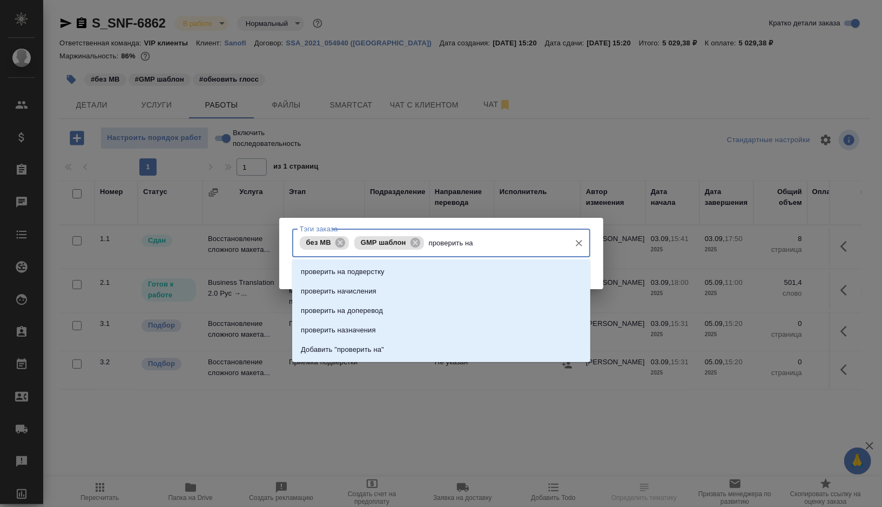
type input "проверить на"
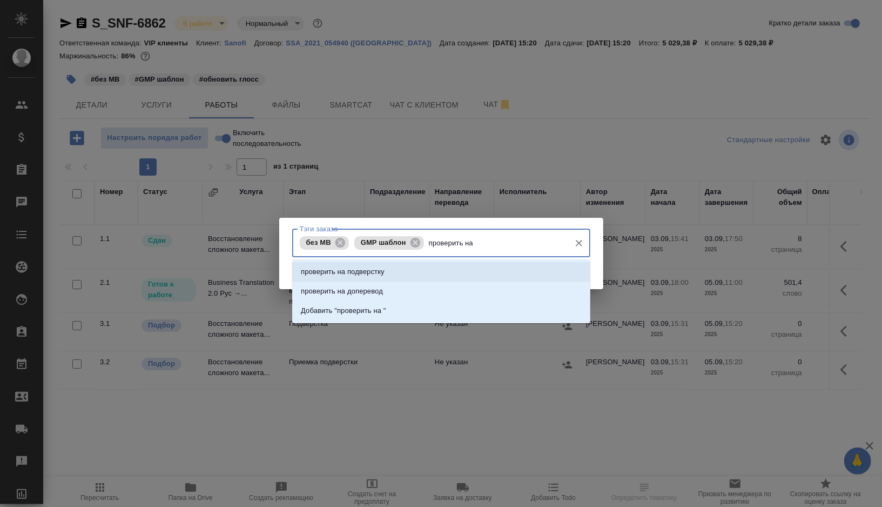
click at [439, 264] on li "проверить на подверстку" at bounding box center [441, 271] width 298 height 19
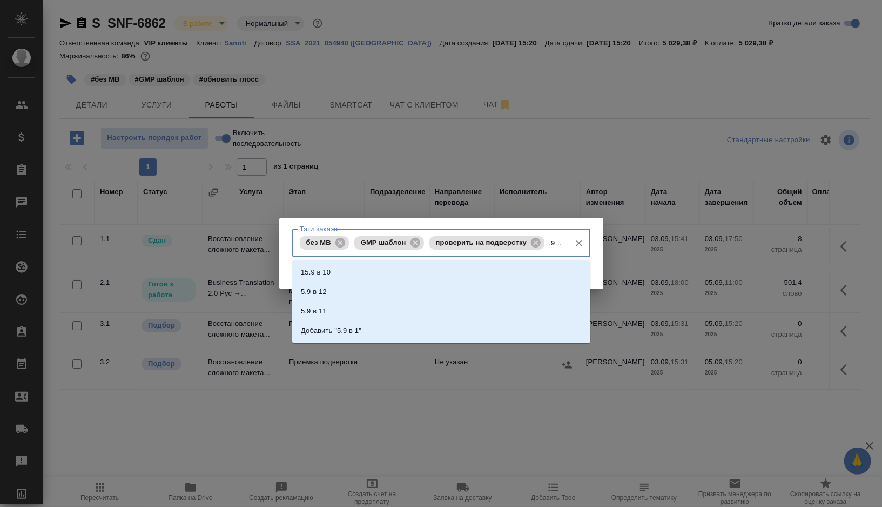
type input "5.9 в 11"
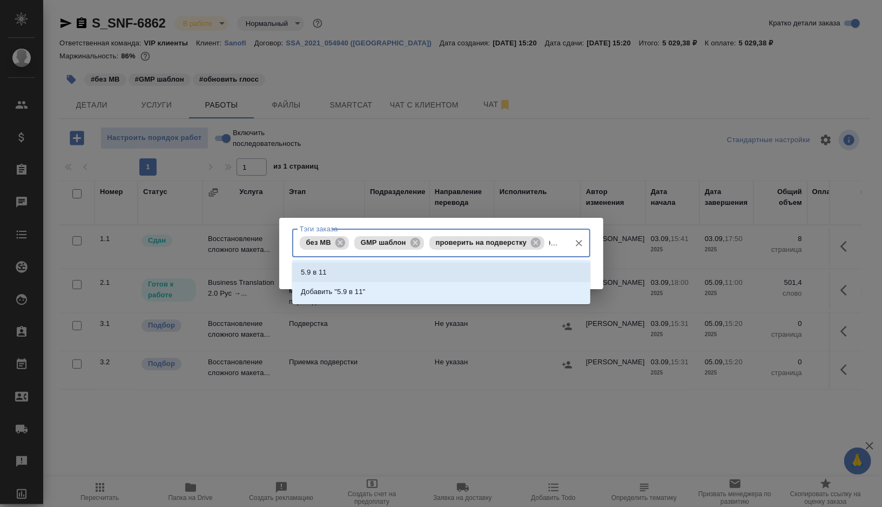
click at [333, 279] on li "5.9 в 11" at bounding box center [441, 271] width 298 height 19
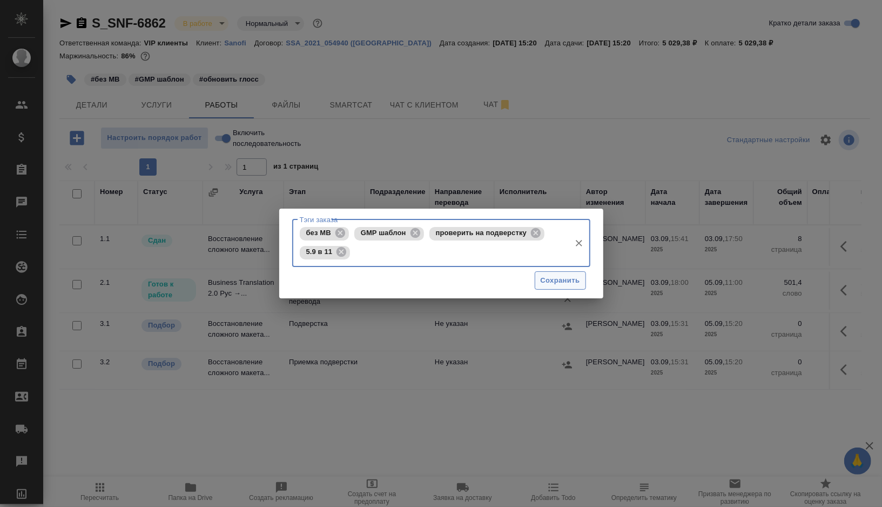
click at [568, 285] on span "Сохранить" at bounding box center [560, 280] width 39 height 12
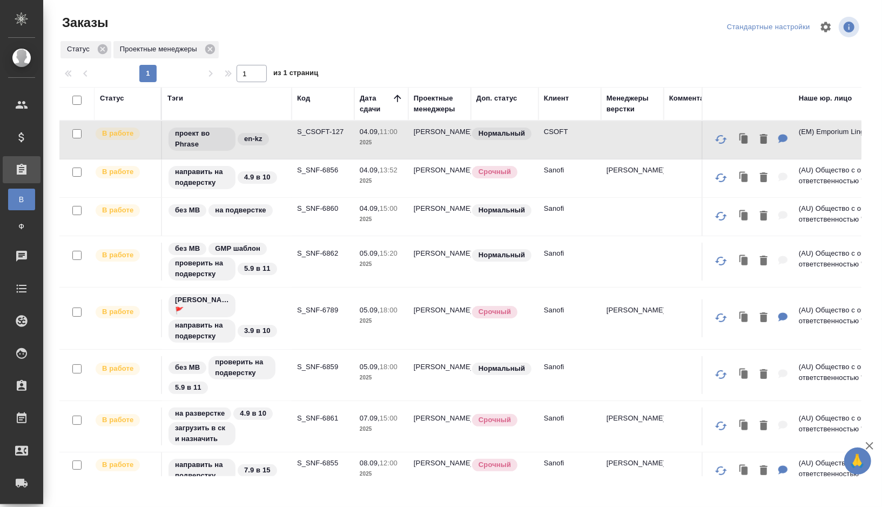
click at [310, 181] on td "S_SNF-6856" at bounding box center [323, 178] width 63 height 38
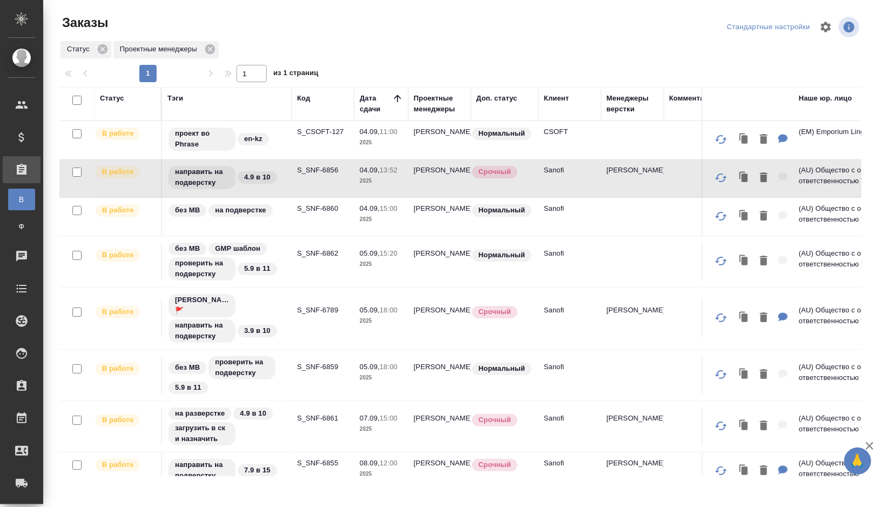
click at [310, 181] on td "S_SNF-6856" at bounding box center [323, 178] width 63 height 38
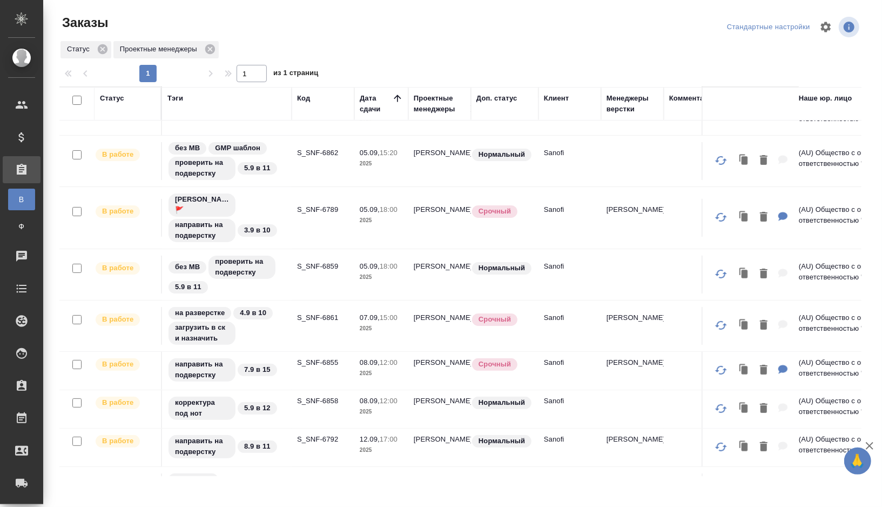
scroll to position [106, 0]
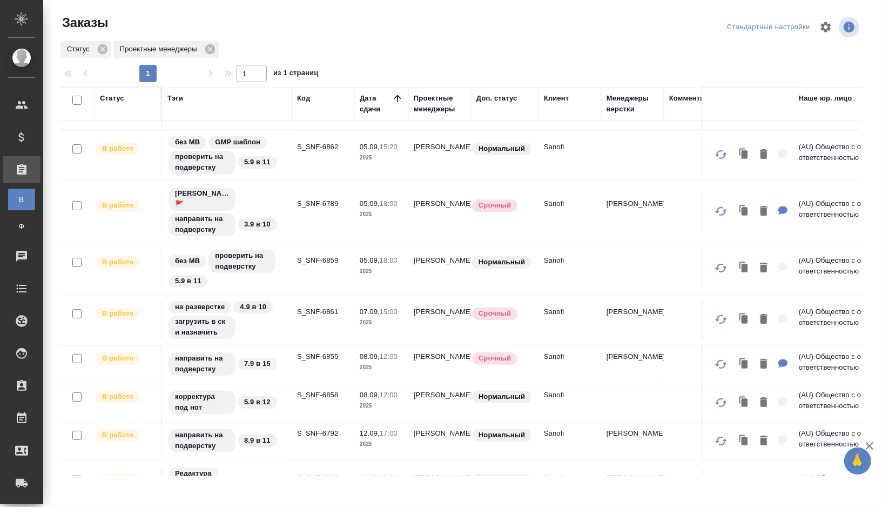
click at [332, 225] on td "S_SNF-6789" at bounding box center [323, 212] width 63 height 38
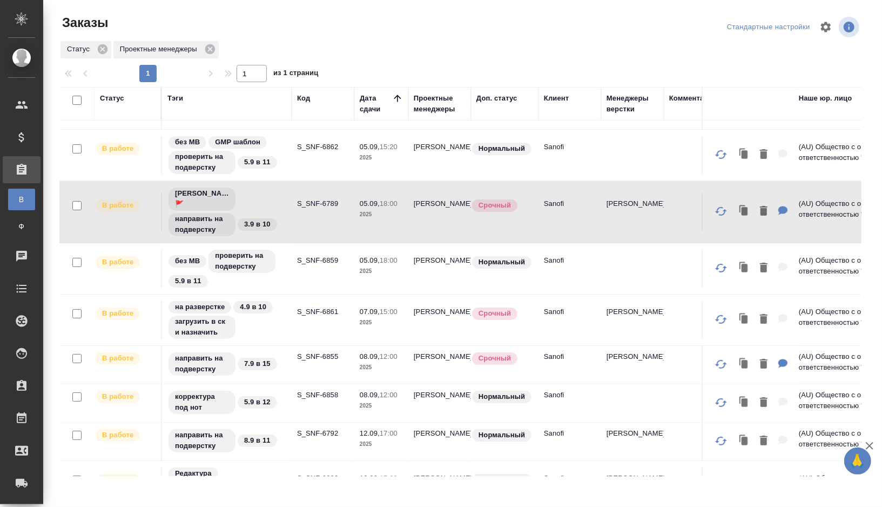
click at [332, 225] on td "S_SNF-6789" at bounding box center [323, 212] width 63 height 38
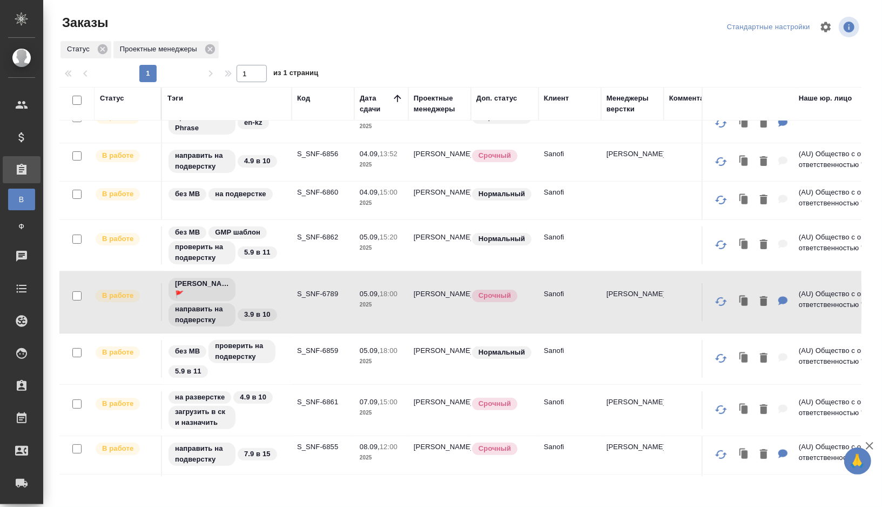
scroll to position [35, 0]
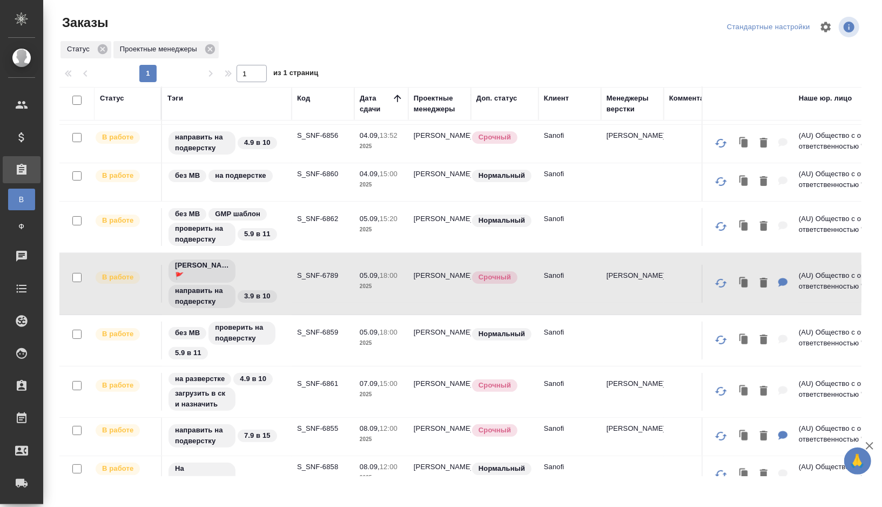
click at [295, 339] on td "S_SNF-6859" at bounding box center [323, 340] width 63 height 38
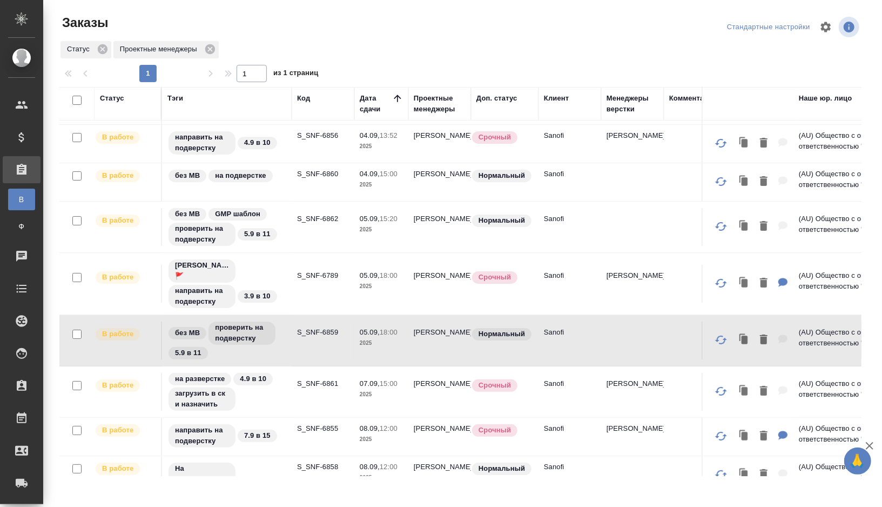
click at [276, 395] on div "на разверстке 4.9 в 10 загрузить в ск и назначить" at bounding box center [226, 392] width 119 height 40
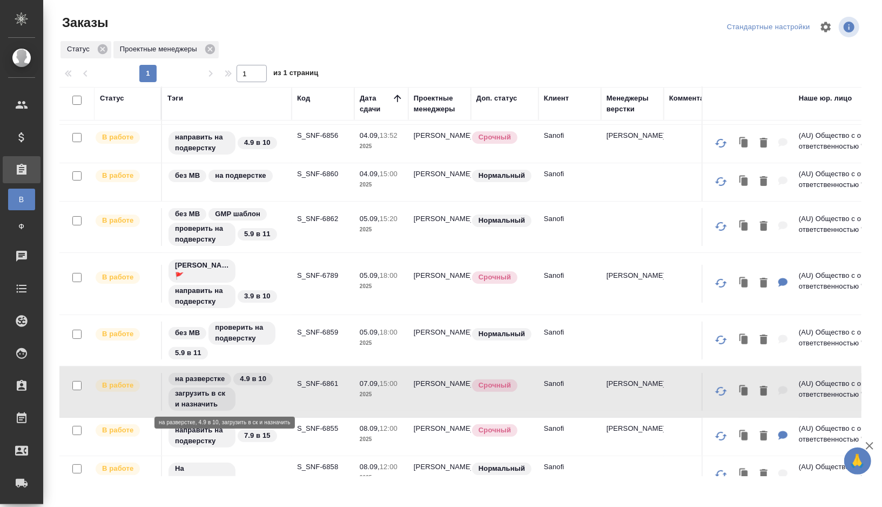
click at [276, 395] on div "на разверстке 4.9 в 10 загрузить в ск и назначить" at bounding box center [226, 392] width 119 height 40
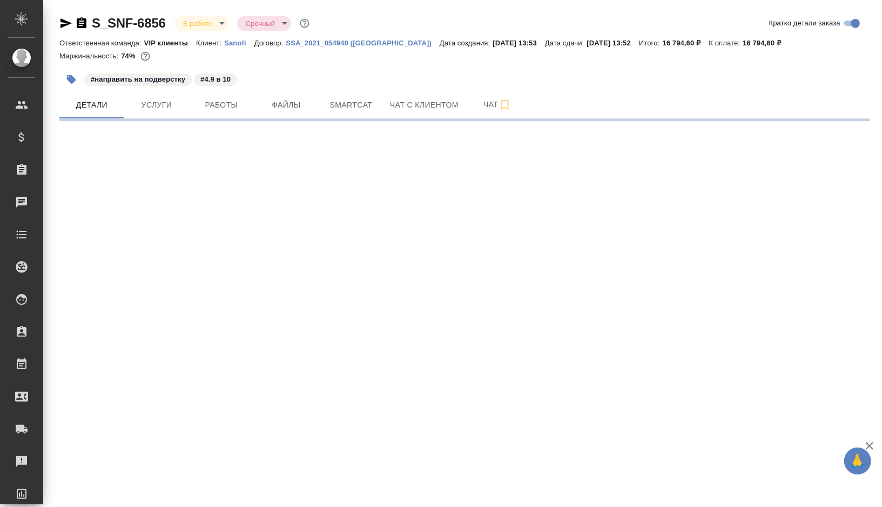
click at [224, 86] on div "#направить на подверстку #4.9 в 10" at bounding box center [329, 80] width 541 height 24
click at [224, 97] on button "Работы" at bounding box center [221, 104] width 65 height 27
select select "RU"
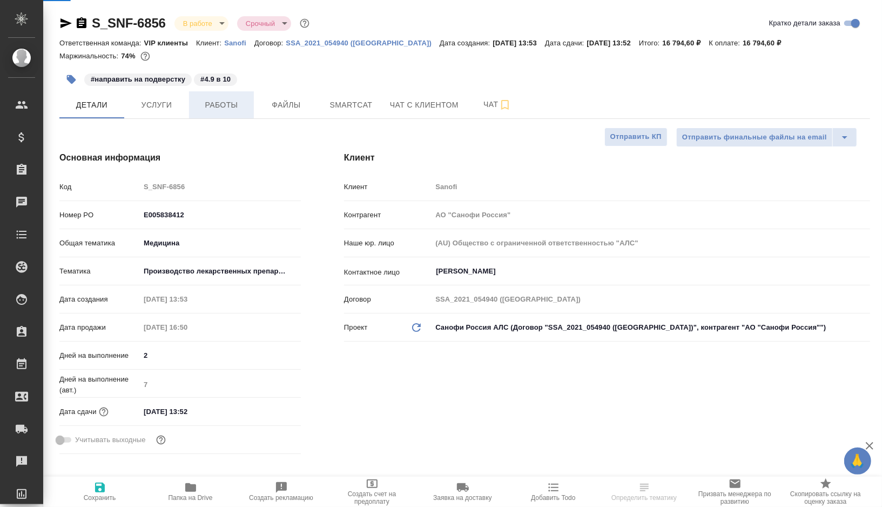
type textarea "x"
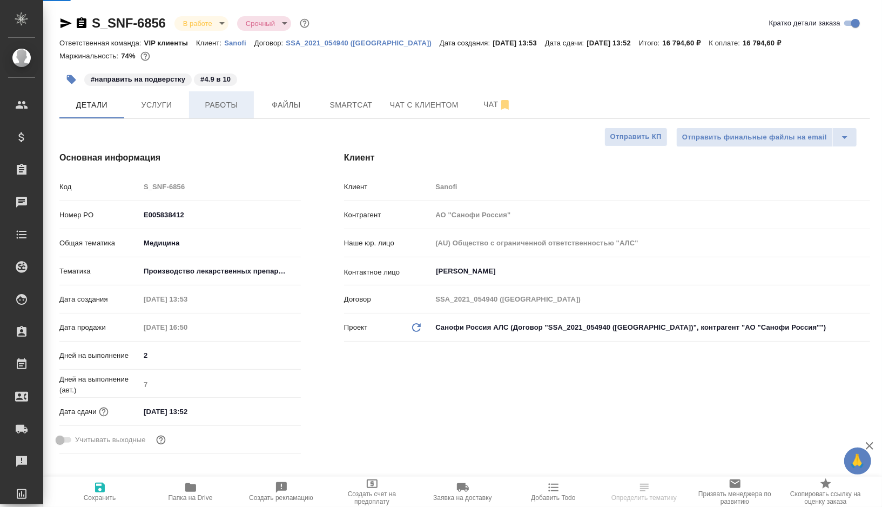
type textarea "x"
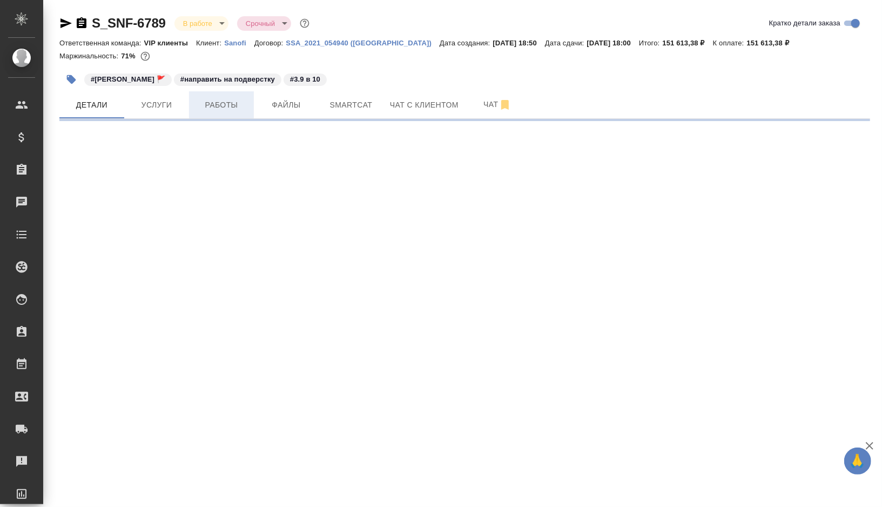
click at [237, 108] on span "Работы" at bounding box center [221, 105] width 52 height 14
select select "RU"
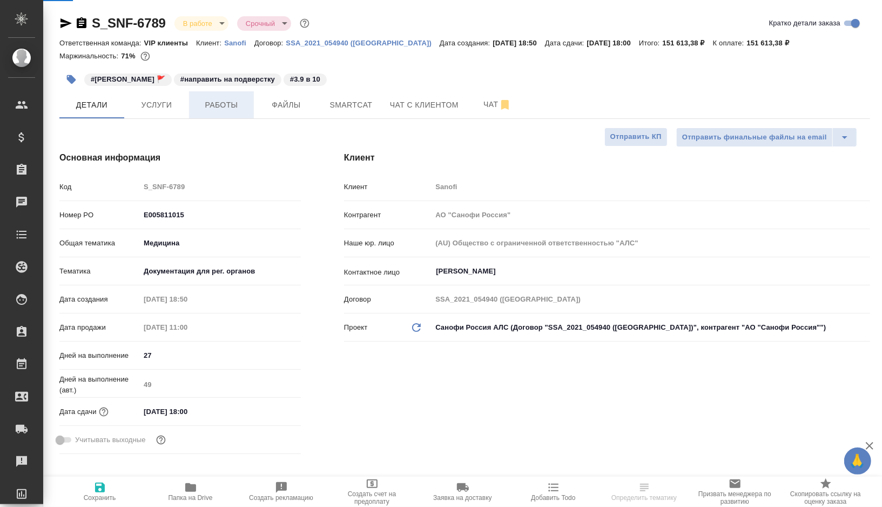
type textarea "x"
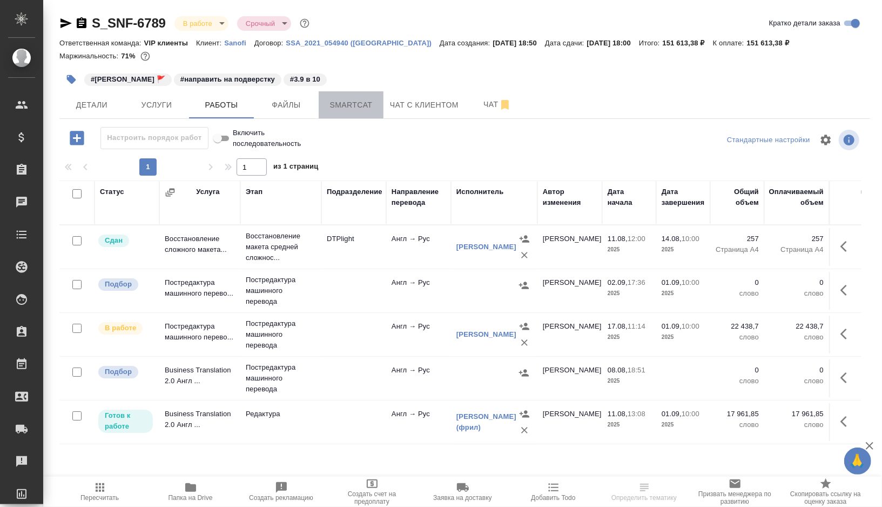
click at [353, 105] on span "Smartcat" at bounding box center [351, 105] width 52 height 14
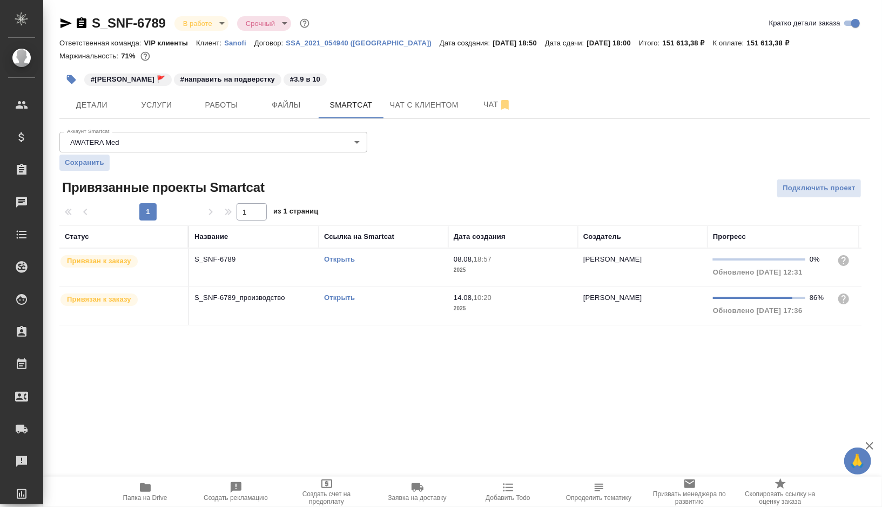
click at [334, 258] on link "Открыть" at bounding box center [339, 259] width 31 height 8
click at [345, 296] on link "Открыть" at bounding box center [339, 297] width 31 height 8
click at [227, 106] on span "Работы" at bounding box center [221, 105] width 52 height 14
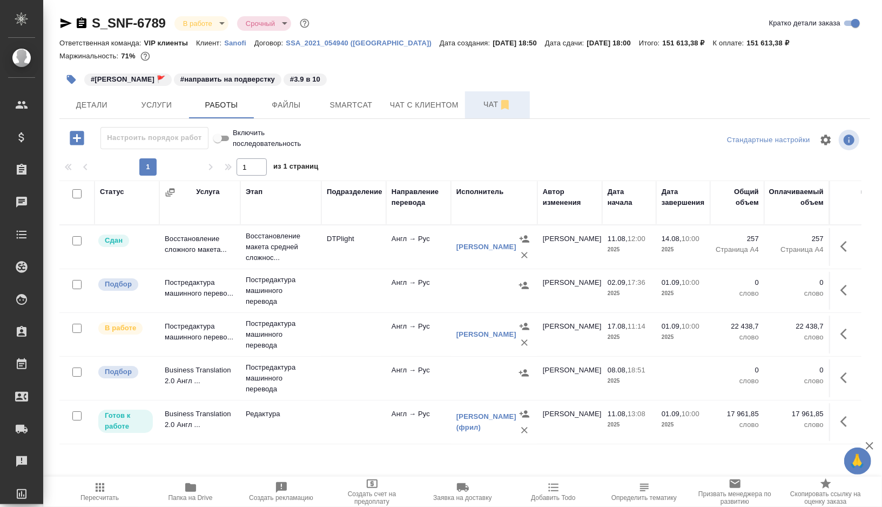
click at [485, 105] on span "Чат" at bounding box center [497, 105] width 52 height 14
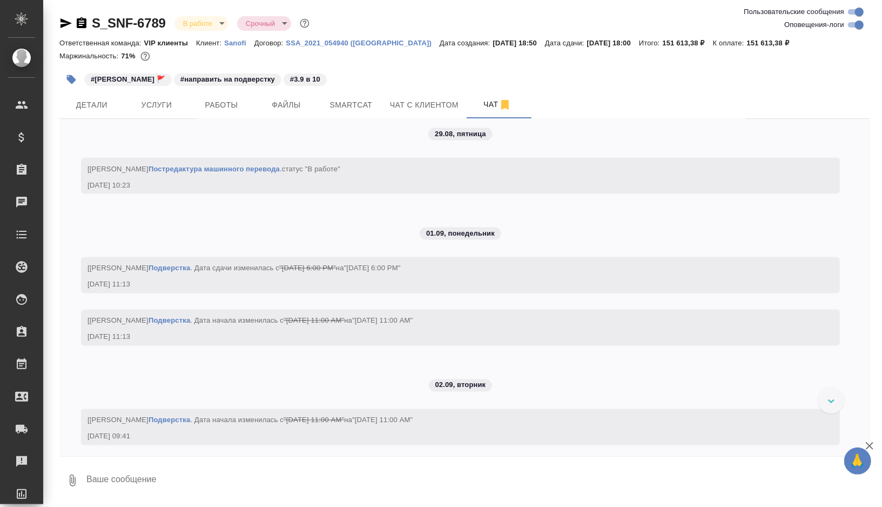
scroll to position [6399, 0]
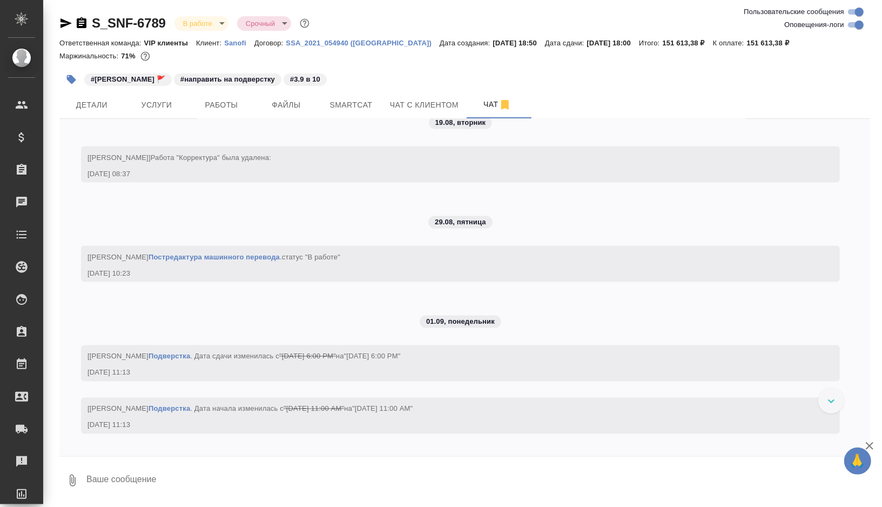
click at [860, 26] on input "Оповещения-логи" at bounding box center [859, 24] width 39 height 13
checkbox input "false"
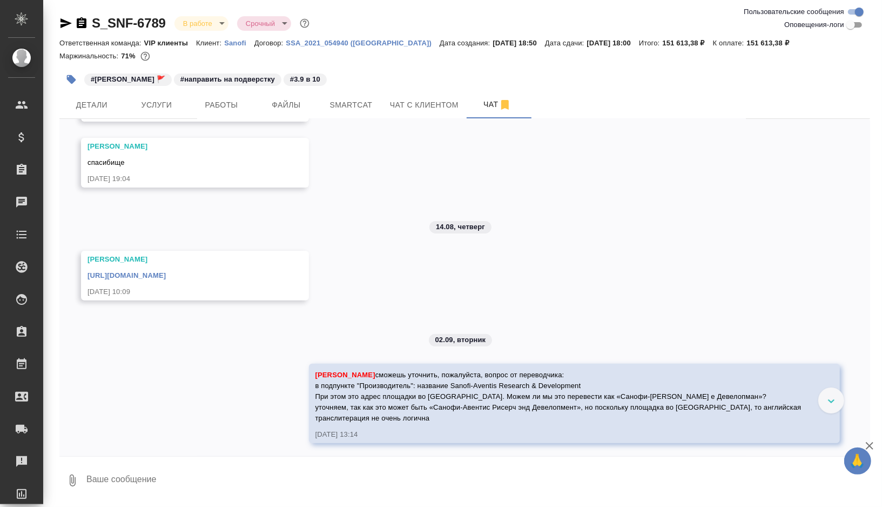
scroll to position [171, 0]
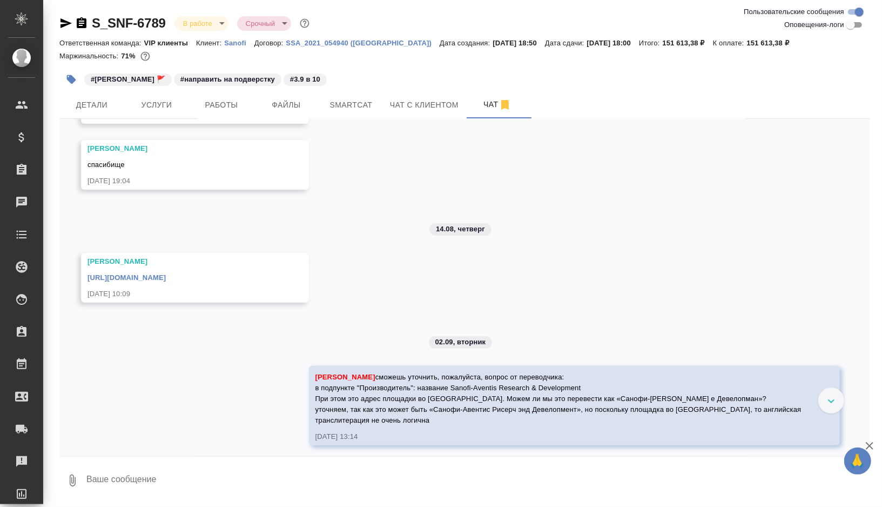
click at [271, 271] on div "https://drive.awatera.com/apps/files/?dir=/Shares/Sanofi/Orders/S_SNF-6789/DTP/…" at bounding box center [179, 276] width 184 height 14
click at [166, 279] on link "https://drive.awatera.com/apps/files/?dir=/Shares/Sanofi/Orders/S_SNF-6789/DTP/…" at bounding box center [126, 277] width 78 height 8
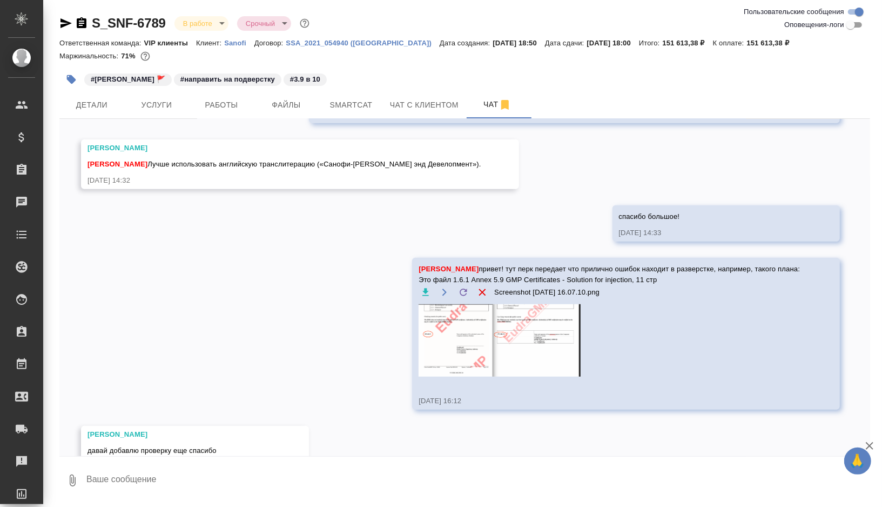
scroll to position [528, 0]
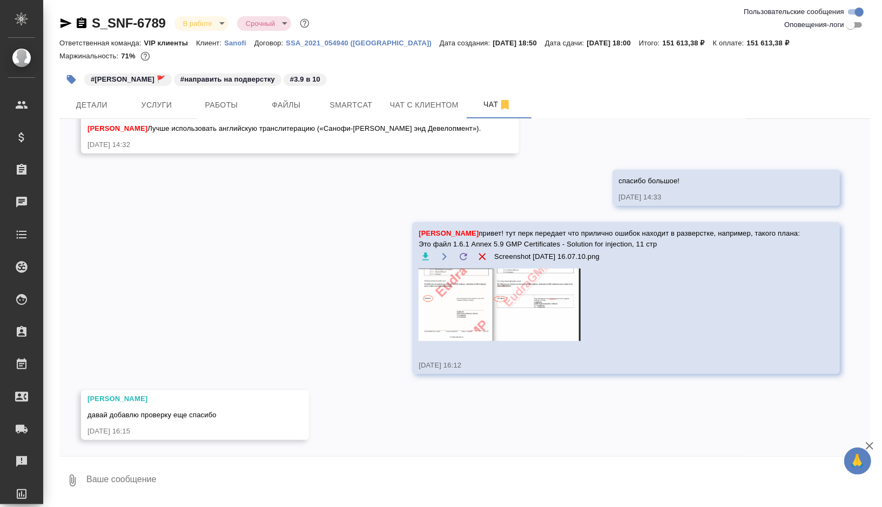
click at [138, 475] on textarea at bounding box center [477, 480] width 785 height 37
type textarea """
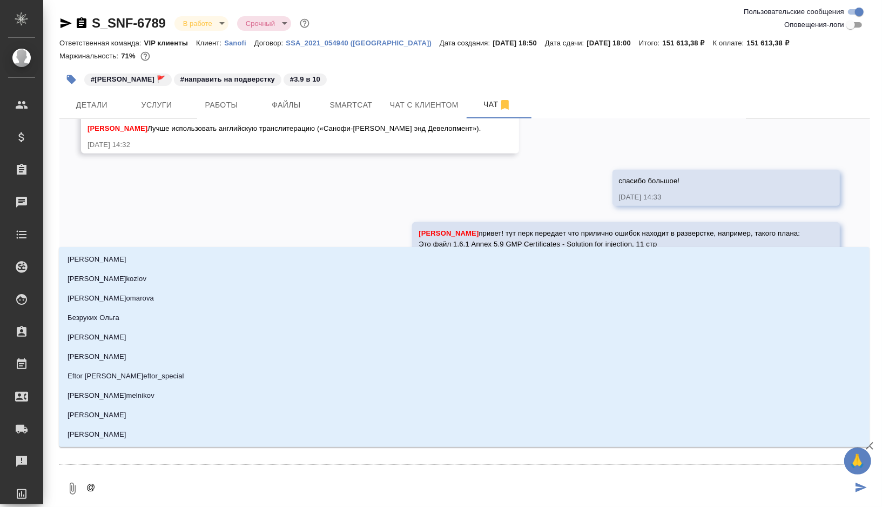
type textarea "@п"
type input "п"
type textarea "@пе"
type input "пе"
type textarea "@пет"
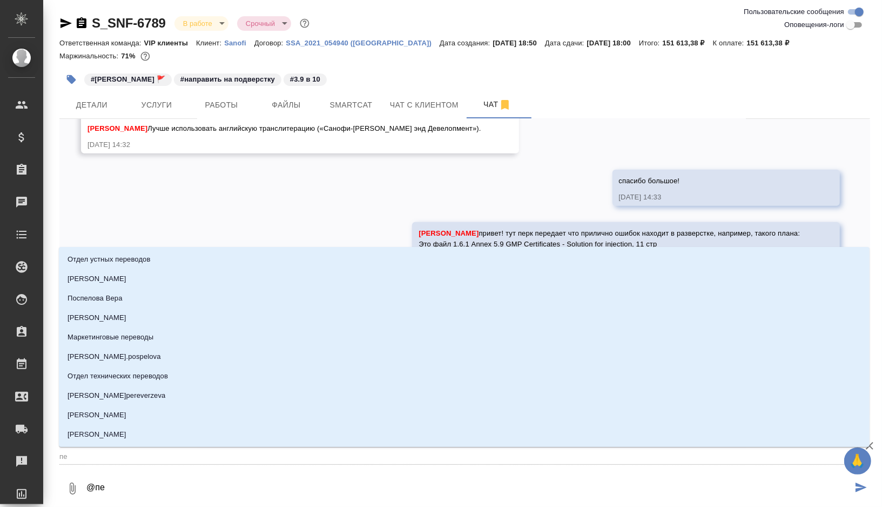
type input "пет"
type textarea "@петр"
type input "петр"
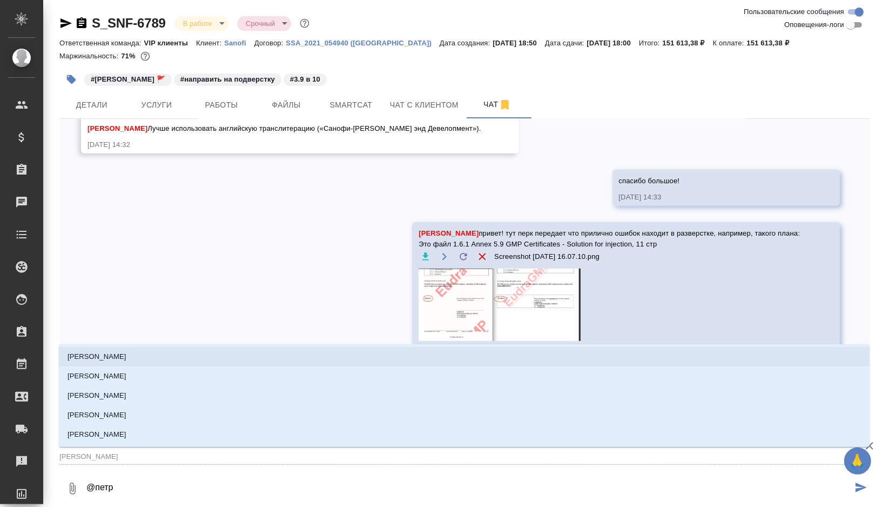
click at [134, 360] on li "Петрова Валерия" at bounding box center [464, 356] width 811 height 19
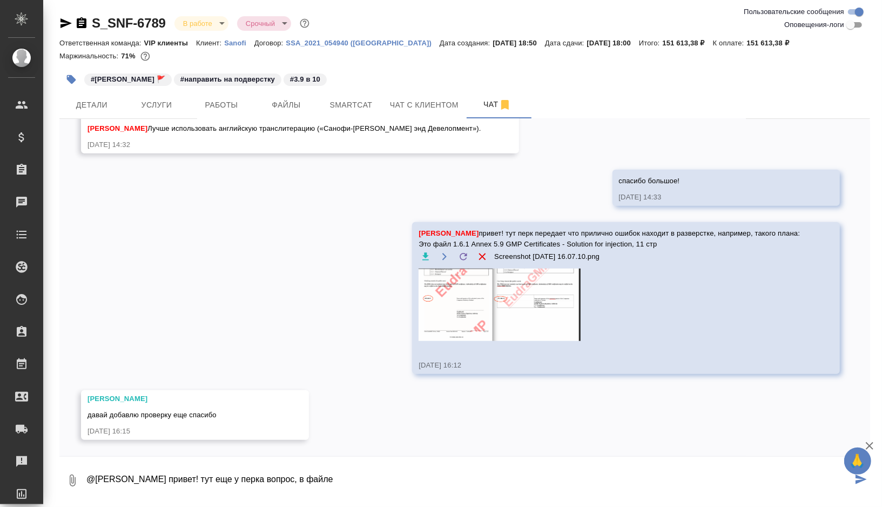
paste textarea "2.5 clinical-overview-sc-international"
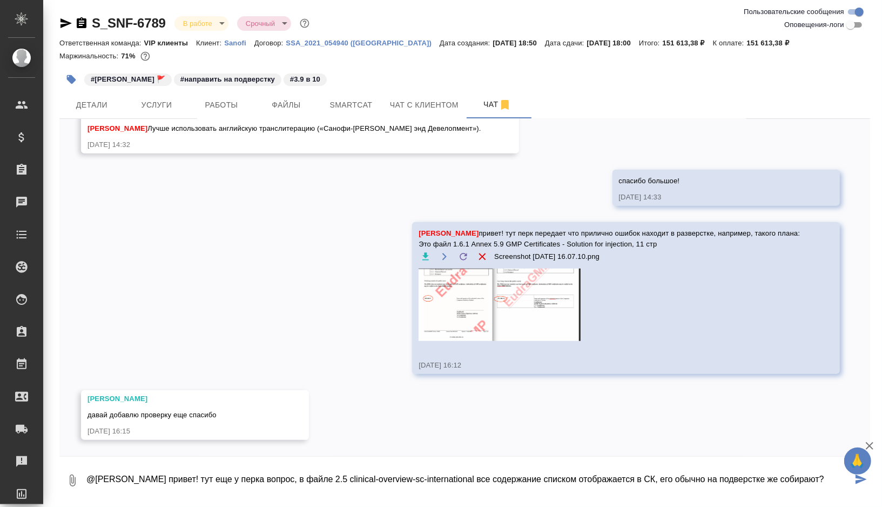
click at [481, 480] on textarea "@Петрова Валерия привет! тут еще у перка вопрос, в файле 2.5 clinical-overview-…" at bounding box center [468, 480] width 767 height 37
click at [160, 488] on textarea "@Петрова Валерия привет! тут еще у перка вопрос, в файле 2.5 clinical-overview-…" at bounding box center [468, 480] width 767 height 37
click at [610, 480] on textarea "@Петрова Валерия привет! тут еще у перка вопрос, в файле 2.5 clinical-overview-…" at bounding box center [468, 480] width 767 height 37
click at [279, 490] on textarea "@Петрова Валерия привет! тут еще у перка вопрос, в файле 2.5 clinical-overview-…" at bounding box center [468, 480] width 767 height 37
type textarea "@Петрова Валерия привет! тут еще у перка вопрос, в файле 2.5 clinical-overview-…"
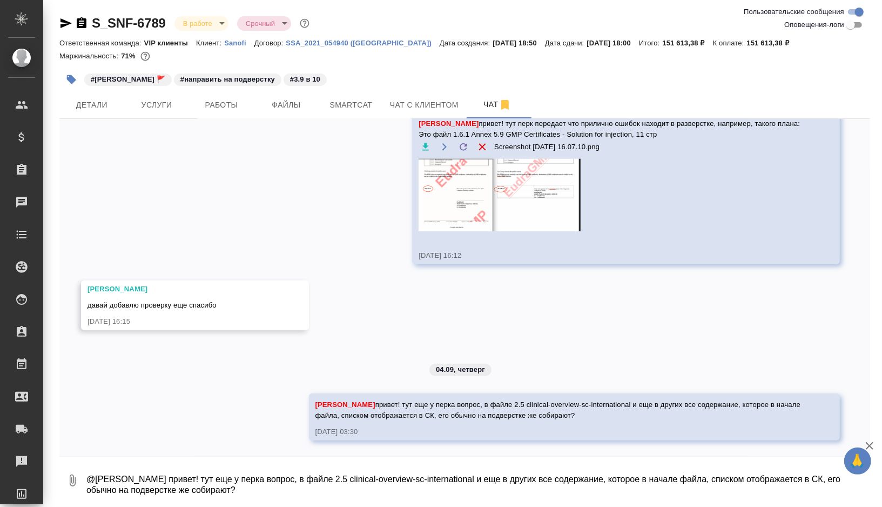
scroll to position [638, 0]
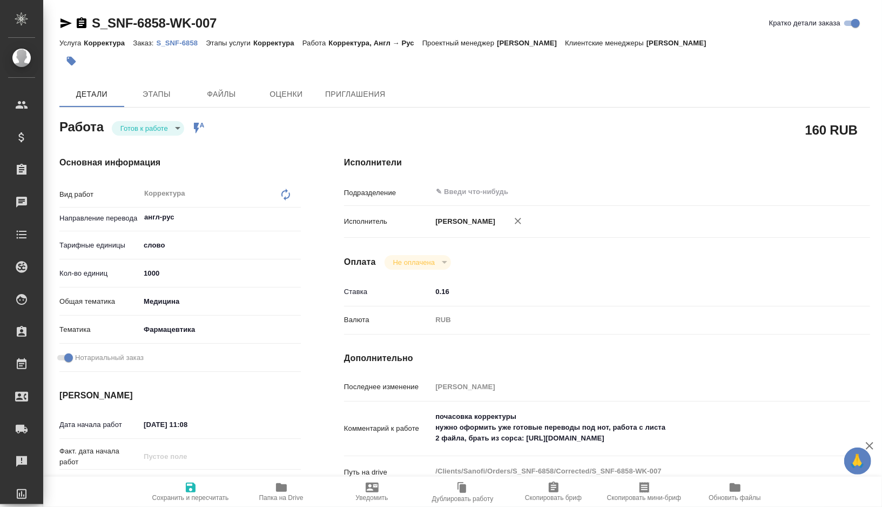
type textarea "x"
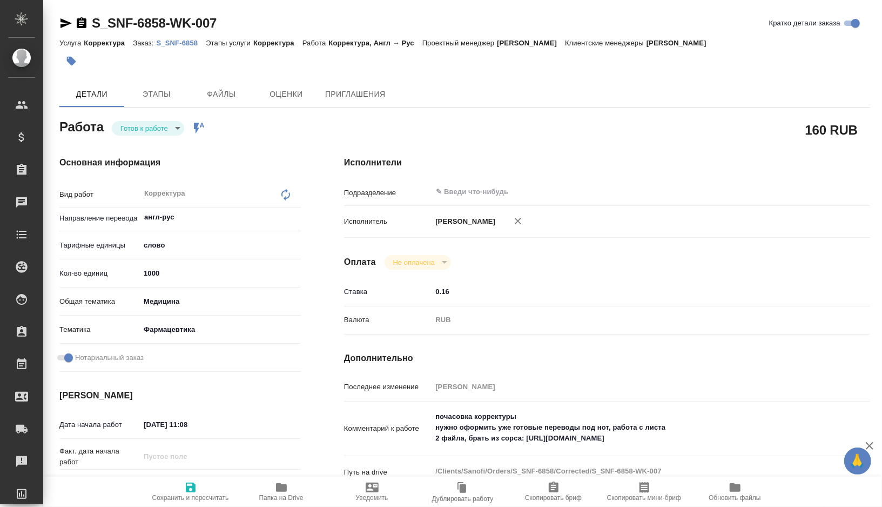
type textarea "x"
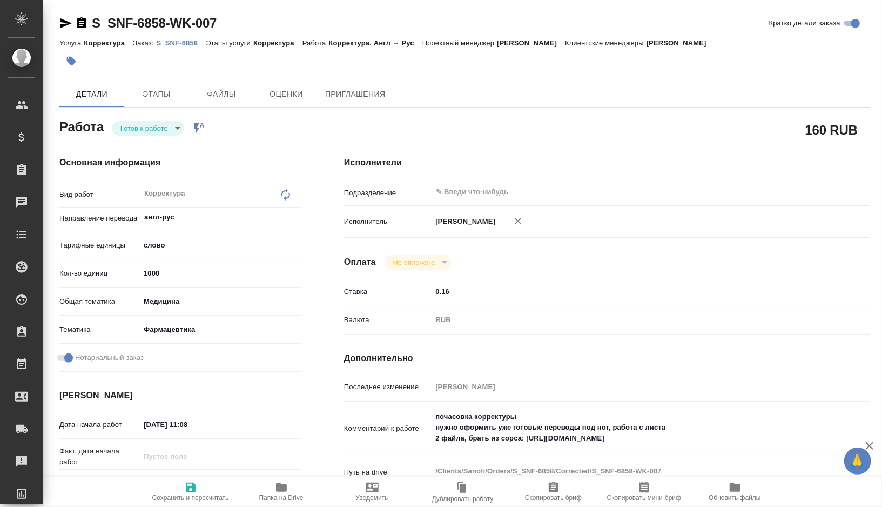
type textarea "x"
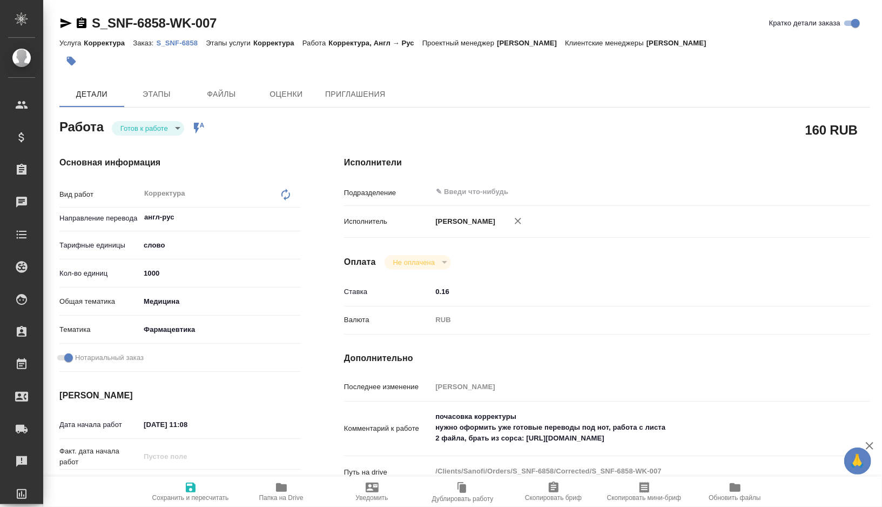
type textarea "x"
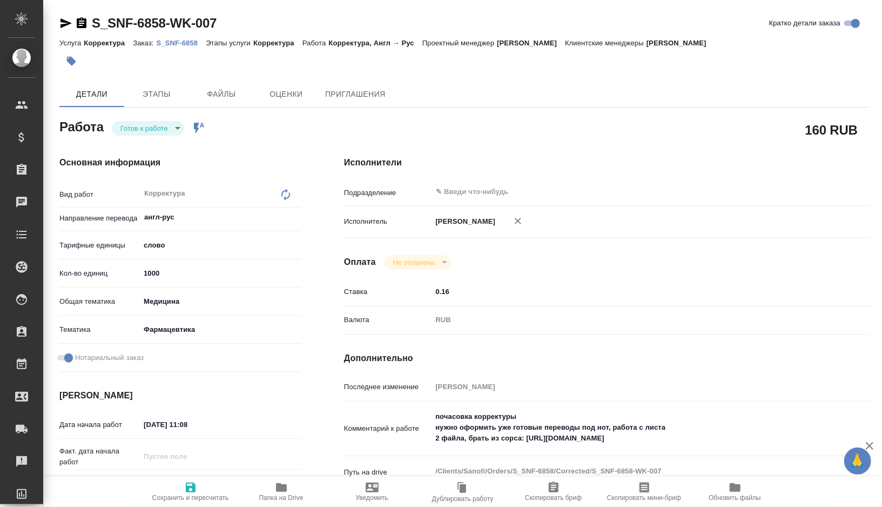
type textarea "x"
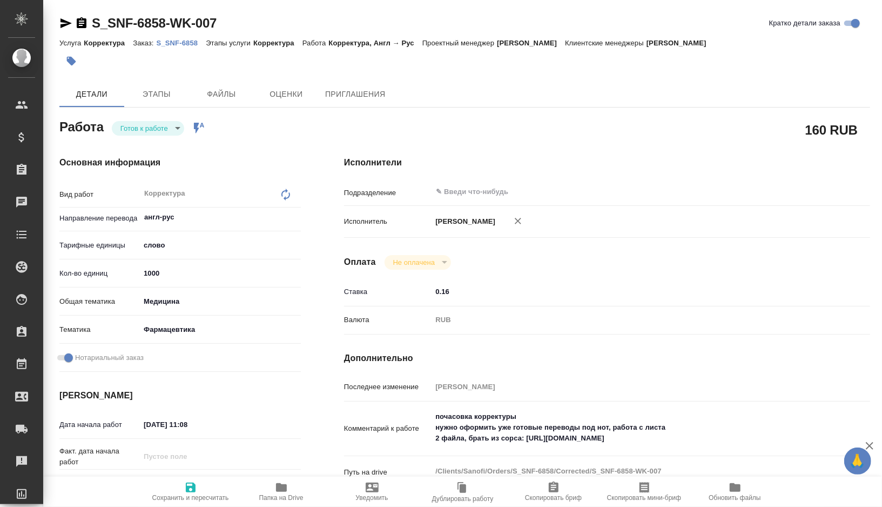
type textarea "x"
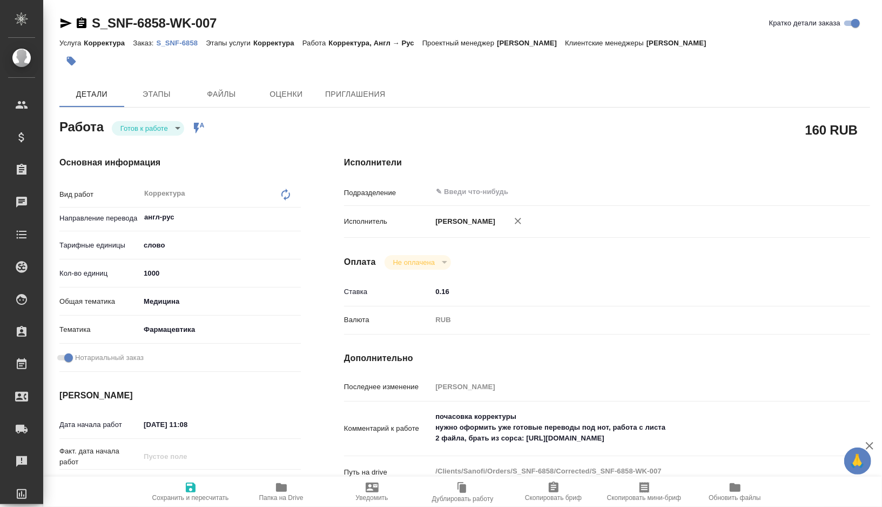
type textarea "x"
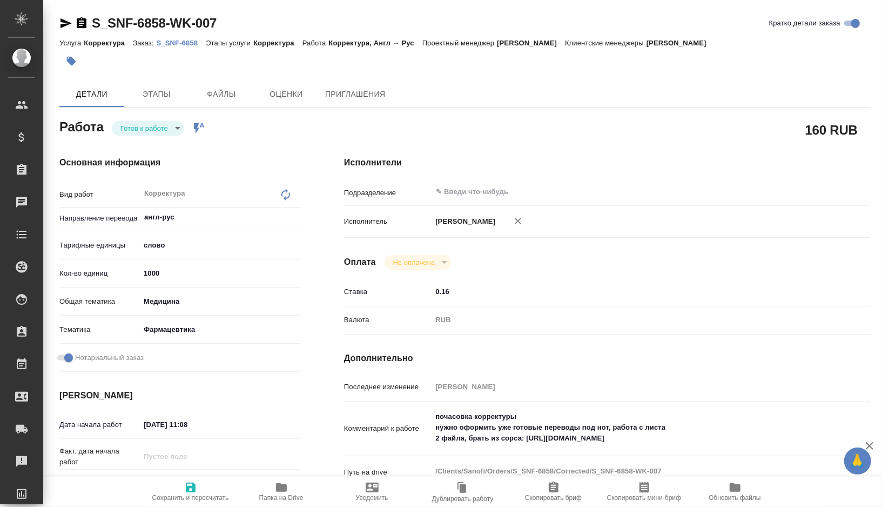
type textarea "x"
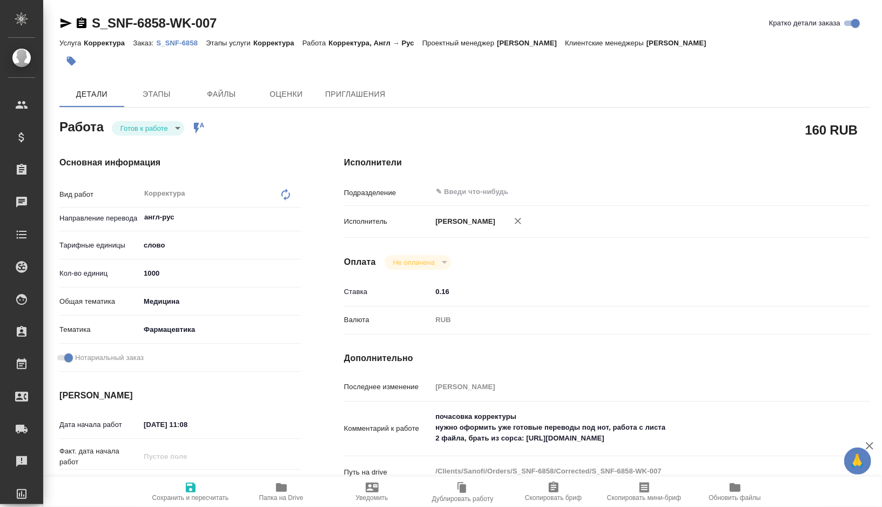
type textarea "x"
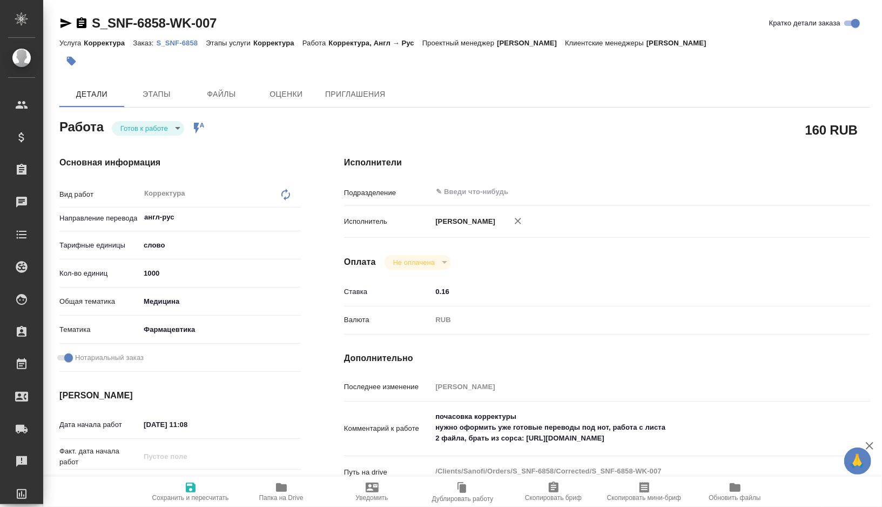
click at [283, 497] on span "Папка на Drive" at bounding box center [281, 498] width 44 height 8
click at [190, 43] on p "S_SNF-6858" at bounding box center [182, 43] width 50 height 8
click at [176, 128] on body "🙏 .cls-1 fill:#fff; AWATERA Gorshkova Valentina Клиенты Спецификации Заказы 0 Ч…" at bounding box center [441, 253] width 882 height 507
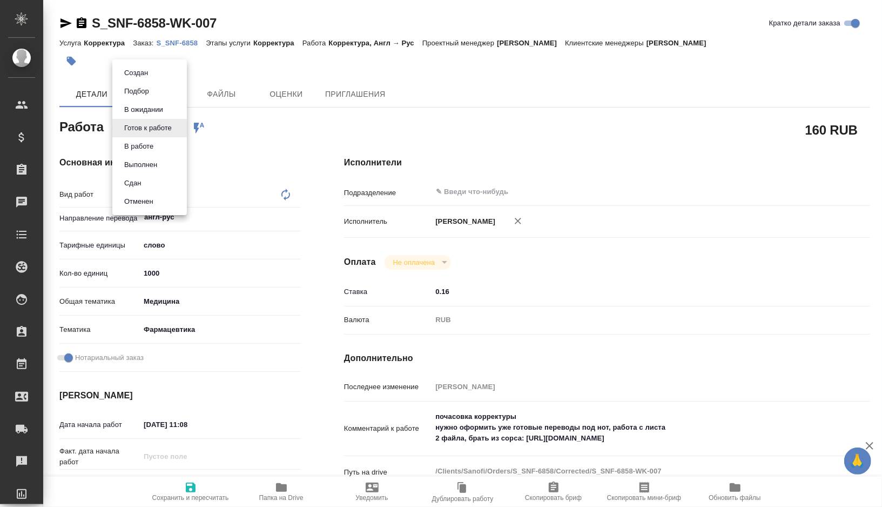
click at [156, 150] on button "В работе" at bounding box center [139, 146] width 36 height 12
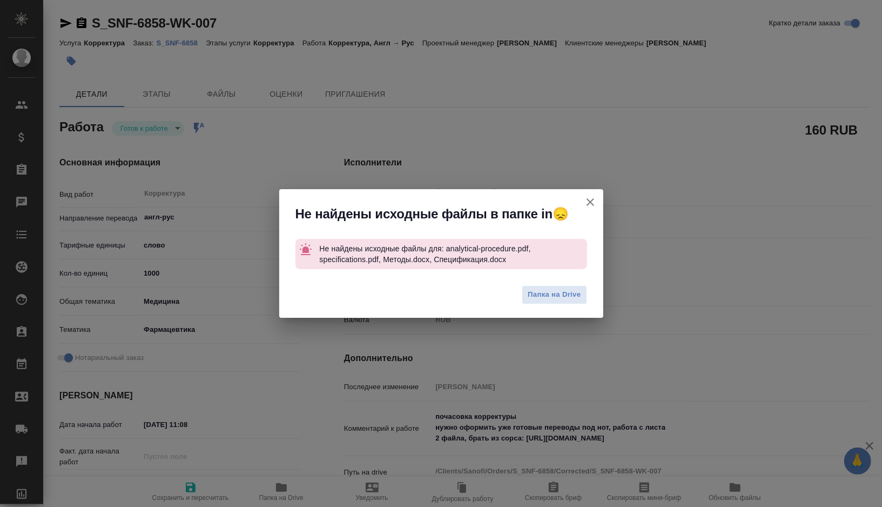
type textarea "x"
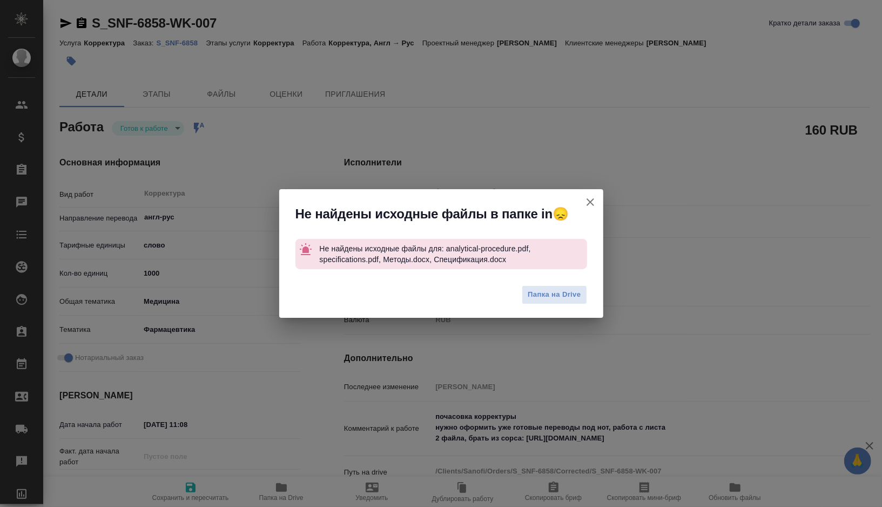
type textarea "x"
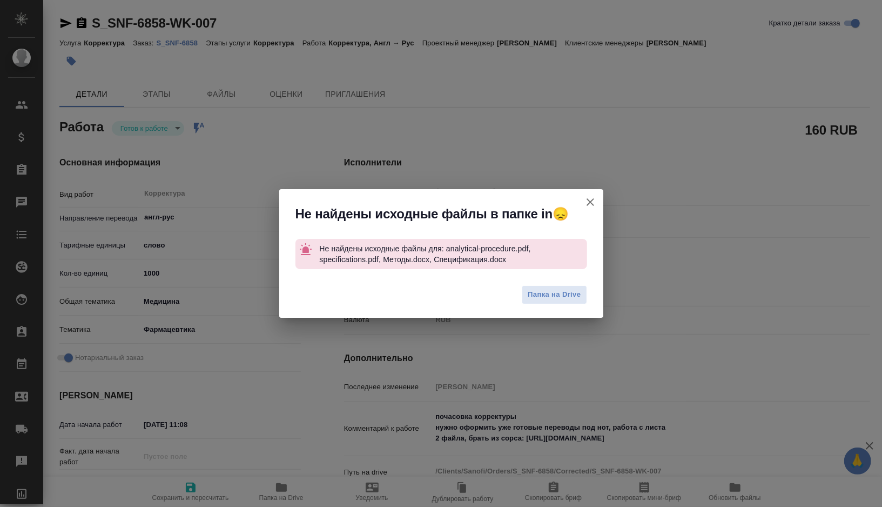
type textarea "x"
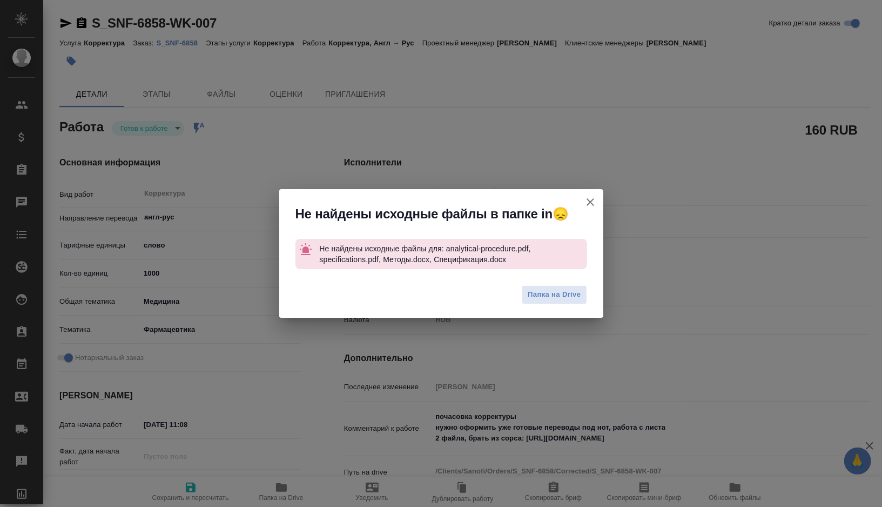
click at [463, 5] on div "Не найдены исходные файлы в папке in😞 Не найдены исходные файлы для: analytical…" at bounding box center [441, 253] width 882 height 507
click at [589, 199] on icon "button" at bounding box center [590, 201] width 13 height 13
type textarea "x"
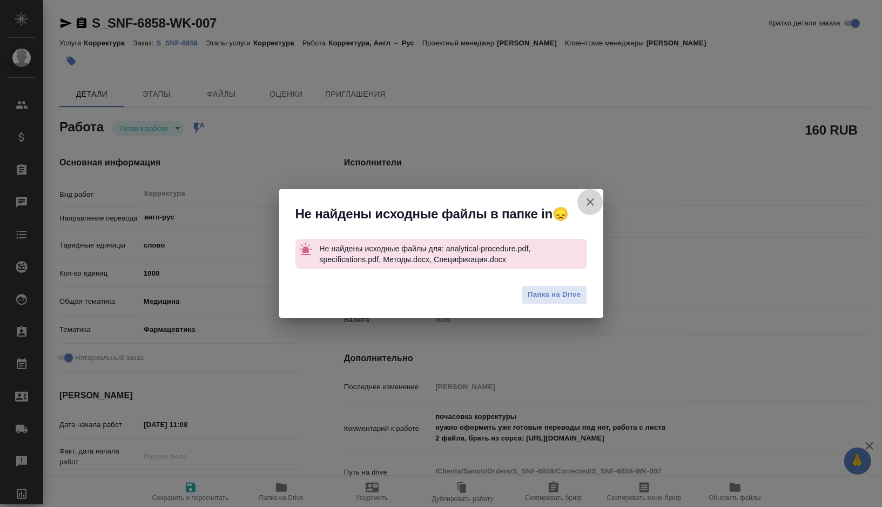
type textarea "x"
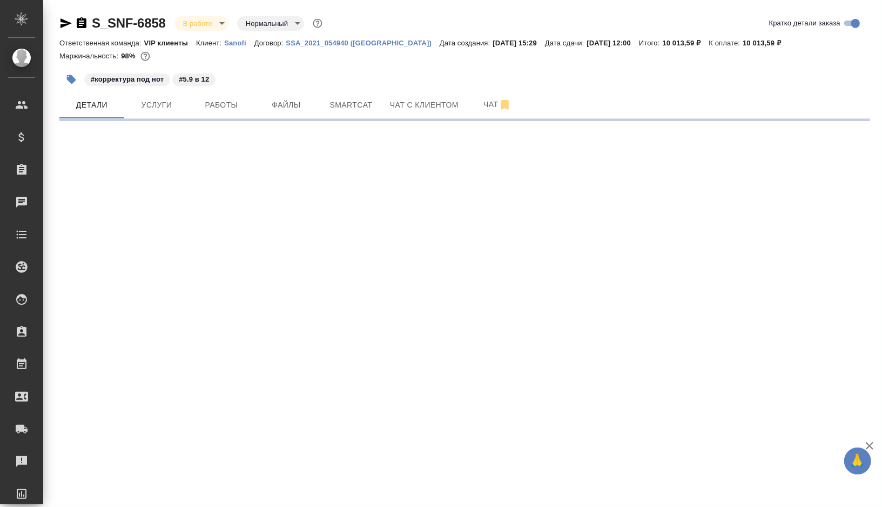
select select "RU"
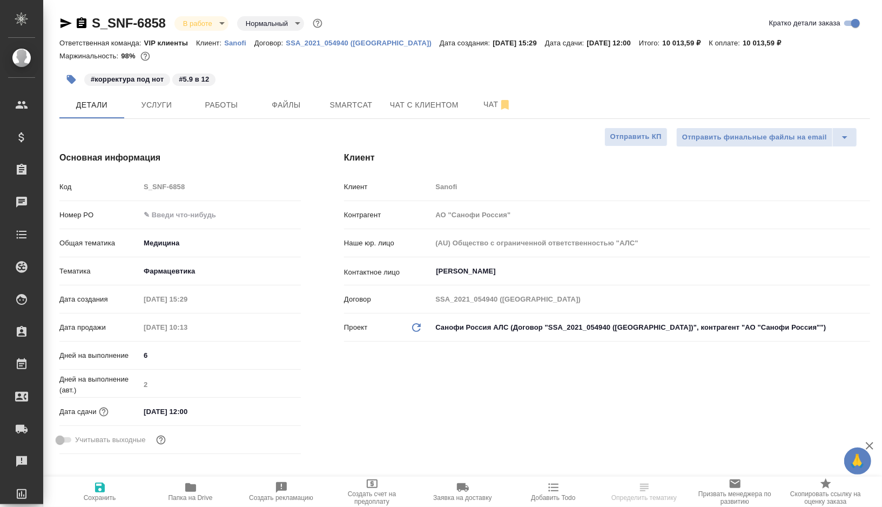
type textarea "x"
click at [228, 106] on span "Работы" at bounding box center [221, 105] width 52 height 14
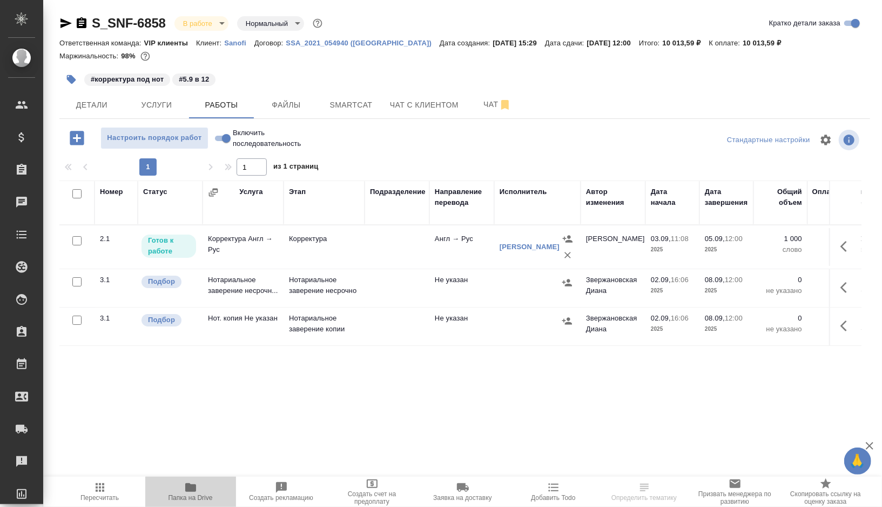
click at [198, 488] on span "Папка на Drive" at bounding box center [191, 491] width 78 height 21
click at [493, 104] on span "Чат" at bounding box center [497, 105] width 52 height 14
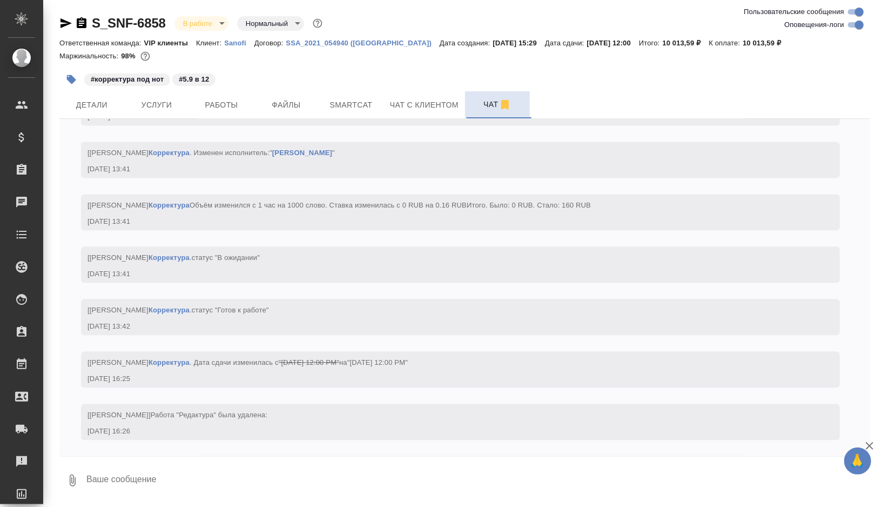
scroll to position [1628, 0]
click at [81, 101] on span "Детали" at bounding box center [92, 105] width 52 height 14
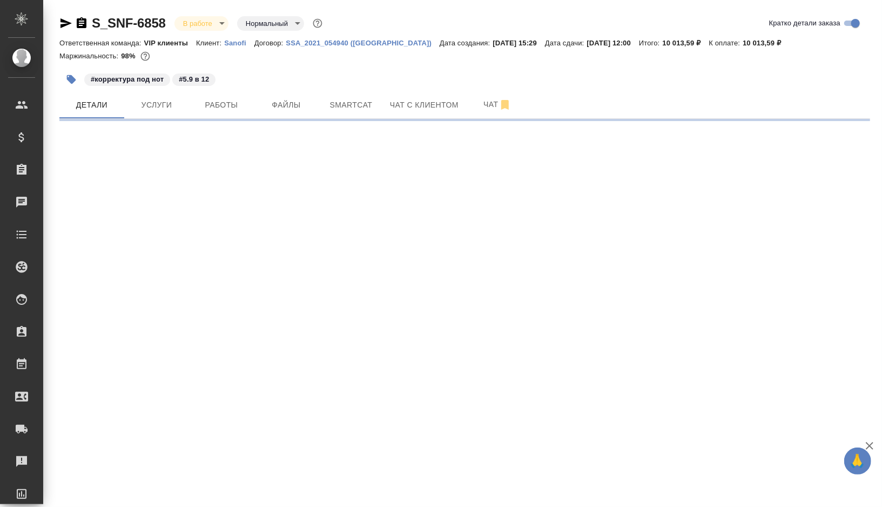
select select "RU"
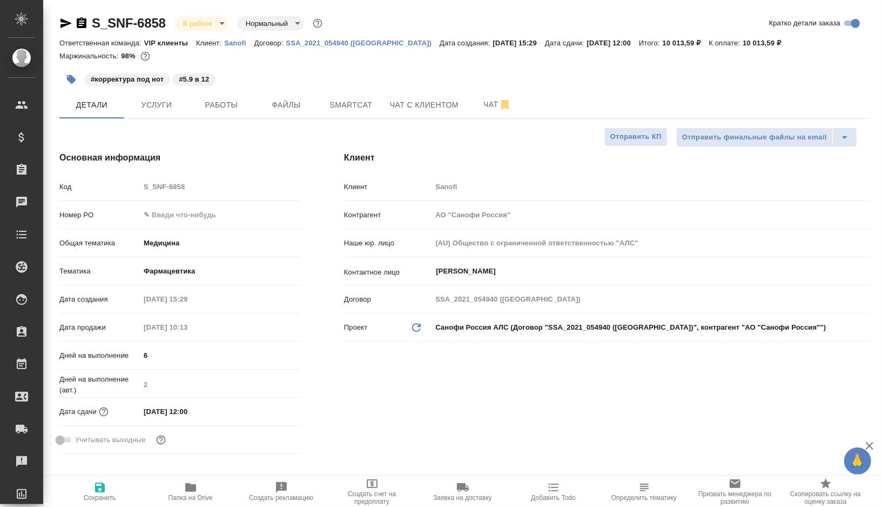
type textarea "x"
click at [491, 113] on button "Чат" at bounding box center [497, 104] width 65 height 27
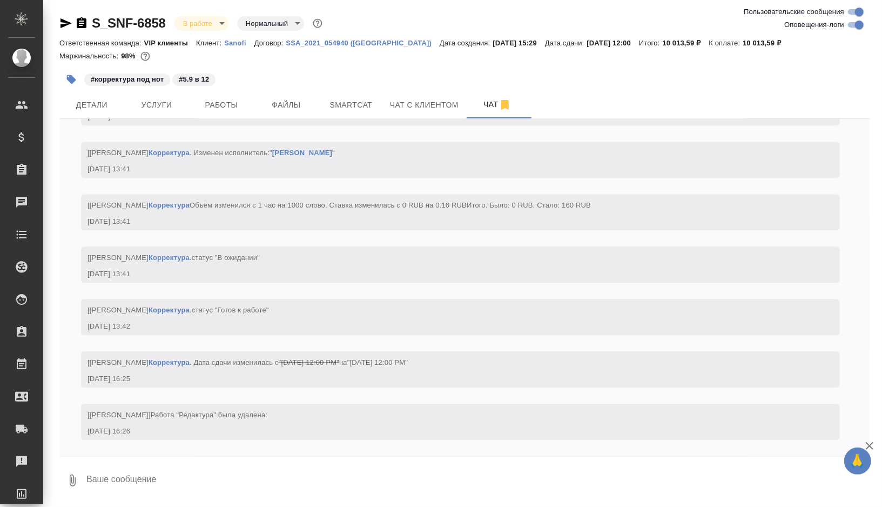
scroll to position [1628, 0]
click at [134, 481] on textarea at bounding box center [477, 480] width 785 height 37
type textarea """
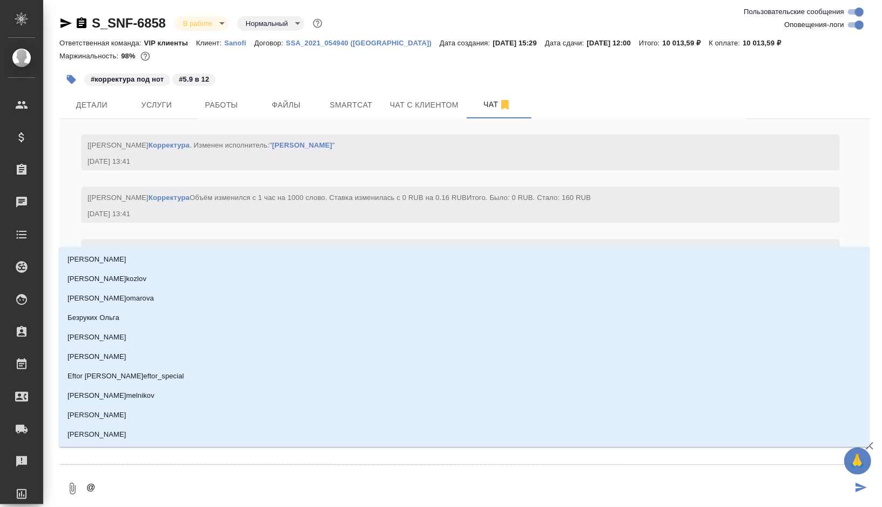
type textarea "@п"
type input "п"
type textarea "@"
type textarea "@д"
type input "д"
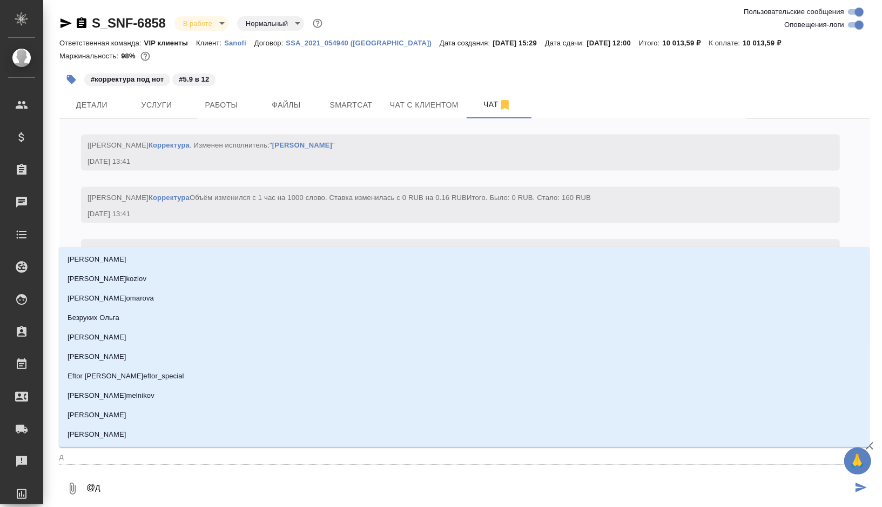
type textarea "@ди"
type input "ди"
type textarea "@дил"
type input "дил"
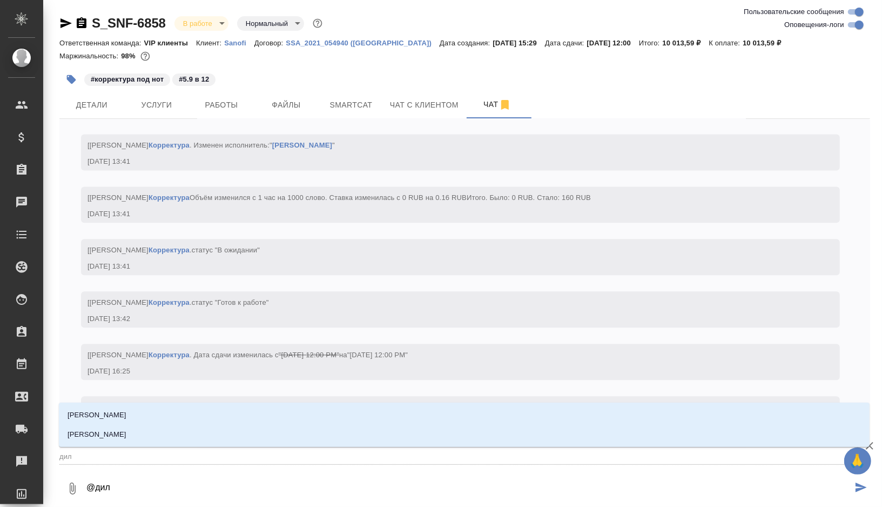
click at [126, 432] on p "[PERSON_NAME]" at bounding box center [97, 434] width 59 height 11
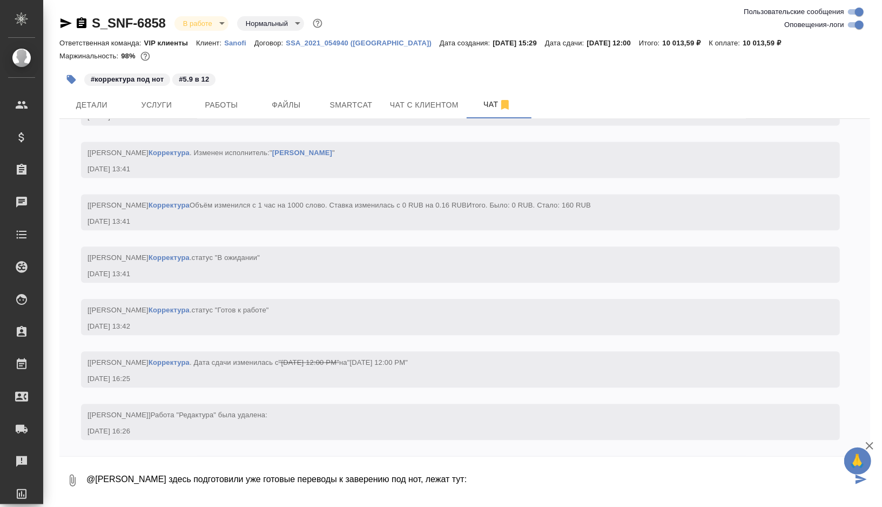
paste textarea "[URL][DOMAIN_NAME]"
type textarea "@[PERSON_NAME] здесь подготовили уже готовые переводы к заверению под нот, лежа…"
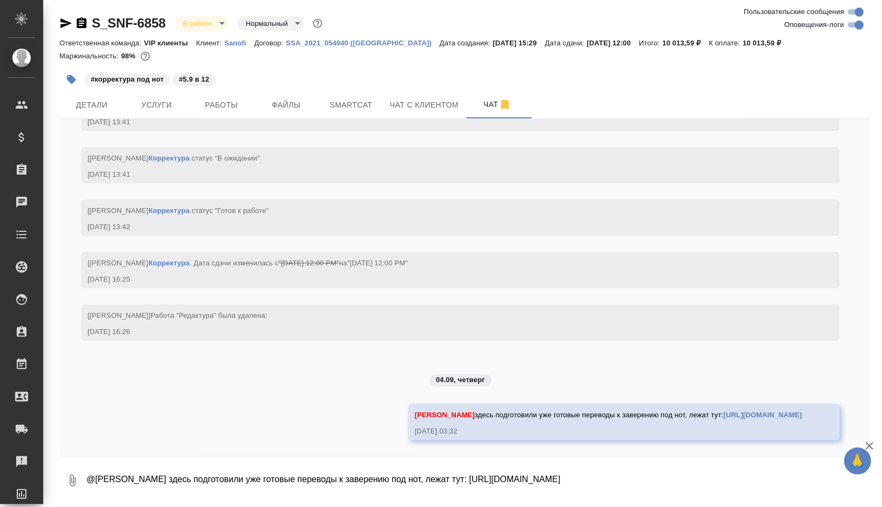
scroll to position [1738, 0]
click at [234, 99] on span "Работы" at bounding box center [221, 105] width 52 height 14
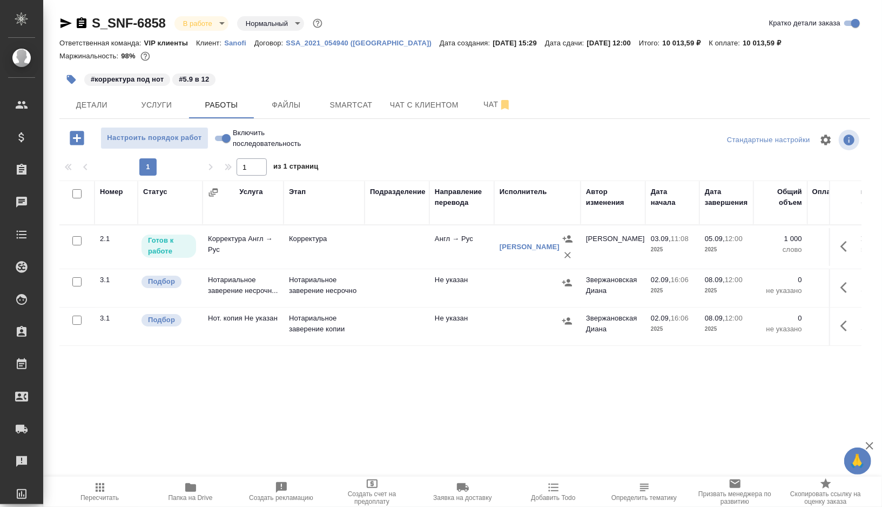
click at [64, 79] on button "button" at bounding box center [71, 80] width 24 height 24
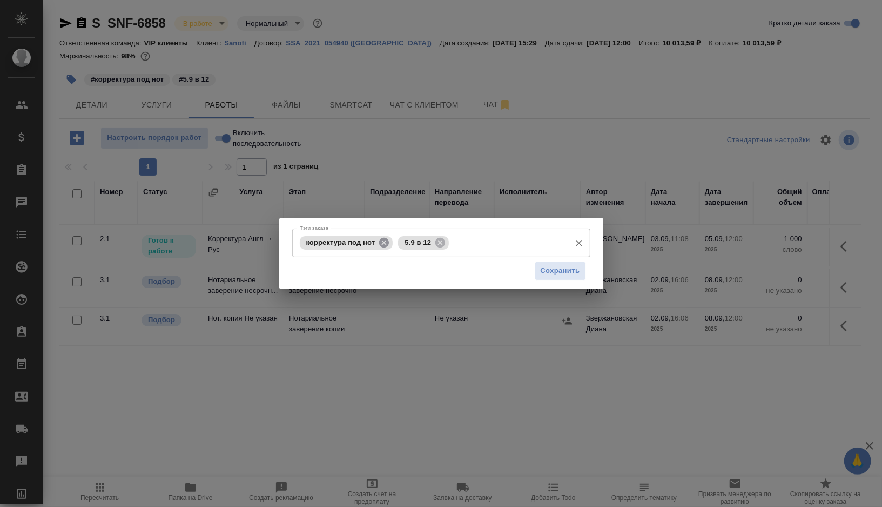
click at [385, 245] on icon at bounding box center [384, 242] width 10 height 10
click at [342, 241] on icon at bounding box center [341, 242] width 10 height 10
click at [353, 241] on input "Тэги заказа" at bounding box center [459, 242] width 212 height 18
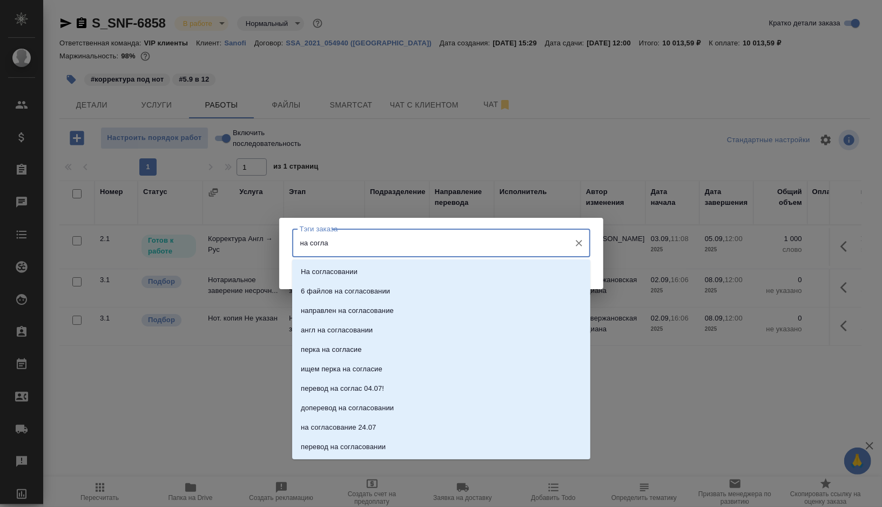
type input "на соглас"
click at [354, 266] on p "На согласовании" at bounding box center [329, 271] width 57 height 11
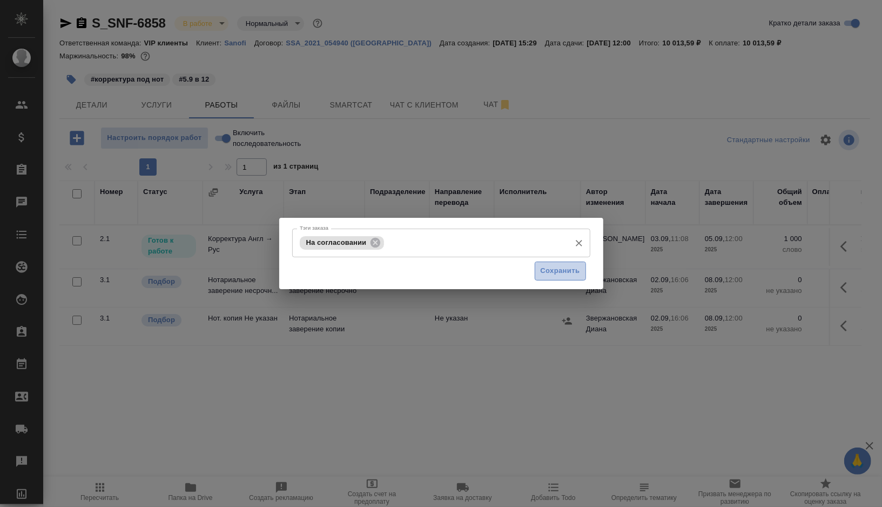
click at [565, 272] on span "Сохранить" at bounding box center [560, 271] width 39 height 12
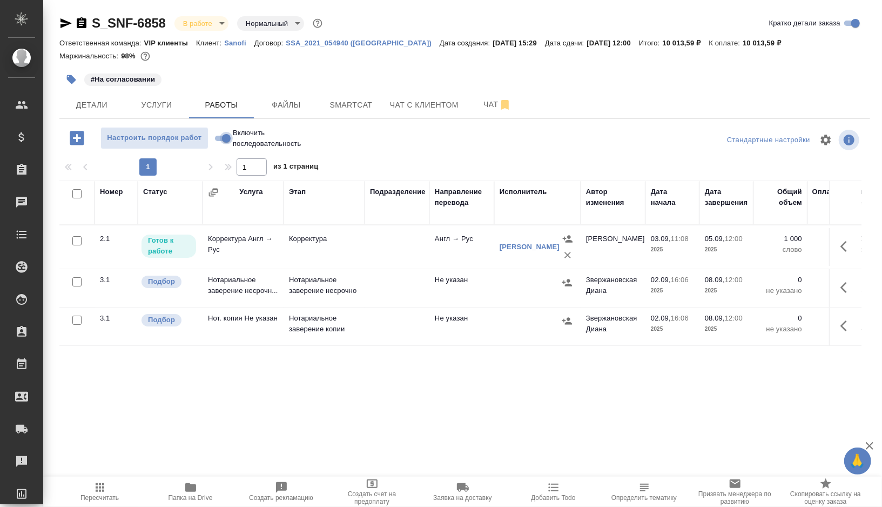
click at [224, 136] on input "Включить последовательность" at bounding box center [226, 138] width 39 height 13
checkbox input "true"
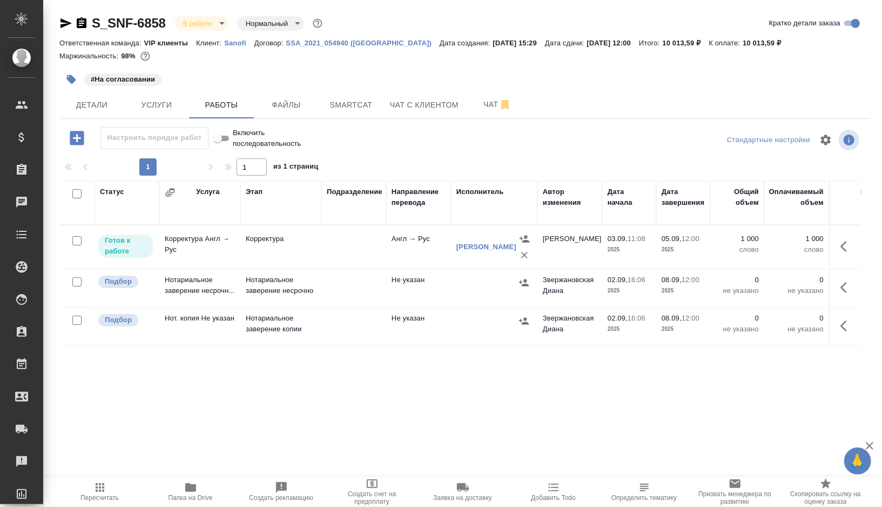
click at [846, 246] on icon "button" at bounding box center [846, 246] width 13 height 13
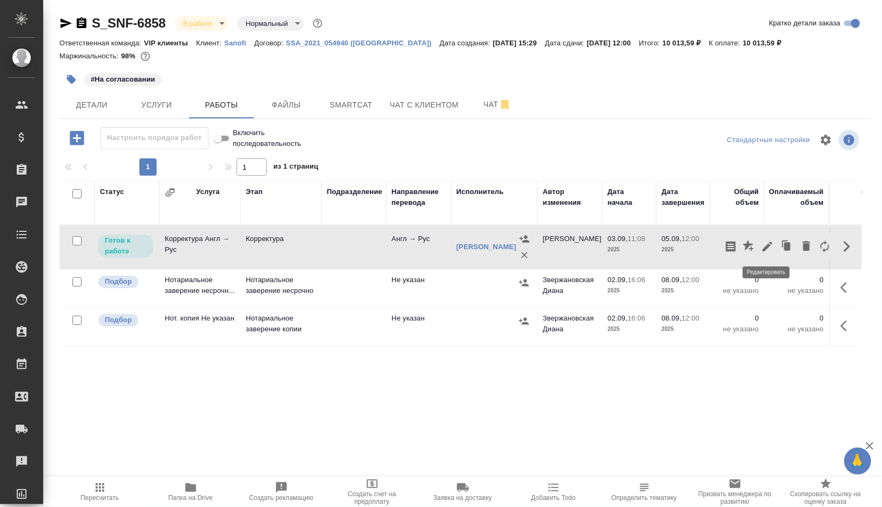
click at [769, 245] on icon "button" at bounding box center [768, 246] width 10 height 10
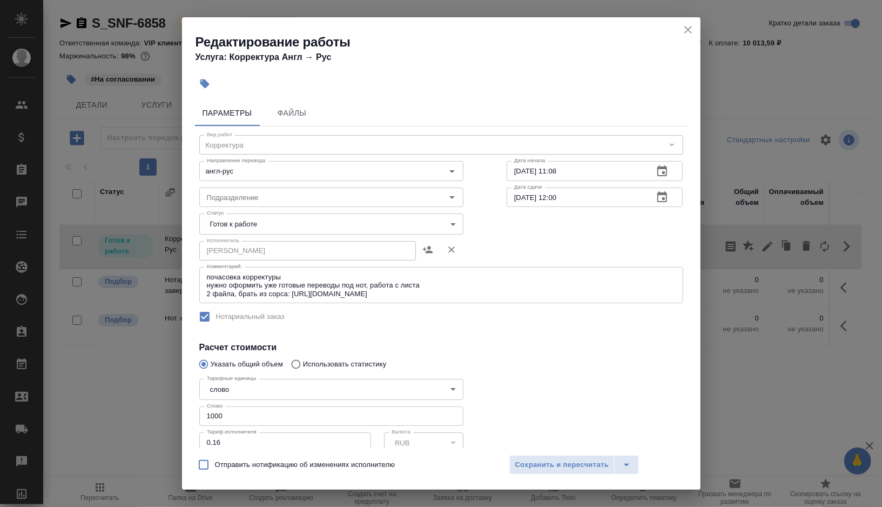
click at [453, 224] on body "🙏 .cls-1 fill:#fff; AWATERA Gorshkova Valentina Клиенты Спецификации Заказы 0 Ч…" at bounding box center [441, 253] width 882 height 507
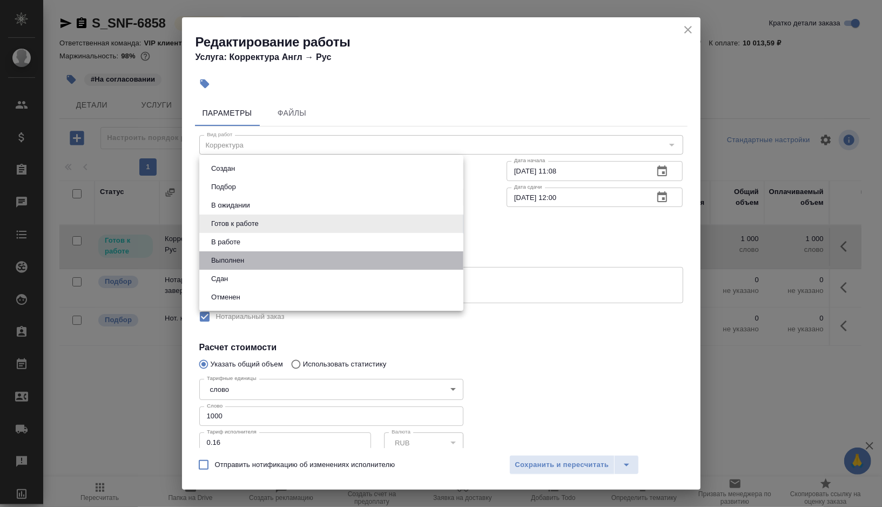
click at [247, 256] on li "Выполнен" at bounding box center [331, 260] width 264 height 18
type input "completed"
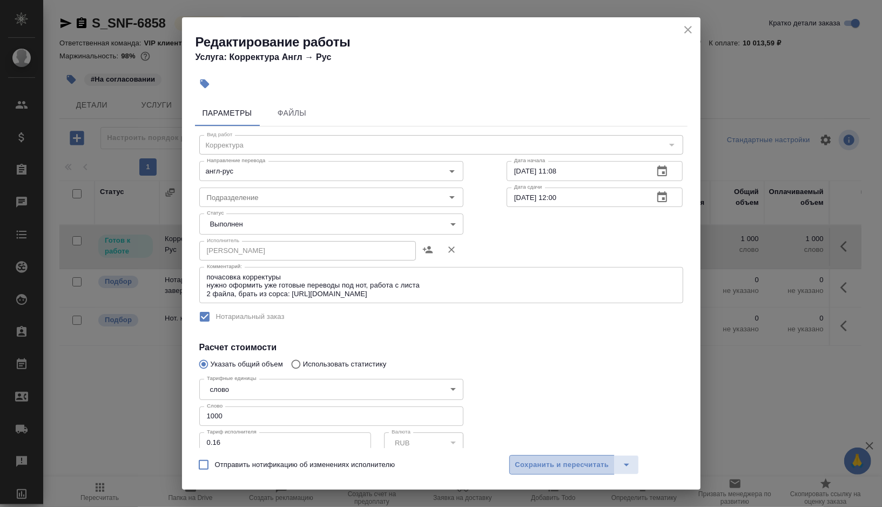
click at [550, 468] on span "Сохранить и пересчитать" at bounding box center [562, 464] width 94 height 12
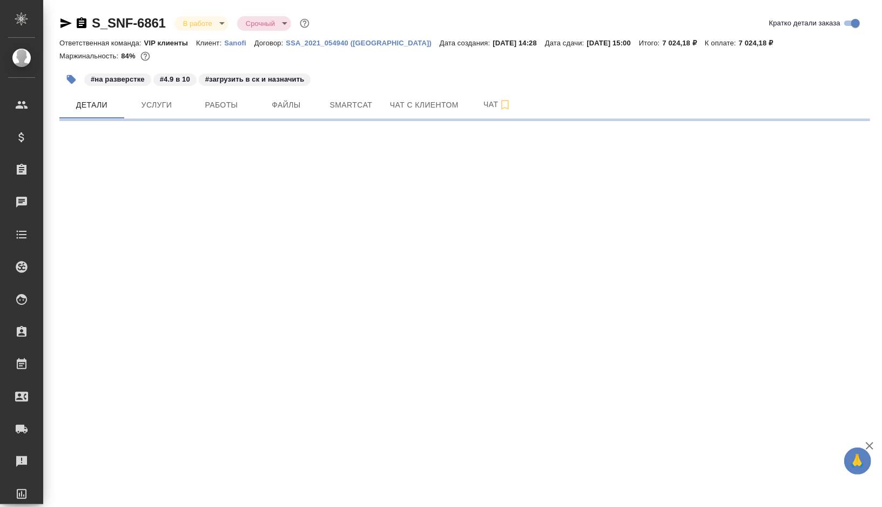
select select "RU"
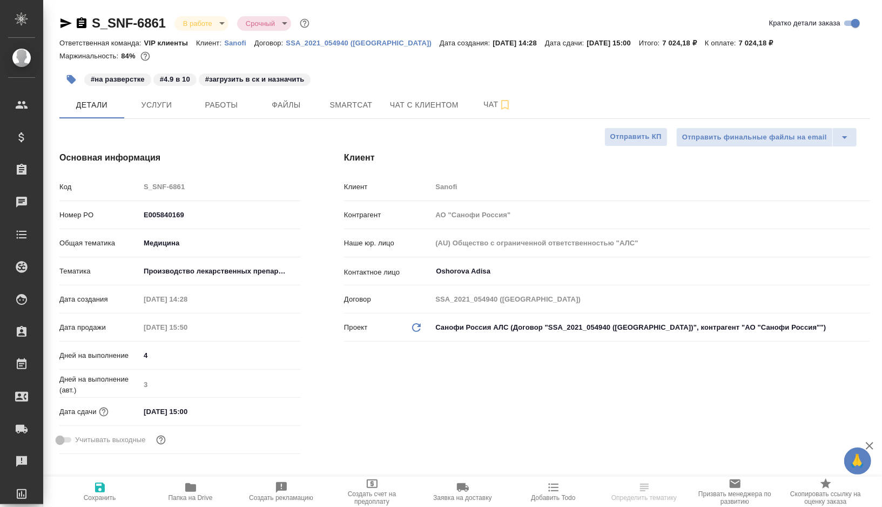
type textarea "x"
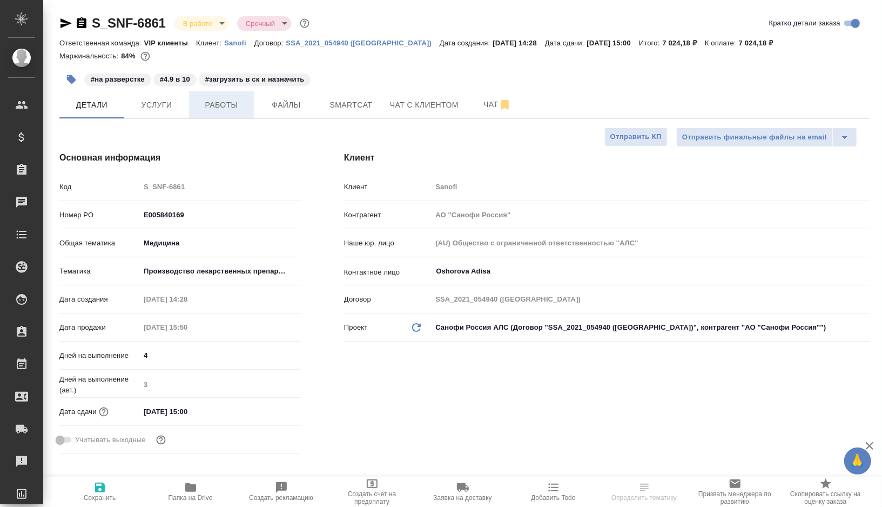
type textarea "x"
click at [240, 101] on span "Работы" at bounding box center [221, 105] width 52 height 14
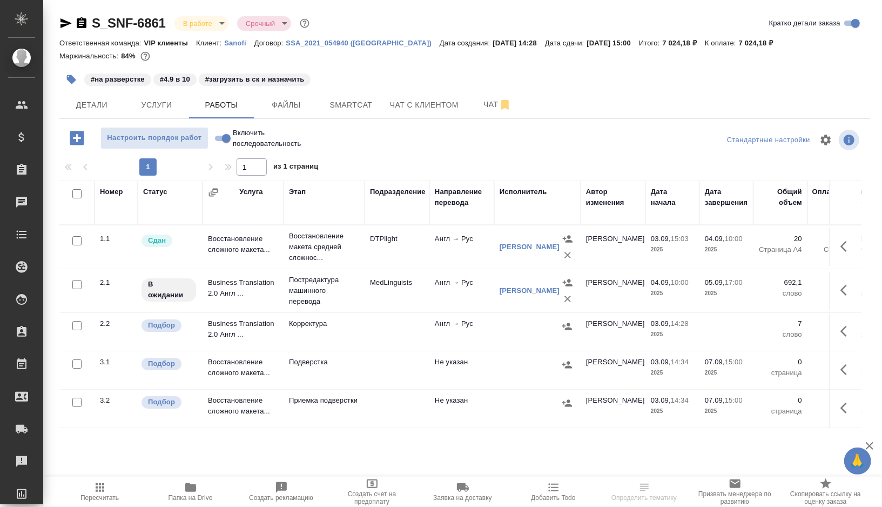
click at [426, 249] on td "DTPlight" at bounding box center [397, 247] width 65 height 38
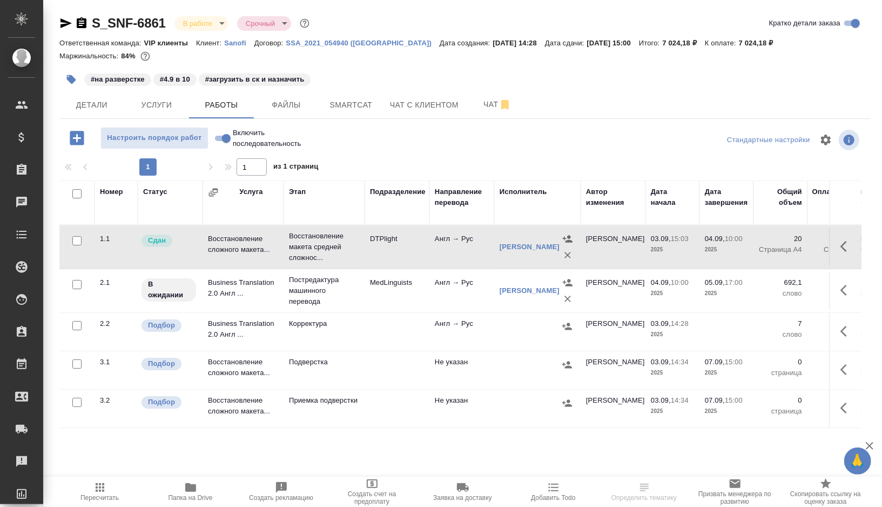
click at [426, 249] on td "DTPlight" at bounding box center [397, 247] width 65 height 38
click at [493, 108] on span "Чат" at bounding box center [497, 105] width 52 height 14
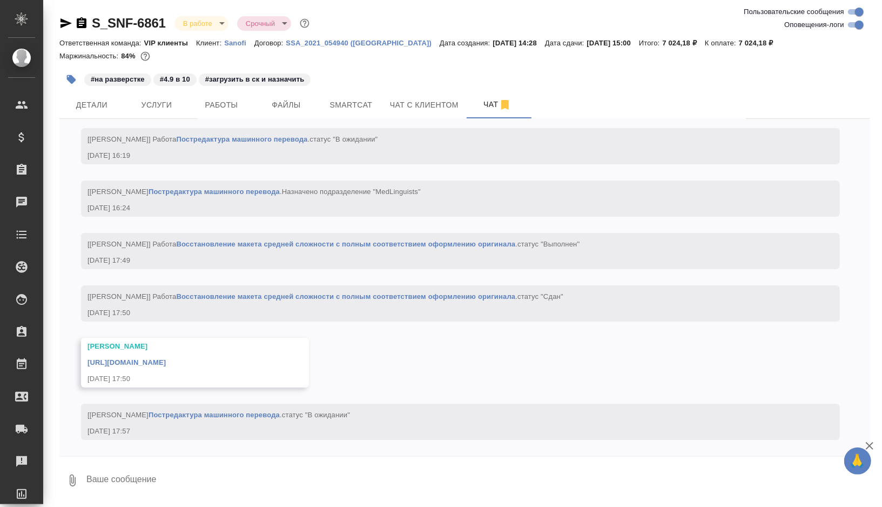
scroll to position [2685, 0]
click at [166, 362] on link "https://drive.awatera.com/apps/files/?dir=/Shares/Sanofi/Orders/S_SNF-6861/DTP/…" at bounding box center [126, 362] width 78 height 8
click at [342, 99] on span "Smartcat" at bounding box center [351, 105] width 52 height 14
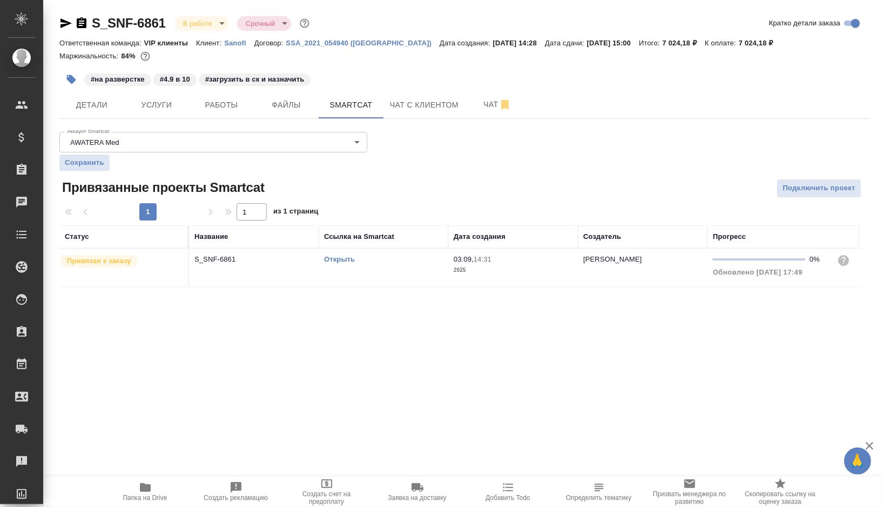
click at [334, 258] on link "Открыть" at bounding box center [339, 259] width 31 height 8
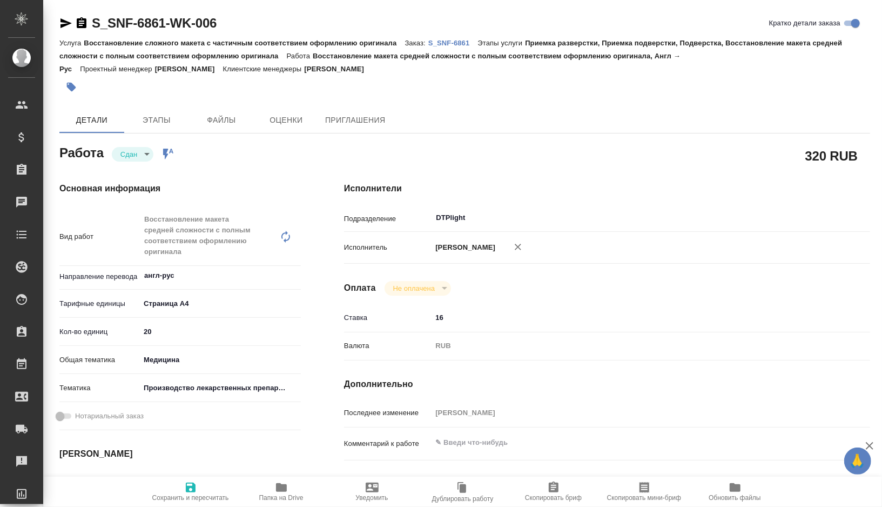
type textarea "x"
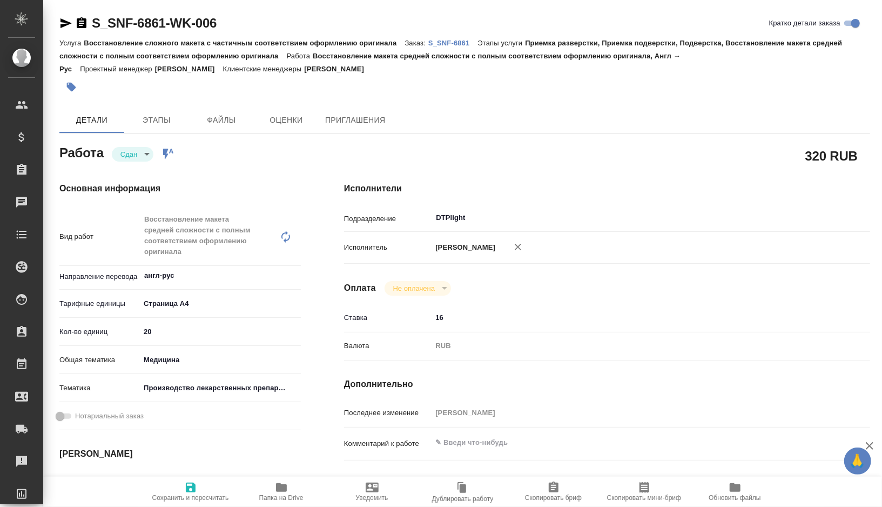
type textarea "x"
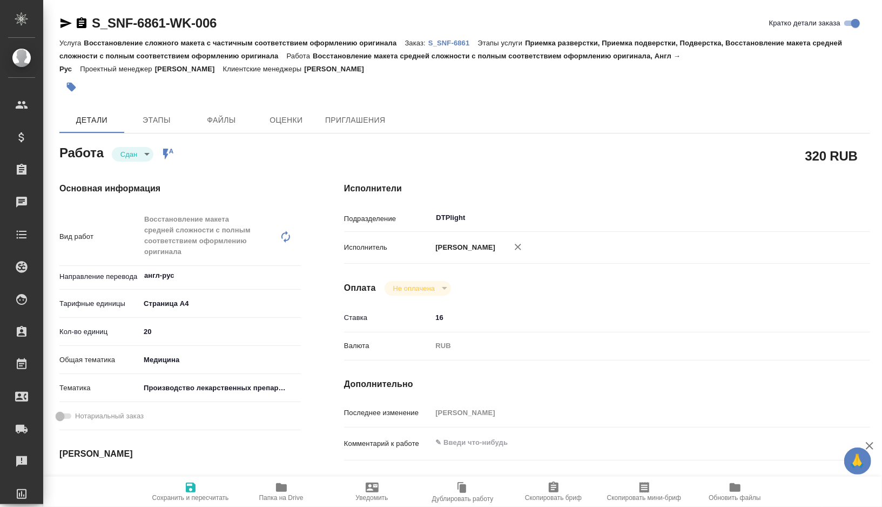
type textarea "x"
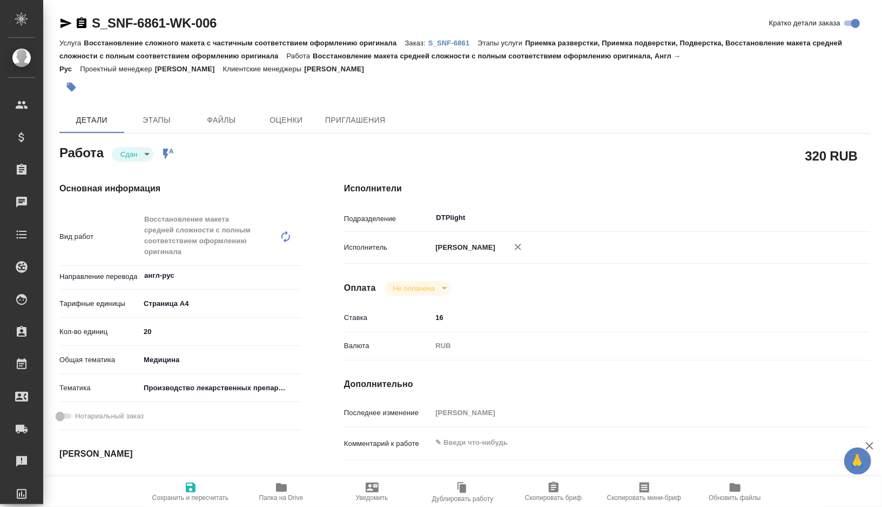
type textarea "x"
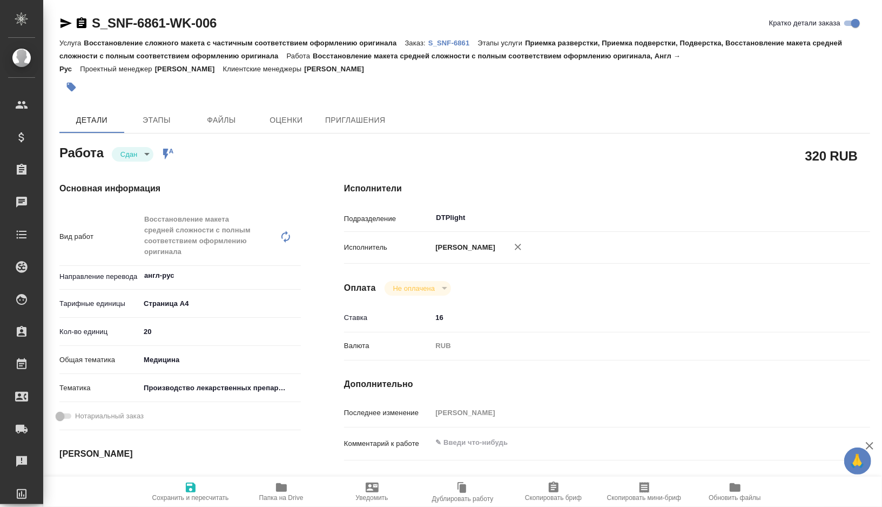
click at [280, 494] on span "Папка на Drive" at bounding box center [281, 498] width 44 height 8
type textarea "x"
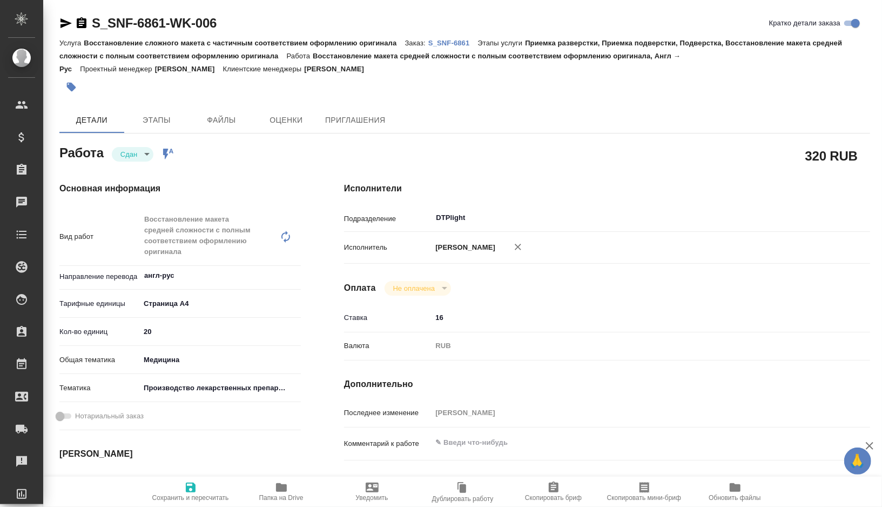
type textarea "x"
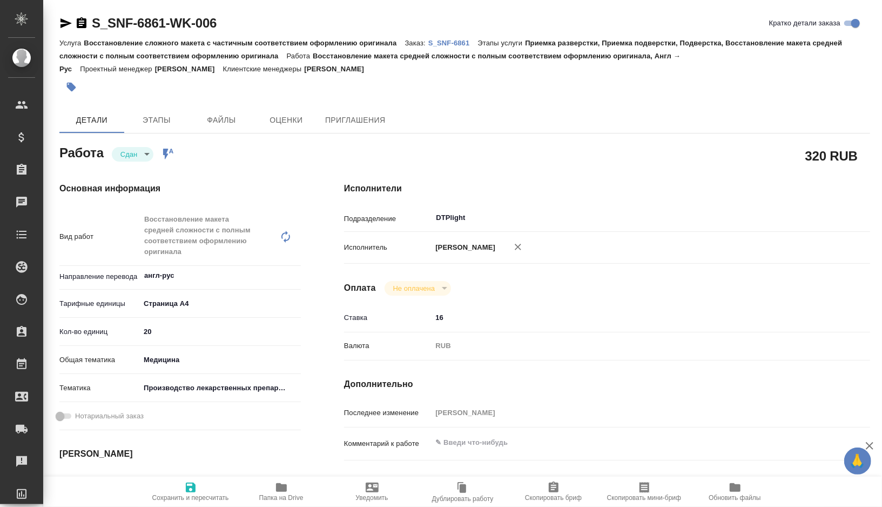
type textarea "x"
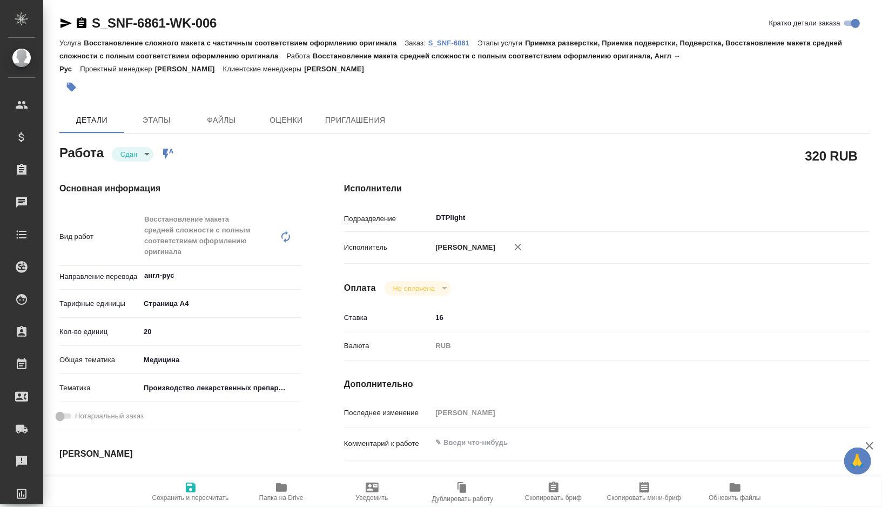
type textarea "x"
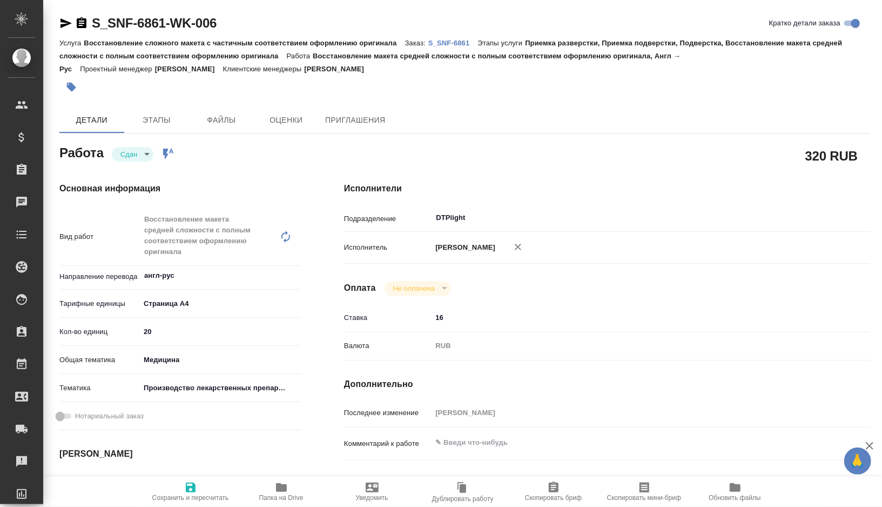
type textarea "x"
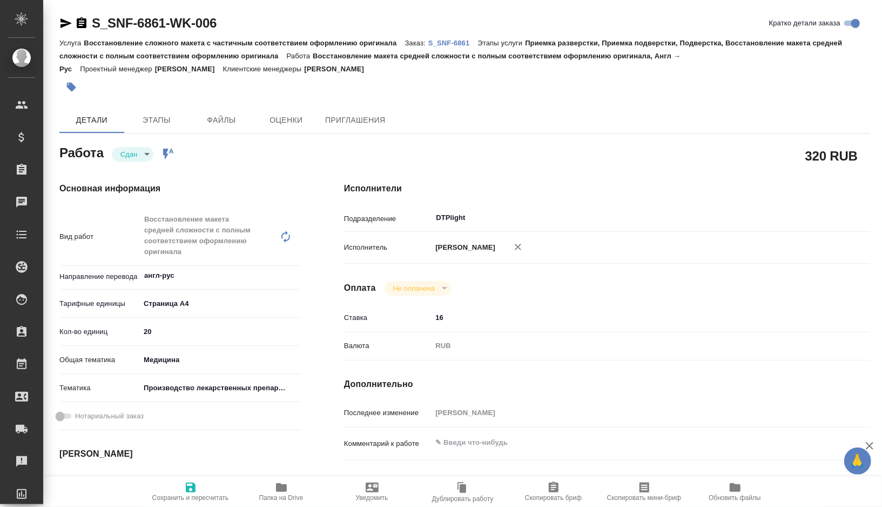
type textarea "x"
